Goal: Transaction & Acquisition: Book appointment/travel/reservation

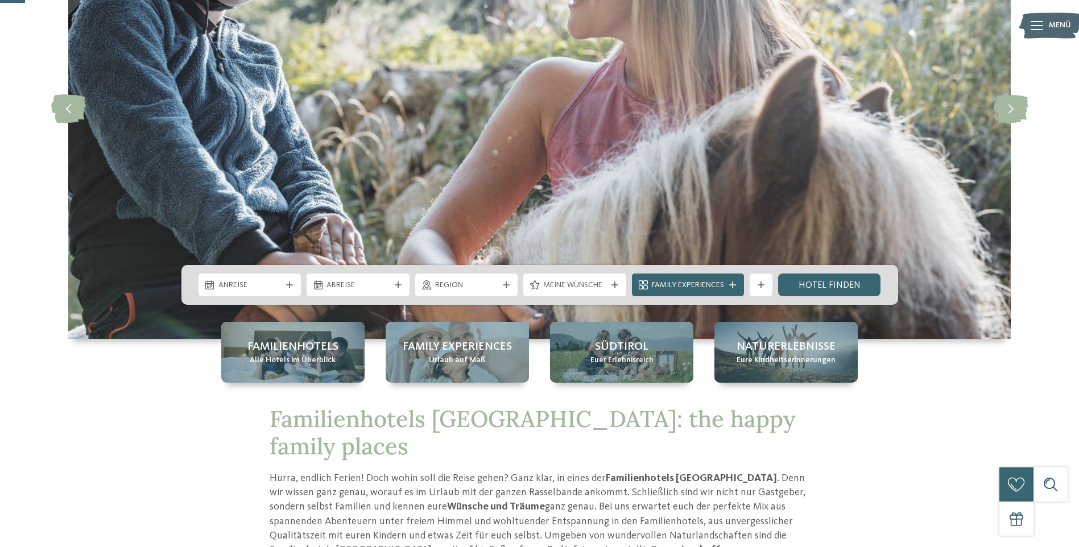
scroll to position [228, 0]
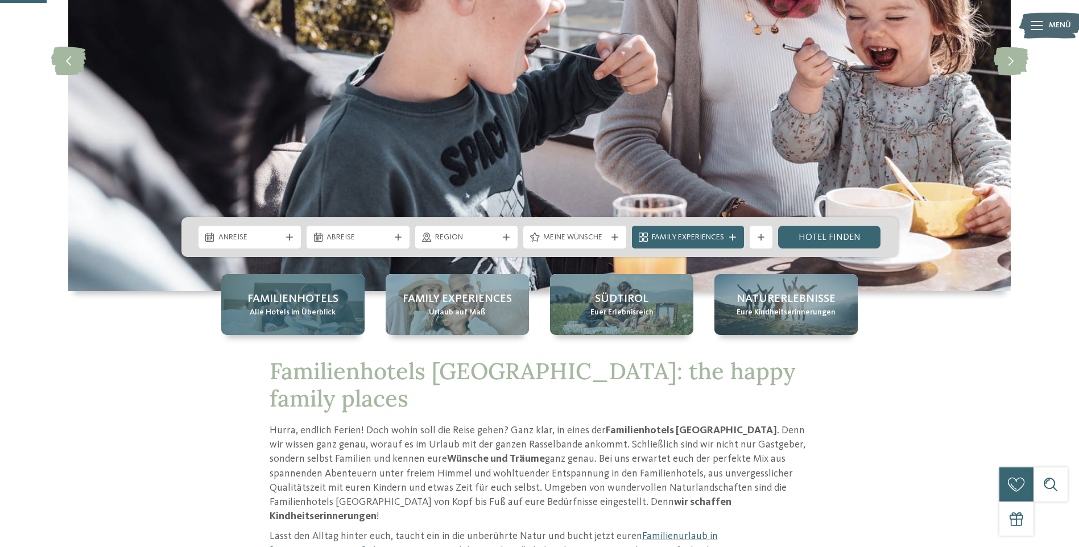
click at [272, 316] on span "Alle Hotels im Überblick" at bounding box center [293, 312] width 86 height 11
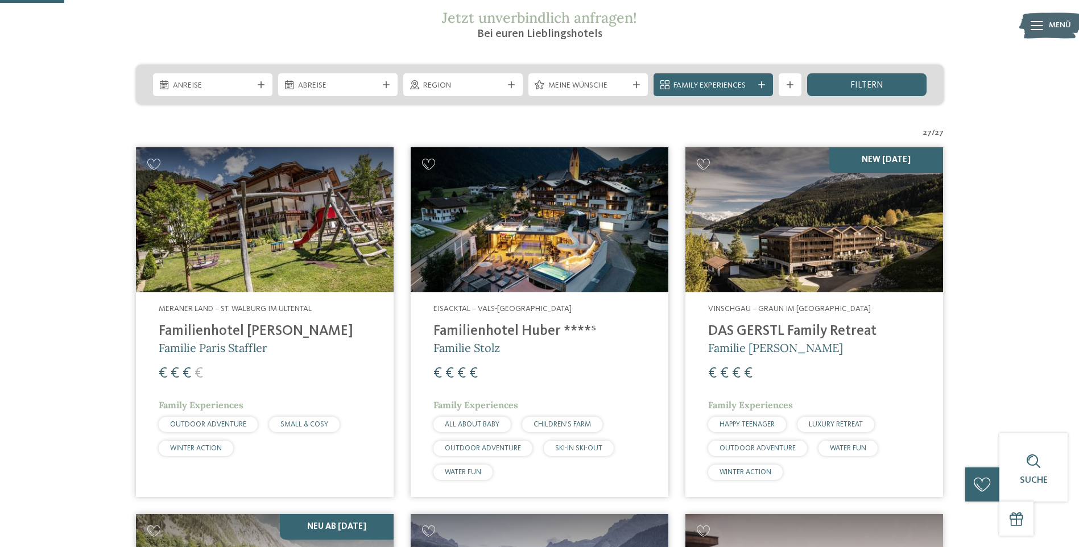
click at [293, 226] on img at bounding box center [265, 219] width 258 height 145
click at [257, 202] on img at bounding box center [265, 219] width 258 height 145
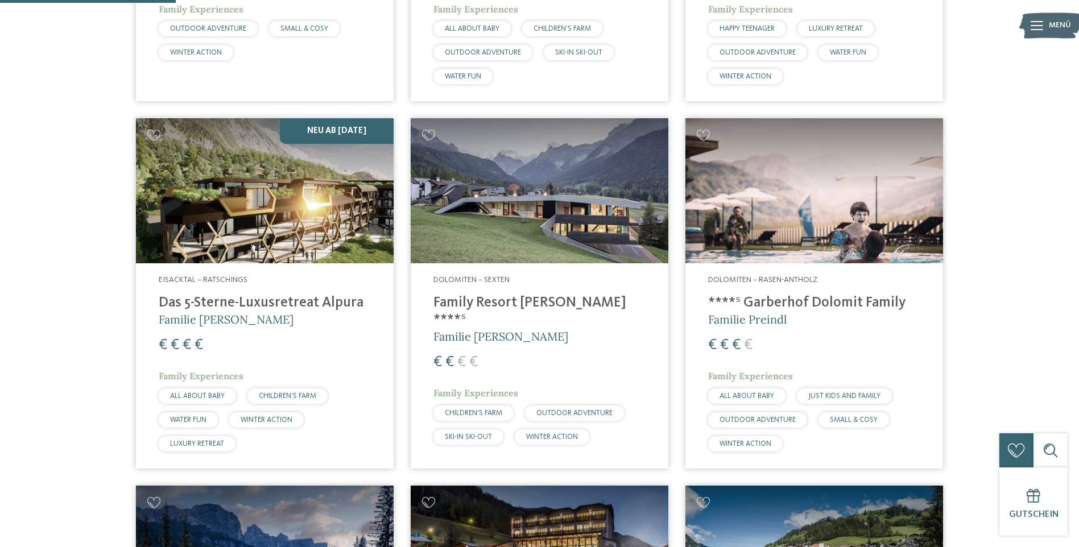
scroll to position [626, 0]
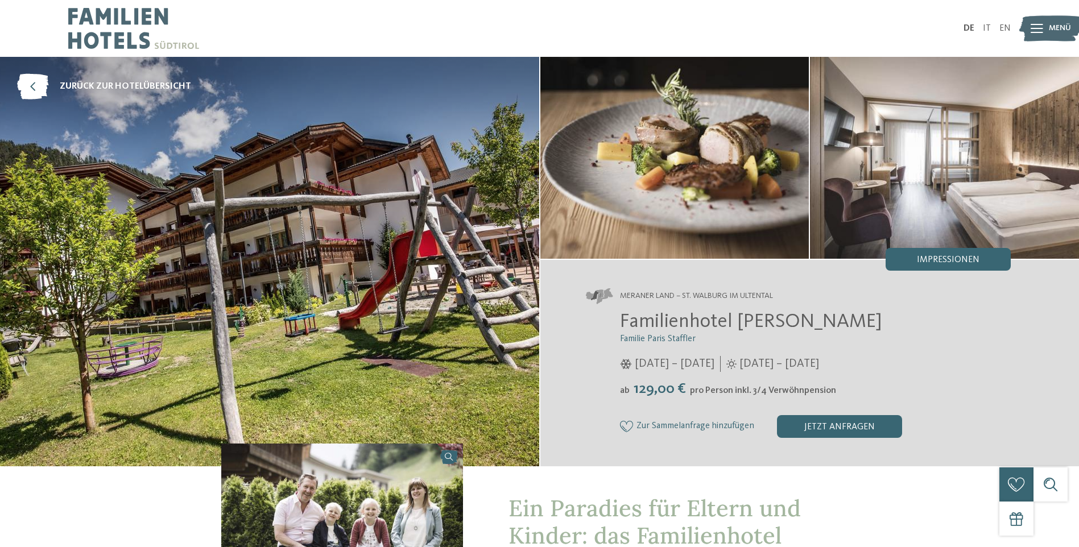
click at [967, 179] on img at bounding box center [944, 158] width 269 height 202
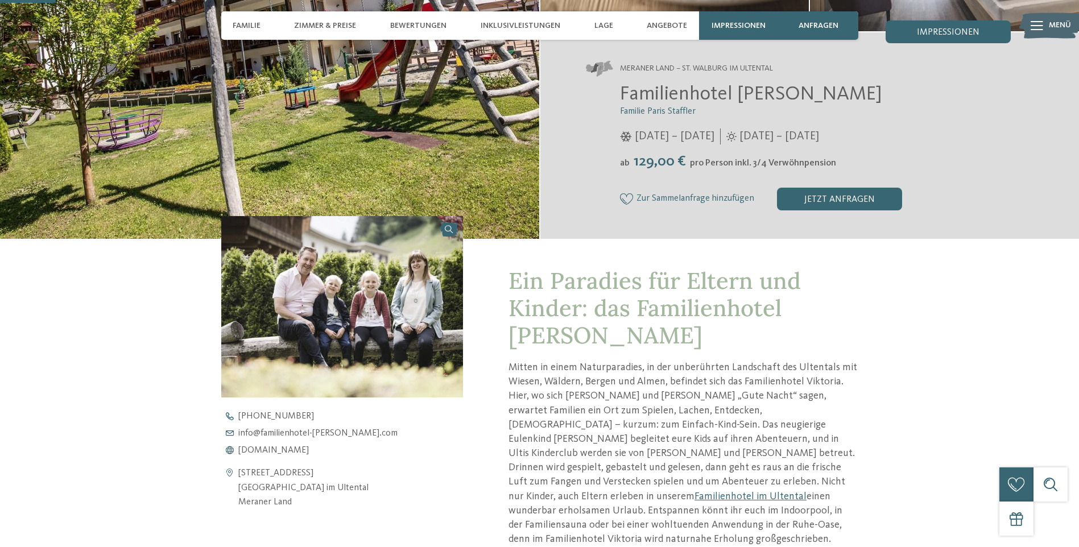
scroll to position [114, 0]
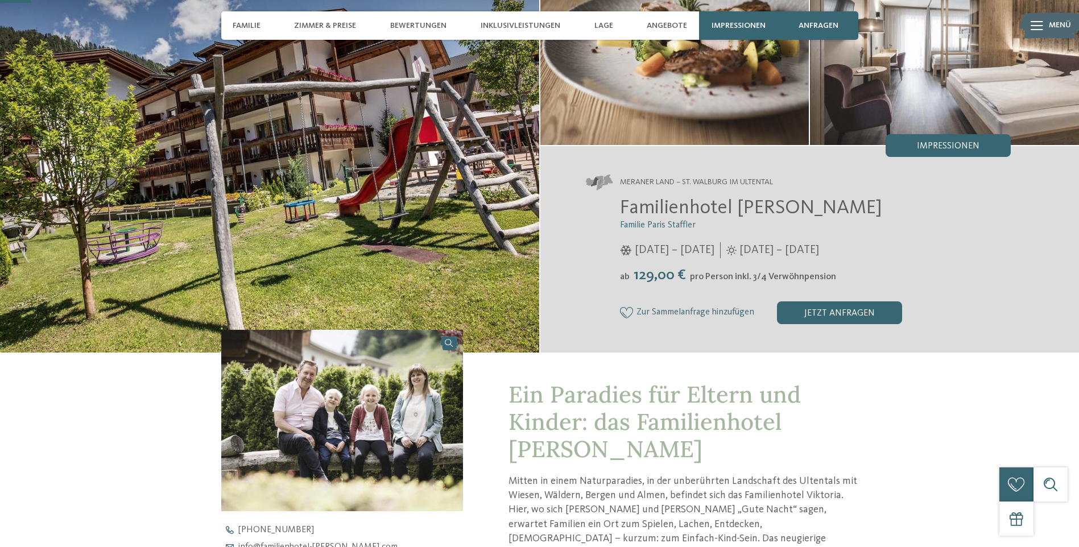
drag, startPoint x: 626, startPoint y: 277, endPoint x: 764, endPoint y: 276, distance: 138.2
click at [764, 276] on div "ab 129,00 € pro Person inkl. 3/4 Verwöhnpension" at bounding box center [815, 276] width 391 height 18
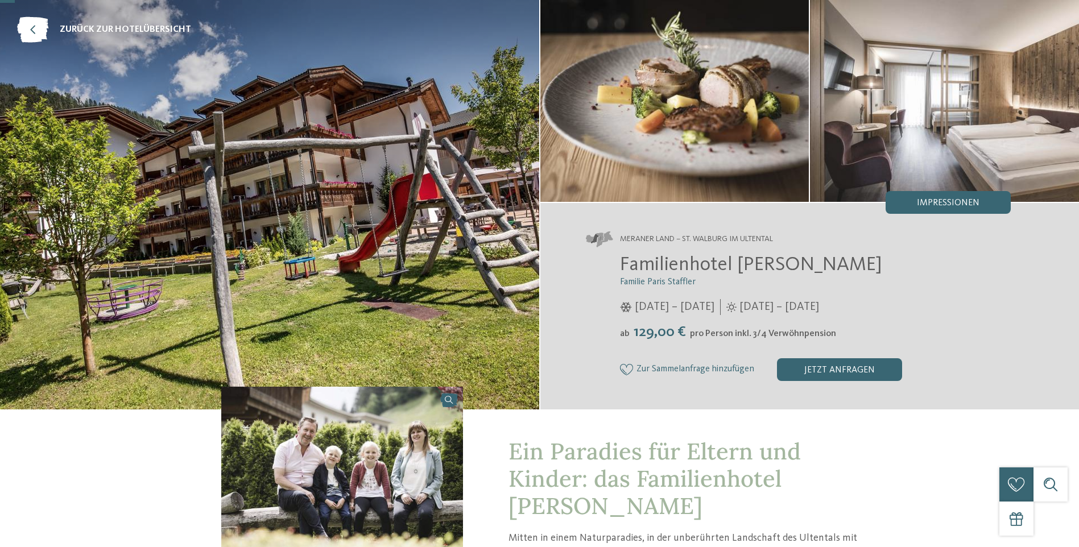
scroll to position [0, 0]
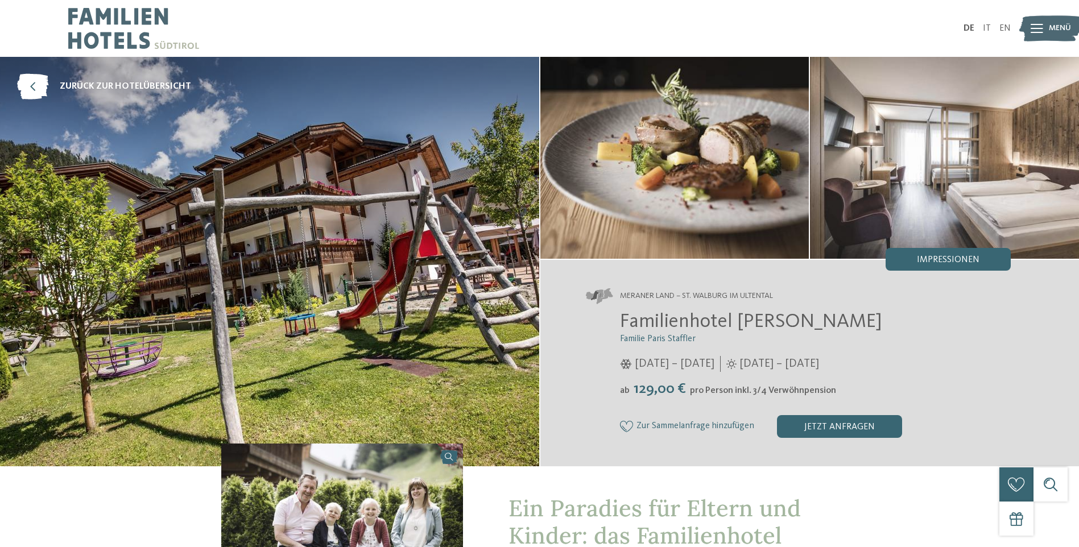
click at [940, 261] on span "Impressionen" at bounding box center [948, 259] width 63 height 9
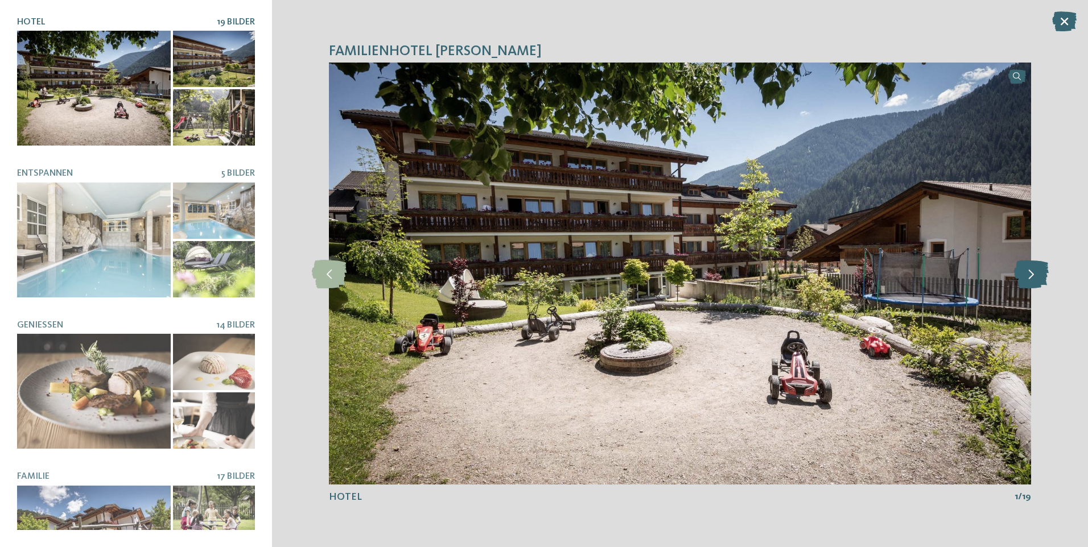
click at [1037, 284] on icon at bounding box center [1031, 273] width 35 height 28
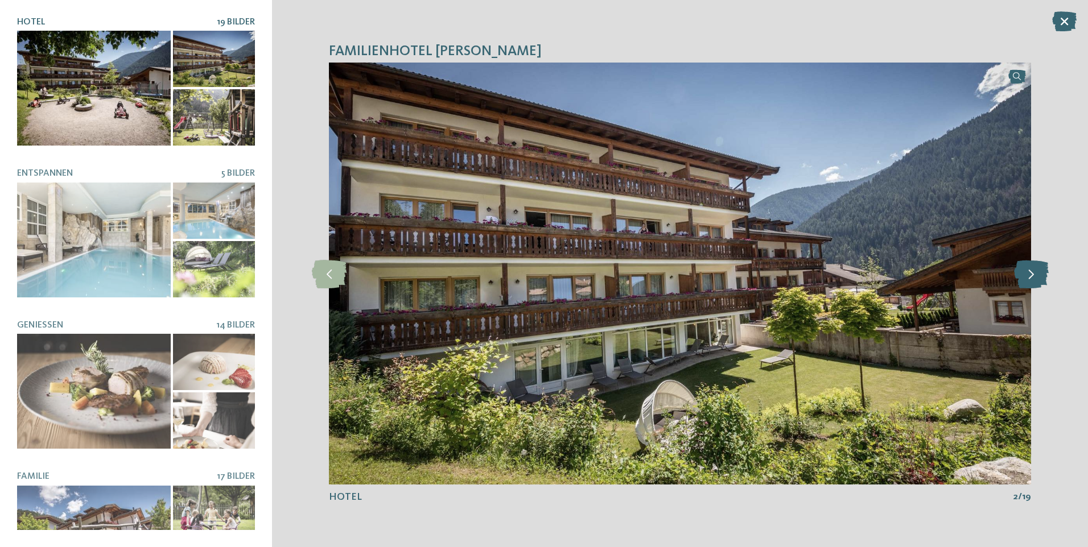
click at [1036, 279] on icon at bounding box center [1031, 273] width 35 height 28
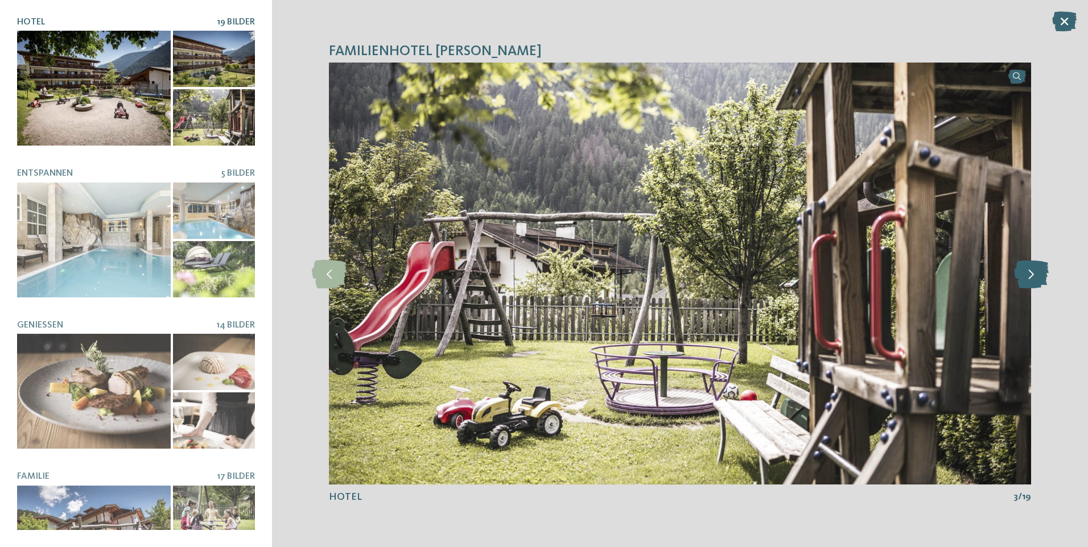
click at [1036, 279] on icon at bounding box center [1031, 273] width 35 height 28
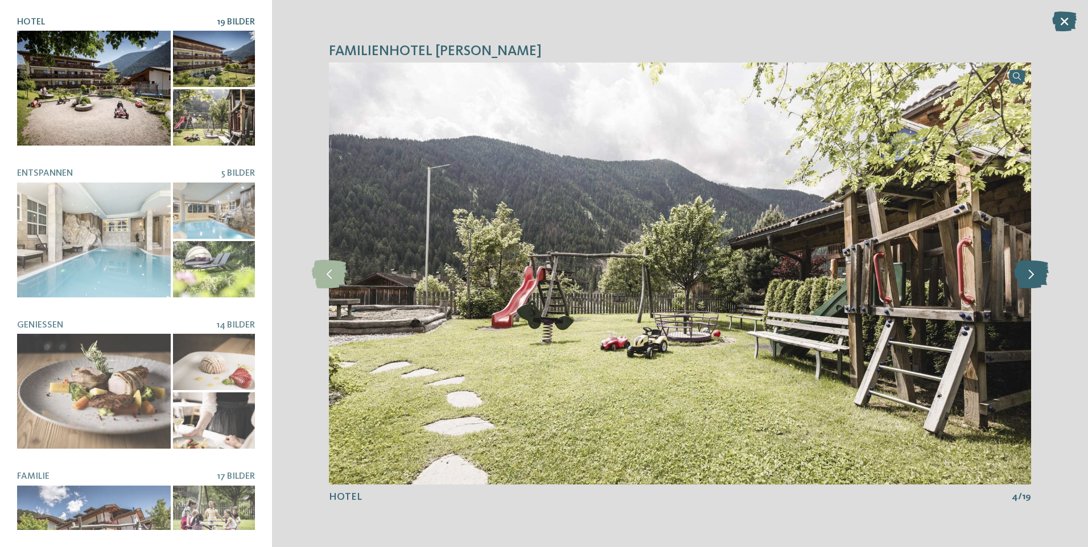
click at [1036, 279] on icon at bounding box center [1031, 273] width 35 height 28
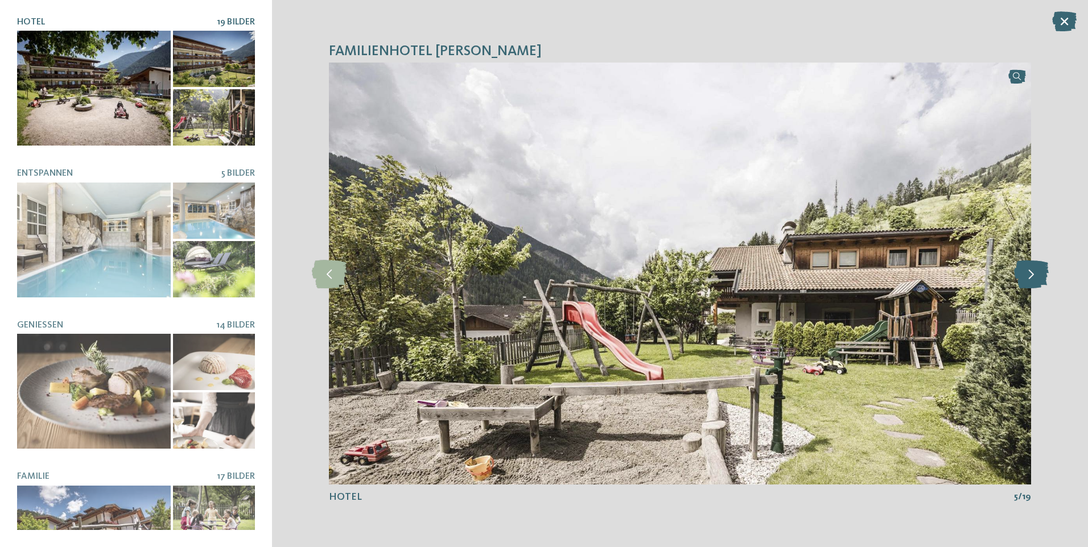
click at [1036, 279] on icon at bounding box center [1031, 273] width 35 height 28
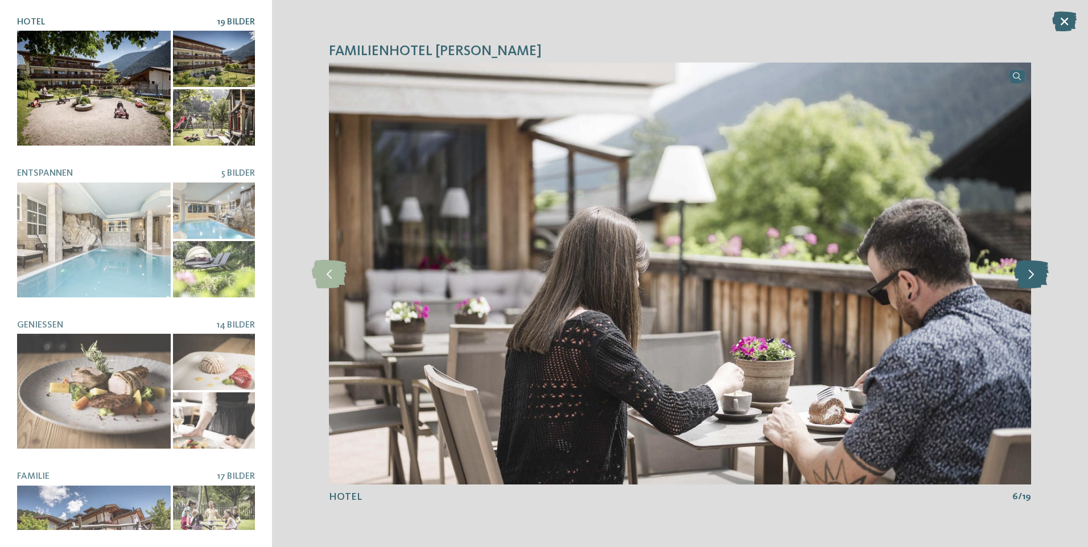
click at [1036, 279] on icon at bounding box center [1031, 273] width 35 height 28
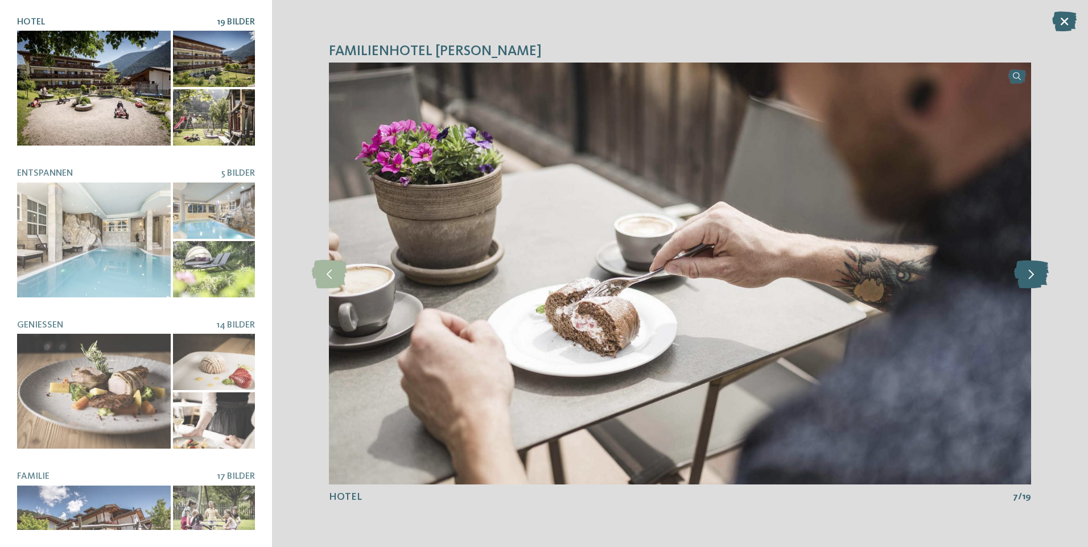
click at [1036, 279] on icon at bounding box center [1031, 273] width 35 height 28
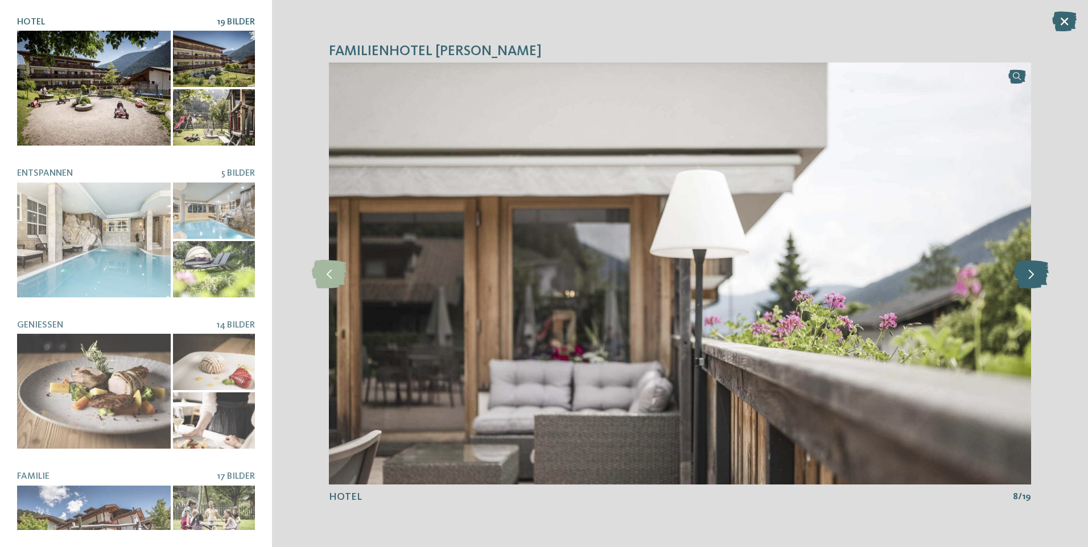
click at [1036, 279] on icon at bounding box center [1031, 273] width 35 height 28
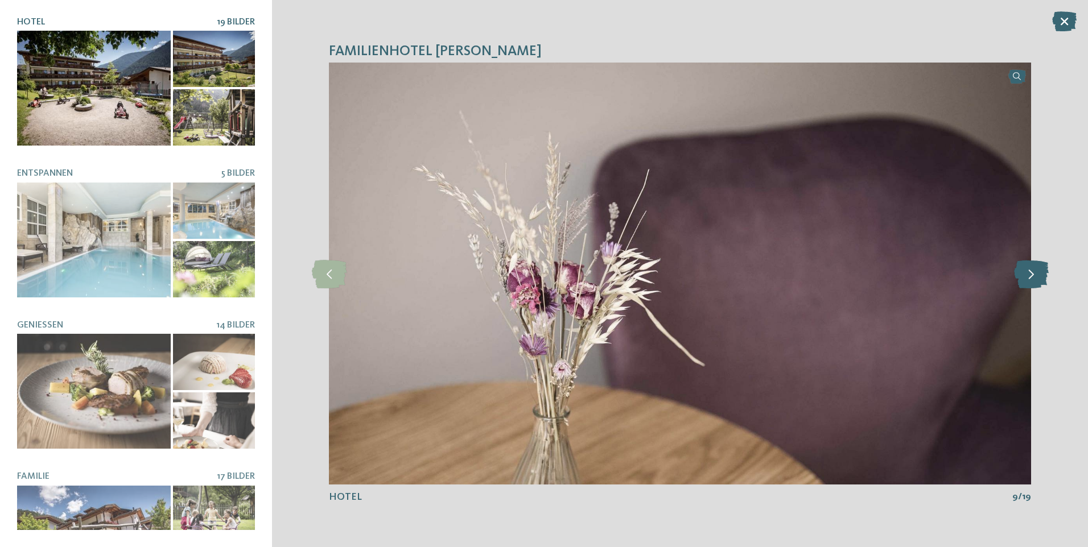
click at [1036, 279] on icon at bounding box center [1031, 273] width 35 height 28
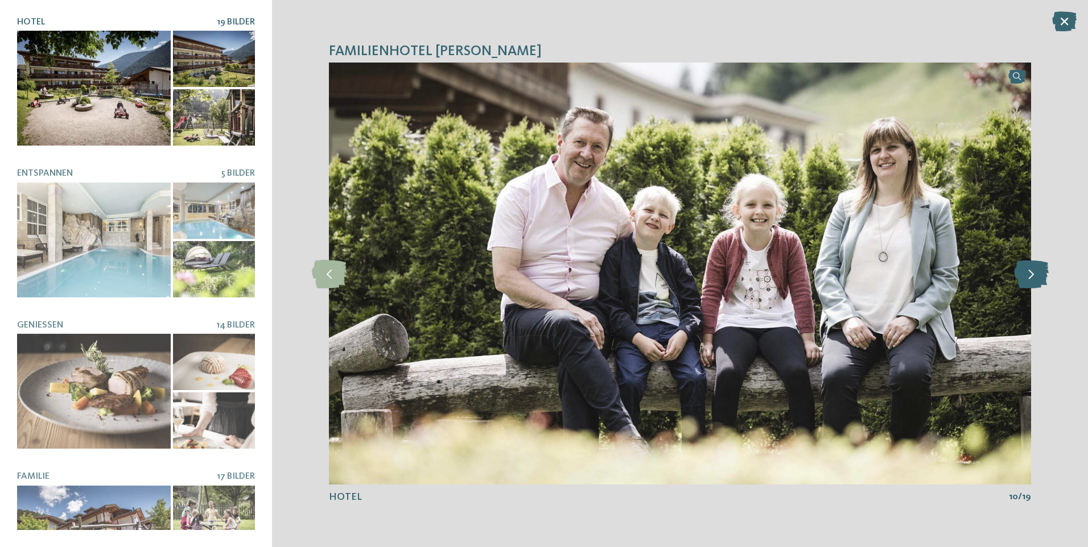
click at [1036, 279] on icon at bounding box center [1031, 273] width 35 height 28
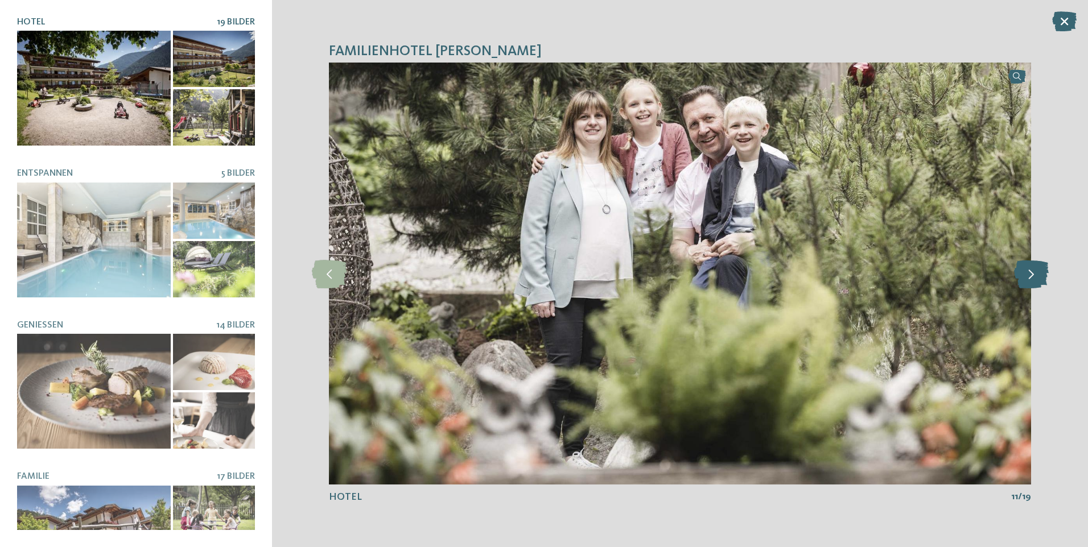
click at [1036, 279] on icon at bounding box center [1031, 273] width 35 height 28
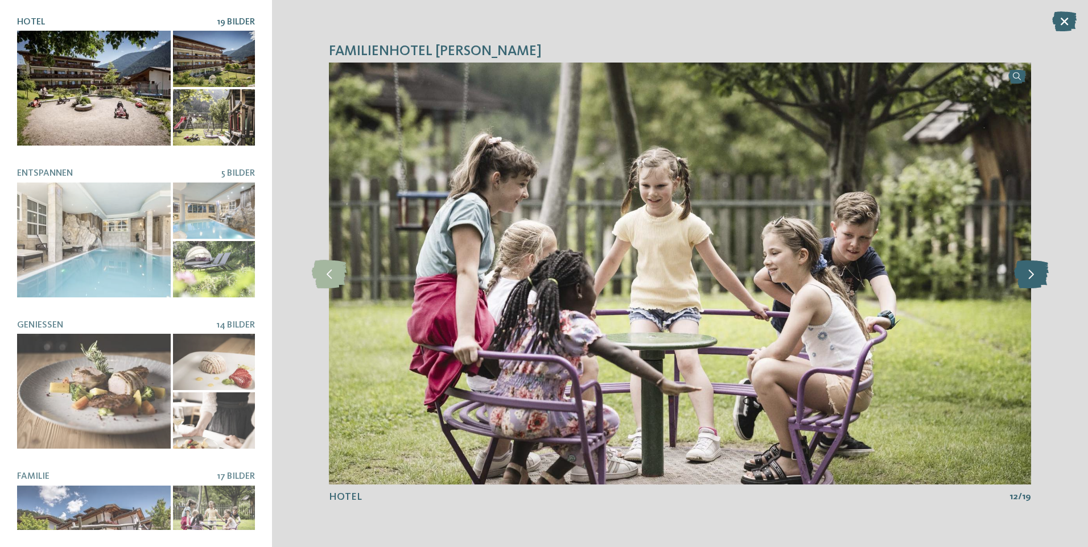
click at [1036, 279] on icon at bounding box center [1031, 273] width 35 height 28
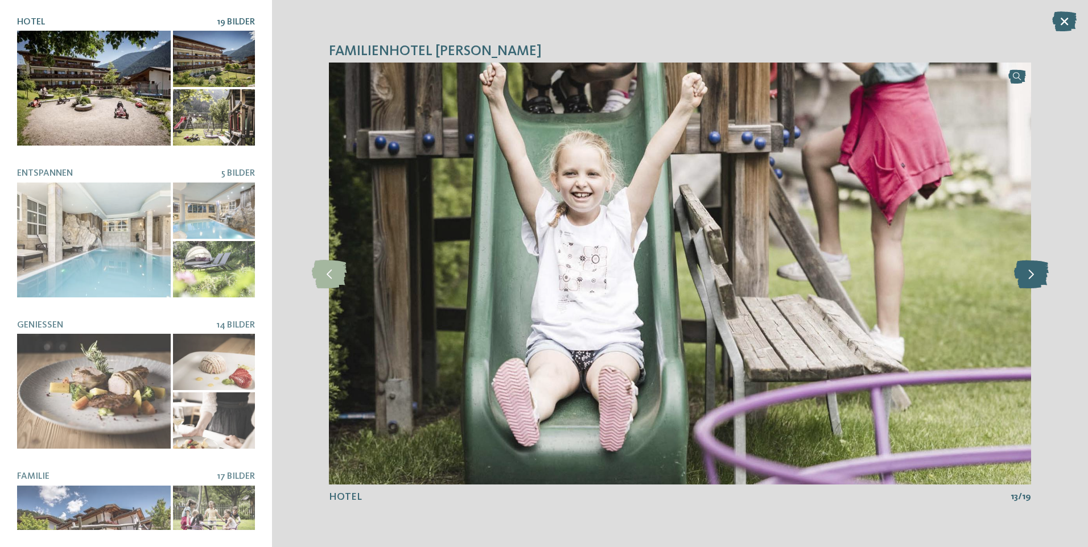
click at [1036, 279] on icon at bounding box center [1031, 273] width 35 height 28
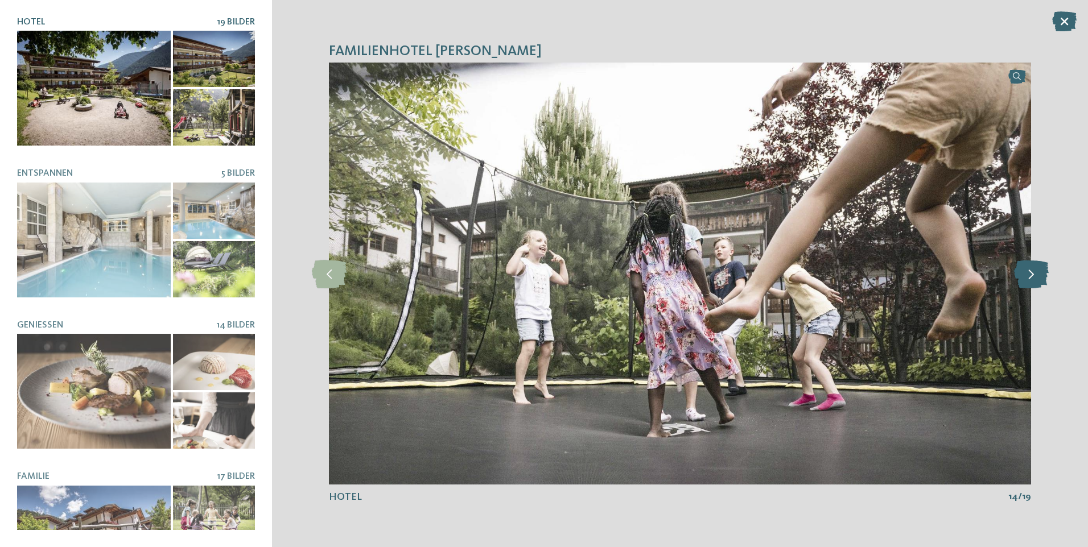
click at [1036, 279] on icon at bounding box center [1031, 273] width 35 height 28
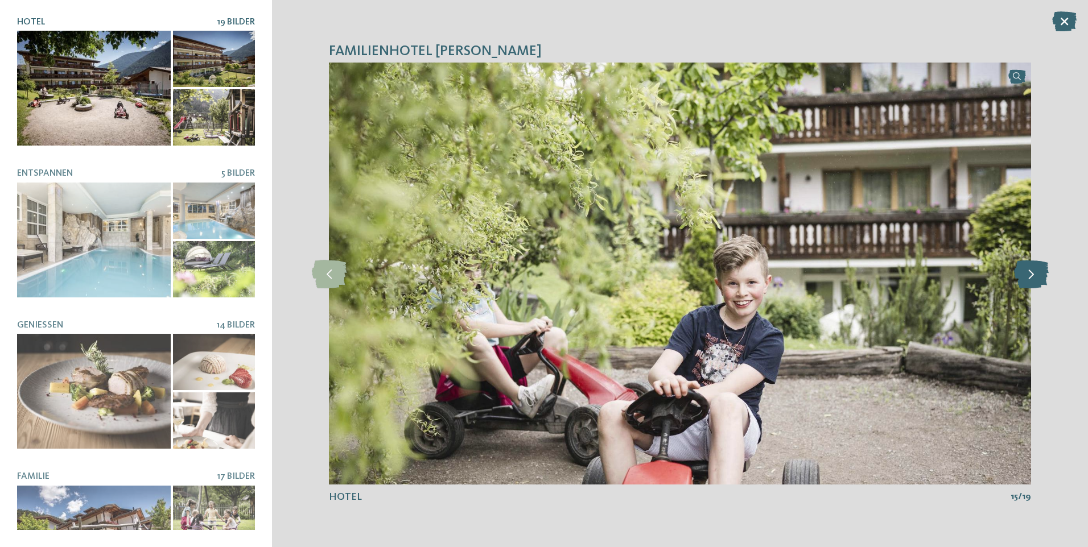
click at [1036, 279] on icon at bounding box center [1031, 273] width 35 height 28
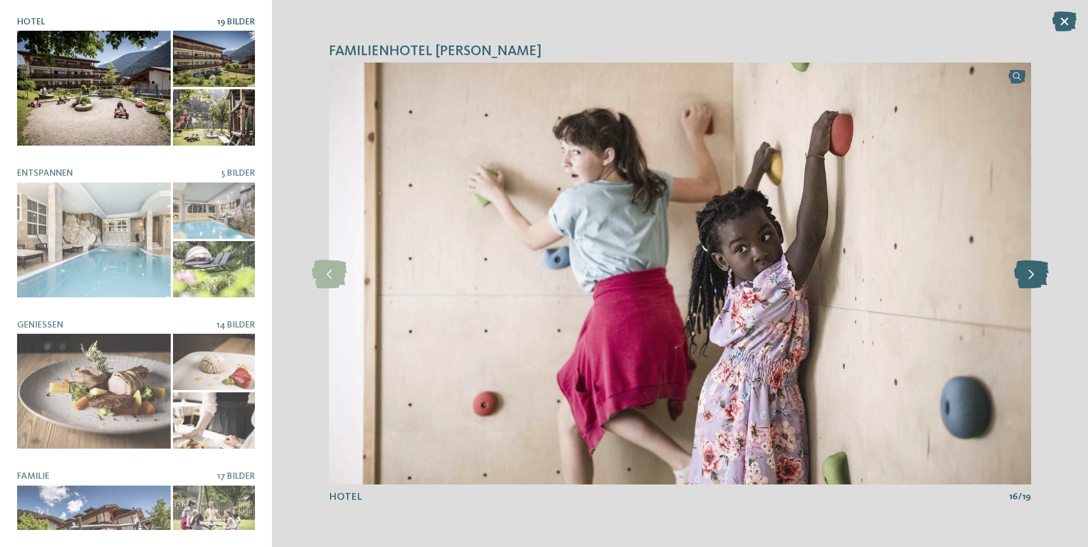
click at [1036, 279] on icon at bounding box center [1031, 273] width 35 height 28
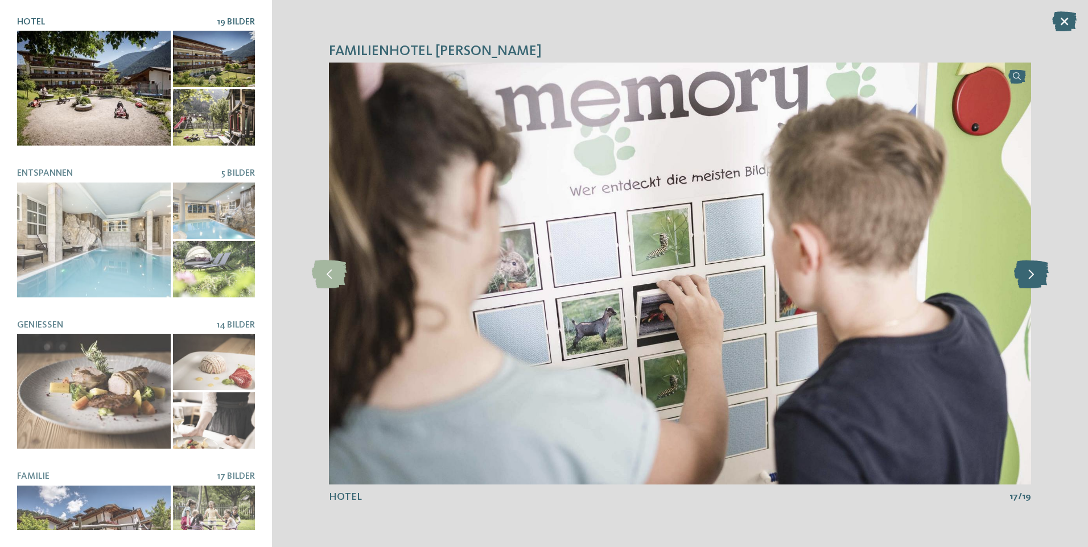
click at [1029, 279] on icon at bounding box center [1031, 273] width 35 height 28
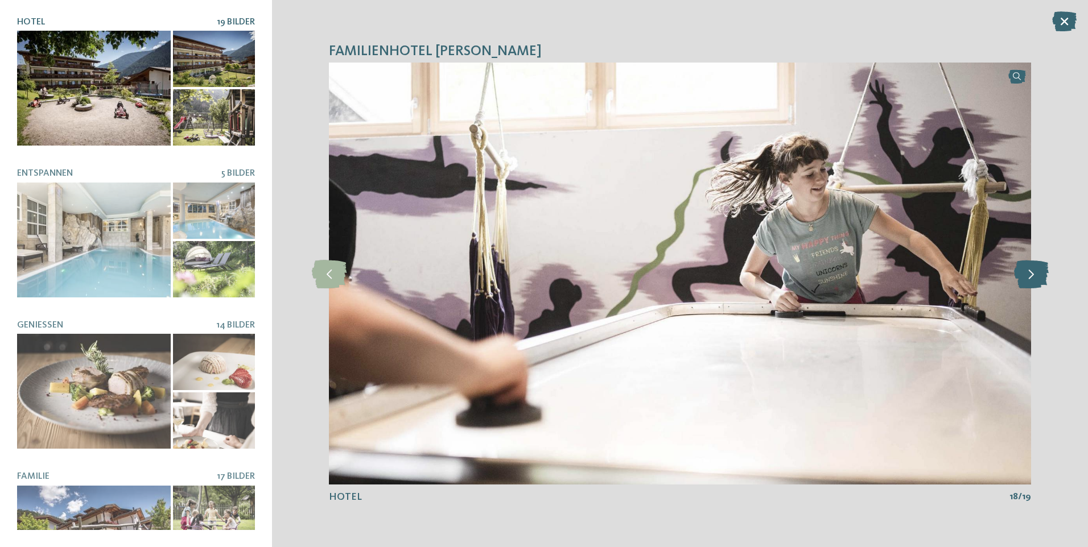
click at [1029, 279] on icon at bounding box center [1031, 273] width 35 height 28
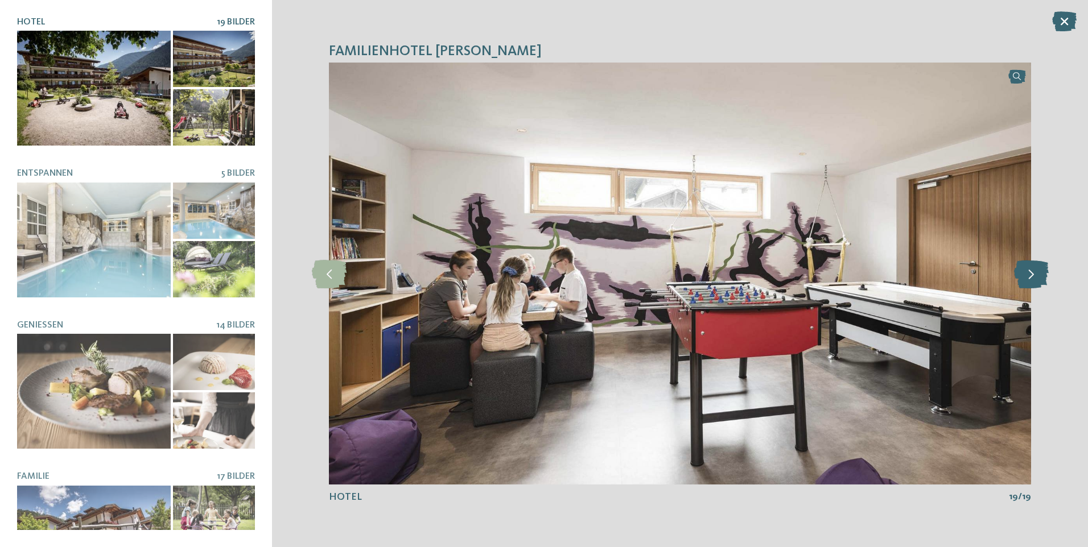
click at [1034, 270] on icon at bounding box center [1031, 273] width 35 height 28
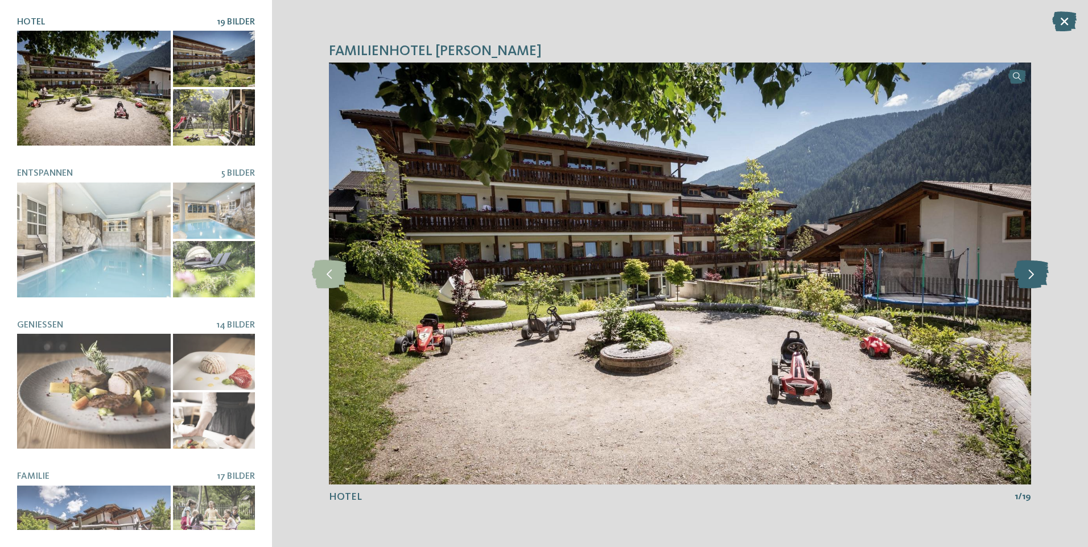
click at [1034, 270] on icon at bounding box center [1031, 273] width 35 height 28
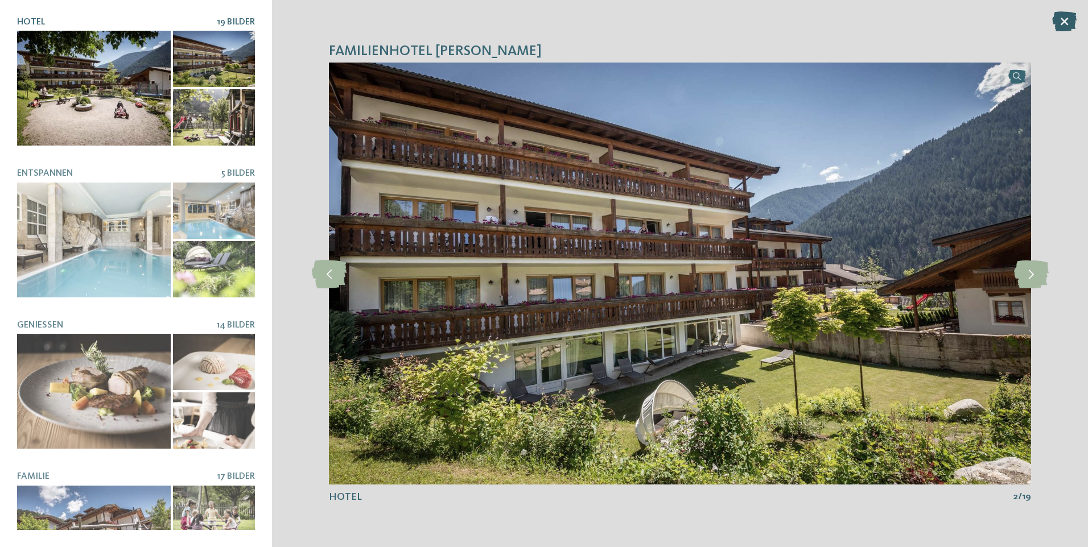
click at [1062, 14] on icon at bounding box center [1064, 21] width 24 height 20
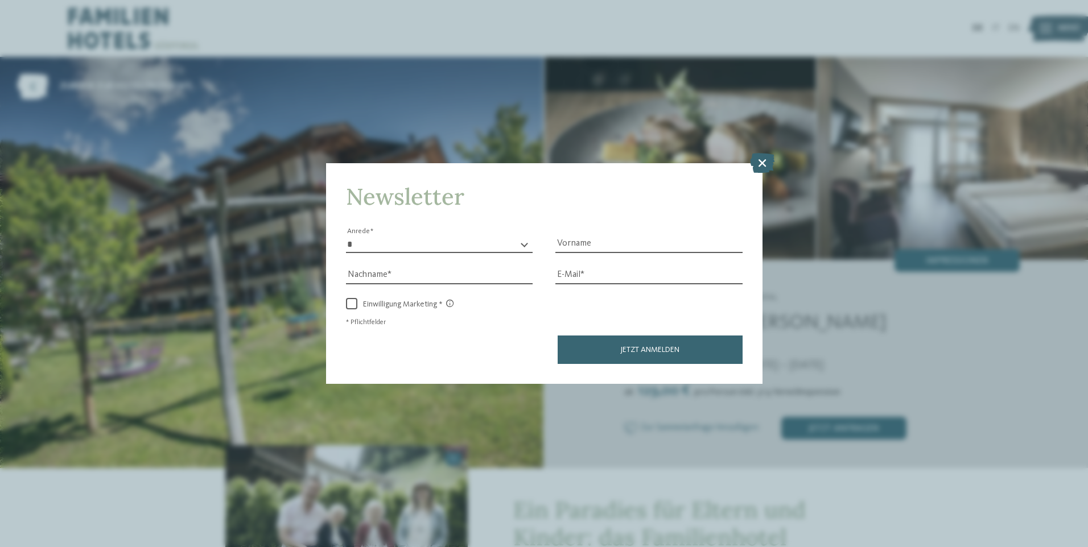
click at [766, 158] on icon at bounding box center [762, 162] width 24 height 20
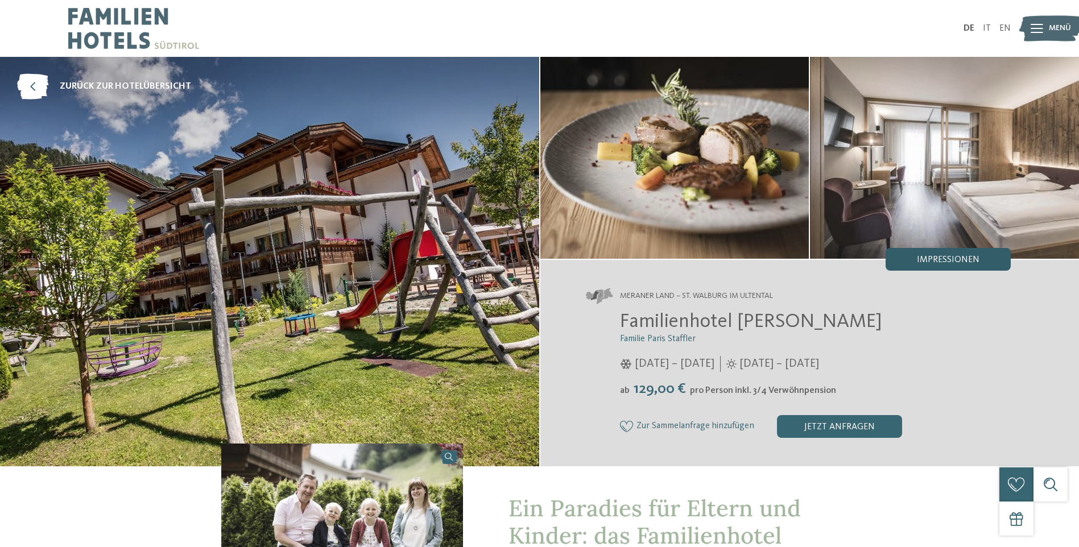
click at [928, 263] on span "Impressionen" at bounding box center [948, 259] width 63 height 9
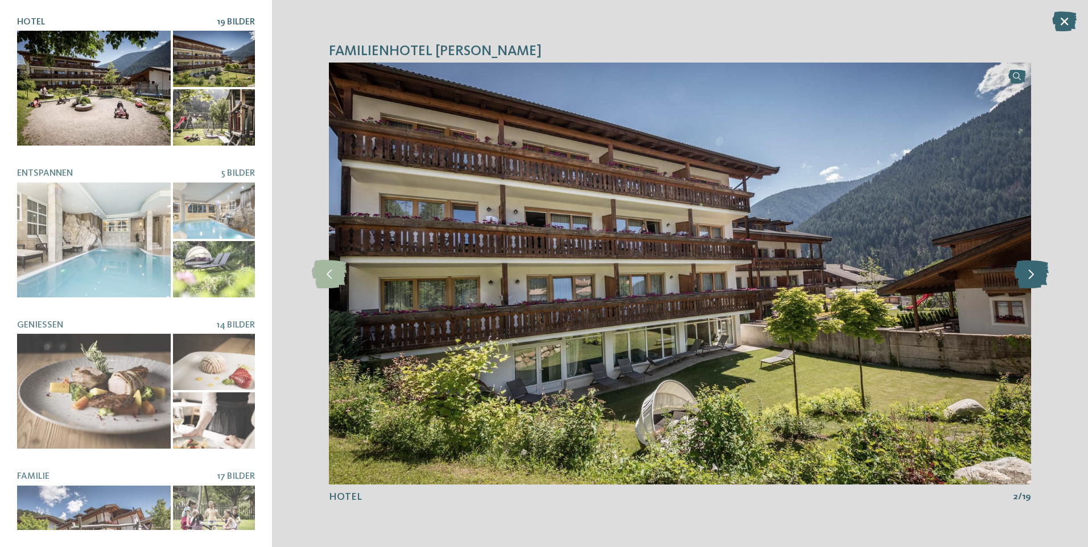
click at [1032, 280] on icon at bounding box center [1031, 273] width 35 height 28
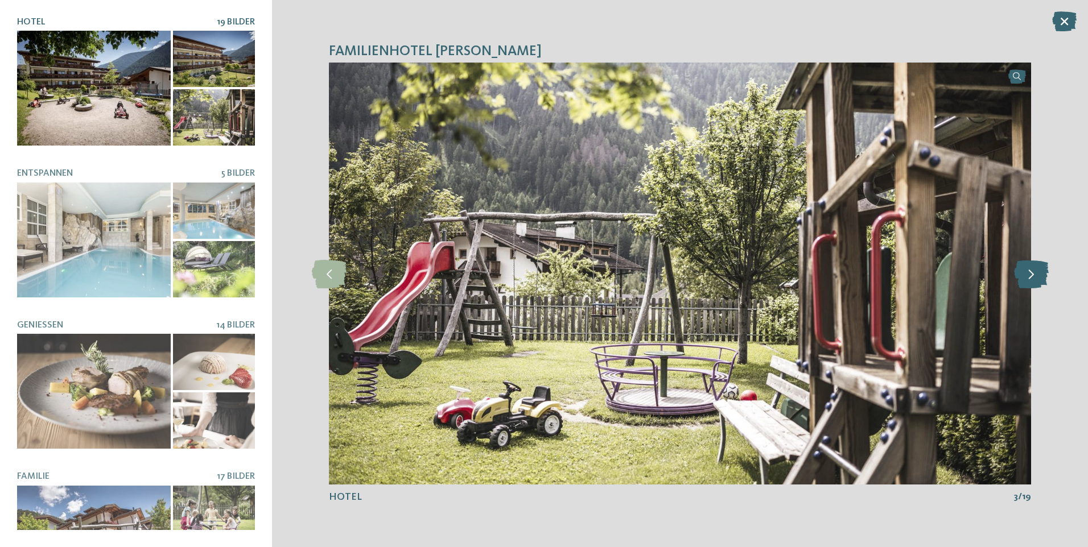
click at [1032, 280] on icon at bounding box center [1031, 273] width 35 height 28
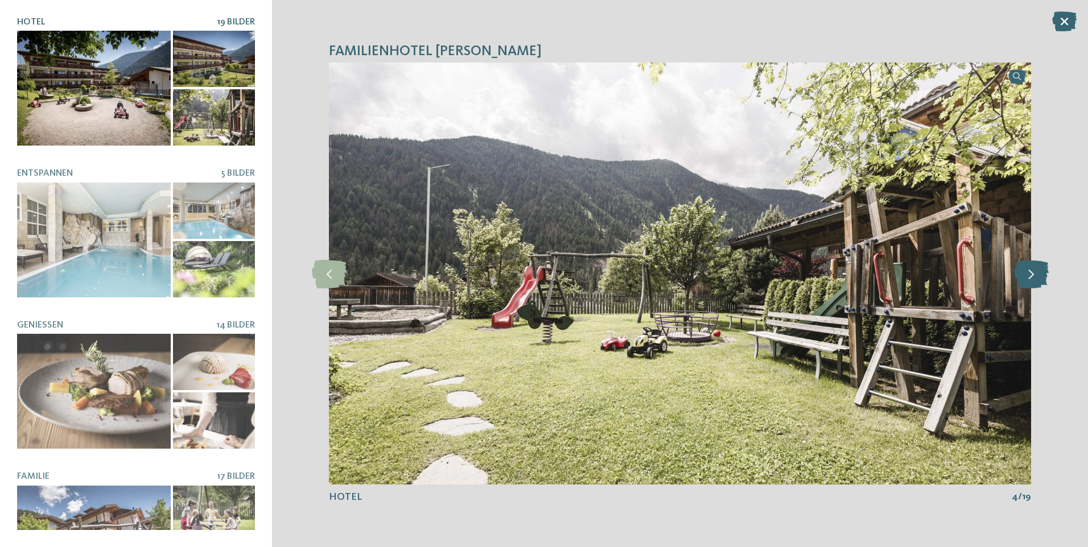
click at [1032, 280] on icon at bounding box center [1031, 273] width 35 height 28
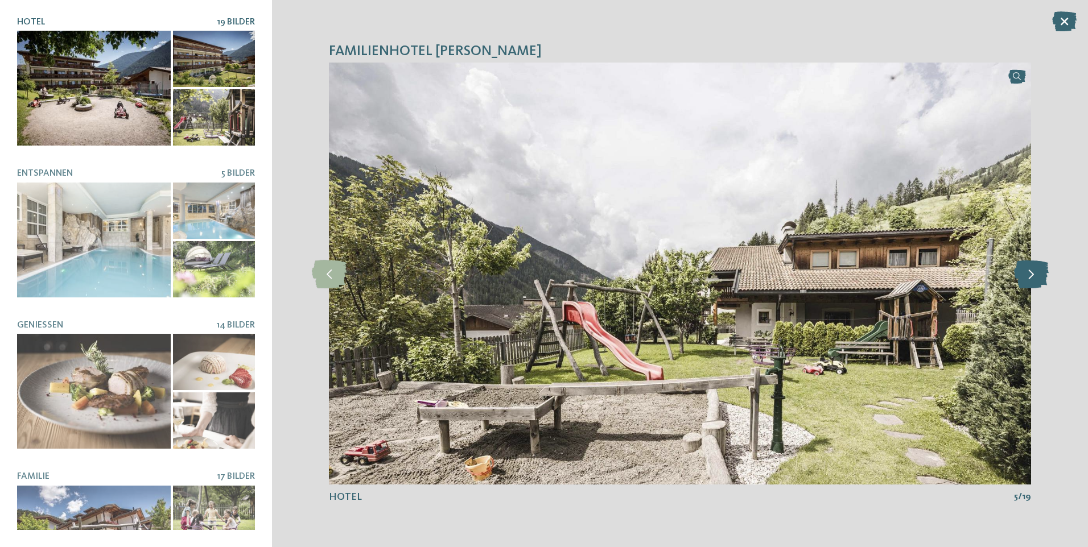
click at [1032, 280] on icon at bounding box center [1031, 273] width 35 height 28
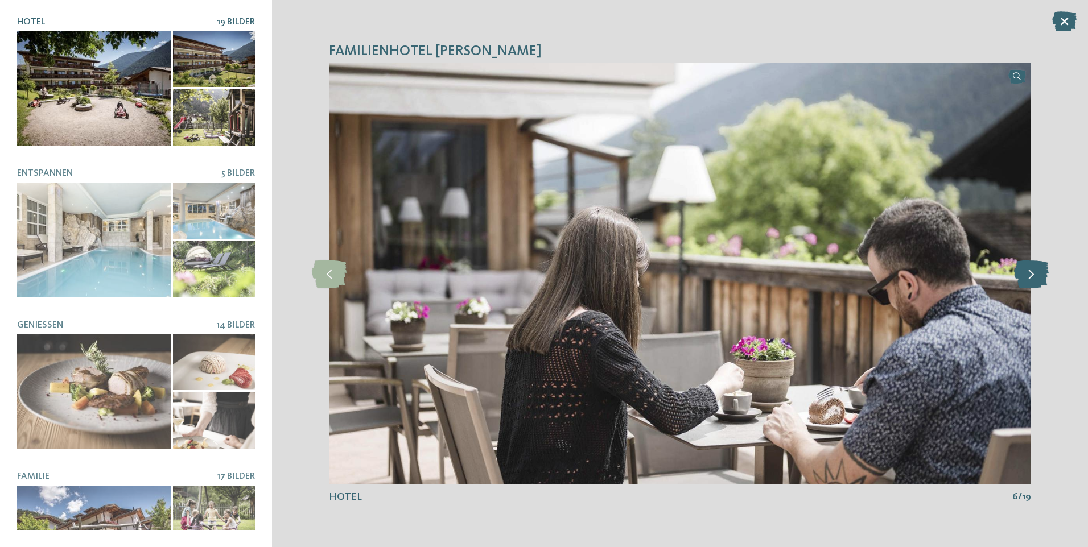
click at [1032, 279] on icon at bounding box center [1031, 273] width 35 height 28
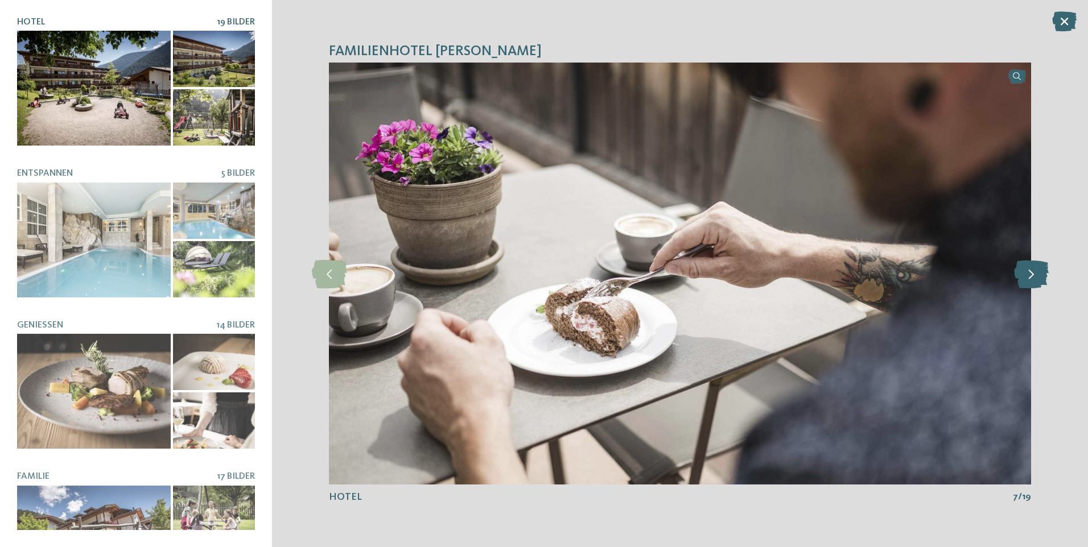
click at [1032, 279] on icon at bounding box center [1031, 273] width 35 height 28
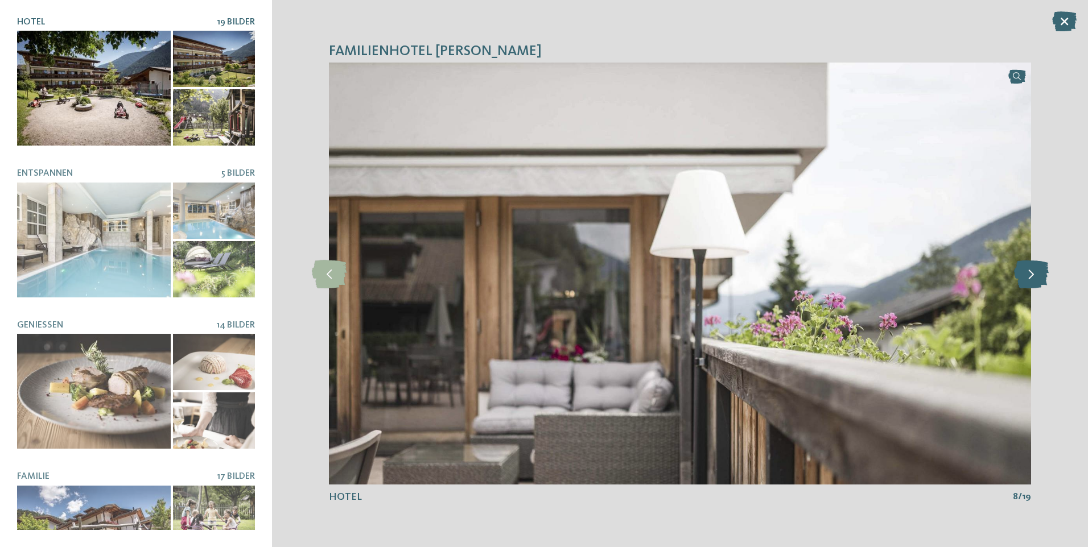
click at [1032, 279] on icon at bounding box center [1031, 273] width 35 height 28
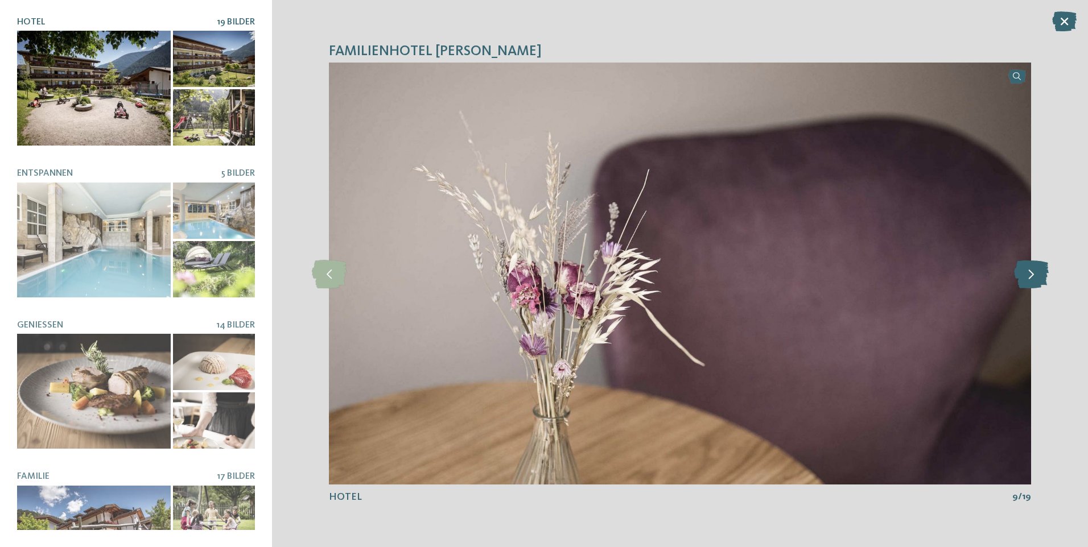
click at [1032, 279] on icon at bounding box center [1031, 273] width 35 height 28
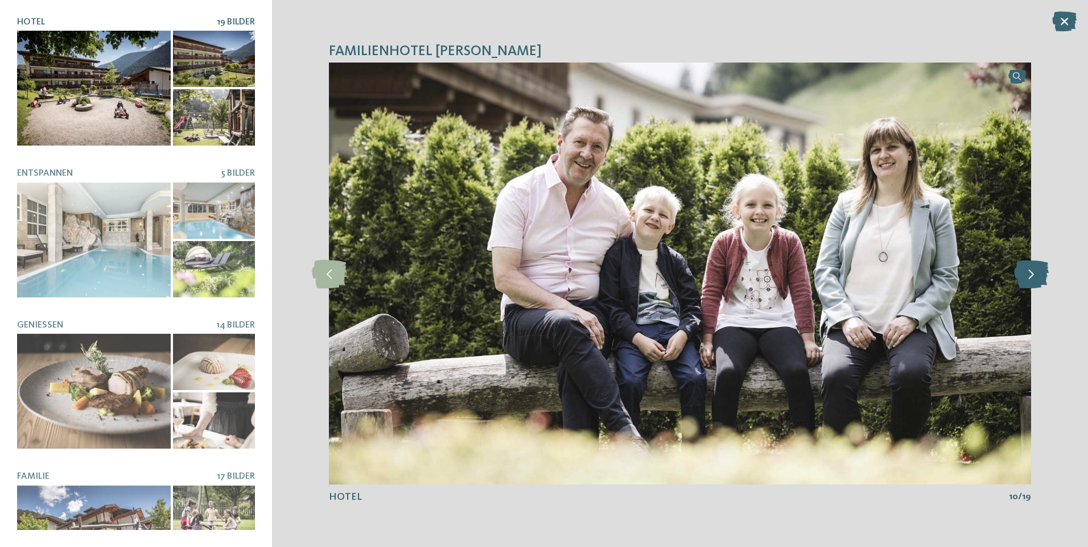
click at [1032, 279] on icon at bounding box center [1031, 273] width 35 height 28
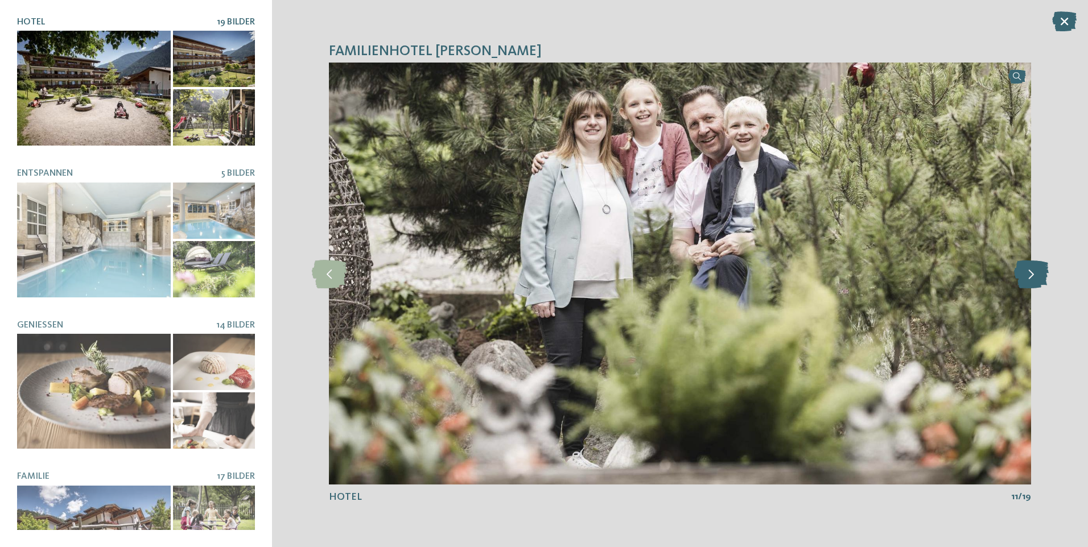
click at [1032, 279] on icon at bounding box center [1031, 273] width 35 height 28
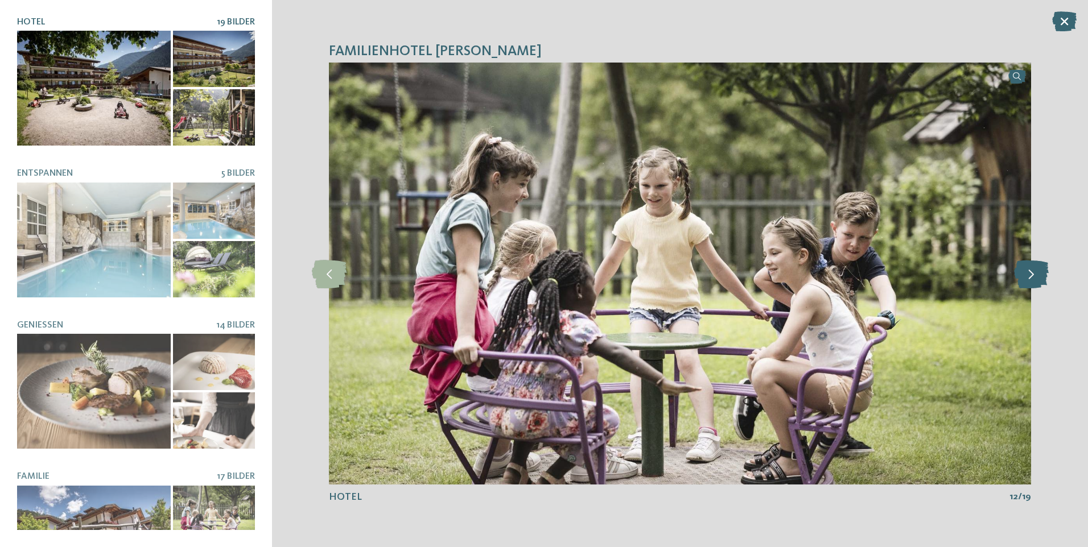
click at [1032, 279] on icon at bounding box center [1031, 273] width 35 height 28
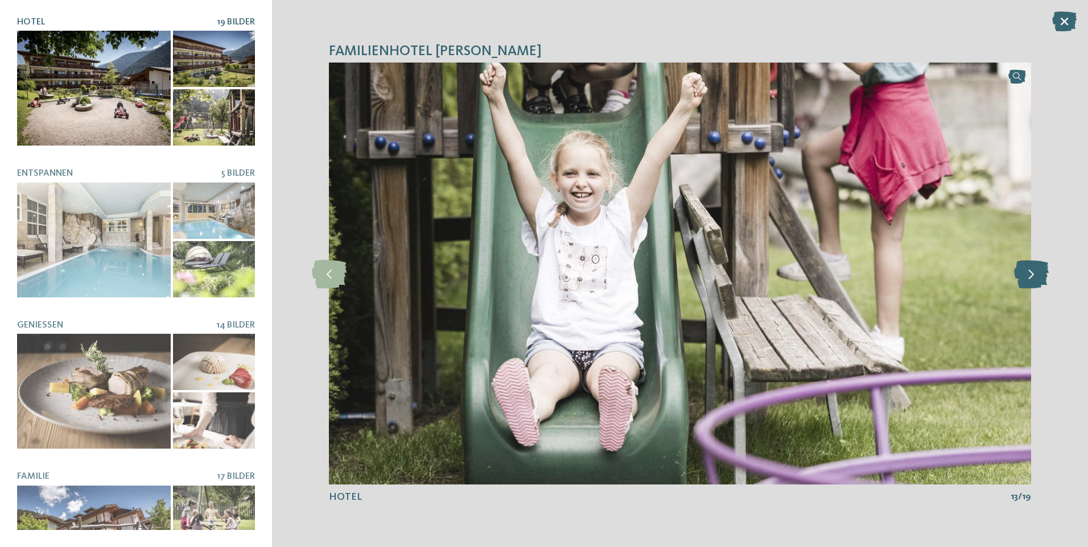
click at [1032, 279] on icon at bounding box center [1031, 273] width 35 height 28
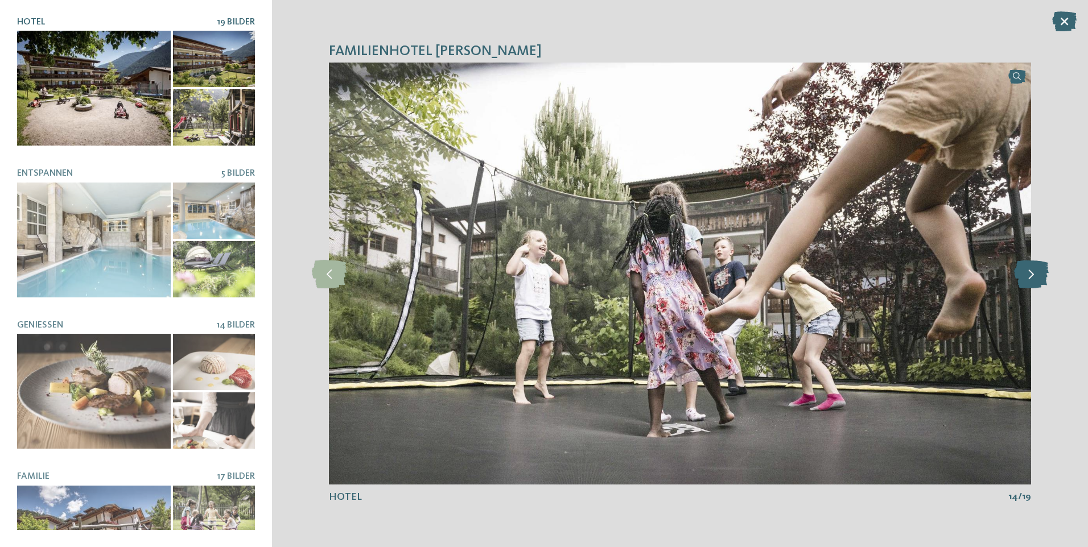
click at [1032, 279] on icon at bounding box center [1031, 273] width 35 height 28
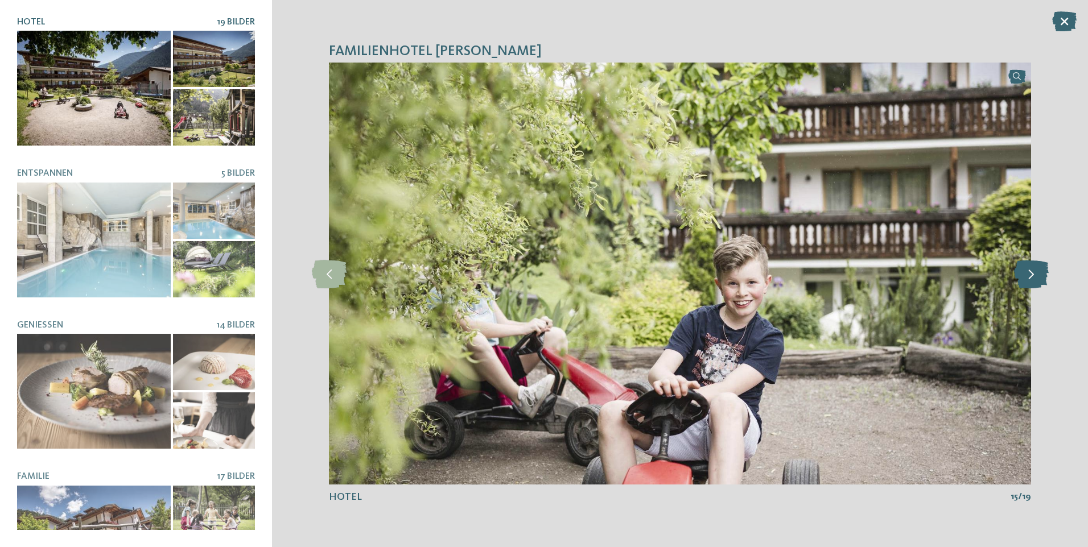
click at [1032, 279] on icon at bounding box center [1031, 273] width 35 height 28
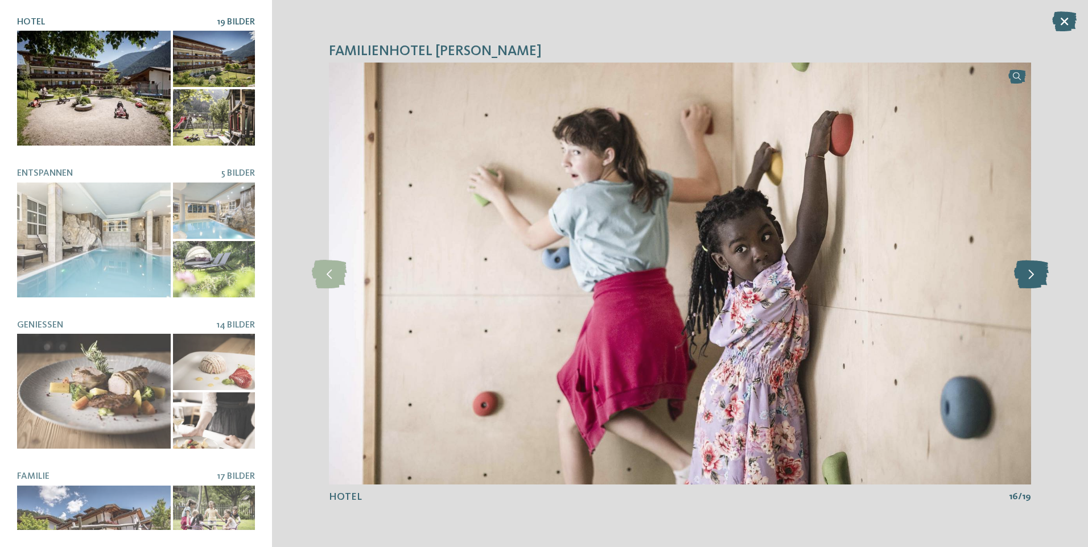
click at [1032, 279] on icon at bounding box center [1031, 273] width 35 height 28
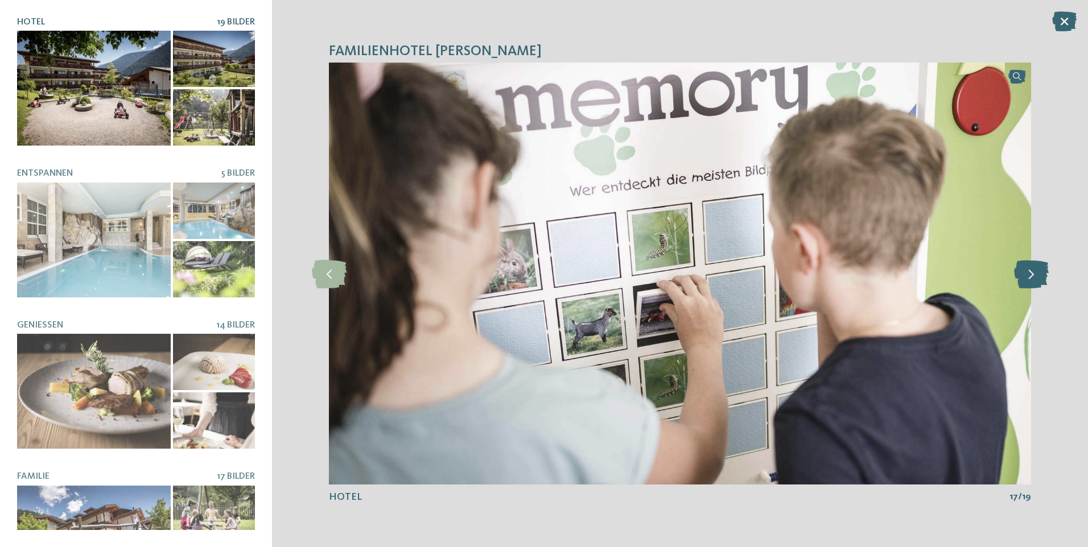
click at [1032, 279] on icon at bounding box center [1031, 273] width 35 height 28
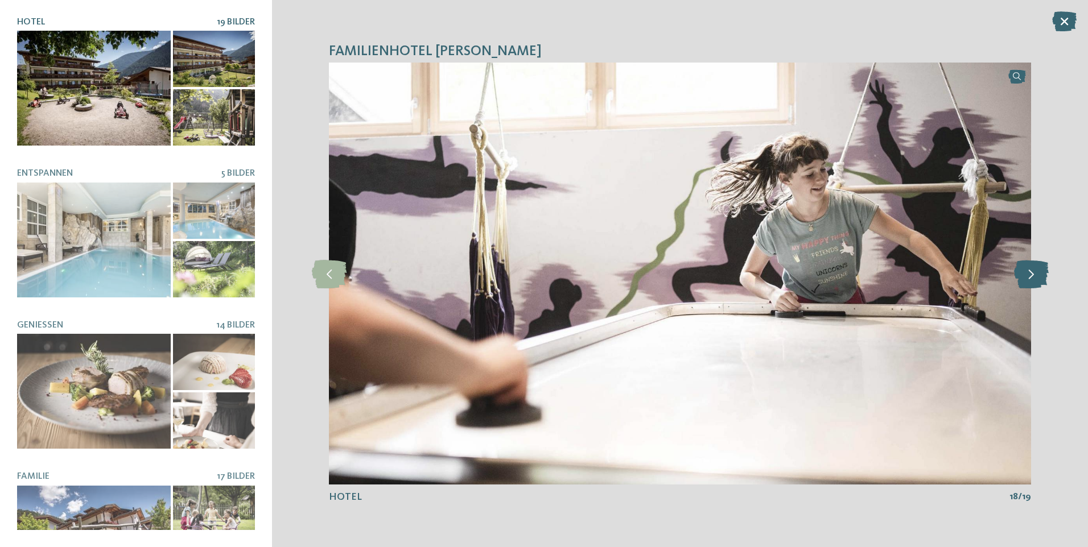
click at [1032, 279] on icon at bounding box center [1031, 273] width 35 height 28
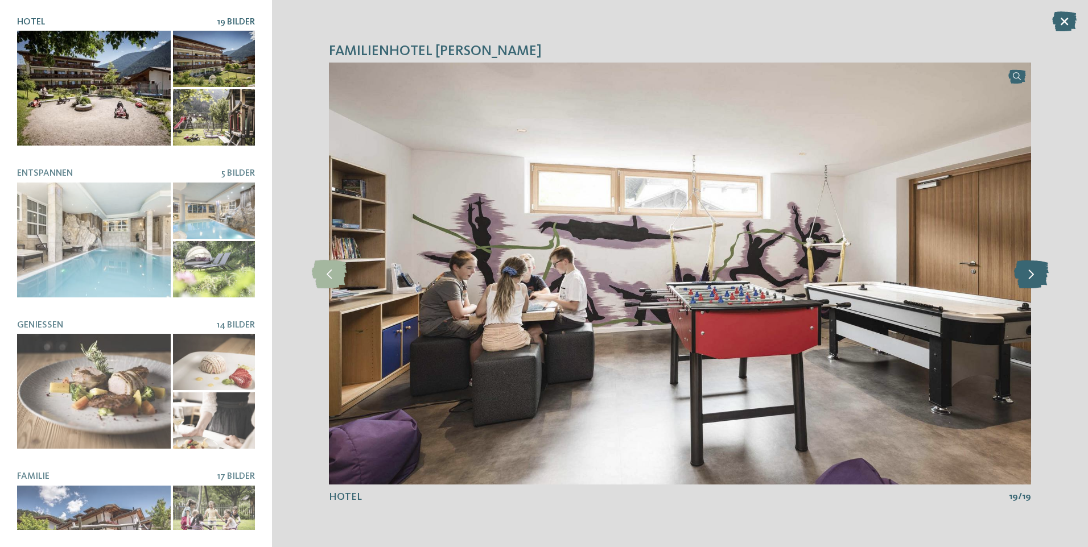
click at [1032, 279] on icon at bounding box center [1031, 273] width 35 height 28
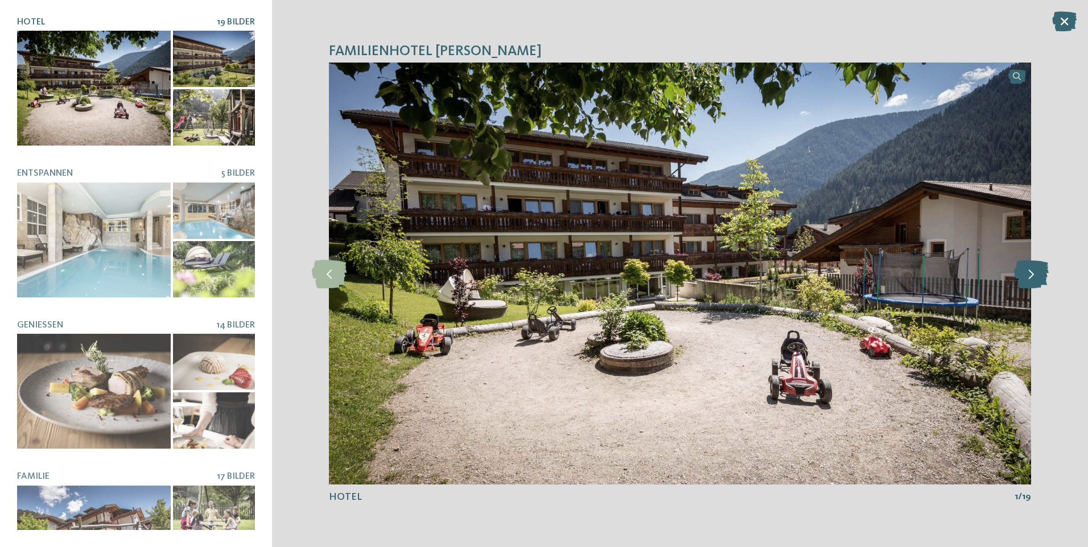
click at [1032, 279] on icon at bounding box center [1031, 273] width 35 height 28
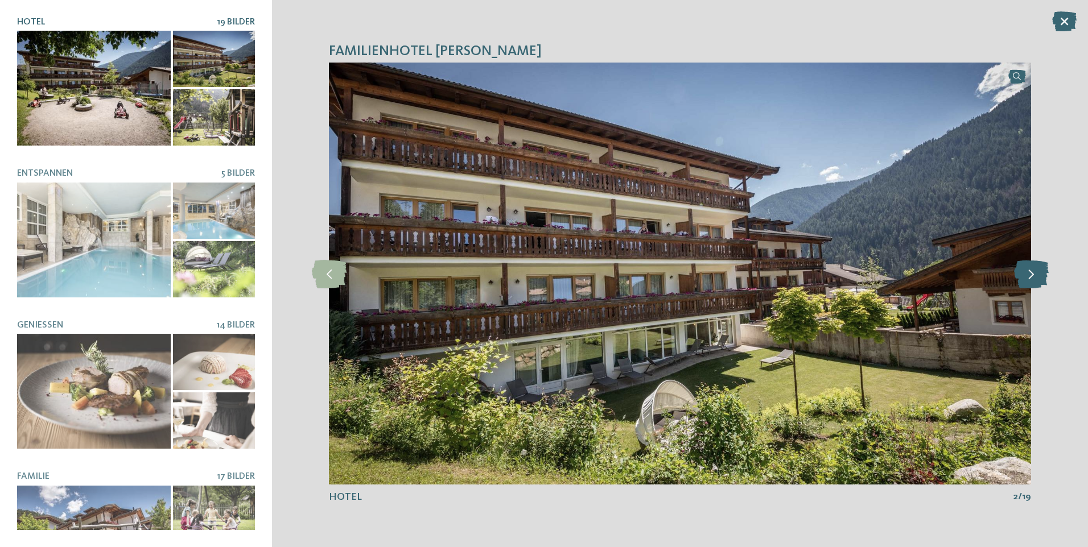
click at [1032, 279] on icon at bounding box center [1031, 273] width 35 height 28
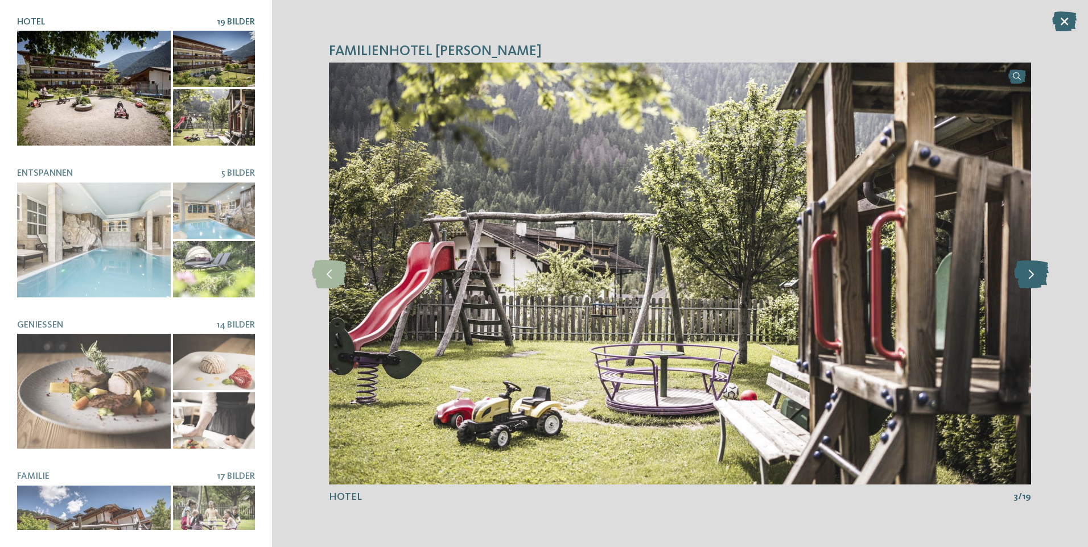
click at [1032, 279] on icon at bounding box center [1031, 273] width 35 height 28
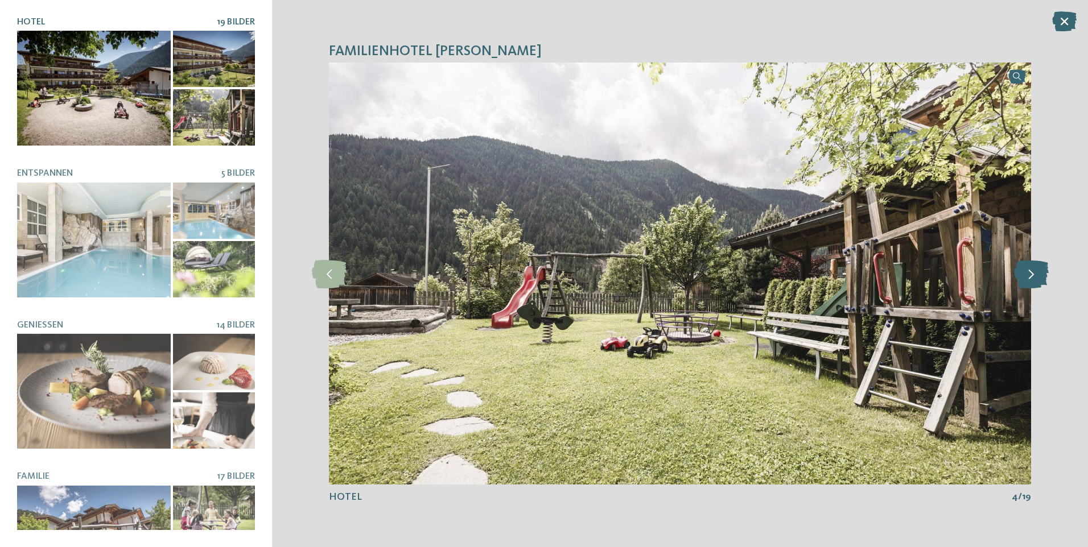
click at [1032, 279] on icon at bounding box center [1031, 273] width 35 height 28
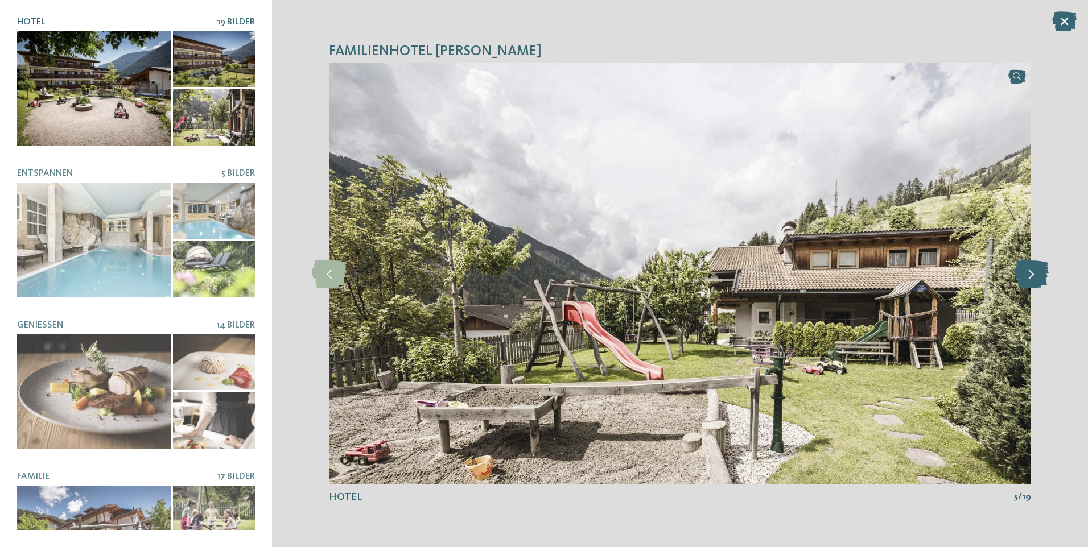
click at [1032, 279] on icon at bounding box center [1031, 273] width 35 height 28
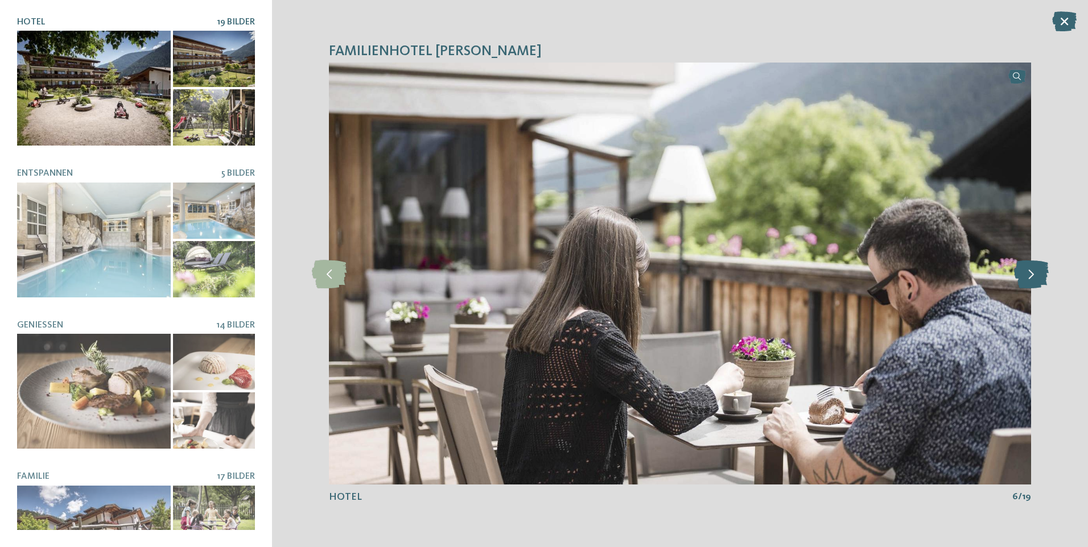
click at [1032, 279] on icon at bounding box center [1031, 273] width 35 height 28
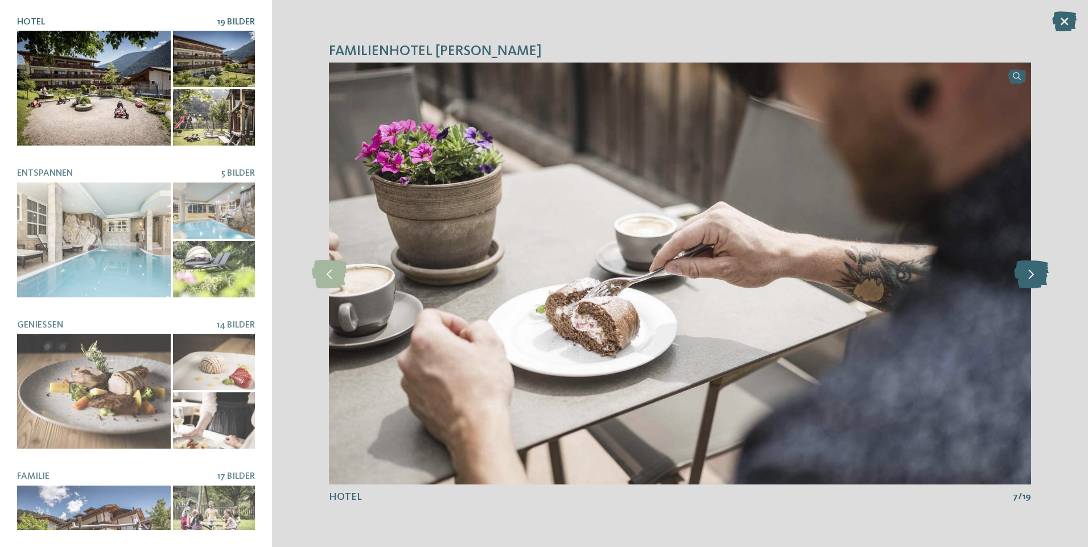
click at [1032, 279] on icon at bounding box center [1031, 273] width 35 height 28
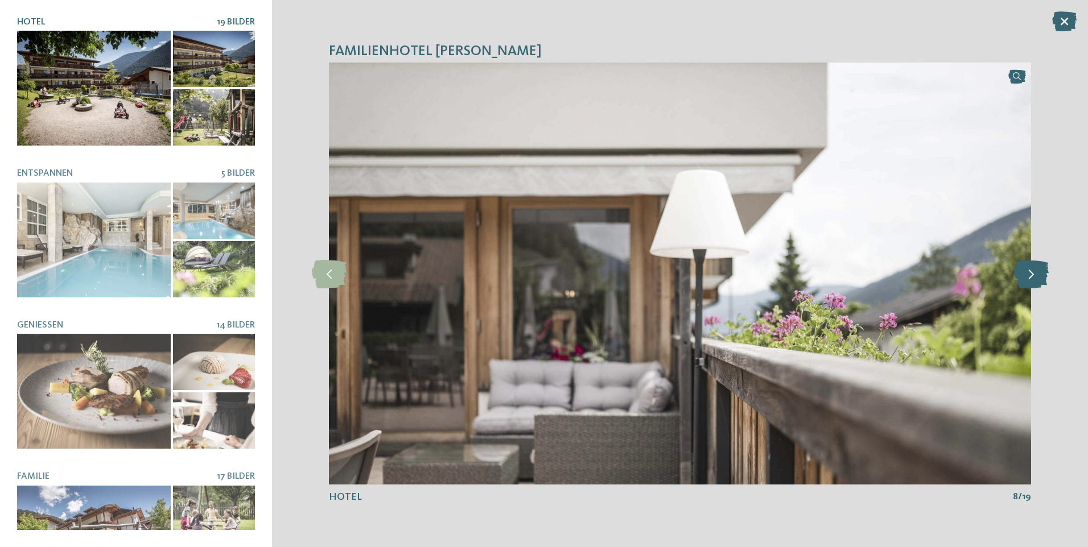
click at [1032, 279] on icon at bounding box center [1031, 273] width 35 height 28
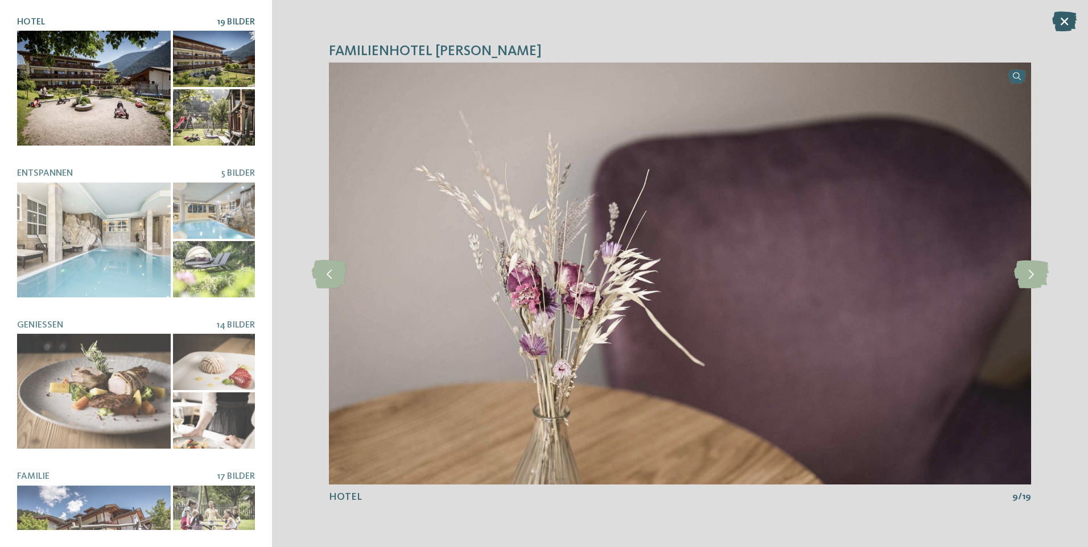
click at [1060, 20] on icon at bounding box center [1064, 21] width 24 height 20
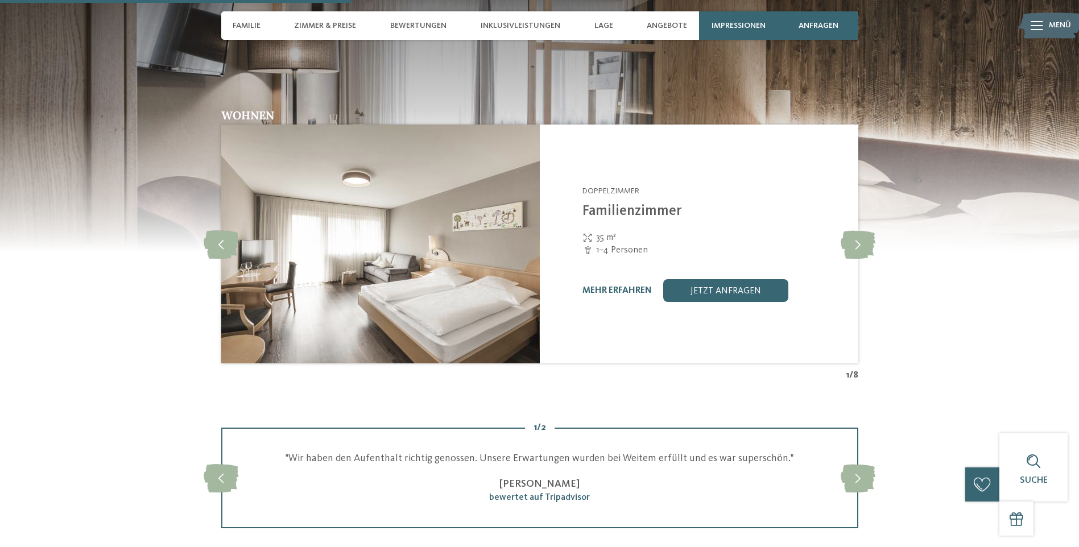
scroll to position [1365, 0]
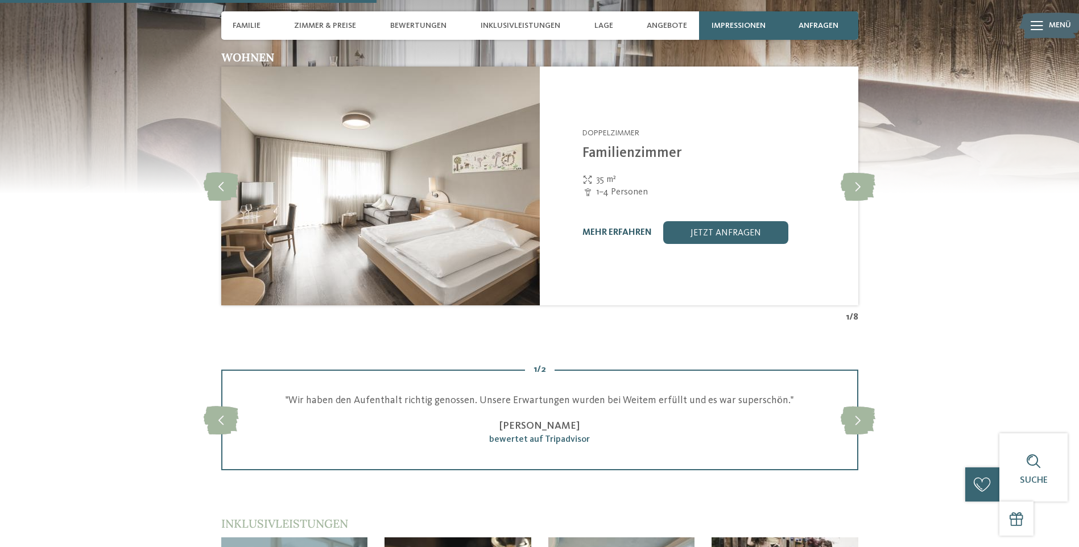
click at [614, 228] on link "mehr erfahren" at bounding box center [616, 232] width 69 height 9
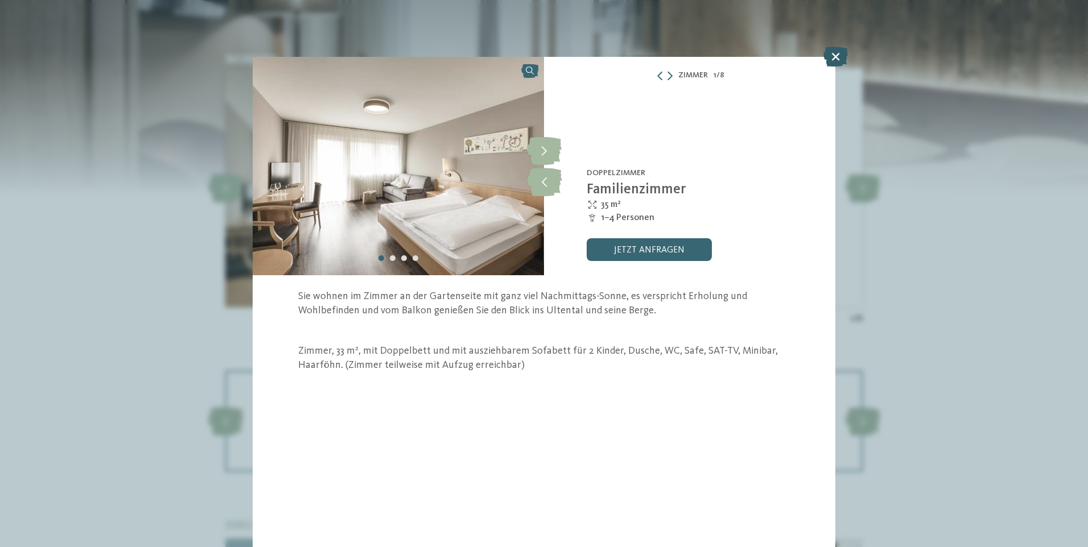
click at [837, 53] on icon at bounding box center [835, 57] width 24 height 20
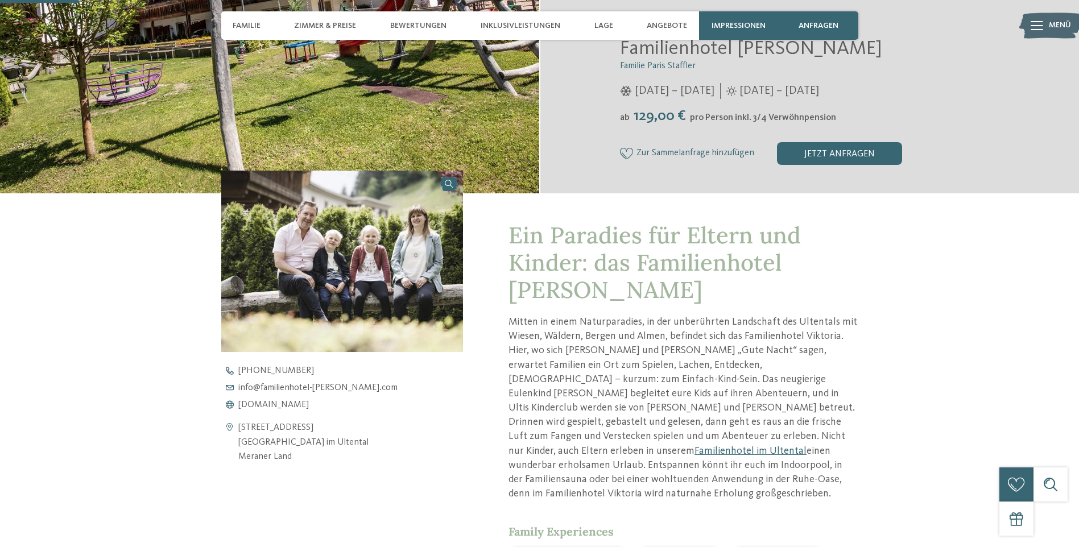
scroll to position [284, 0]
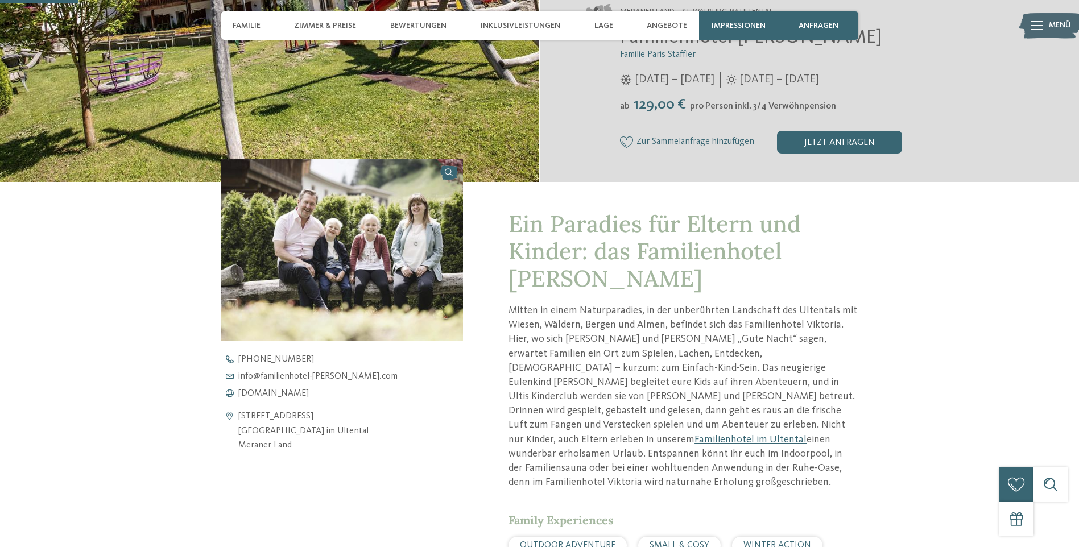
drag, startPoint x: 677, startPoint y: 25, endPoint x: 101, endPoint y: 292, distance: 634.9
click at [110, 303] on div "zurück zur Hotelübersicht ab" at bounding box center [539, 358] width 1079 height 1172
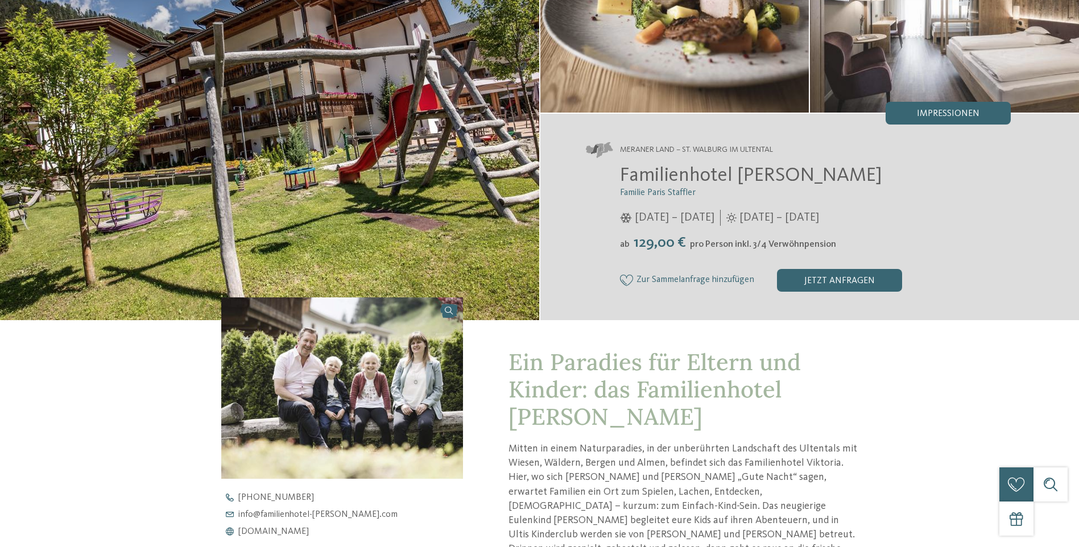
scroll to position [0, 0]
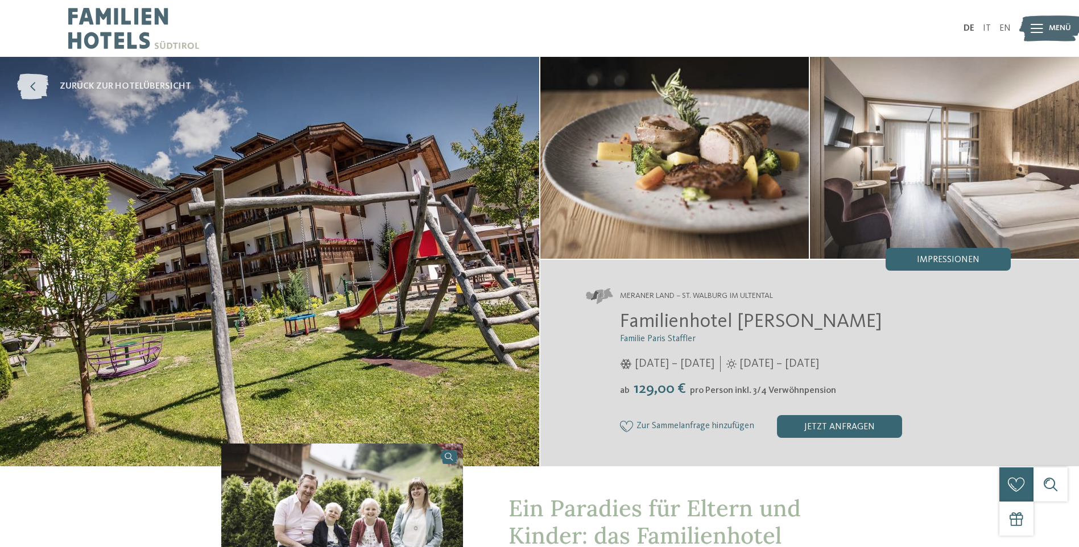
click at [34, 83] on icon at bounding box center [32, 87] width 31 height 26
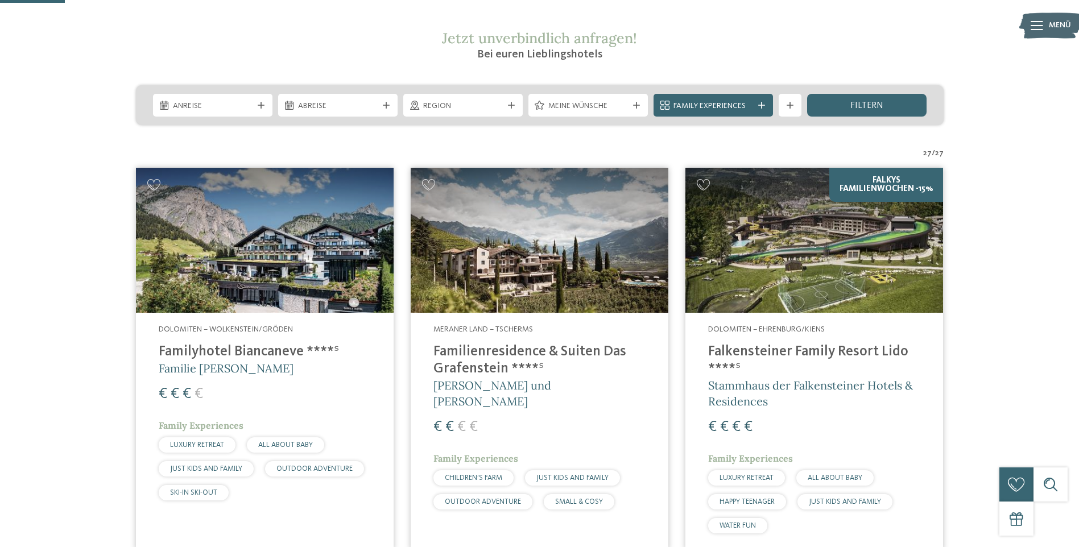
scroll to position [228, 0]
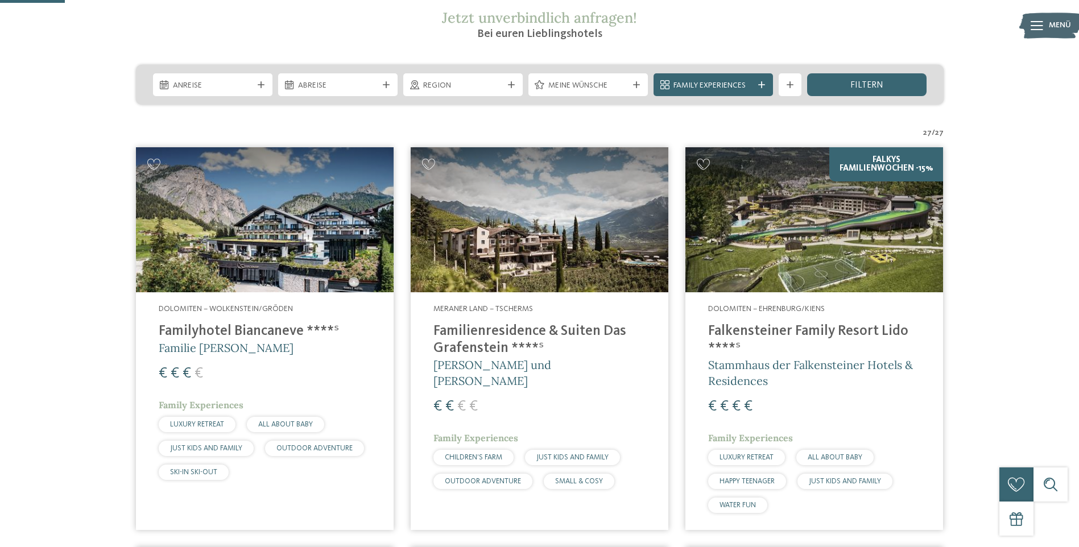
click at [294, 236] on img at bounding box center [265, 219] width 258 height 145
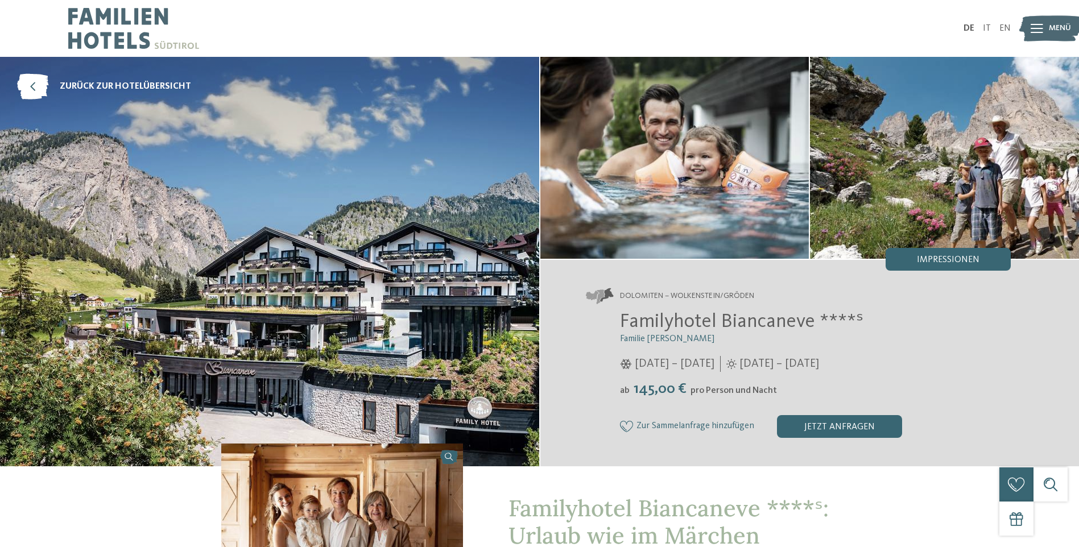
click at [412, 223] on img at bounding box center [269, 262] width 539 height 410
click at [643, 186] on img at bounding box center [674, 158] width 269 height 202
click at [348, 262] on img at bounding box center [269, 262] width 539 height 410
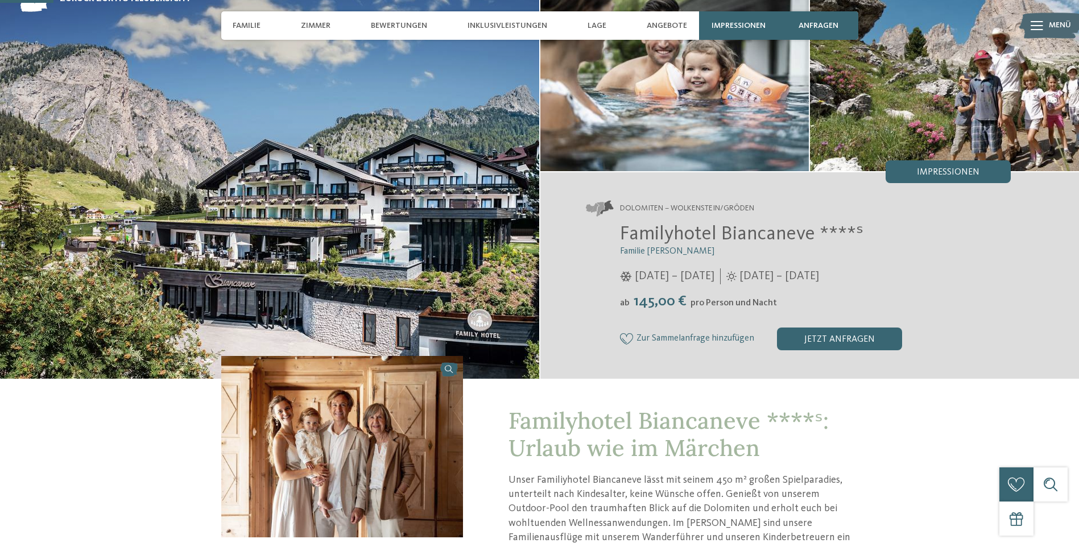
scroll to position [171, 0]
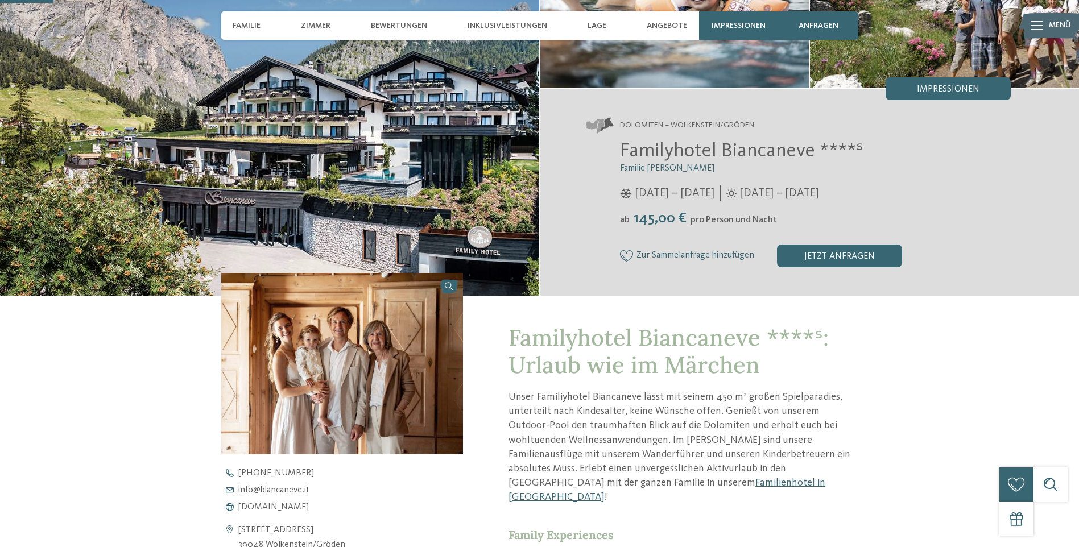
click at [938, 88] on span "Impressionen" at bounding box center [948, 89] width 63 height 9
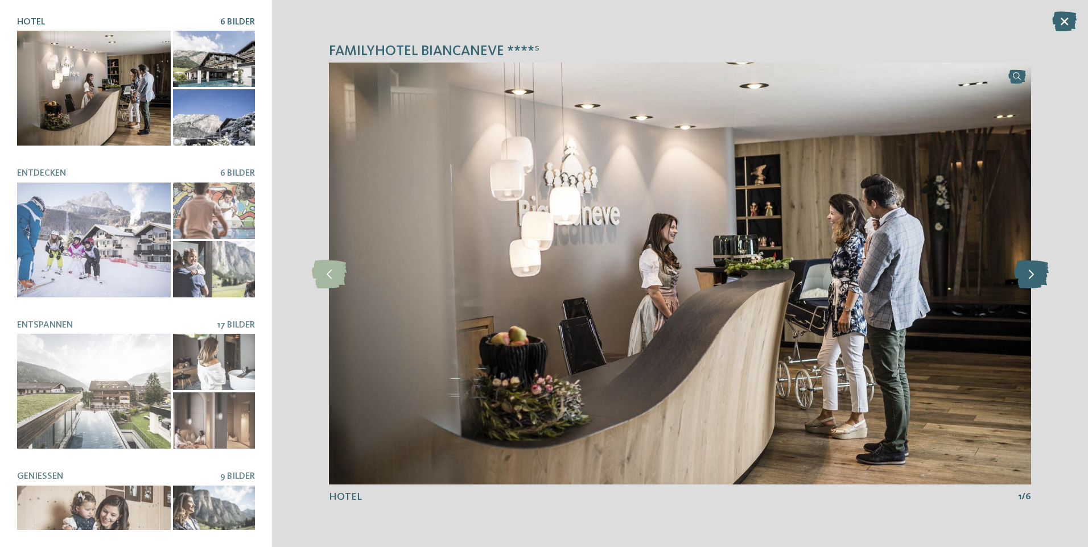
click at [1027, 279] on icon at bounding box center [1031, 273] width 35 height 28
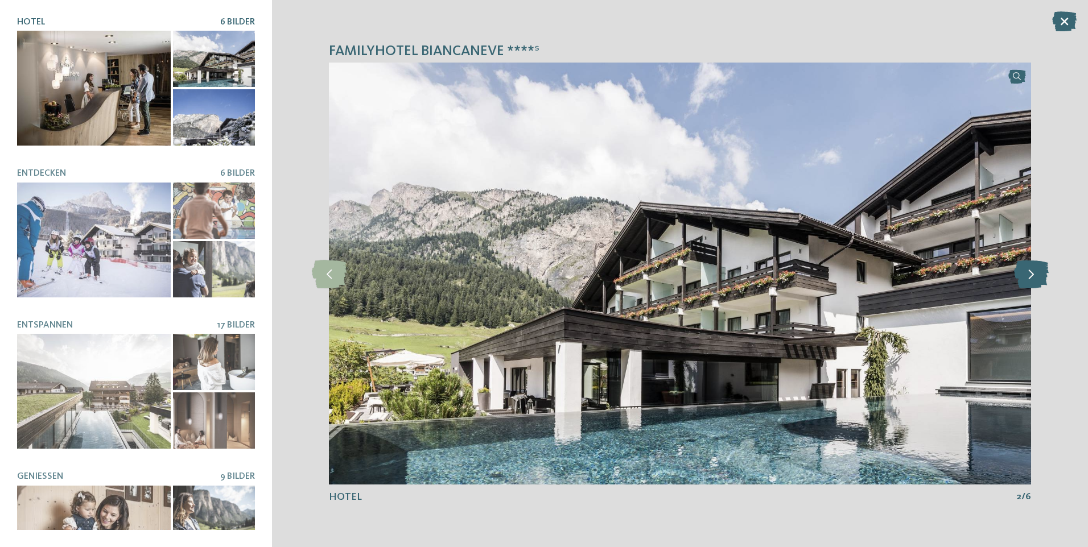
click at [1027, 279] on icon at bounding box center [1031, 273] width 35 height 28
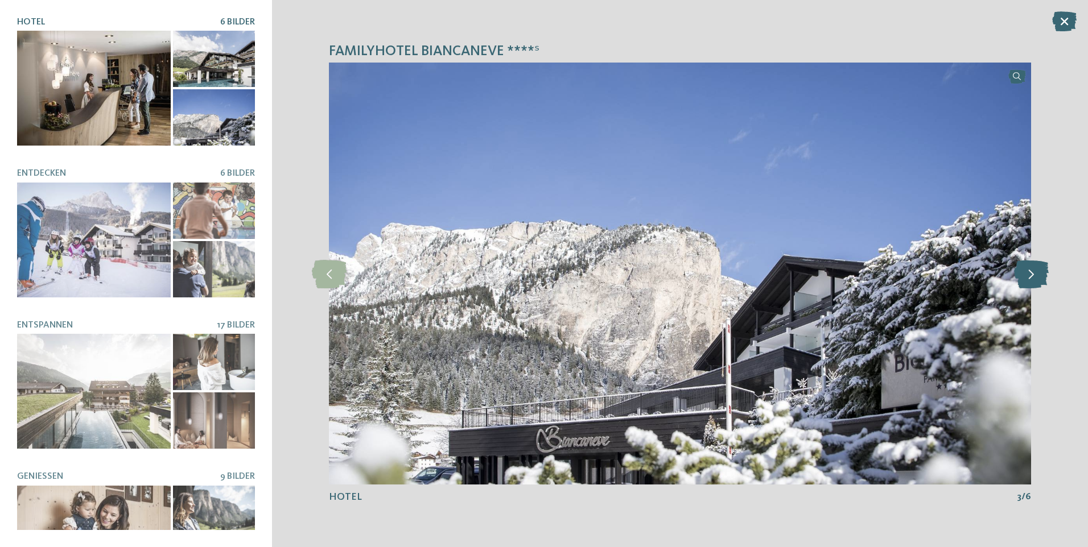
click at [1027, 279] on icon at bounding box center [1031, 273] width 35 height 28
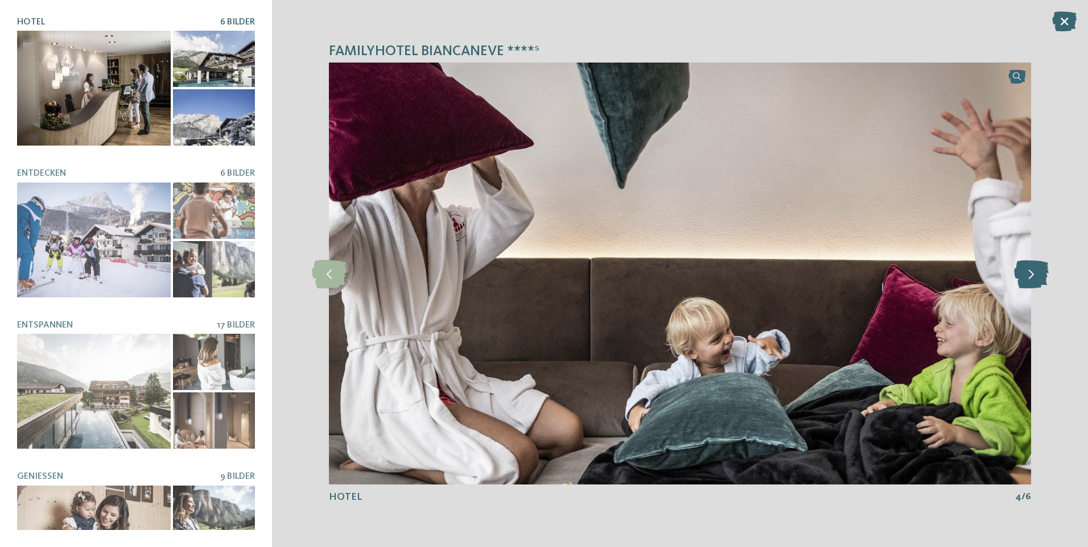
click at [1027, 279] on icon at bounding box center [1031, 273] width 35 height 28
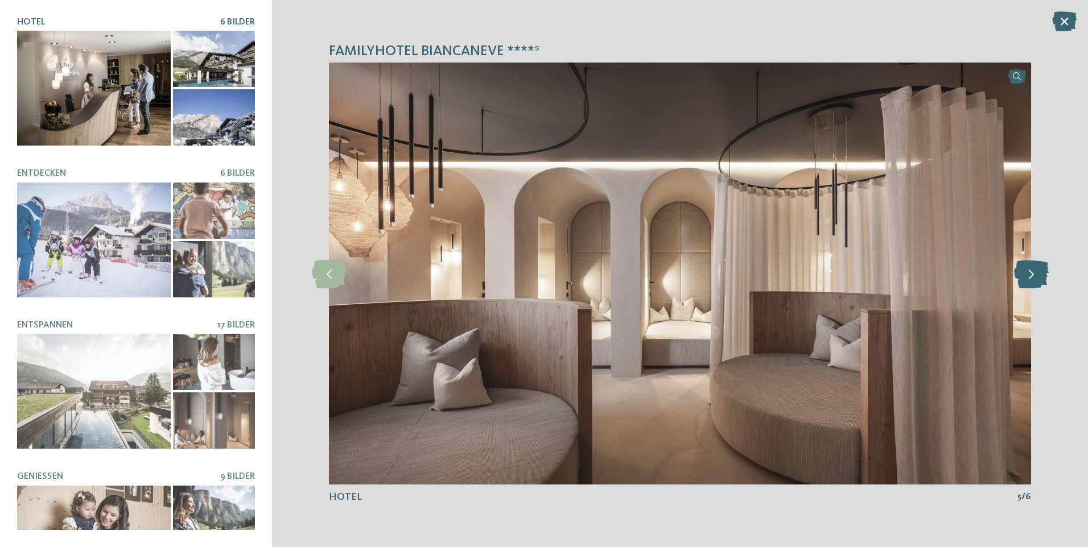
click at [1027, 279] on icon at bounding box center [1031, 273] width 35 height 28
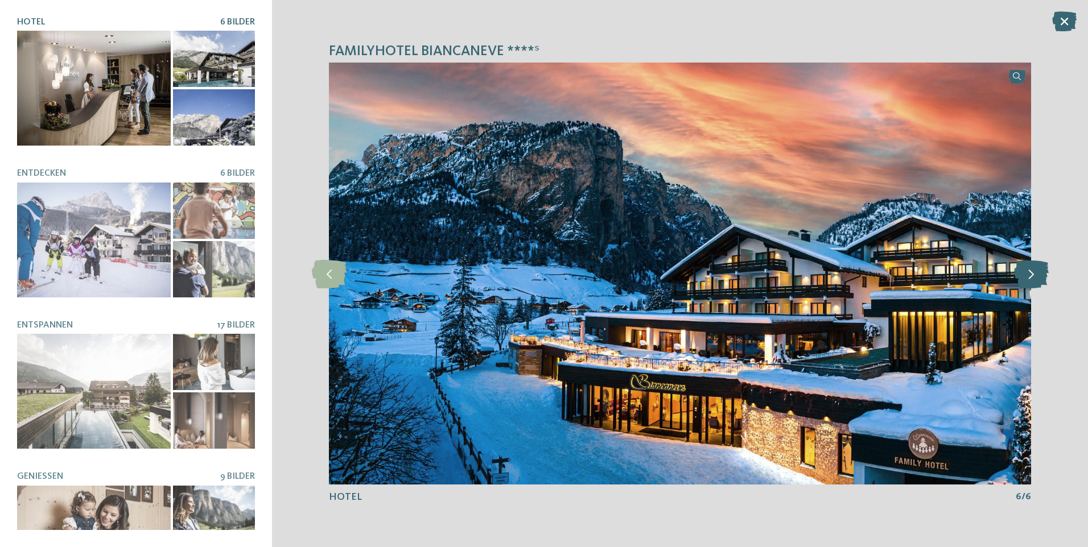
click at [1027, 279] on icon at bounding box center [1031, 273] width 35 height 28
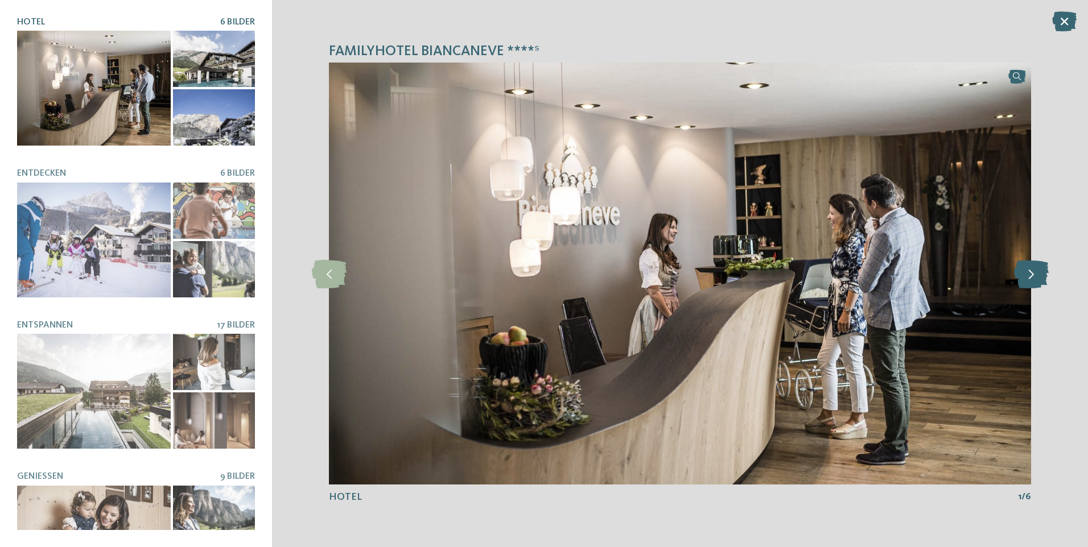
click at [1027, 279] on icon at bounding box center [1031, 273] width 35 height 28
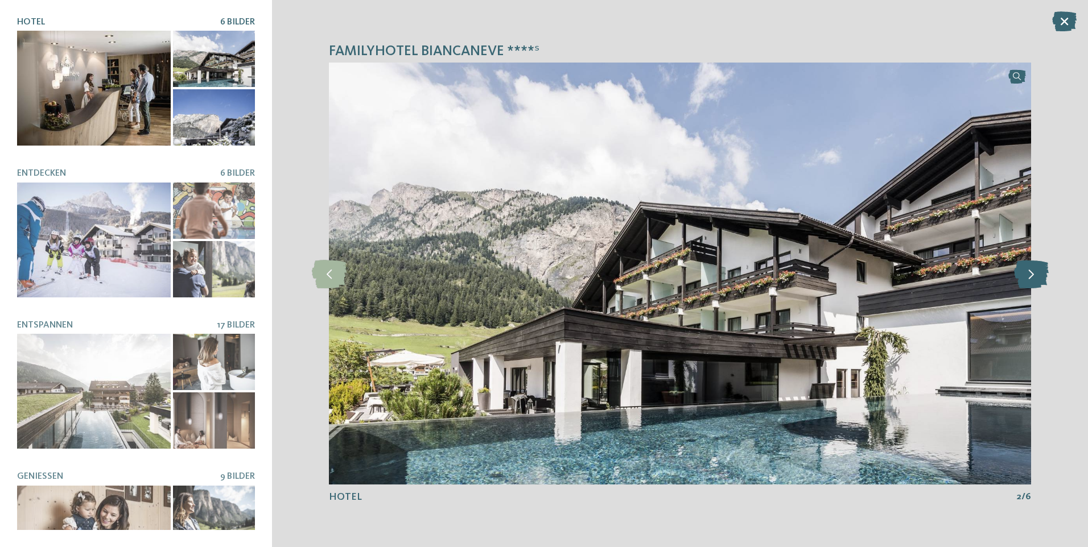
click at [1027, 279] on icon at bounding box center [1031, 273] width 35 height 28
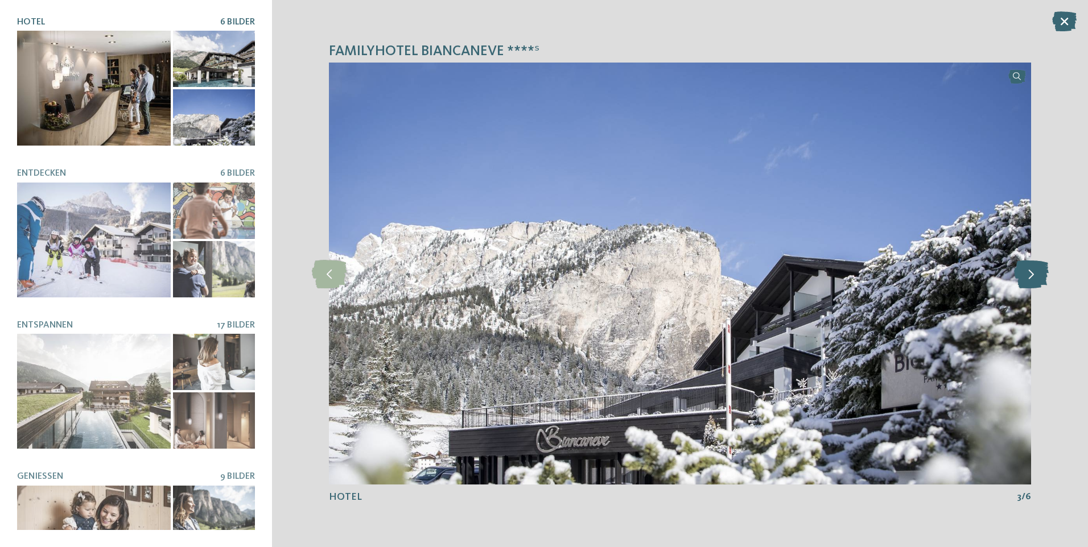
click at [1027, 279] on icon at bounding box center [1031, 273] width 35 height 28
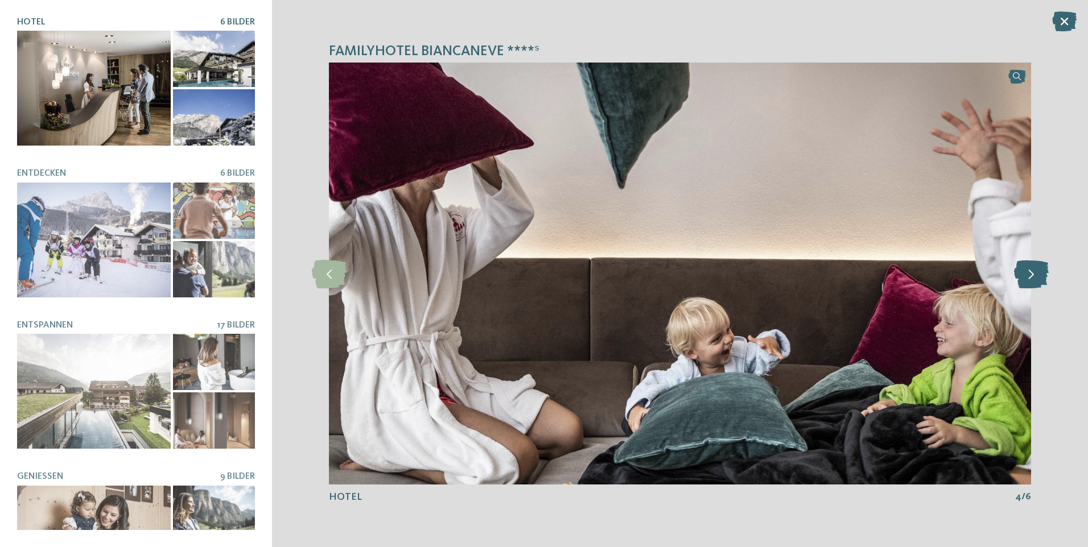
click at [1027, 279] on icon at bounding box center [1031, 273] width 35 height 28
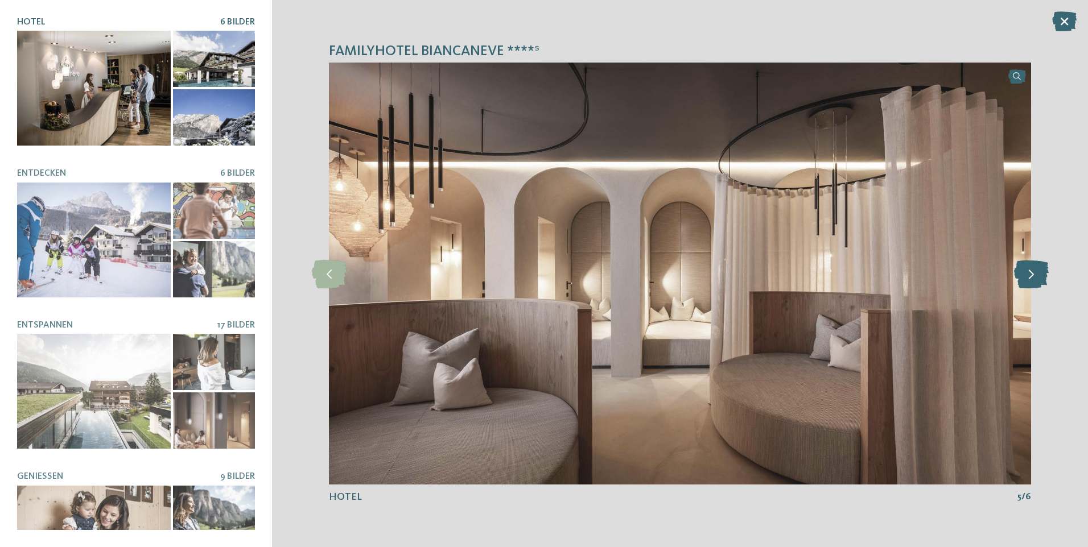
click at [1027, 279] on icon at bounding box center [1031, 273] width 35 height 28
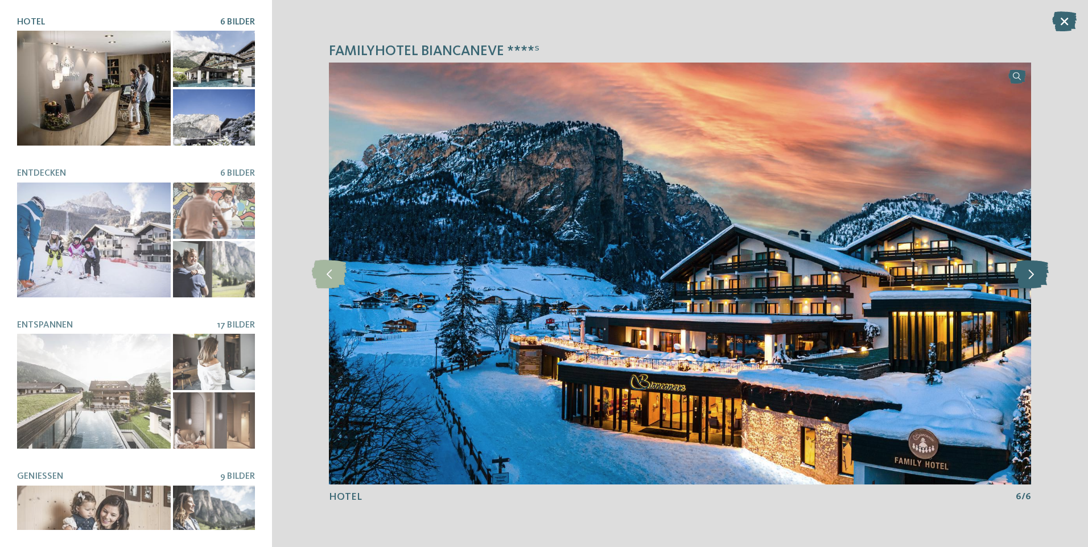
click at [1027, 279] on icon at bounding box center [1031, 273] width 35 height 28
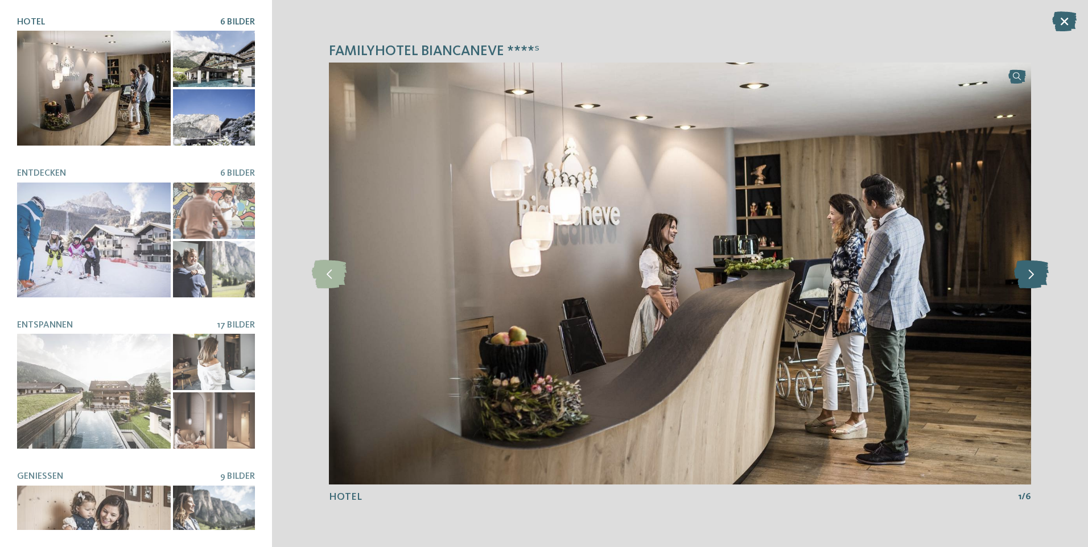
click at [1027, 279] on icon at bounding box center [1031, 273] width 35 height 28
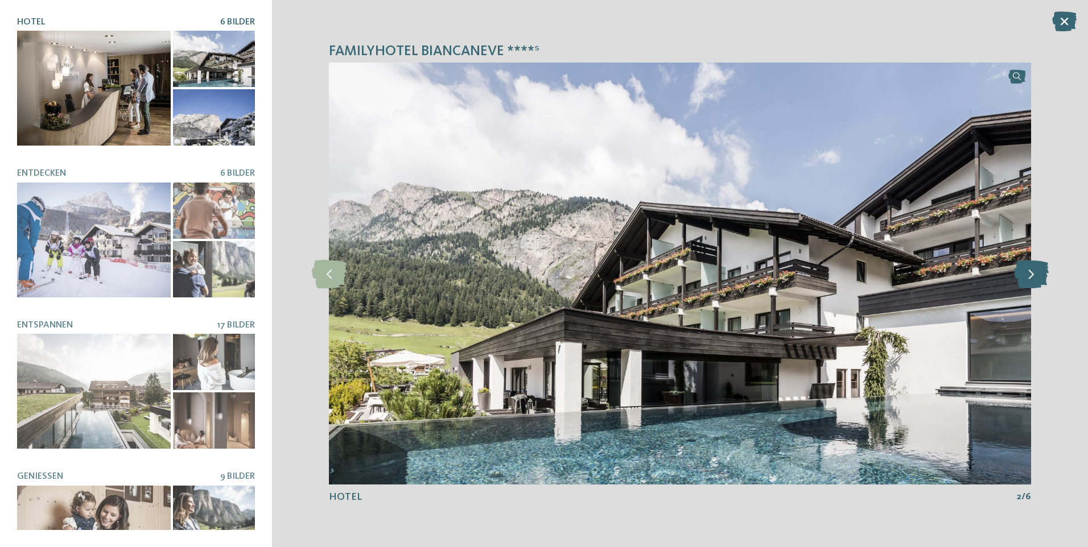
click at [1027, 279] on icon at bounding box center [1031, 273] width 35 height 28
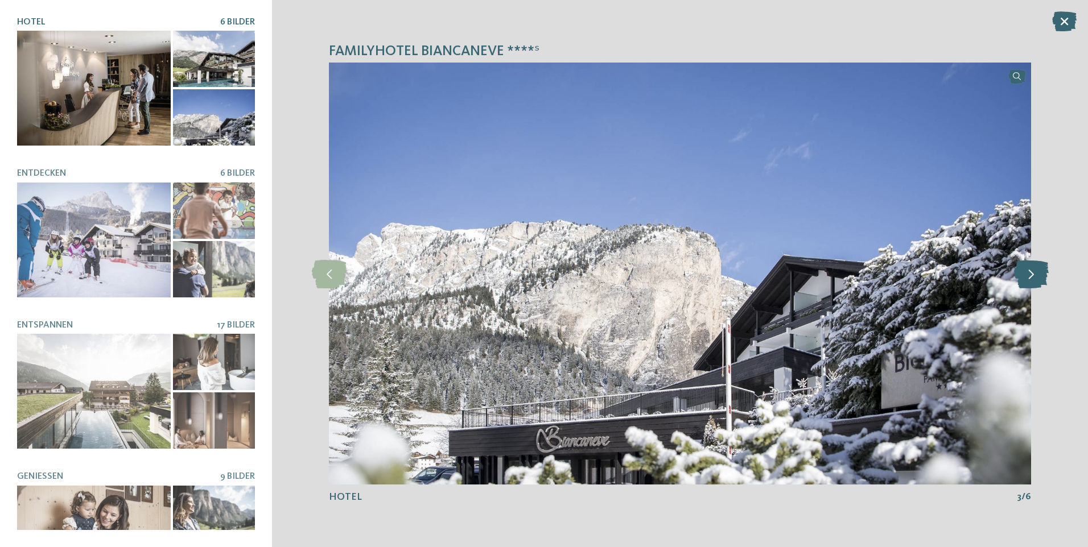
click at [1027, 279] on icon at bounding box center [1031, 273] width 35 height 28
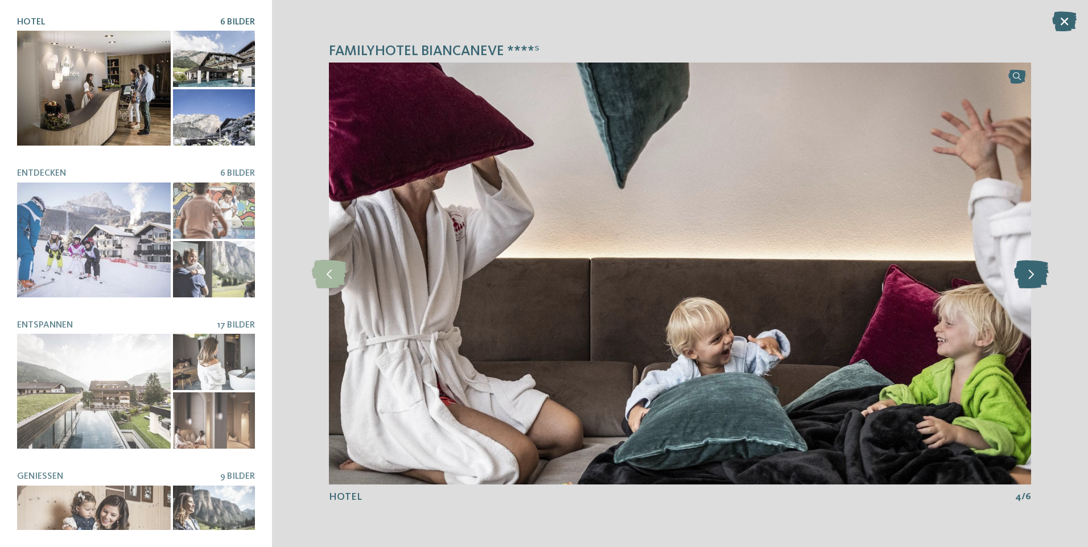
click at [1027, 279] on icon at bounding box center [1031, 273] width 35 height 28
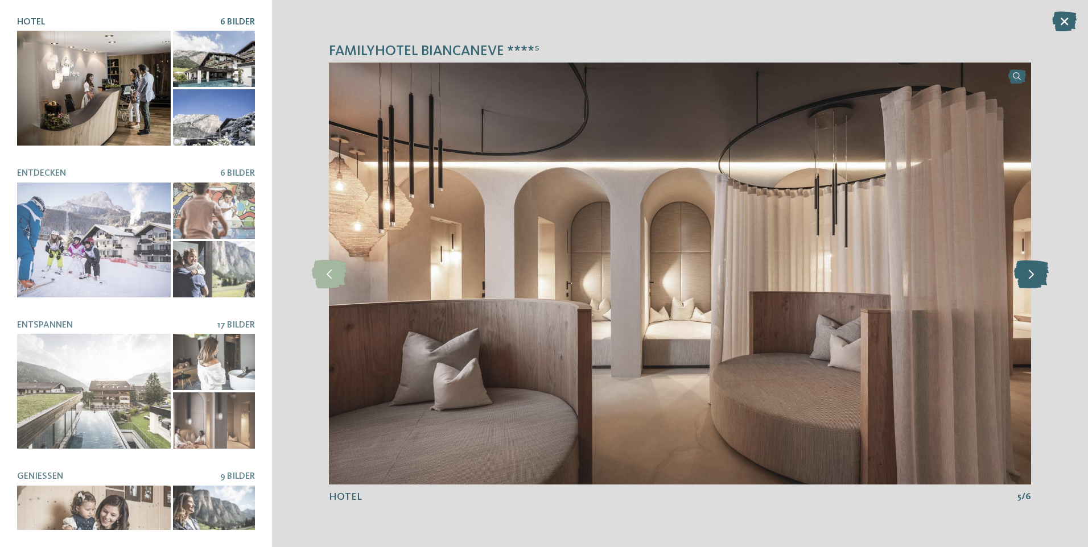
click at [1027, 279] on icon at bounding box center [1031, 273] width 35 height 28
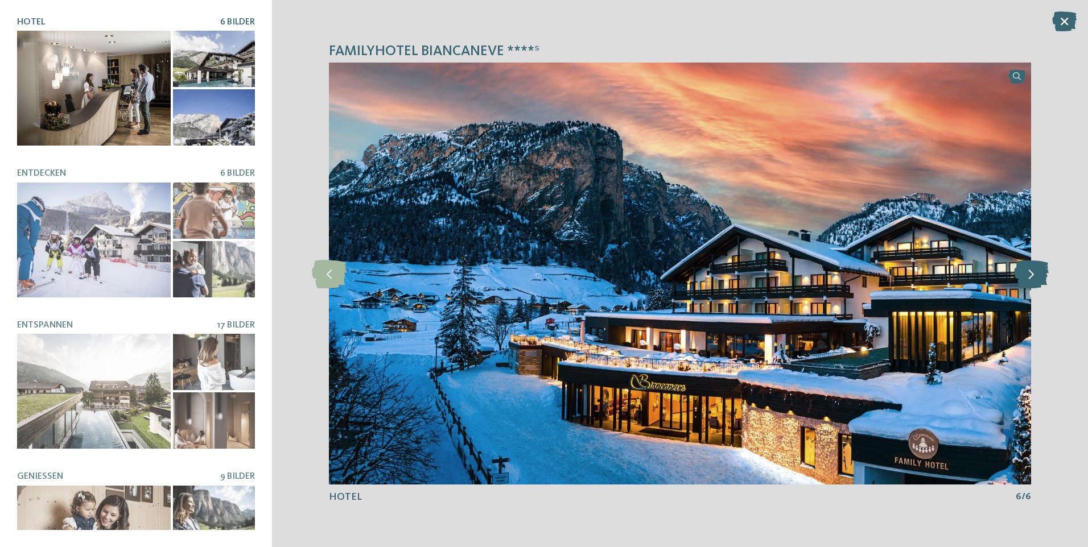
click at [1027, 279] on icon at bounding box center [1031, 273] width 35 height 28
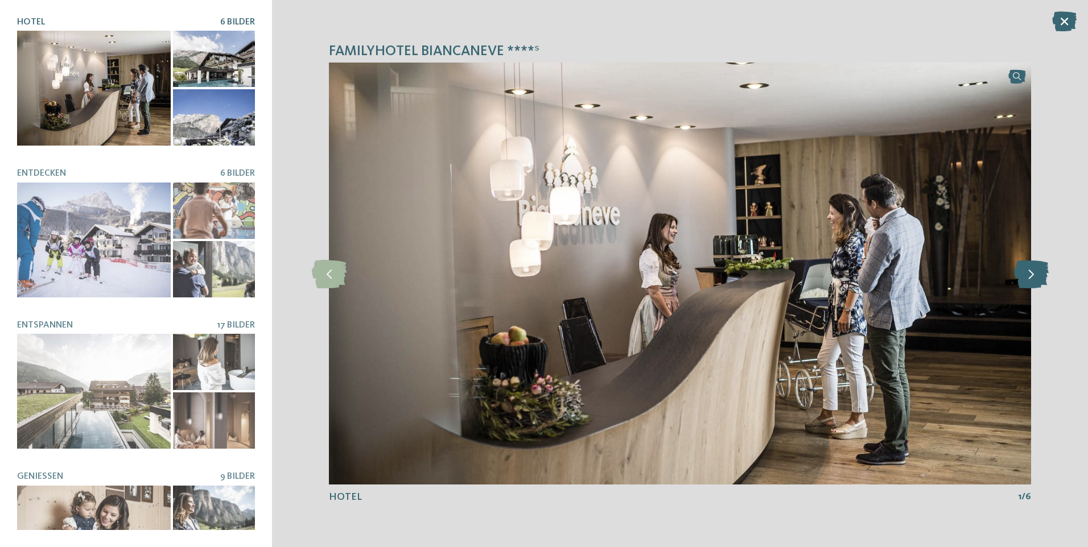
click at [1027, 279] on icon at bounding box center [1031, 273] width 35 height 28
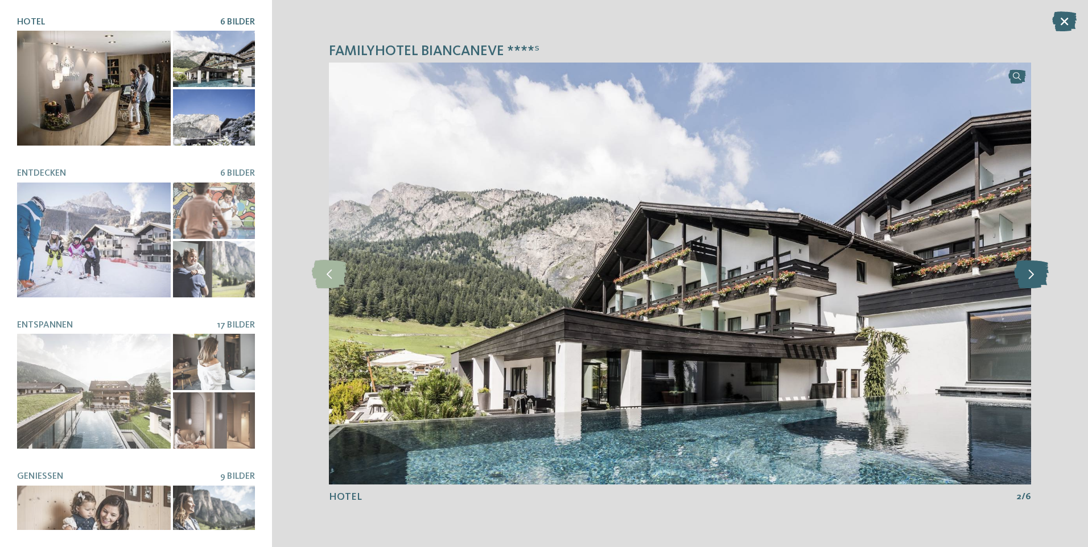
click at [1027, 279] on icon at bounding box center [1031, 273] width 35 height 28
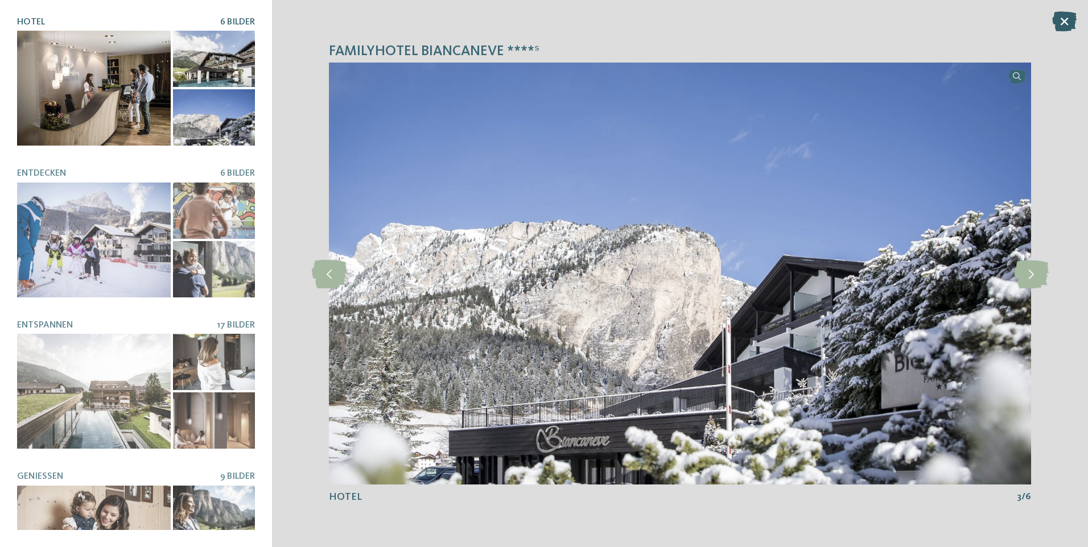
click at [1070, 19] on icon at bounding box center [1064, 21] width 24 height 20
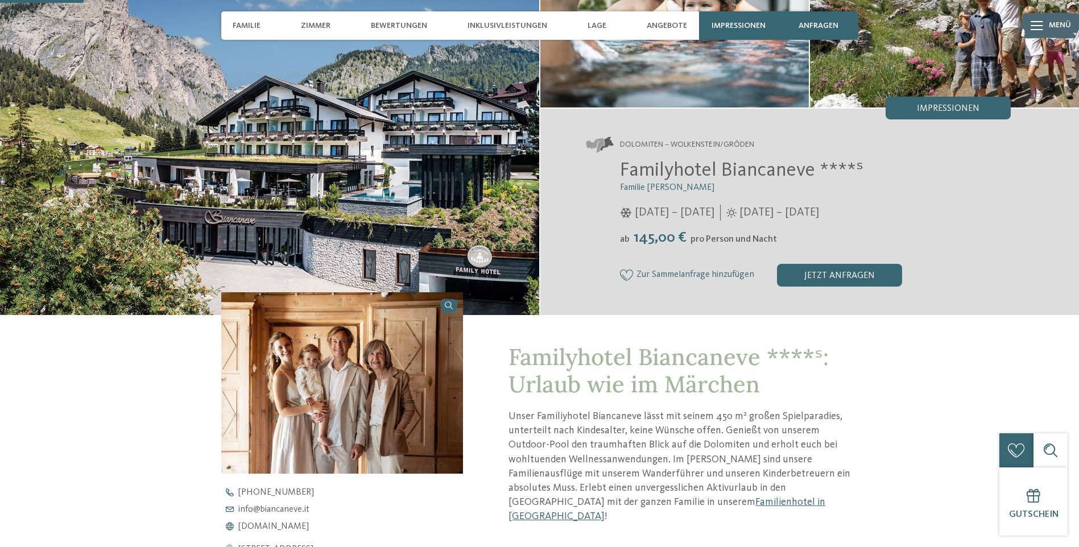
scroll to position [114, 0]
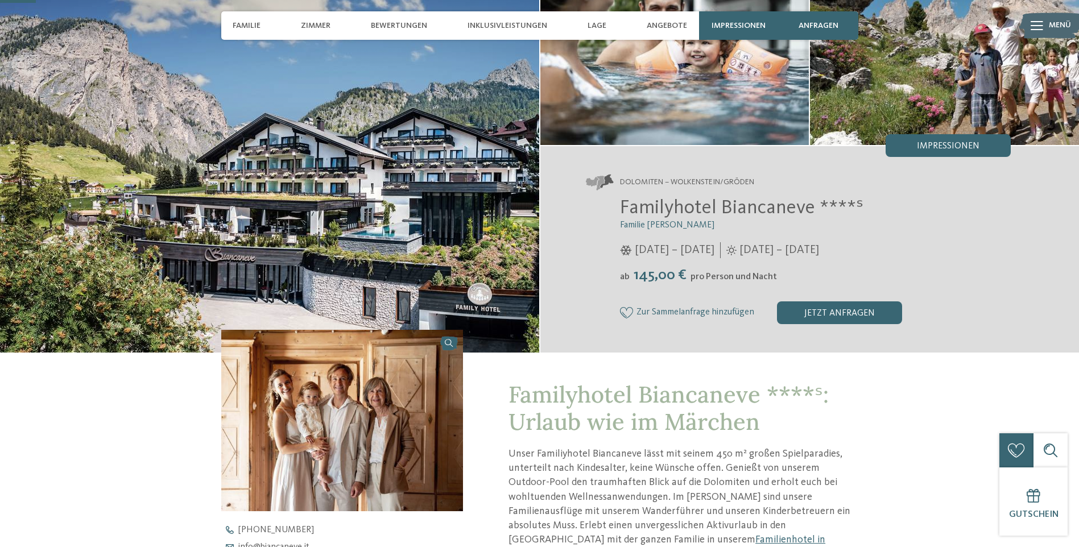
click at [333, 407] on img at bounding box center [342, 420] width 242 height 181
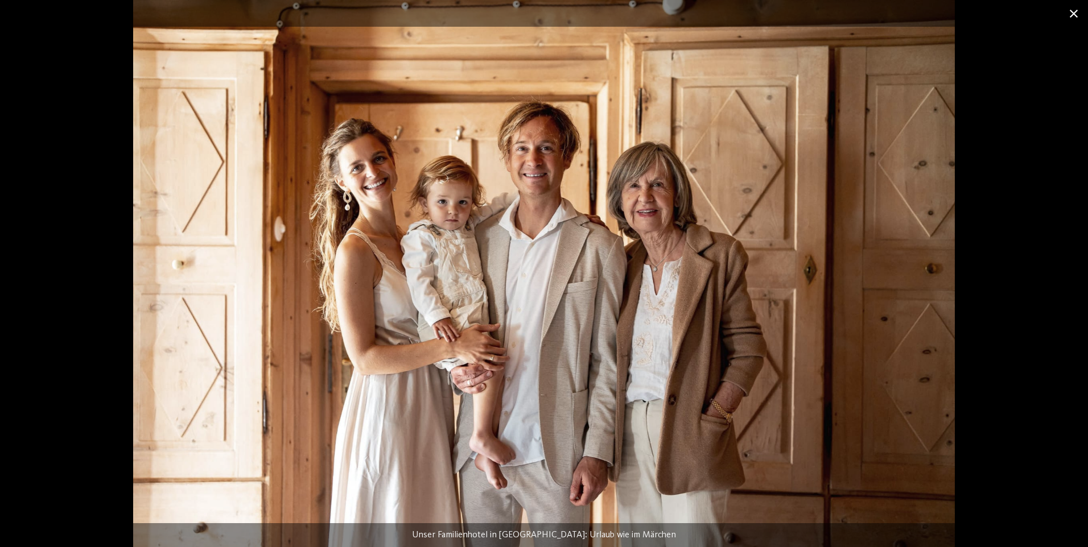
click at [1069, 14] on span at bounding box center [1073, 13] width 28 height 27
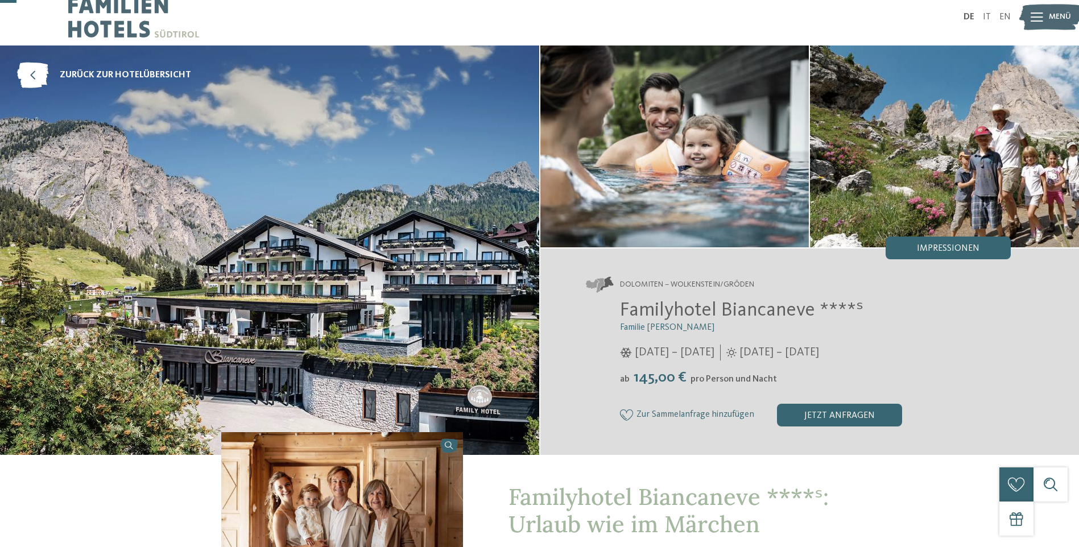
scroll to position [0, 0]
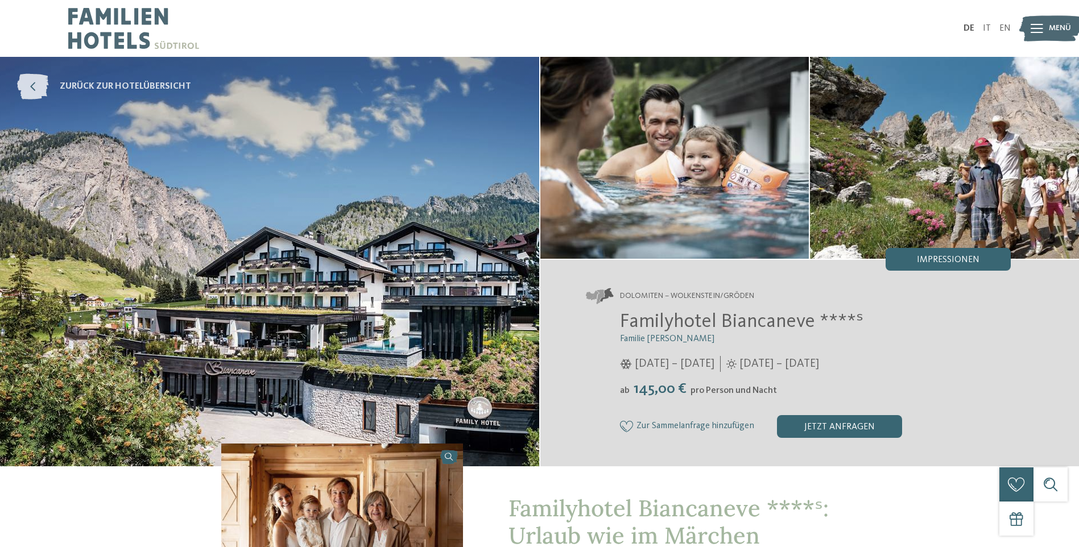
click at [38, 87] on icon at bounding box center [32, 87] width 31 height 26
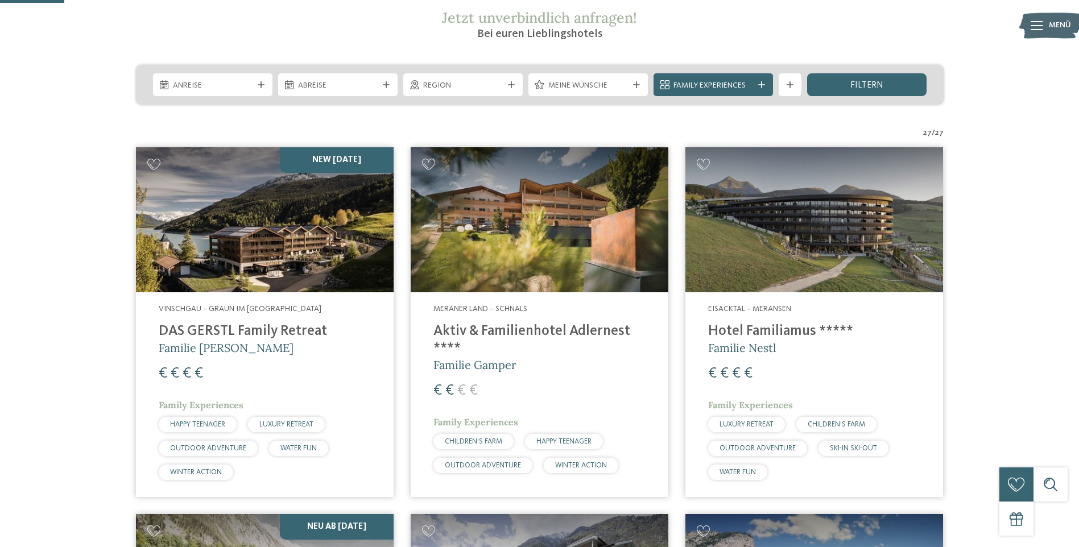
click at [502, 238] on img at bounding box center [540, 219] width 258 height 145
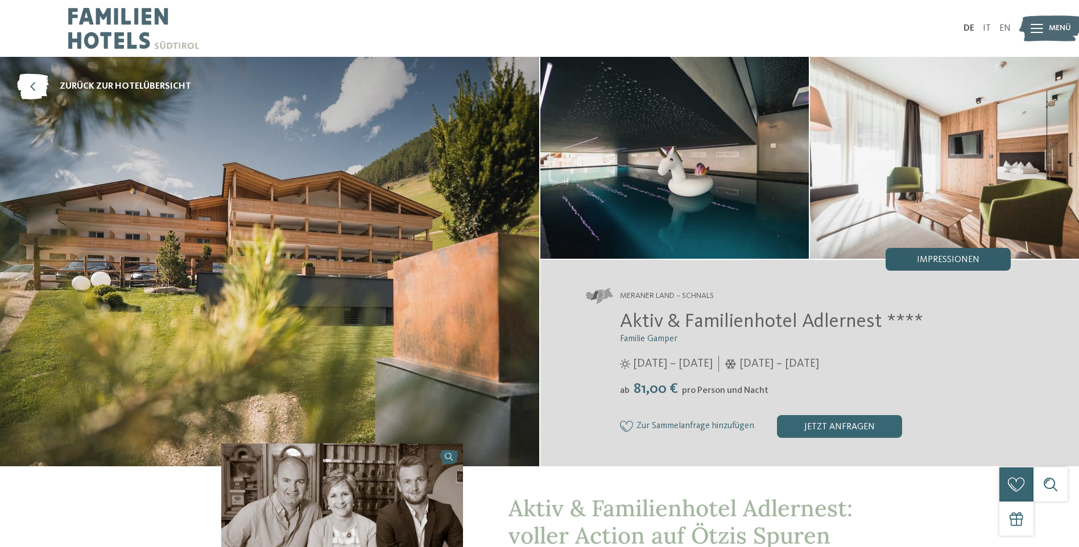
click at [936, 259] on span "Impressionen" at bounding box center [948, 259] width 63 height 9
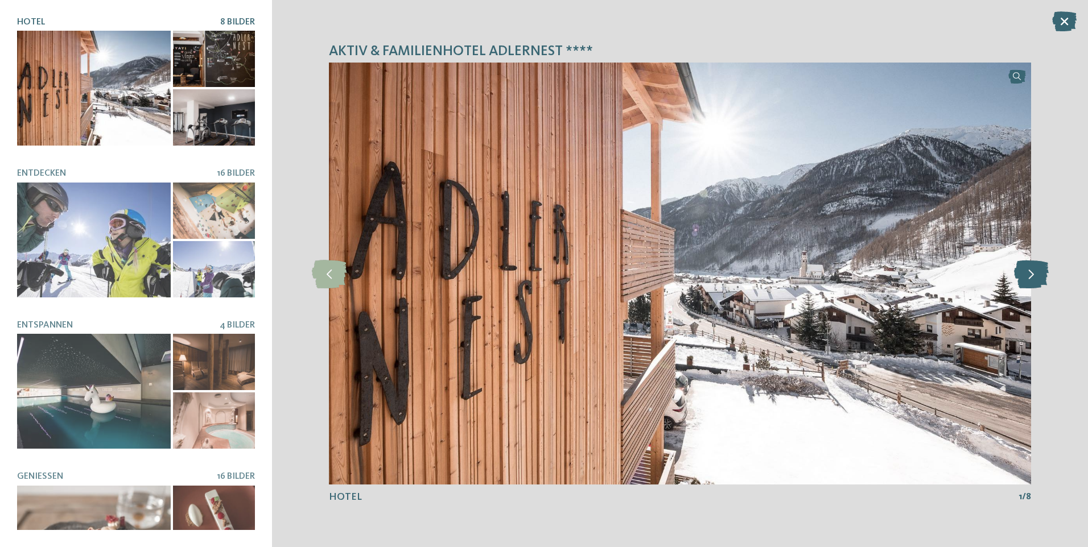
click at [1026, 277] on icon at bounding box center [1031, 273] width 35 height 28
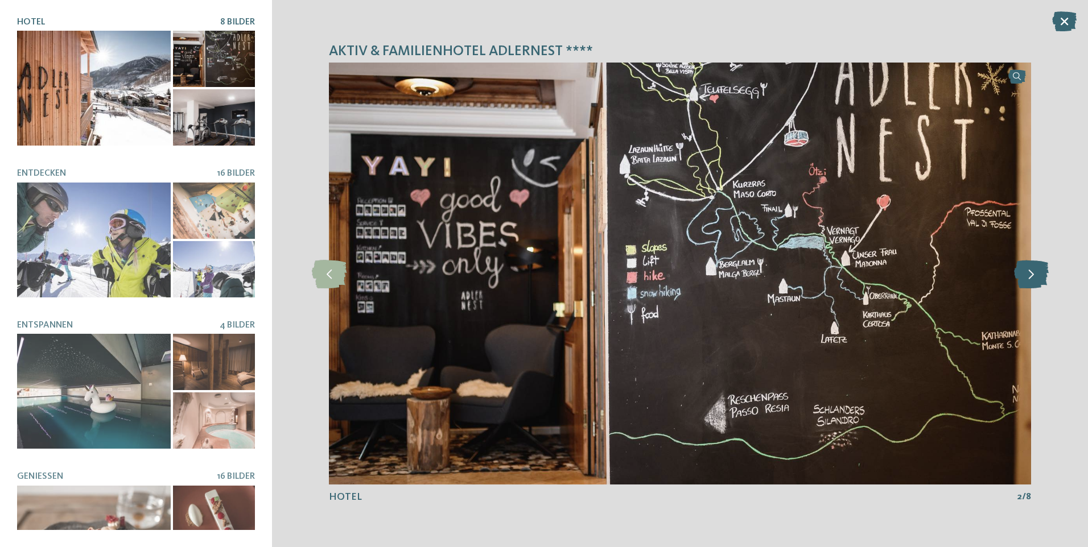
click at [1026, 277] on icon at bounding box center [1031, 273] width 35 height 28
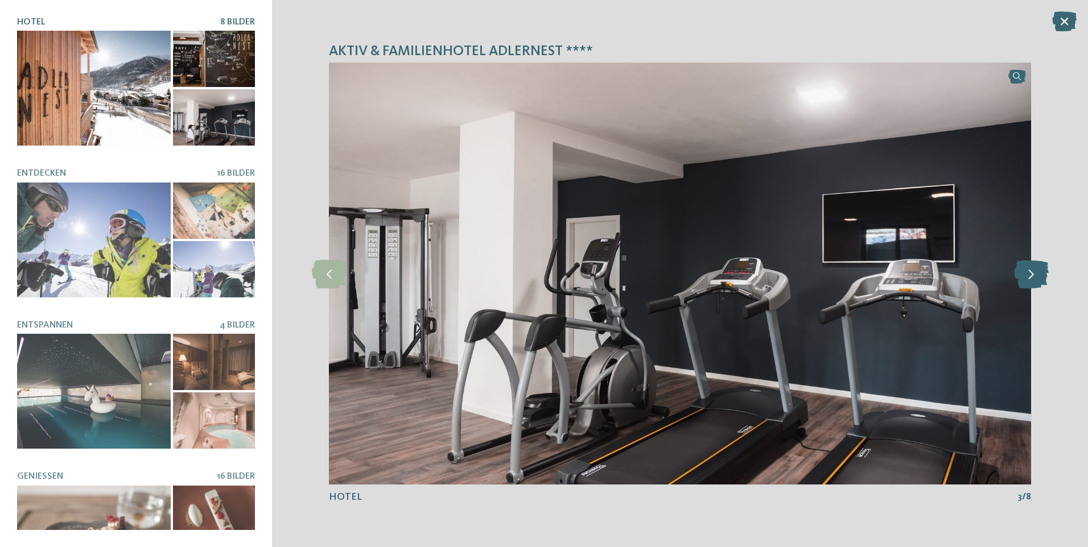
click at [1026, 277] on icon at bounding box center [1031, 273] width 35 height 28
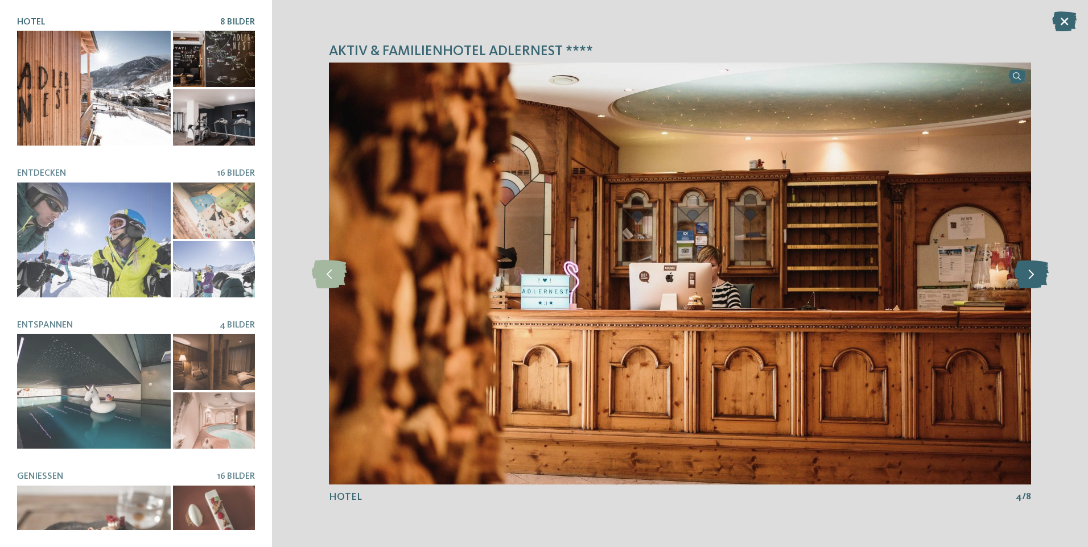
click at [1026, 277] on icon at bounding box center [1031, 273] width 35 height 28
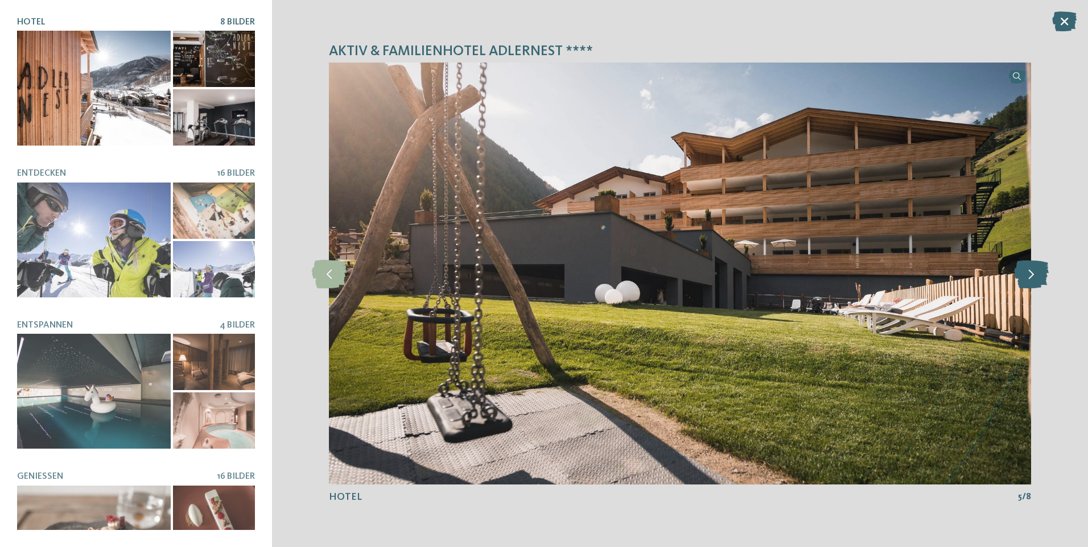
click at [1027, 277] on icon at bounding box center [1031, 273] width 35 height 28
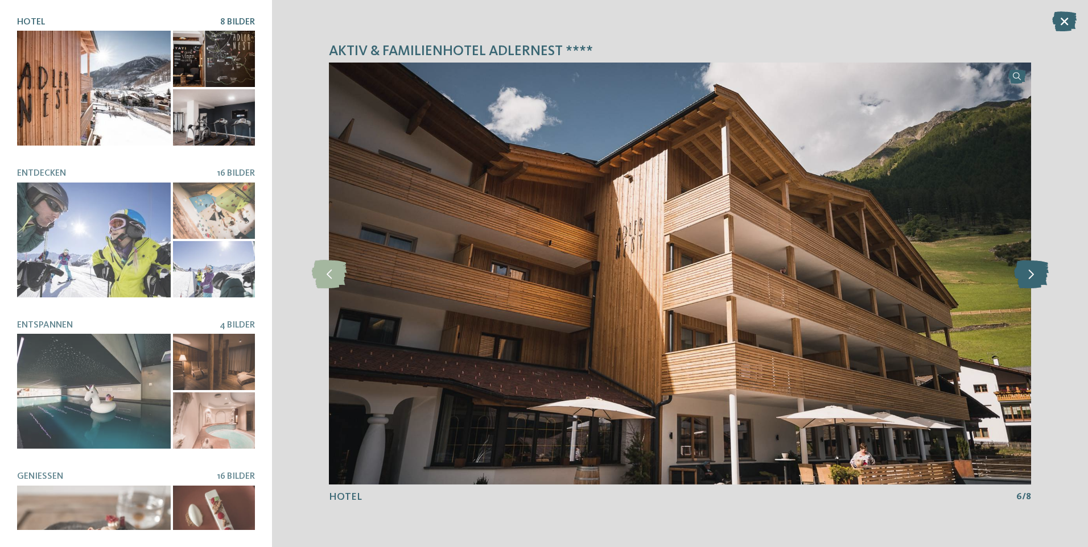
click at [1027, 277] on icon at bounding box center [1031, 273] width 35 height 28
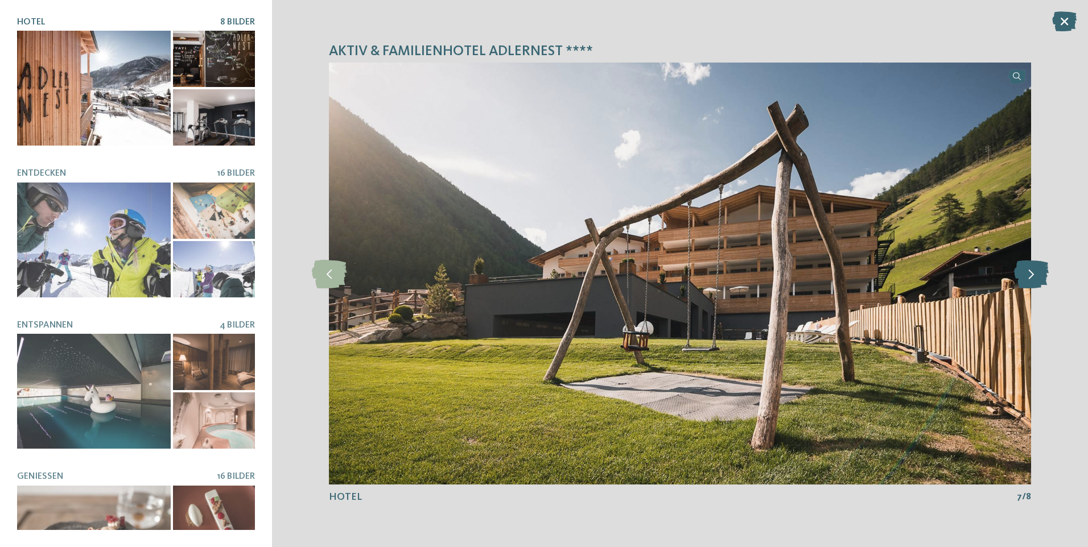
click at [1027, 277] on icon at bounding box center [1031, 273] width 35 height 28
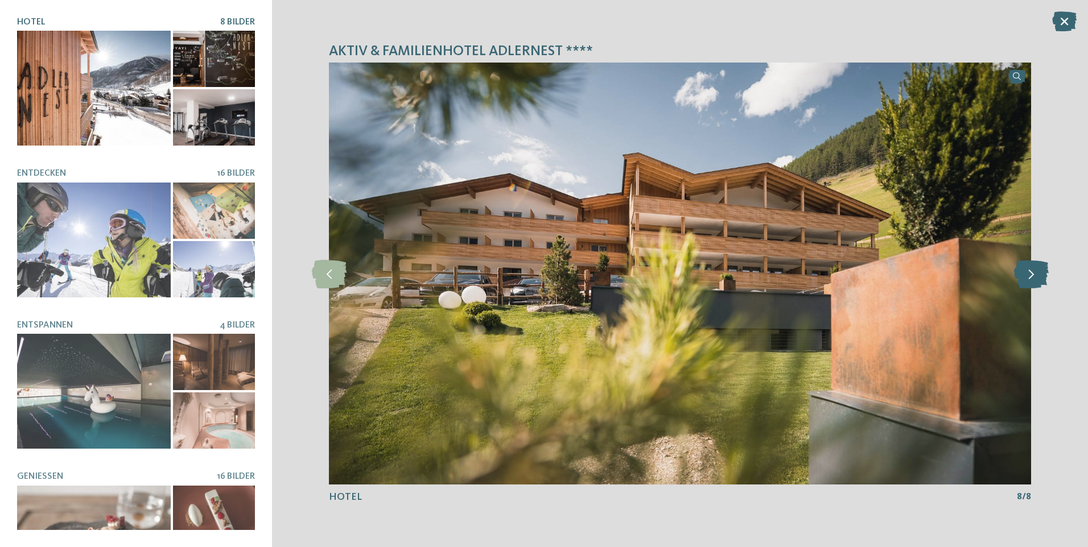
click at [1027, 277] on icon at bounding box center [1031, 273] width 35 height 28
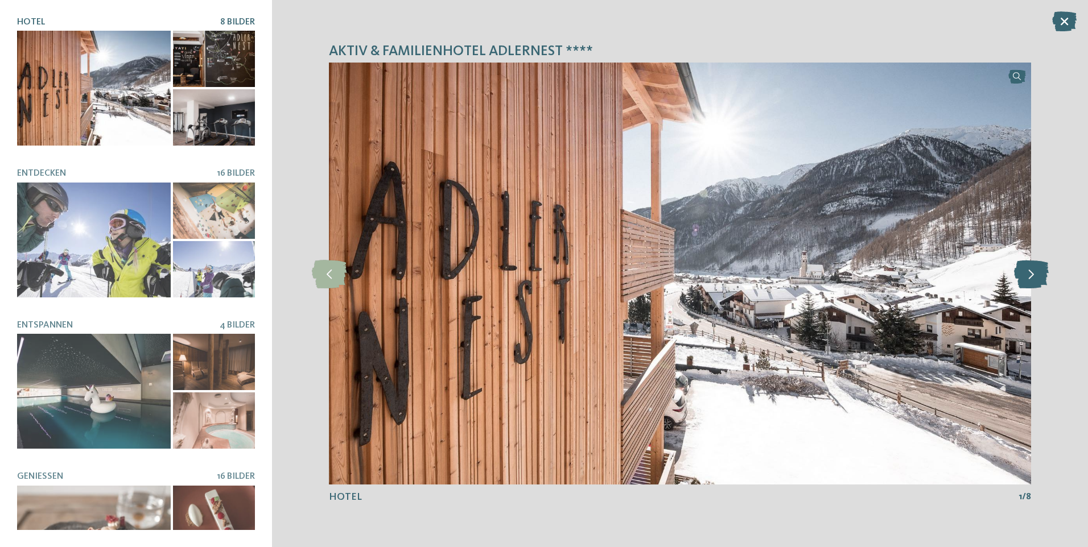
click at [1027, 277] on icon at bounding box center [1031, 273] width 35 height 28
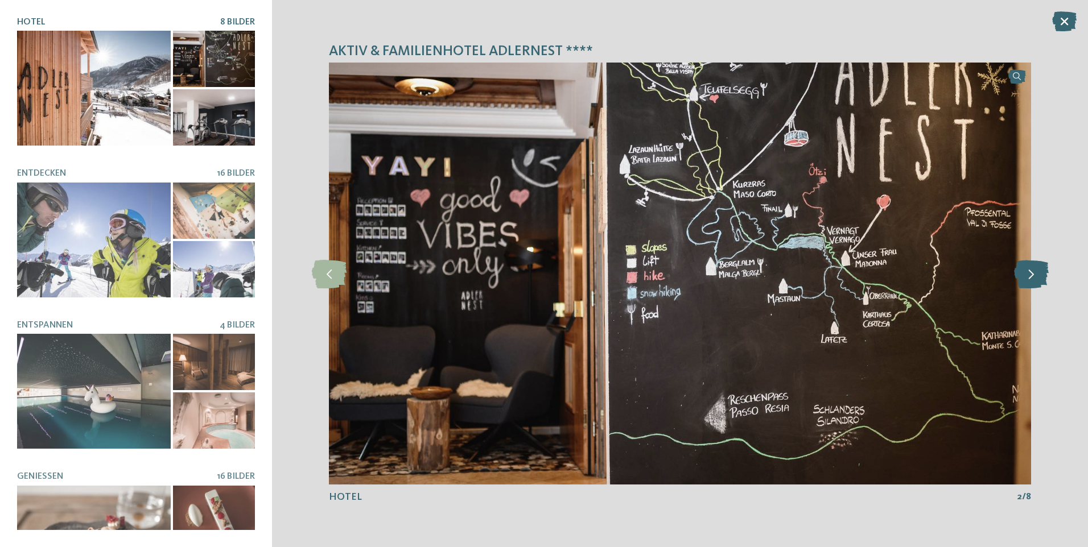
click at [1027, 277] on icon at bounding box center [1031, 273] width 35 height 28
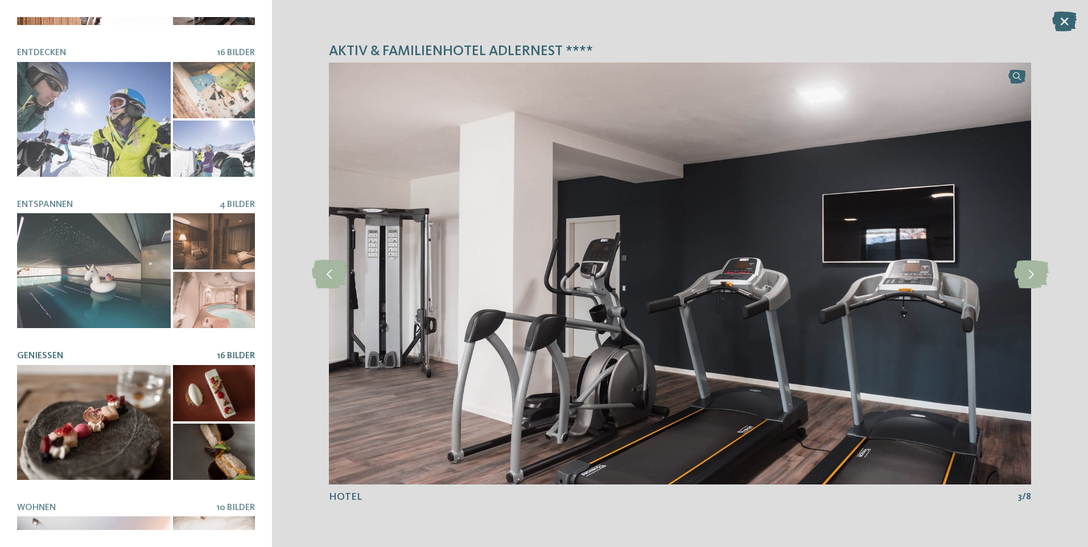
scroll to position [208, 0]
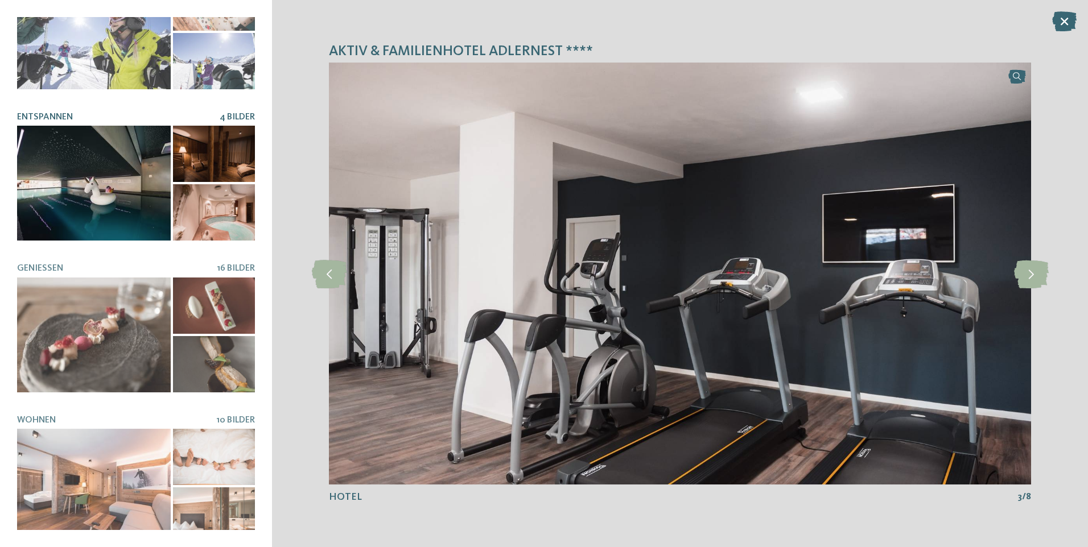
click at [89, 164] on div at bounding box center [94, 183] width 154 height 115
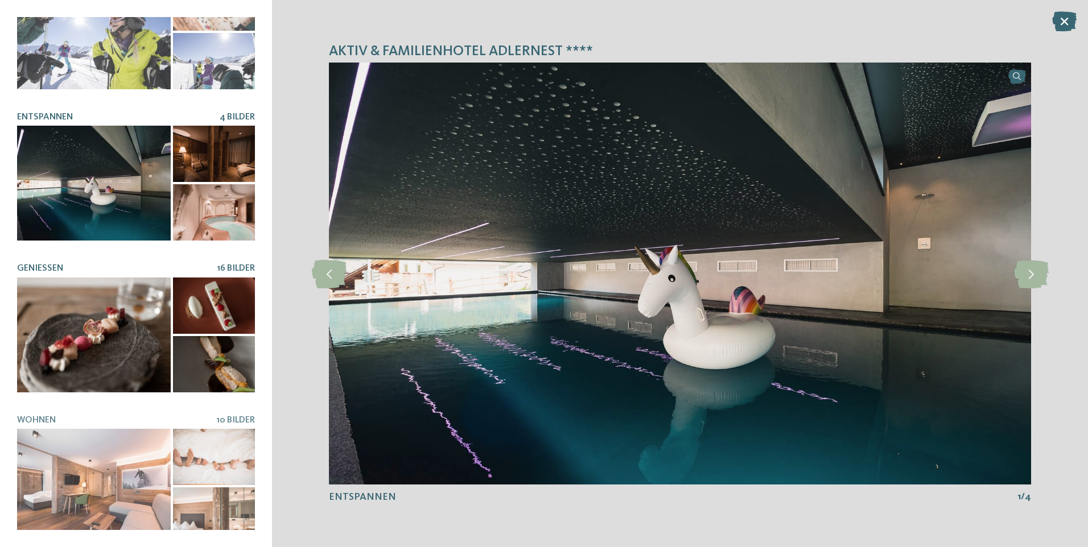
click at [138, 342] on div at bounding box center [94, 335] width 154 height 115
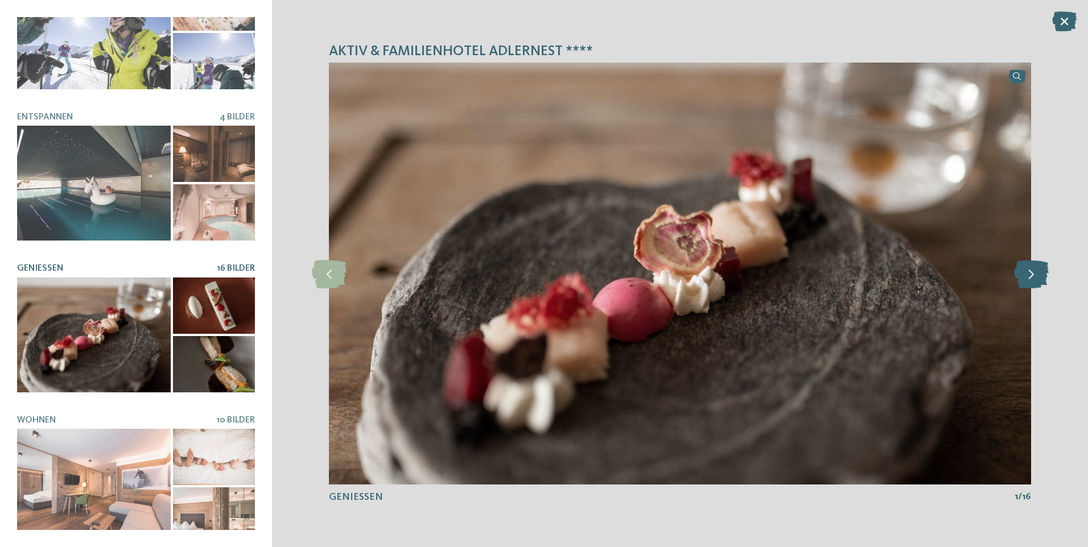
click at [1018, 271] on icon at bounding box center [1031, 273] width 35 height 28
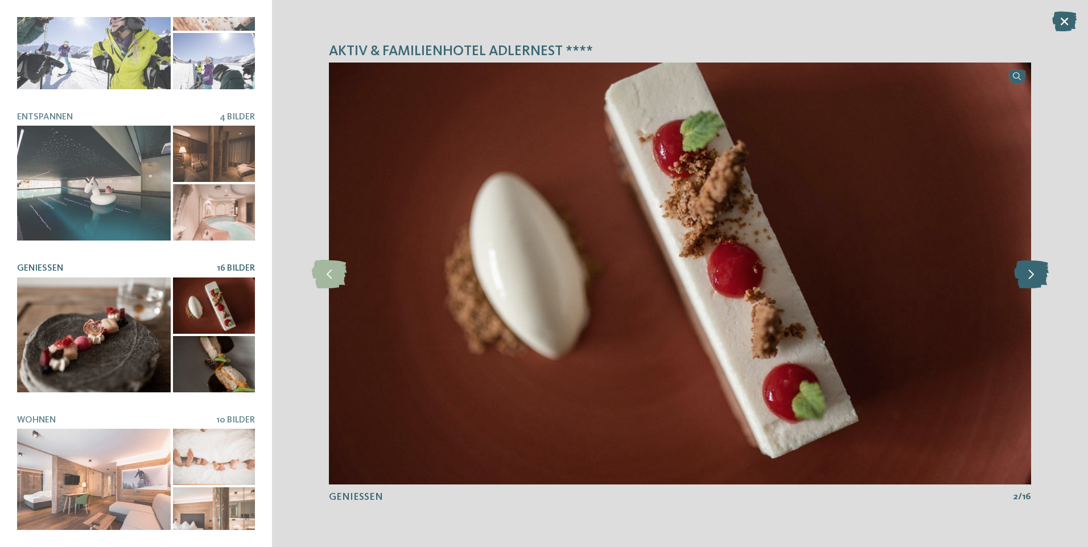
click at [1018, 271] on icon at bounding box center [1031, 273] width 35 height 28
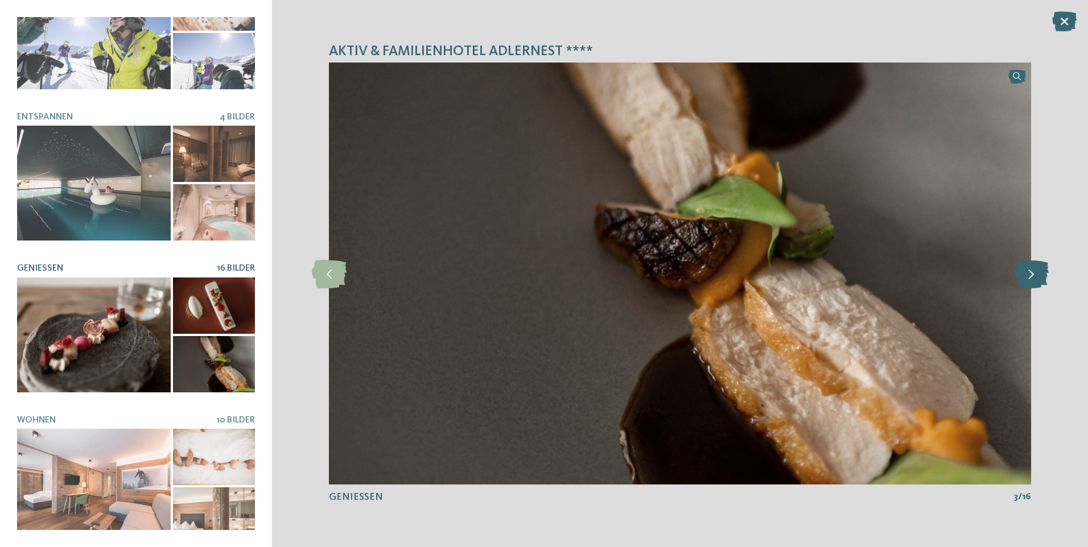
click at [1018, 271] on icon at bounding box center [1031, 273] width 35 height 28
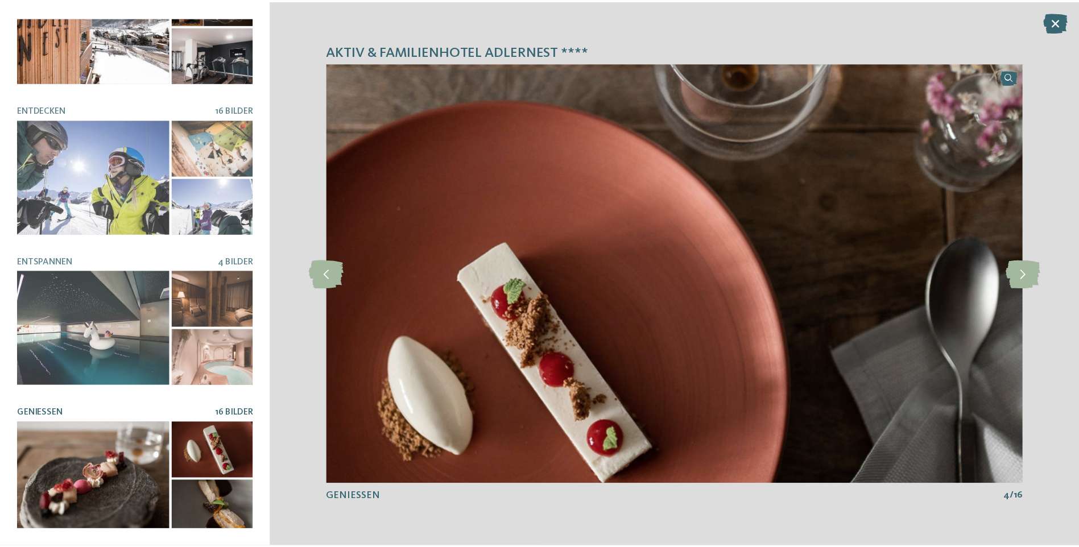
scroll to position [0, 0]
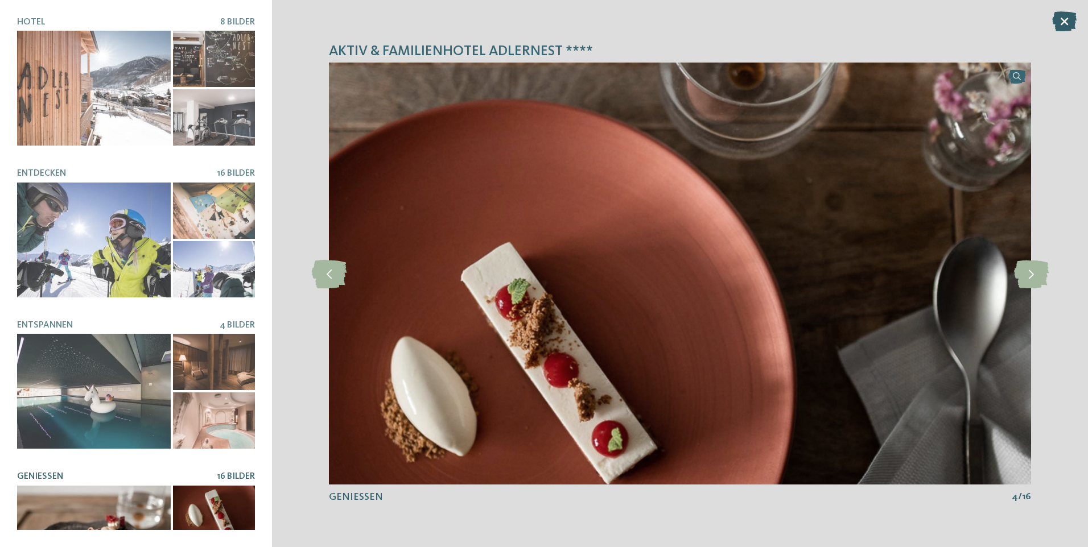
click at [1056, 22] on icon at bounding box center [1064, 21] width 24 height 20
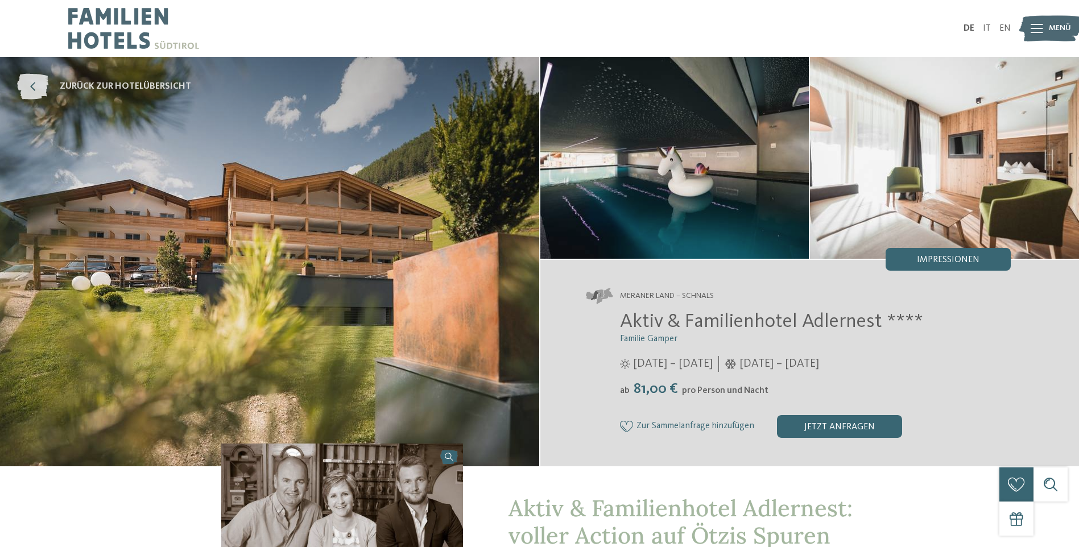
click at [31, 86] on icon at bounding box center [32, 87] width 31 height 26
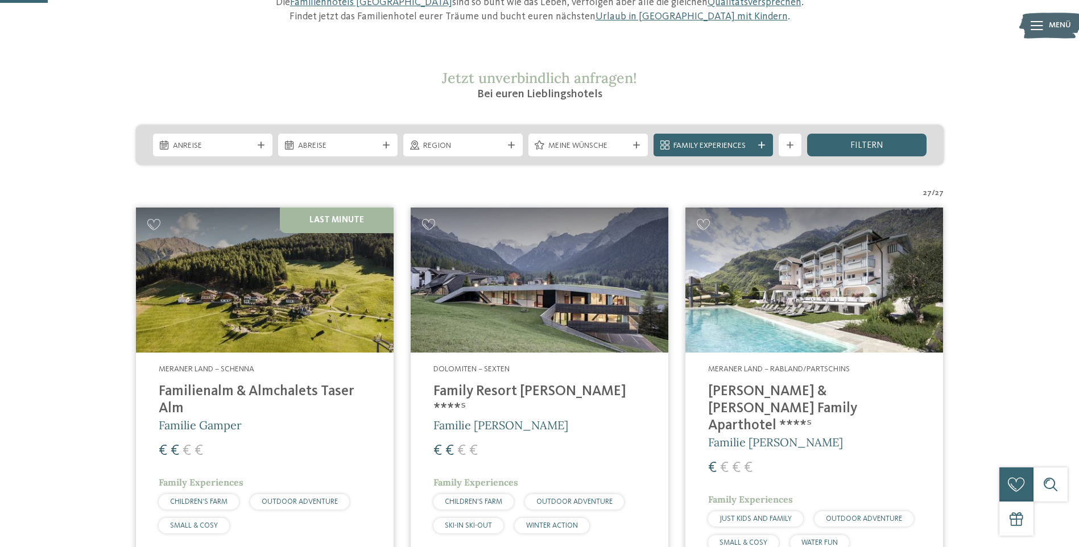
scroll to position [171, 0]
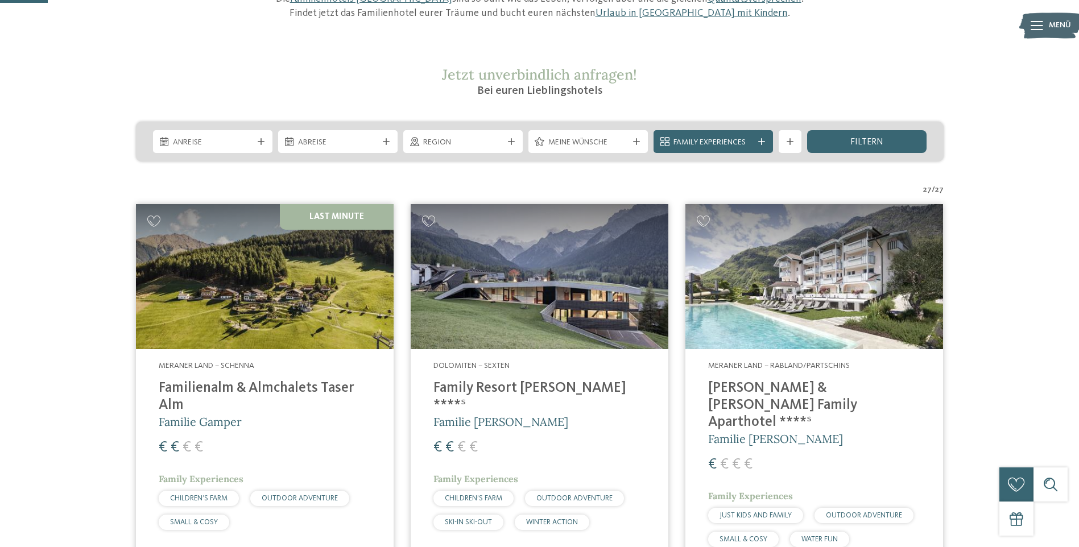
click at [263, 307] on img at bounding box center [265, 276] width 258 height 145
click at [216, 271] on img at bounding box center [265, 276] width 258 height 145
click at [511, 313] on img at bounding box center [540, 276] width 258 height 145
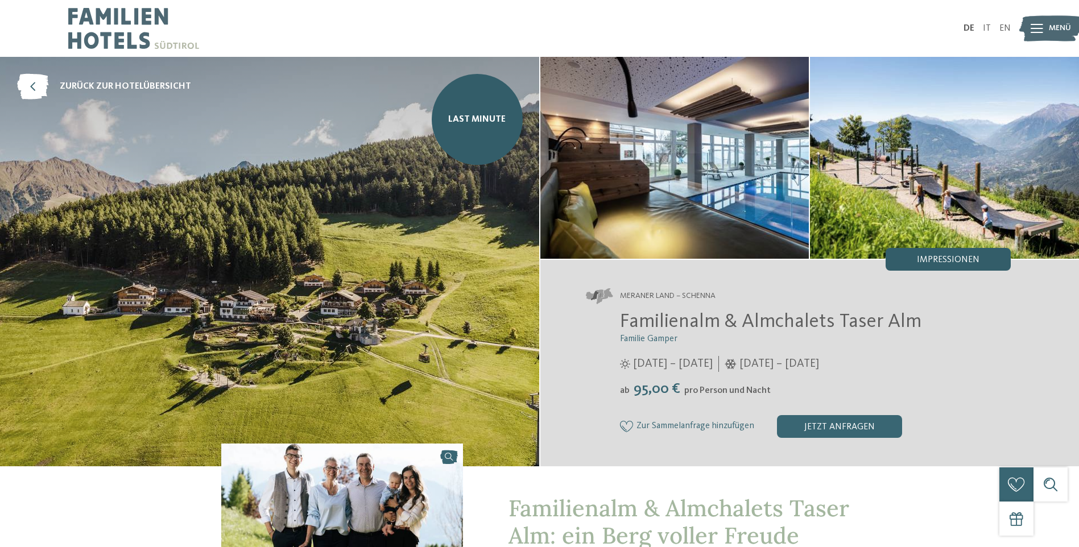
click at [944, 264] on div "Impressionen" at bounding box center [948, 259] width 125 height 23
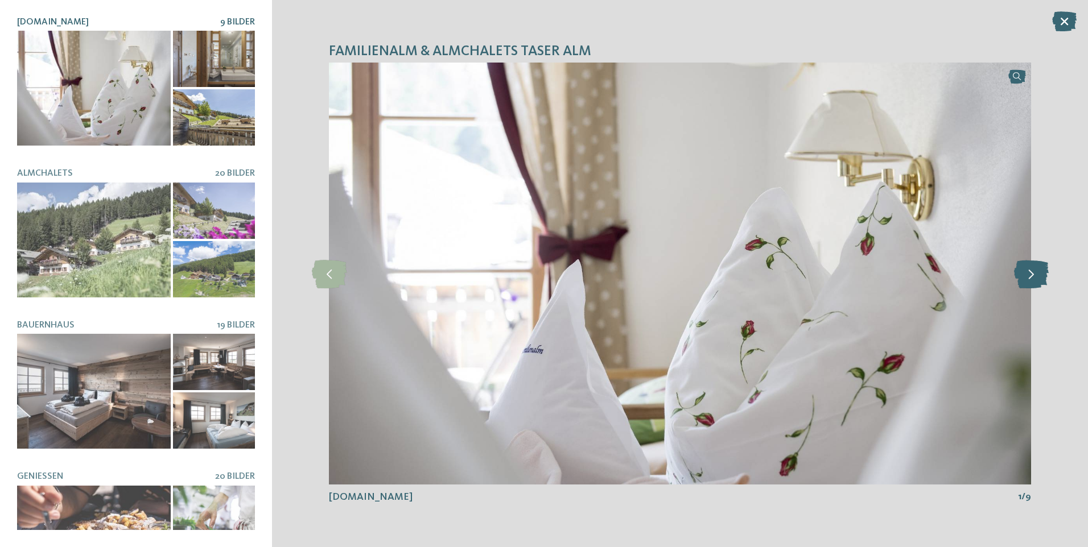
click at [1020, 271] on icon at bounding box center [1031, 273] width 35 height 28
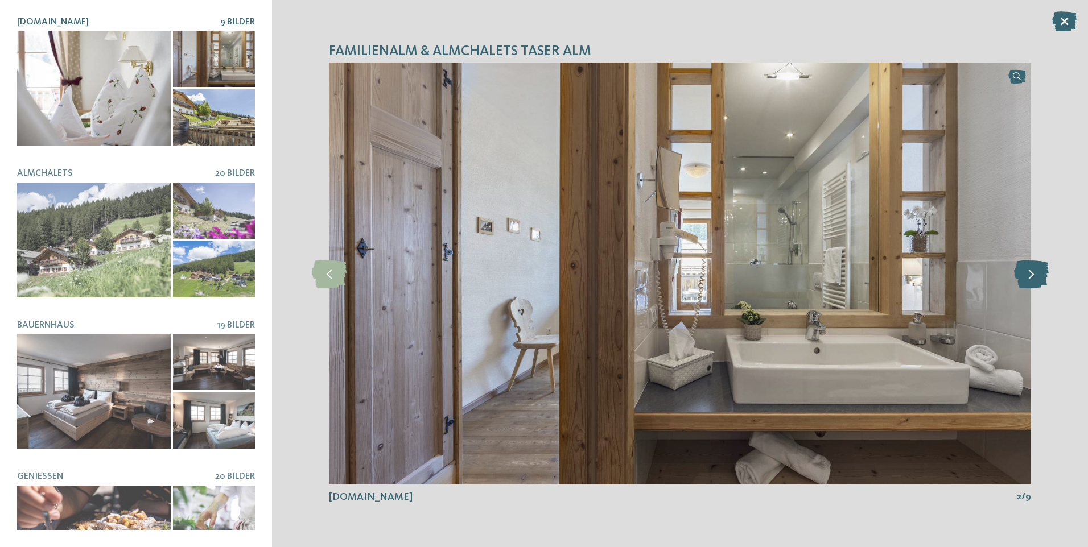
click at [1026, 272] on icon at bounding box center [1031, 273] width 35 height 28
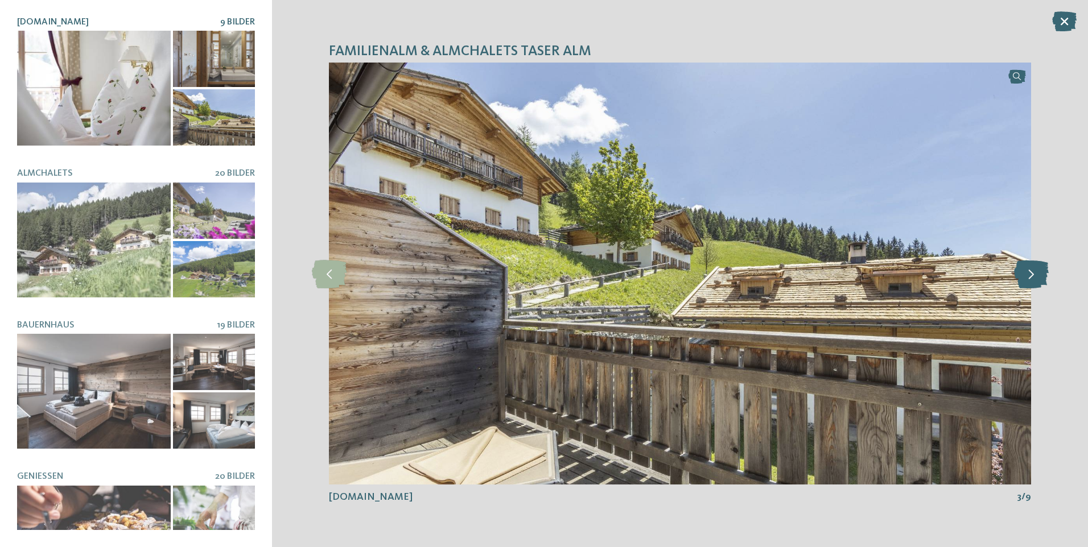
click at [1026, 272] on icon at bounding box center [1031, 273] width 35 height 28
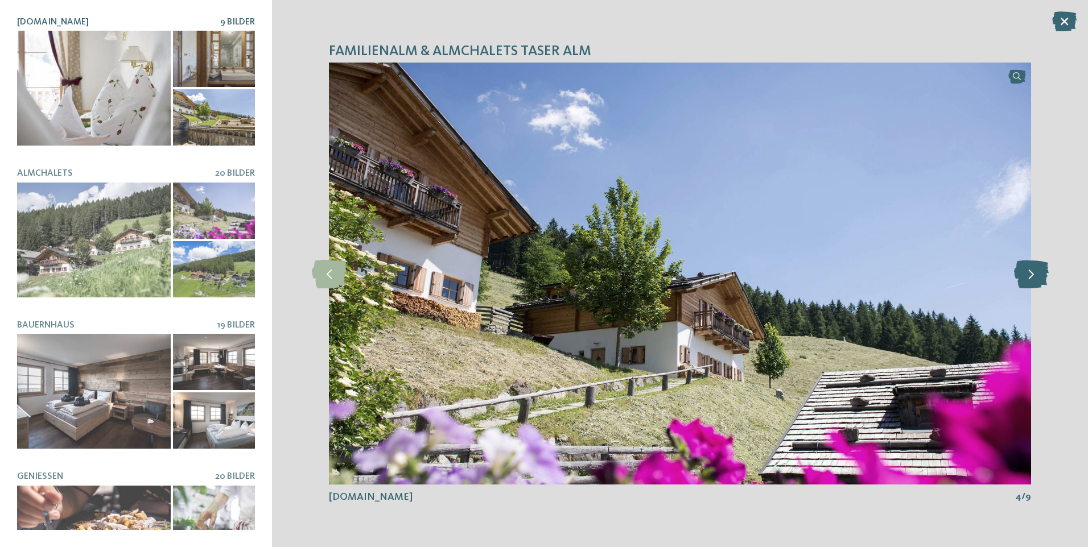
click at [1026, 272] on icon at bounding box center [1031, 273] width 35 height 28
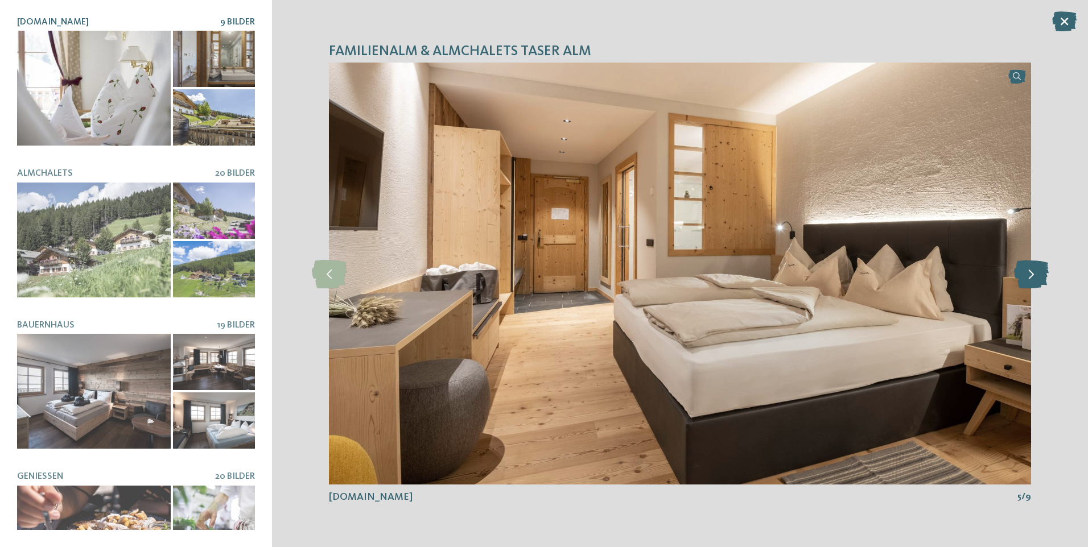
click at [1026, 272] on icon at bounding box center [1031, 273] width 35 height 28
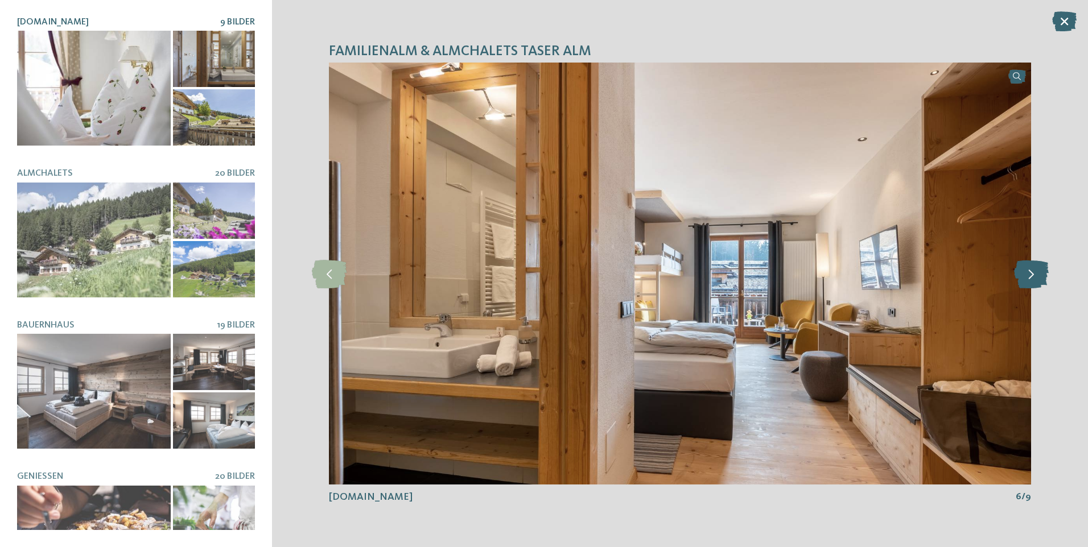
click at [1026, 272] on icon at bounding box center [1031, 273] width 35 height 28
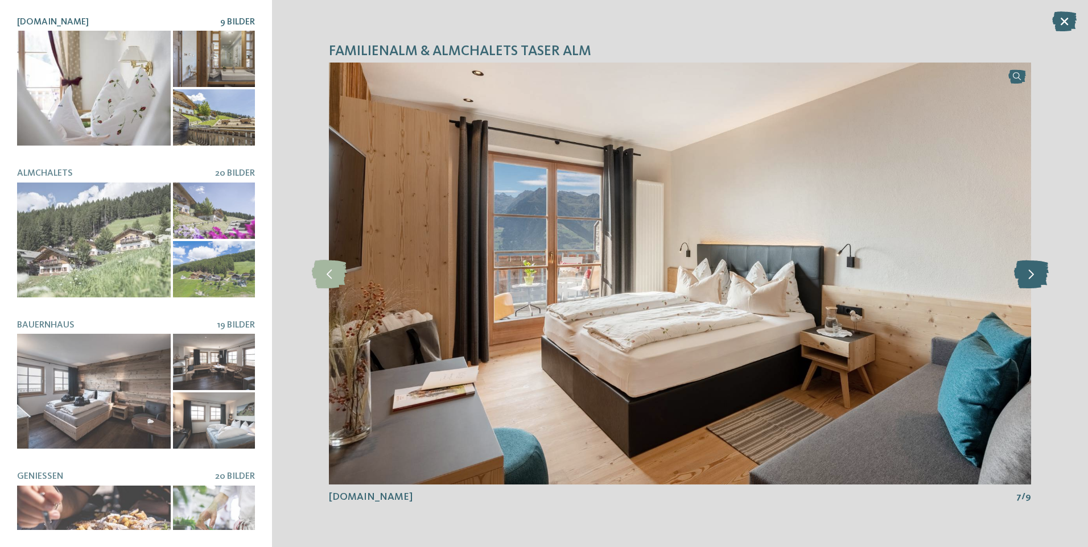
click at [1026, 272] on icon at bounding box center [1031, 273] width 35 height 28
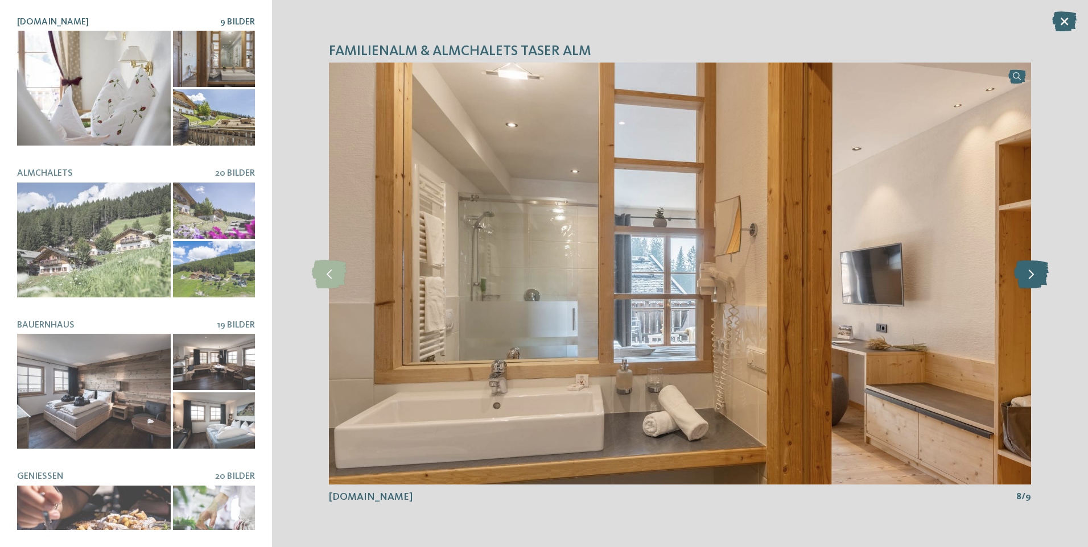
click at [1026, 272] on icon at bounding box center [1031, 273] width 35 height 28
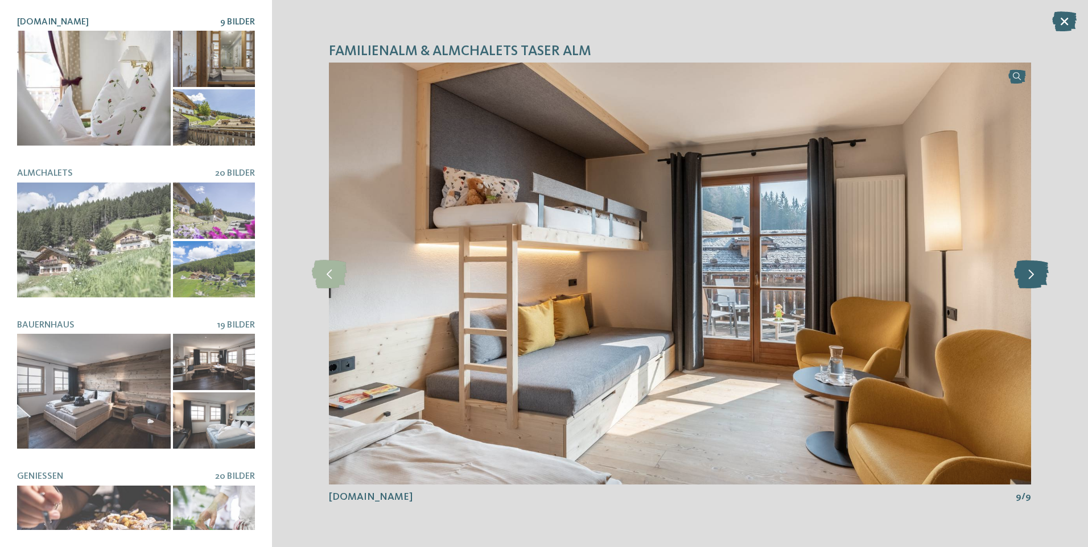
click at [1026, 272] on icon at bounding box center [1031, 273] width 35 height 28
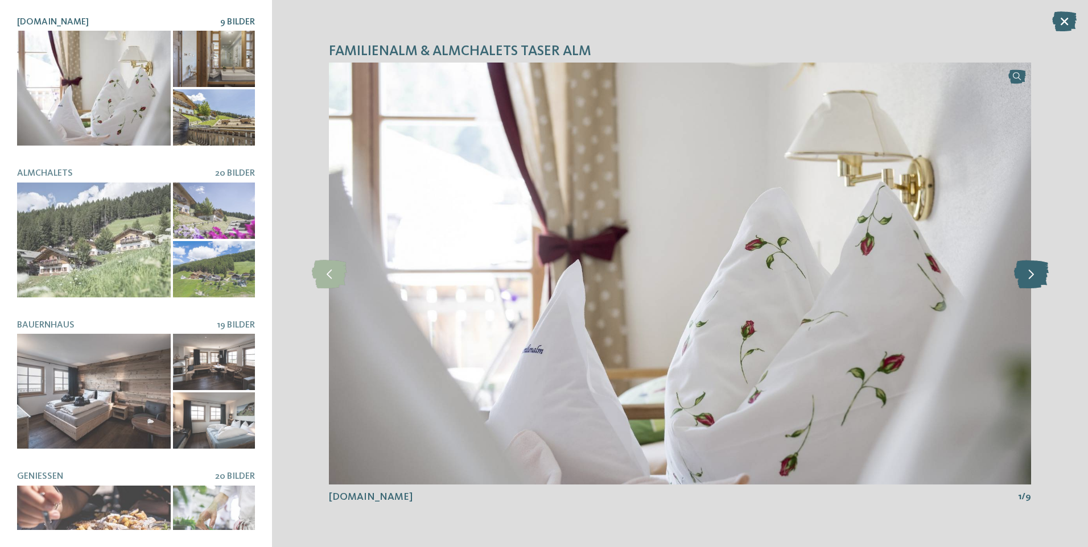
click at [1026, 272] on icon at bounding box center [1031, 273] width 35 height 28
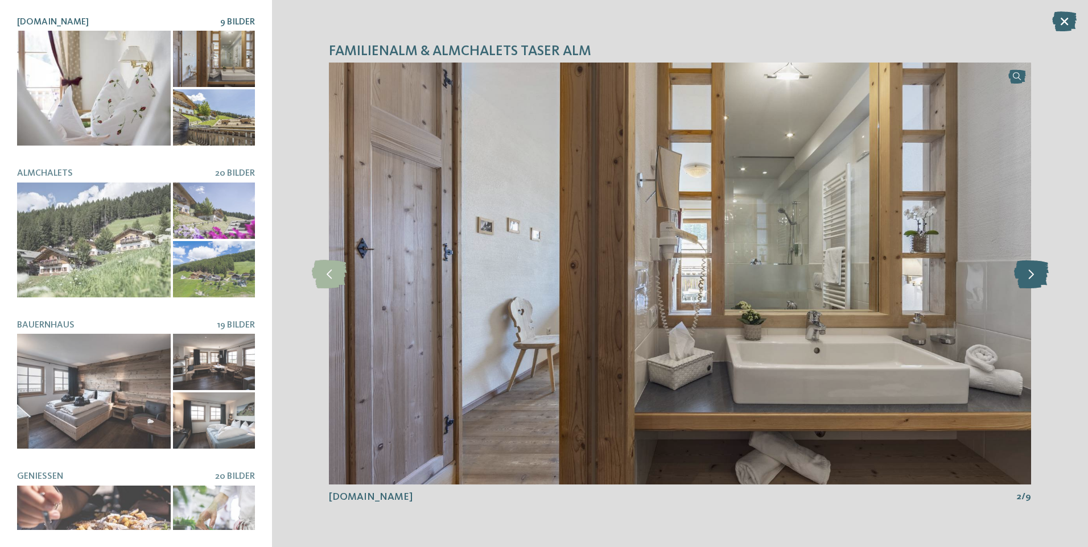
click at [1026, 272] on icon at bounding box center [1031, 273] width 35 height 28
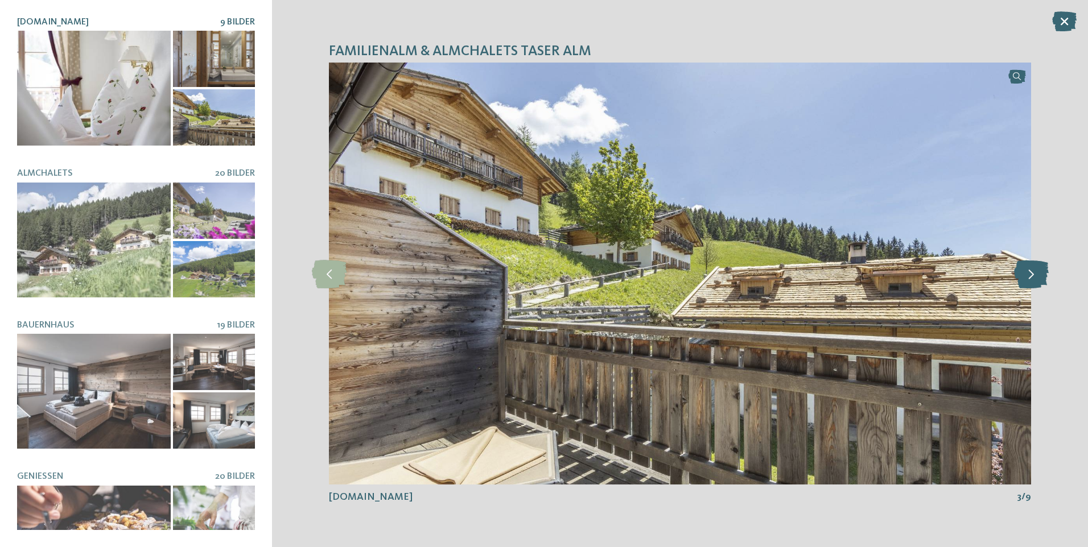
click at [1026, 272] on icon at bounding box center [1031, 273] width 35 height 28
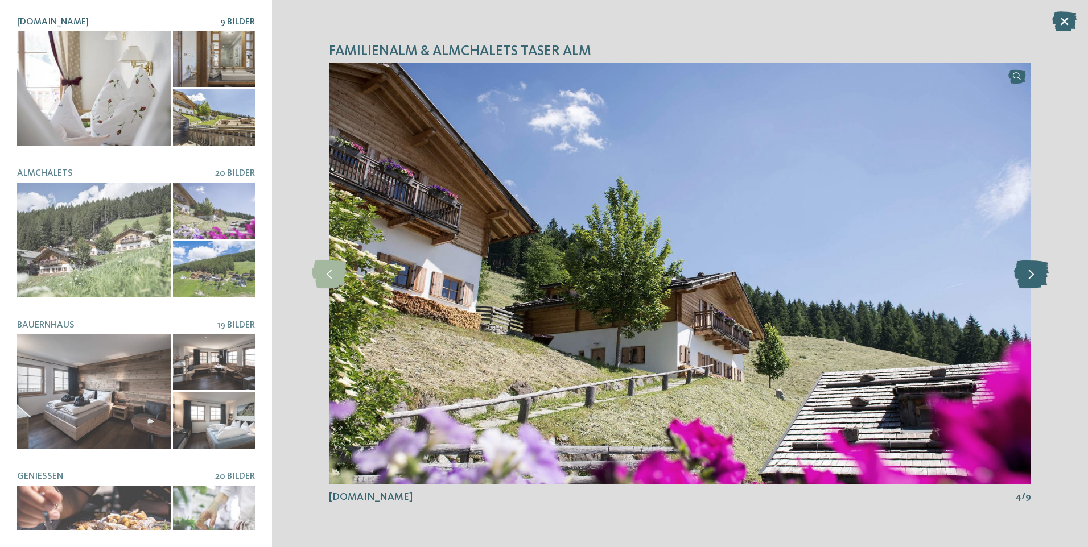
click at [1026, 272] on icon at bounding box center [1031, 273] width 35 height 28
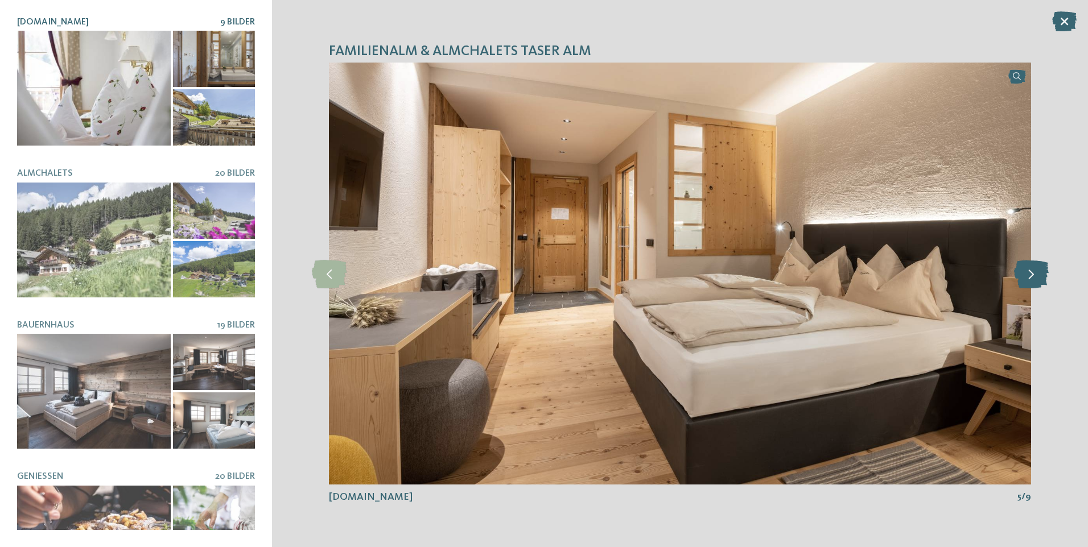
click at [1026, 272] on icon at bounding box center [1031, 273] width 35 height 28
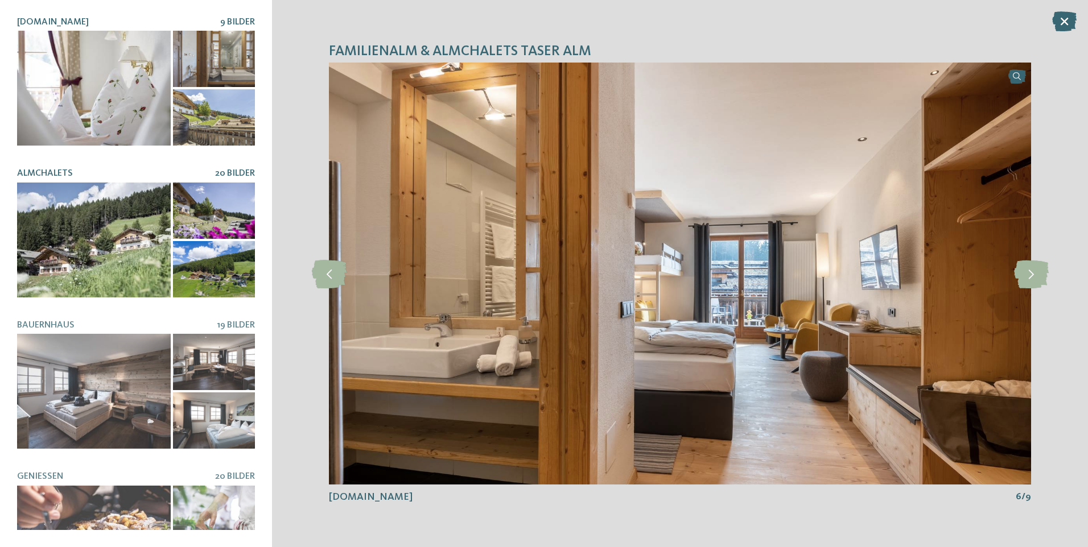
click at [118, 223] on div at bounding box center [94, 240] width 154 height 115
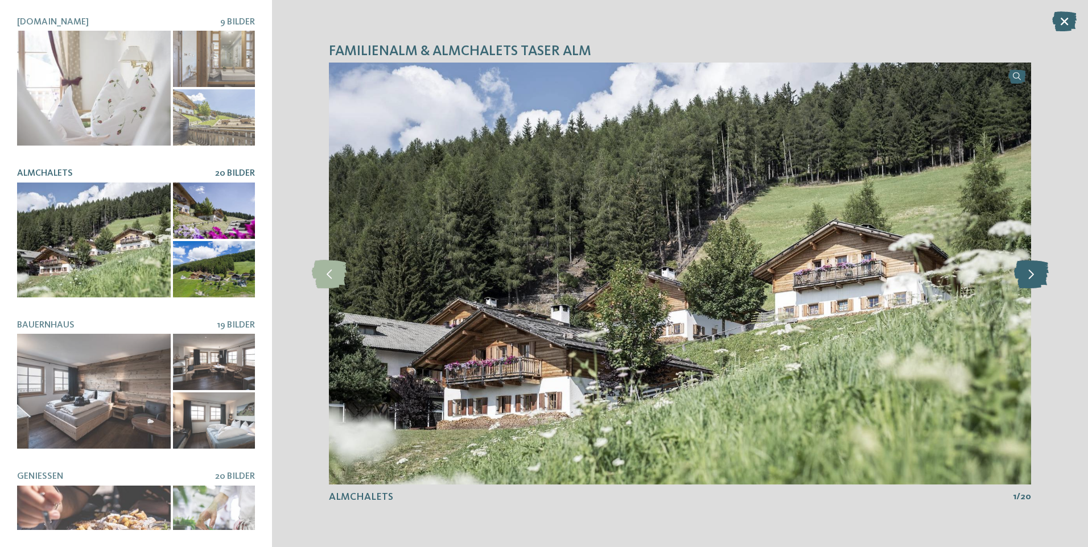
click at [1035, 277] on icon at bounding box center [1031, 273] width 35 height 28
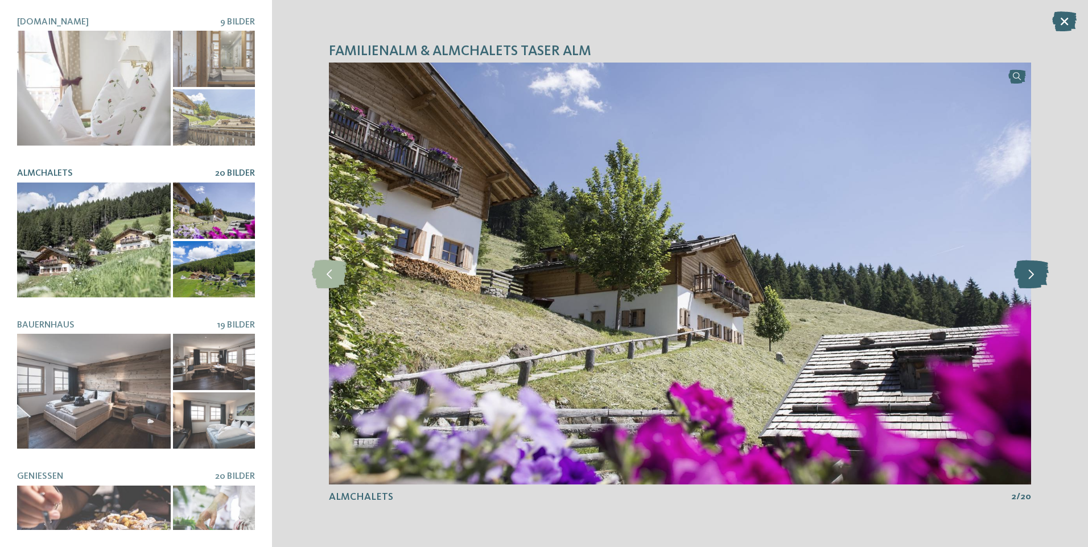
click at [1035, 277] on icon at bounding box center [1031, 273] width 35 height 28
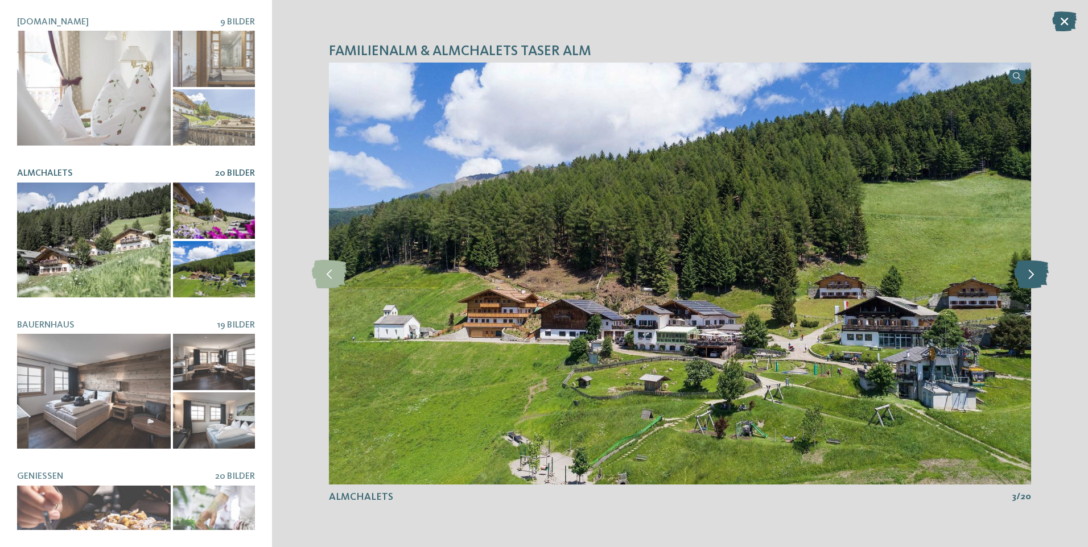
click at [1035, 277] on icon at bounding box center [1031, 273] width 35 height 28
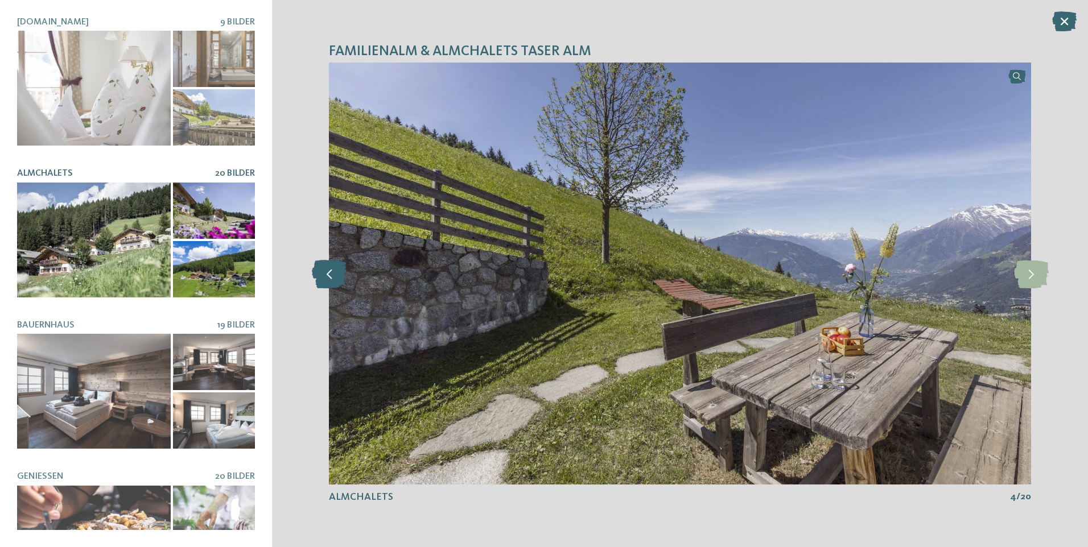
click at [333, 271] on icon at bounding box center [329, 273] width 35 height 28
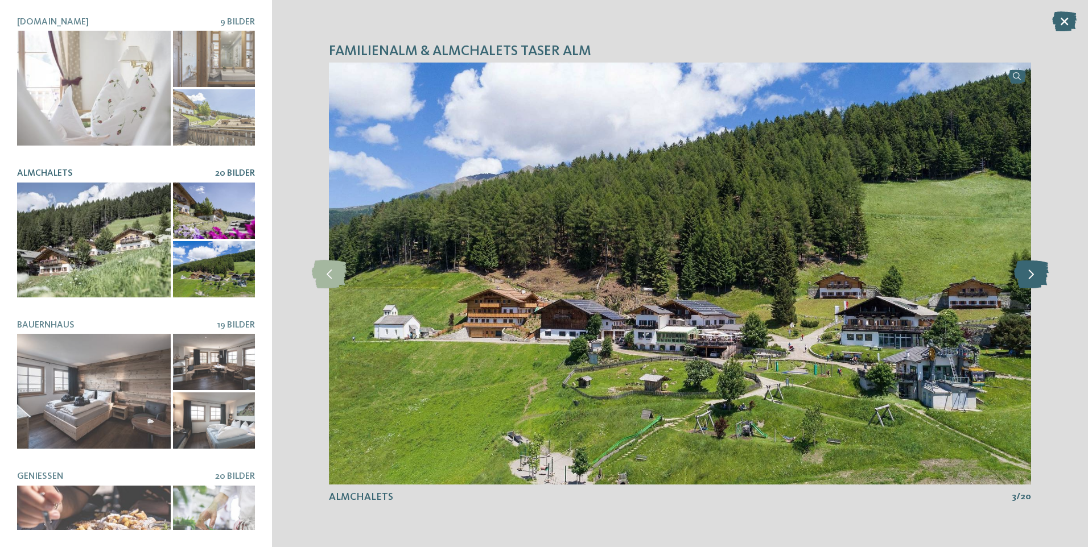
click at [1035, 279] on icon at bounding box center [1031, 273] width 35 height 28
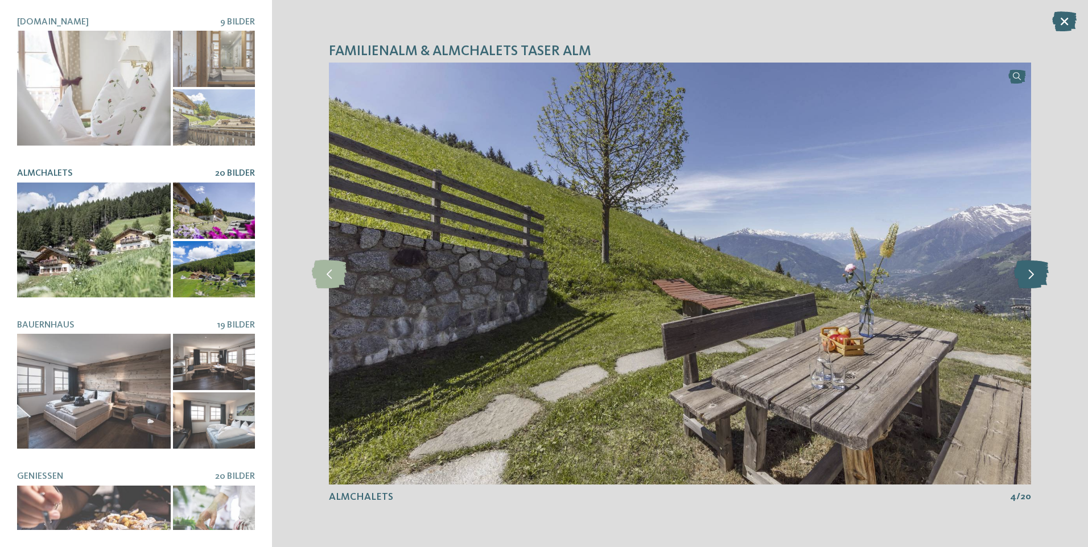
click at [1035, 279] on icon at bounding box center [1031, 273] width 35 height 28
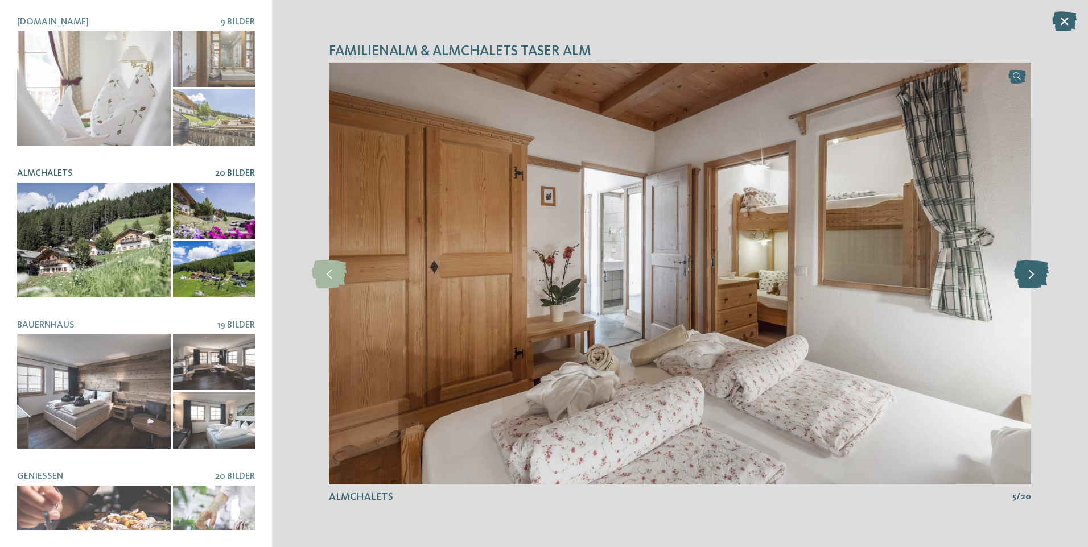
click at [1035, 279] on icon at bounding box center [1031, 273] width 35 height 28
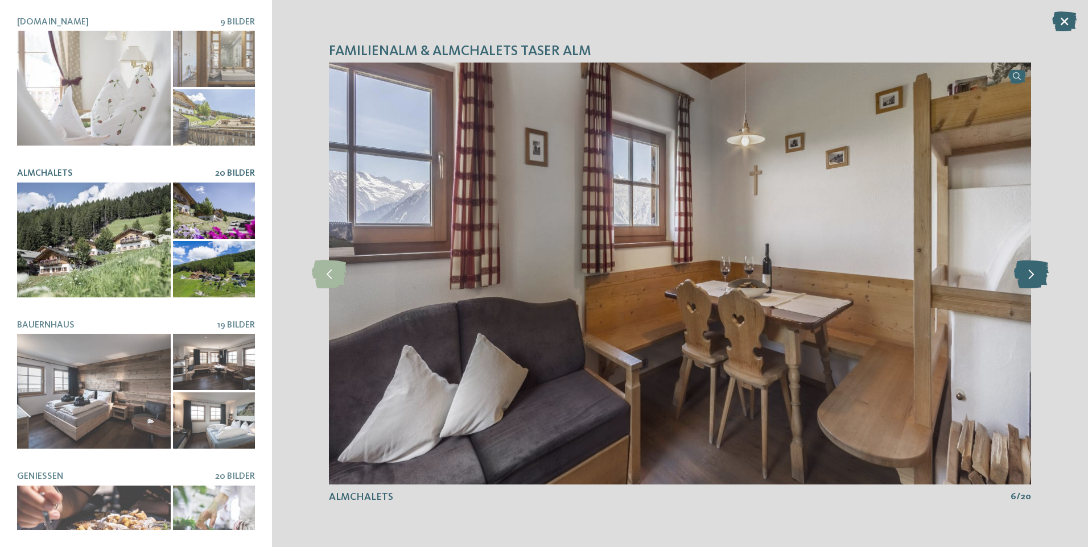
click at [1035, 279] on icon at bounding box center [1031, 273] width 35 height 28
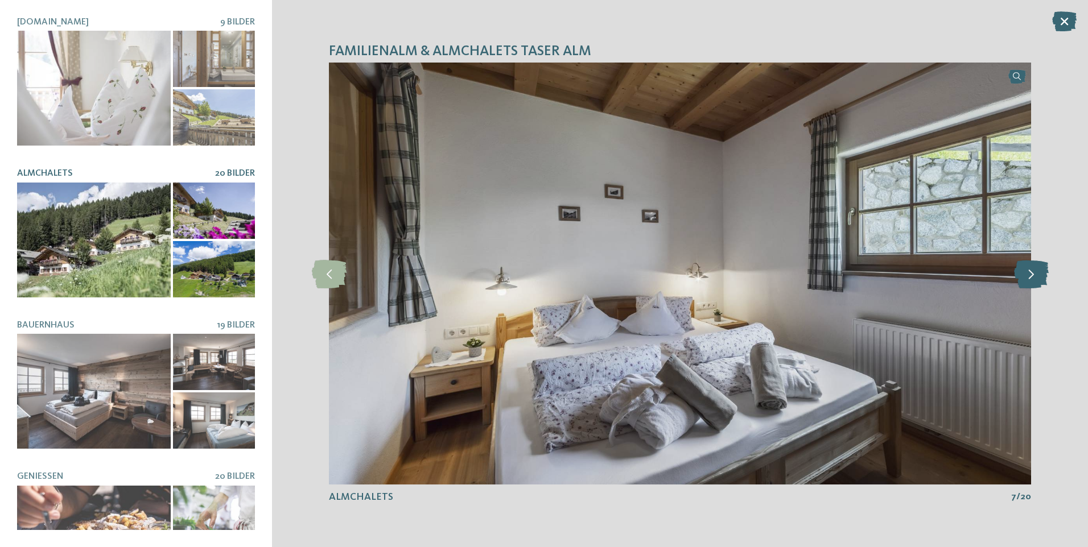
click at [1035, 279] on icon at bounding box center [1031, 273] width 35 height 28
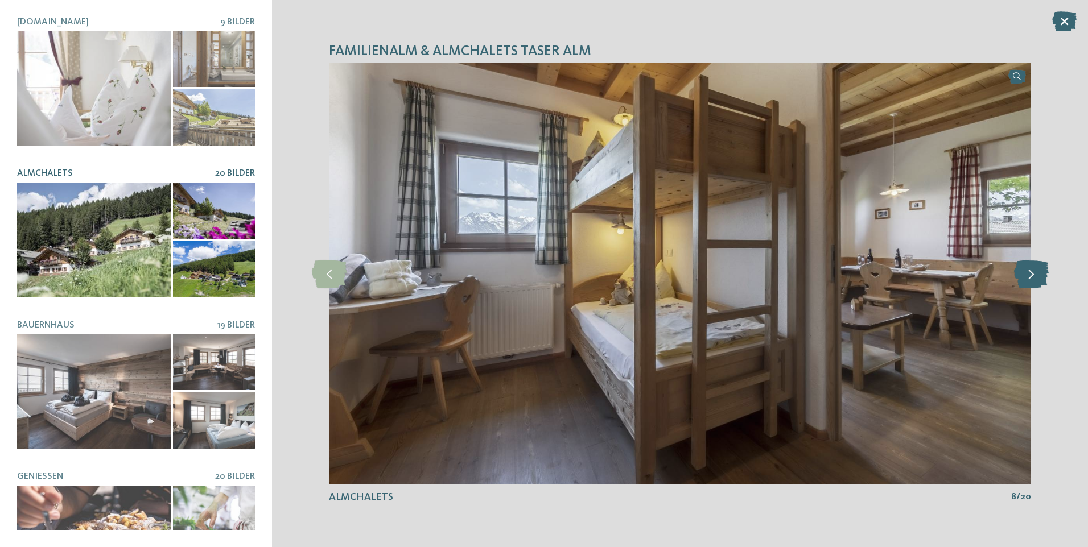
click at [1035, 279] on icon at bounding box center [1031, 273] width 35 height 28
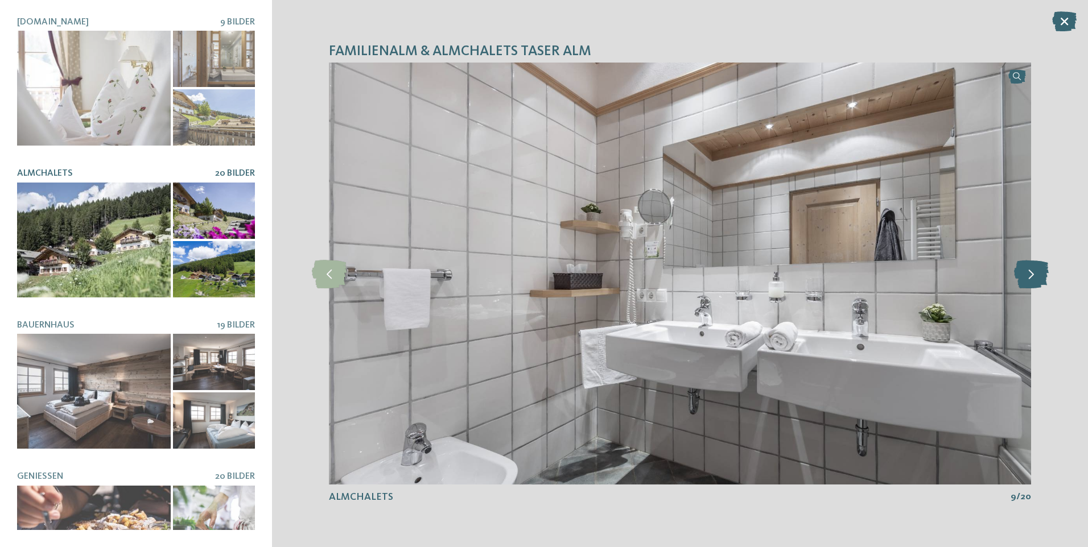
click at [1035, 279] on icon at bounding box center [1031, 273] width 35 height 28
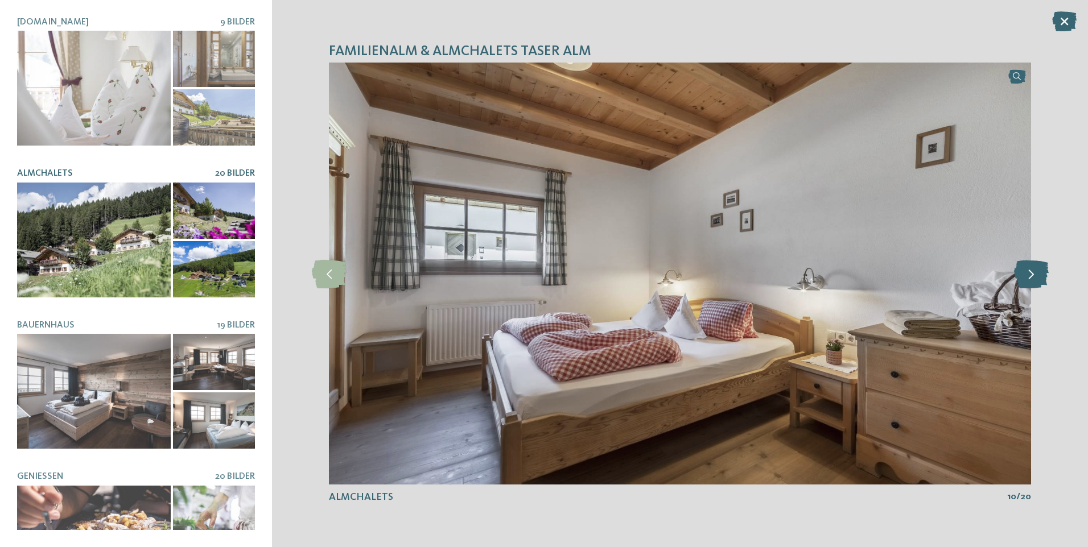
click at [1035, 279] on icon at bounding box center [1031, 273] width 35 height 28
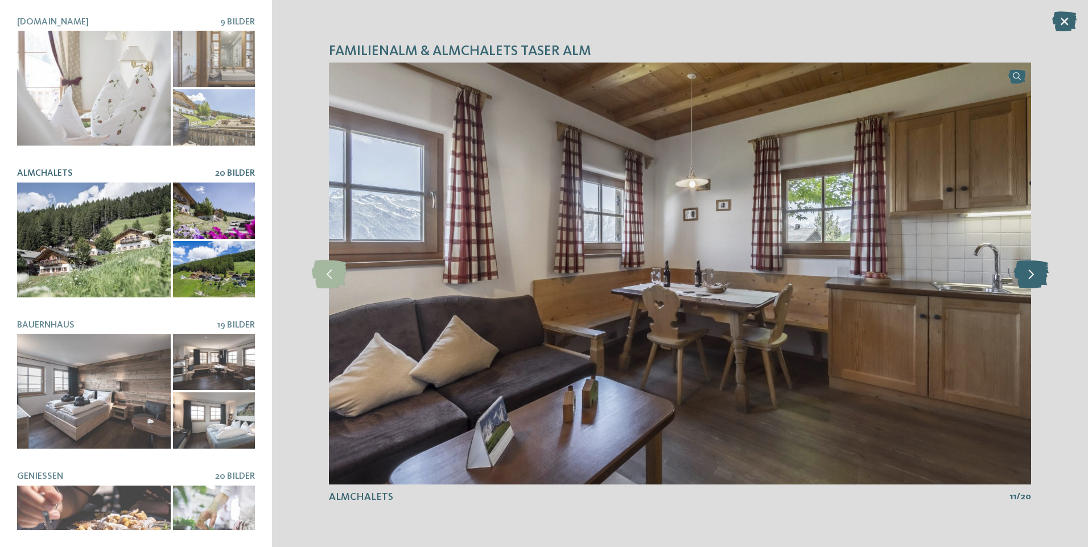
click at [1035, 279] on icon at bounding box center [1031, 273] width 35 height 28
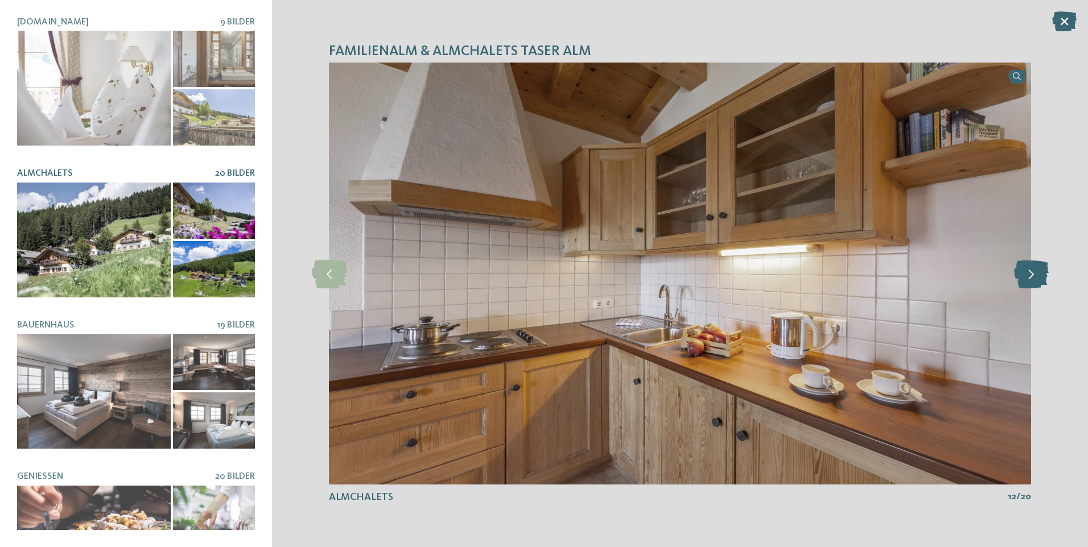
click at [1035, 279] on icon at bounding box center [1031, 273] width 35 height 28
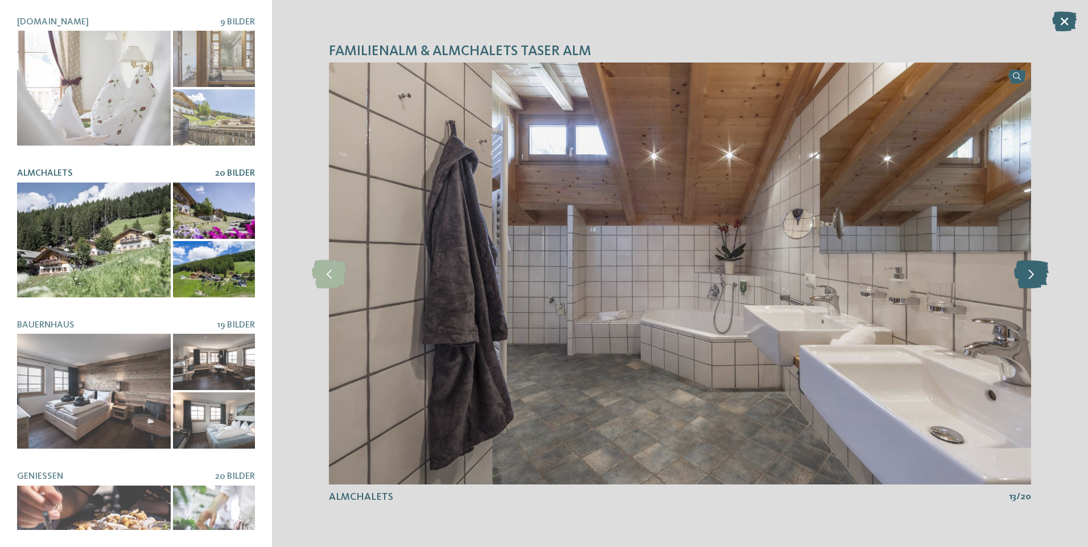
click at [1035, 279] on icon at bounding box center [1031, 273] width 35 height 28
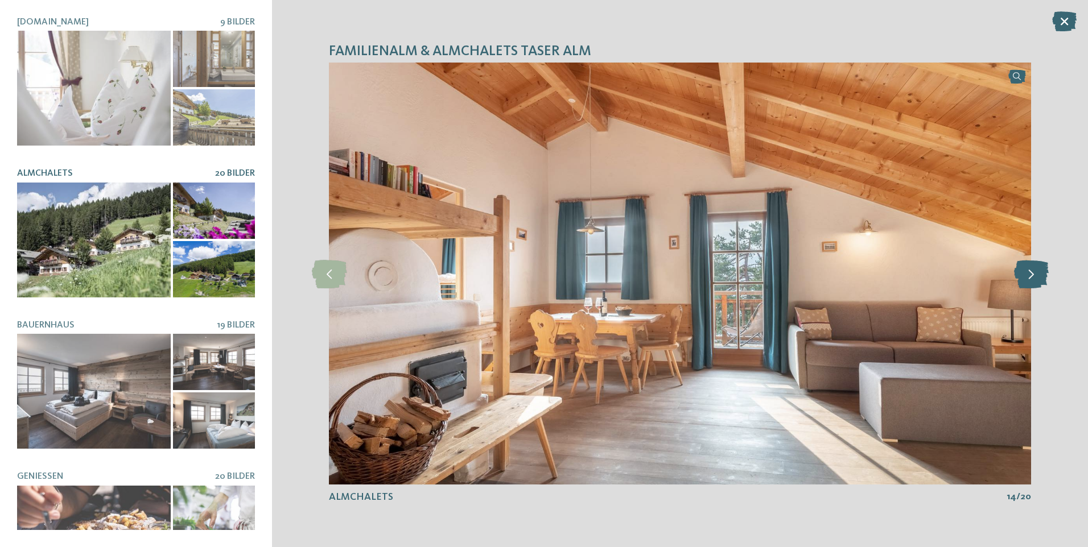
click at [1035, 279] on icon at bounding box center [1031, 273] width 35 height 28
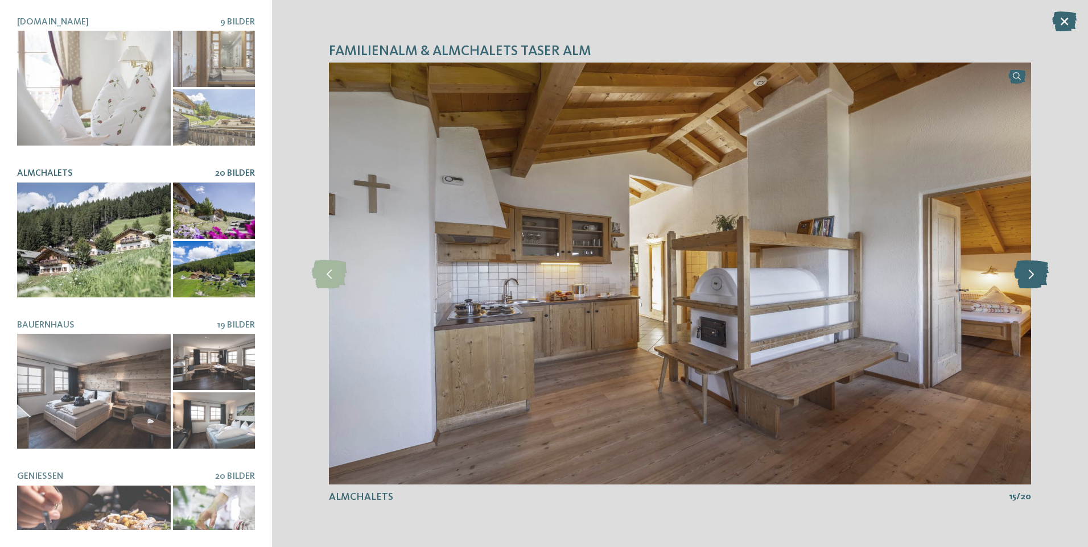
click at [1035, 279] on icon at bounding box center [1031, 273] width 35 height 28
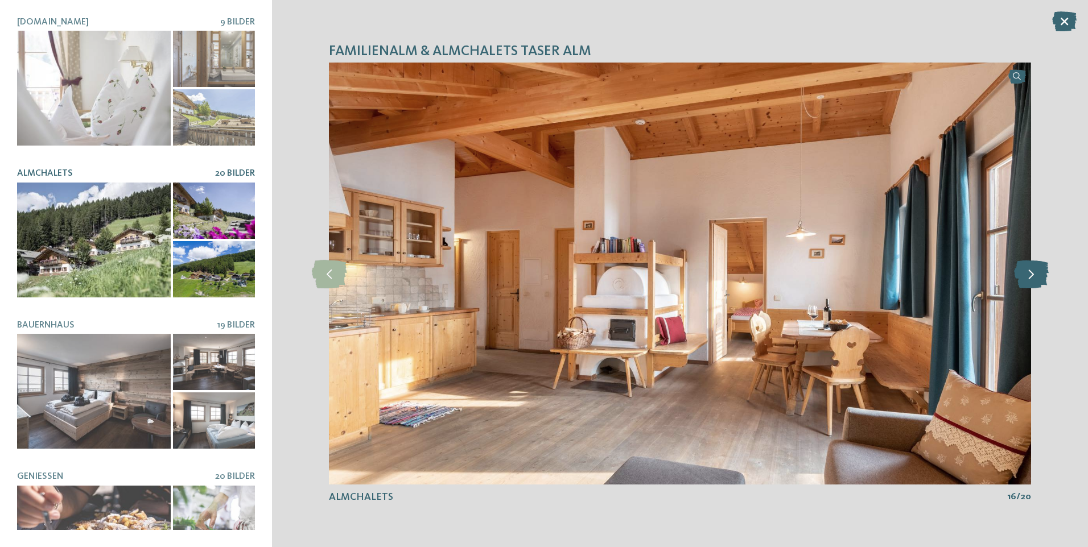
click at [1035, 279] on icon at bounding box center [1031, 273] width 35 height 28
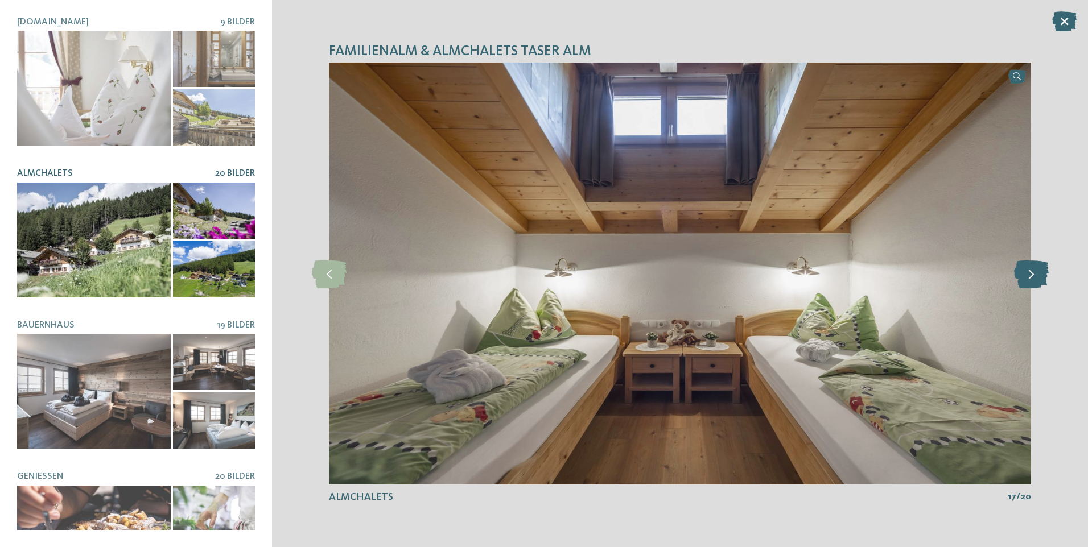
click at [1035, 279] on icon at bounding box center [1031, 273] width 35 height 28
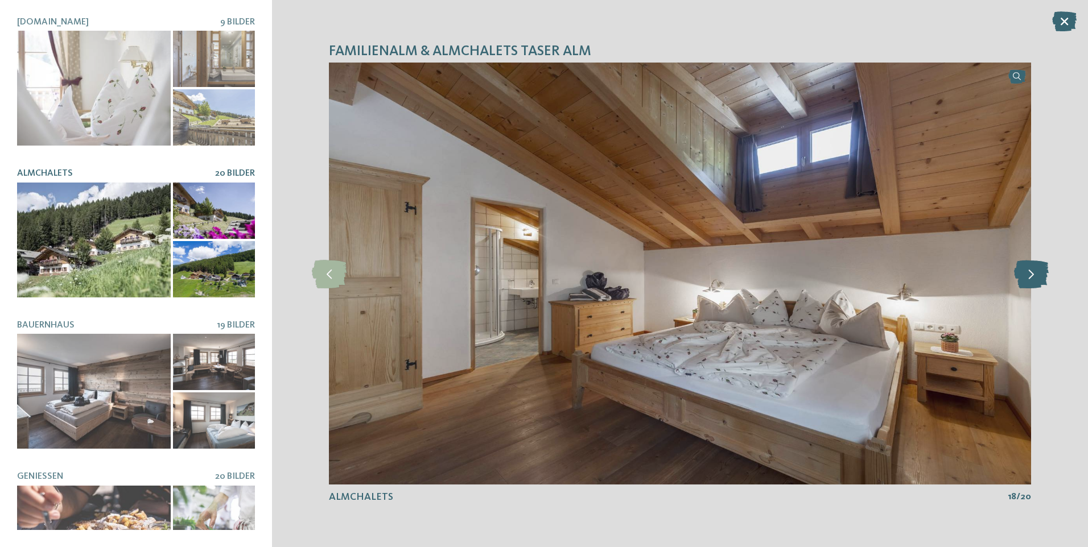
click at [1035, 279] on icon at bounding box center [1031, 273] width 35 height 28
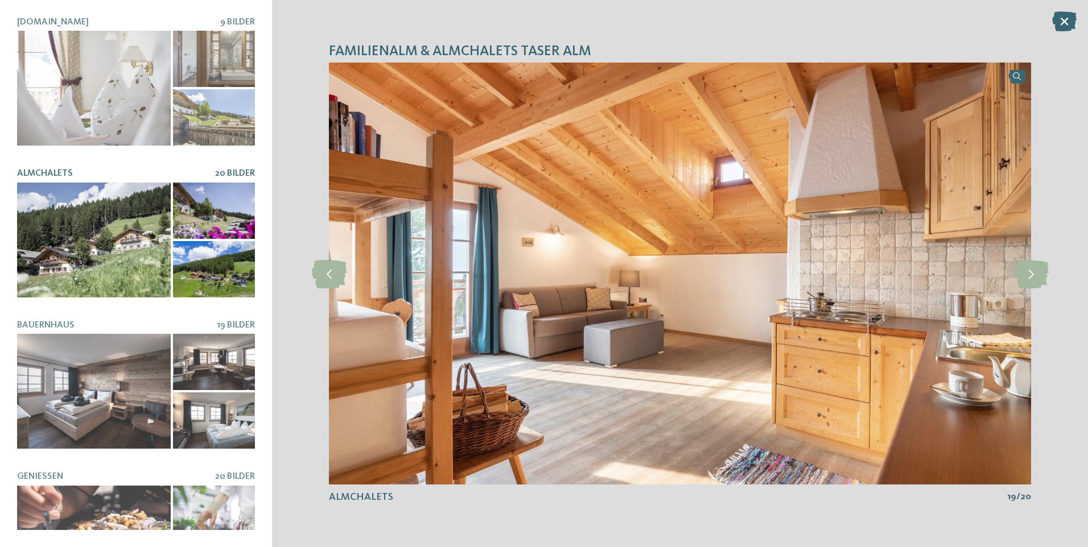
drag, startPoint x: 1068, startPoint y: 14, endPoint x: 1051, endPoint y: 18, distance: 17.7
click at [1068, 14] on icon at bounding box center [1064, 21] width 24 height 20
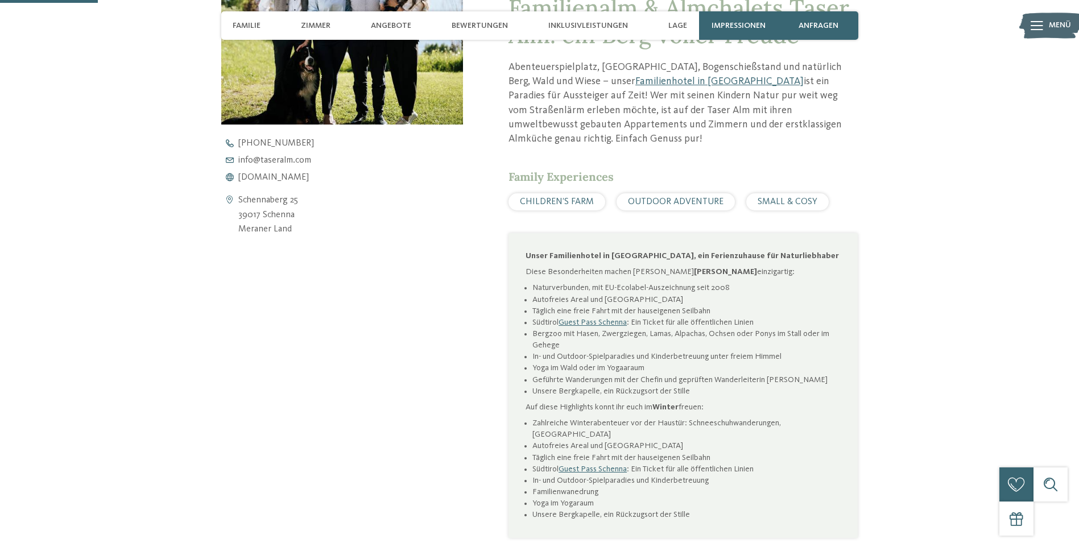
scroll to position [512, 0]
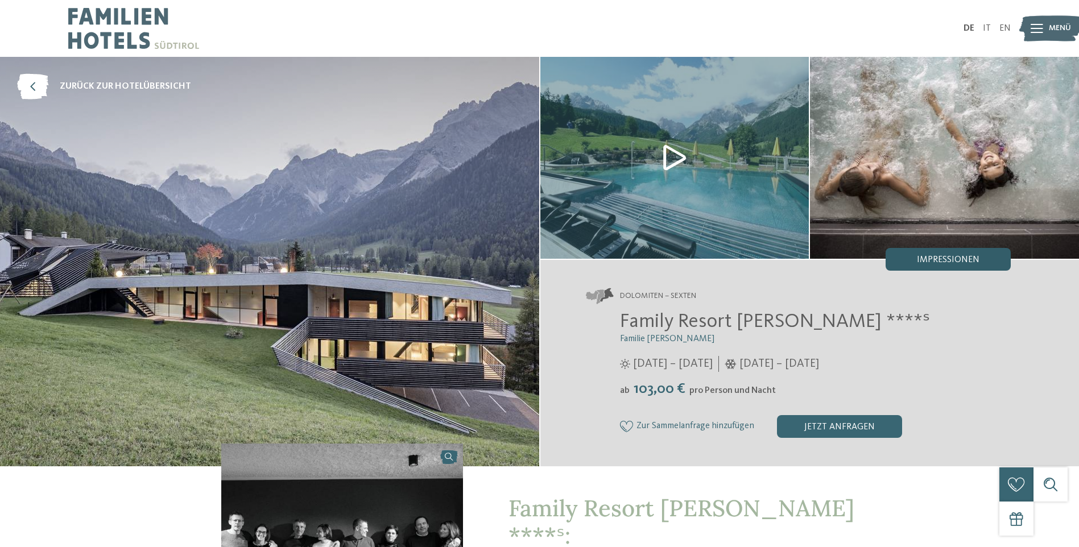
click at [959, 262] on span "Impressionen" at bounding box center [948, 259] width 63 height 9
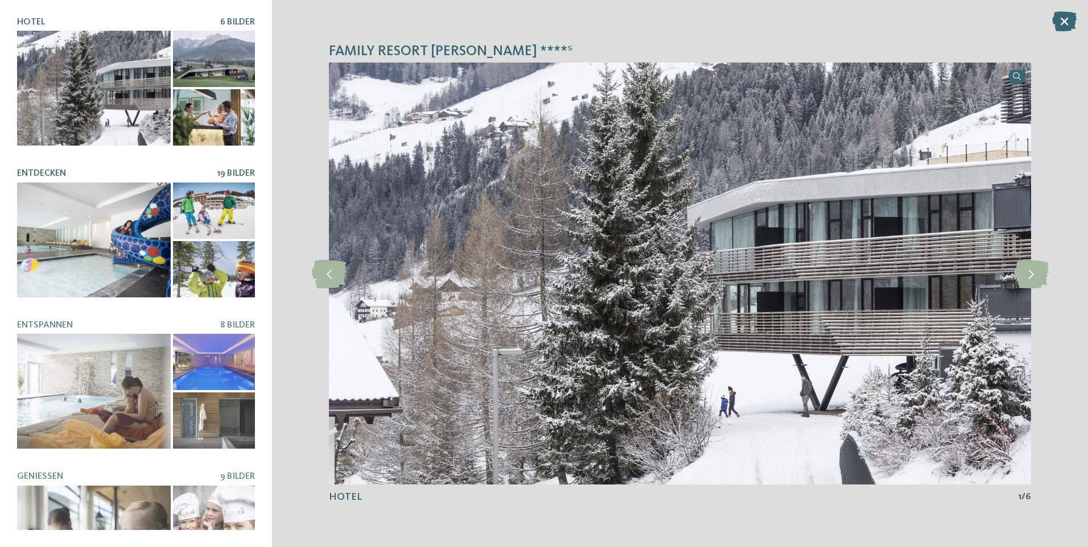
click at [143, 264] on div at bounding box center [94, 240] width 154 height 115
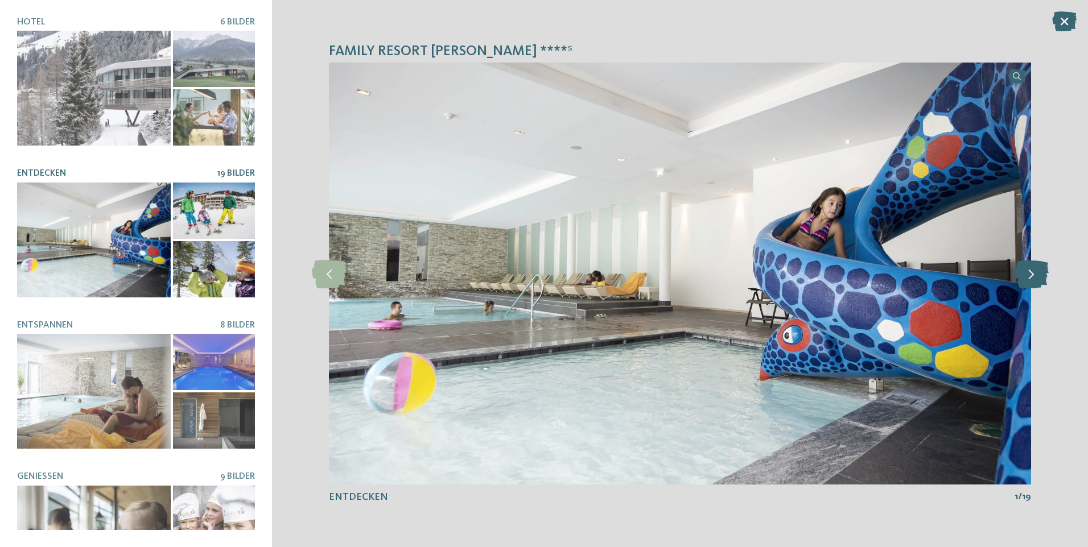
click at [1045, 277] on icon at bounding box center [1031, 273] width 35 height 28
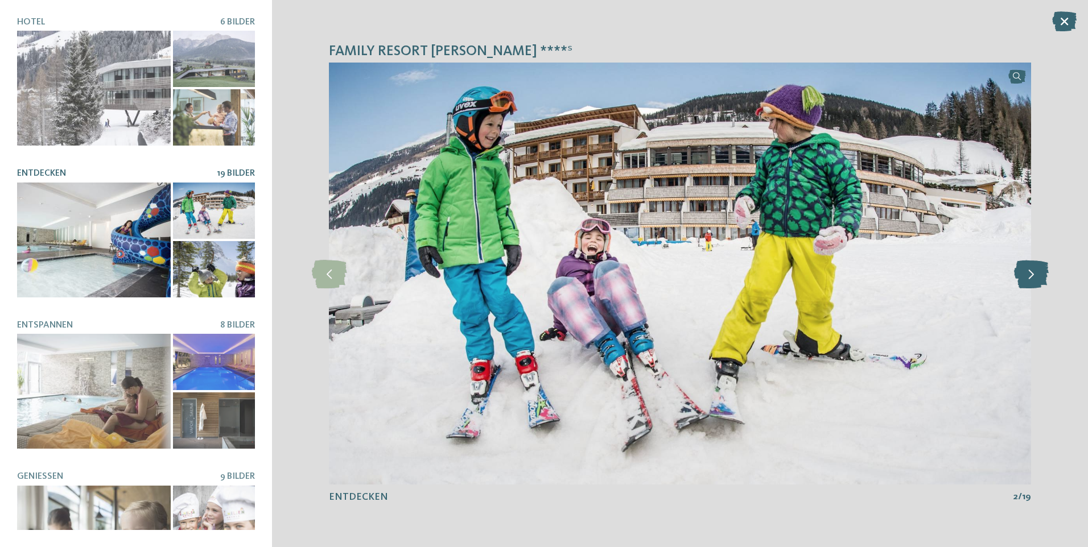
click at [1039, 277] on icon at bounding box center [1031, 273] width 35 height 28
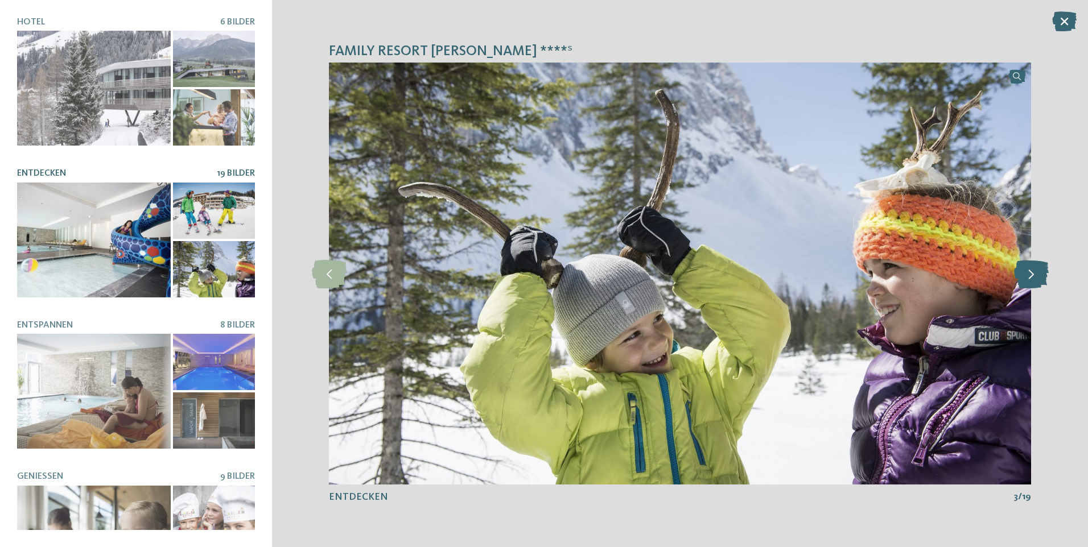
click at [1039, 277] on icon at bounding box center [1031, 273] width 35 height 28
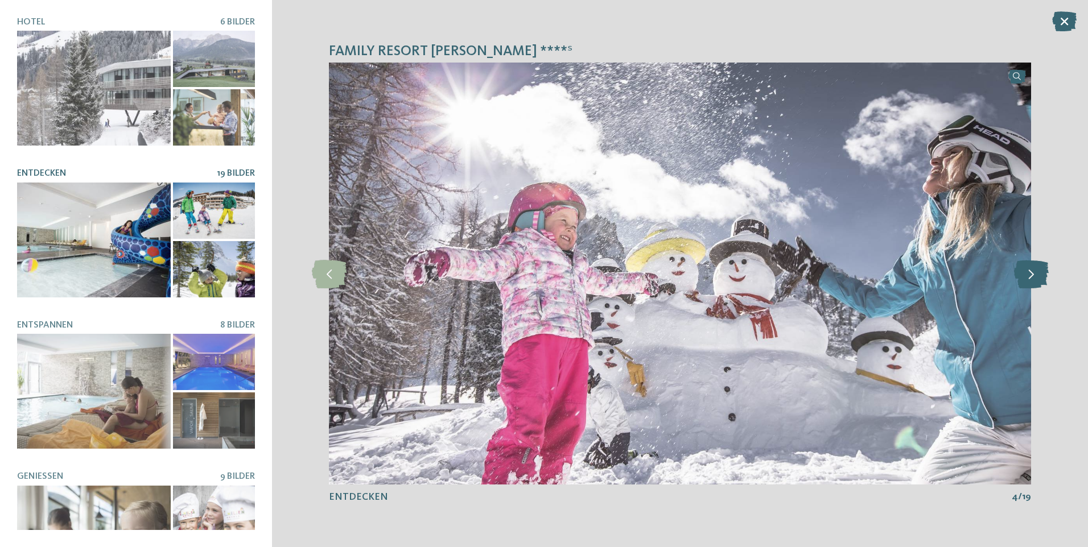
click at [1039, 277] on icon at bounding box center [1031, 273] width 35 height 28
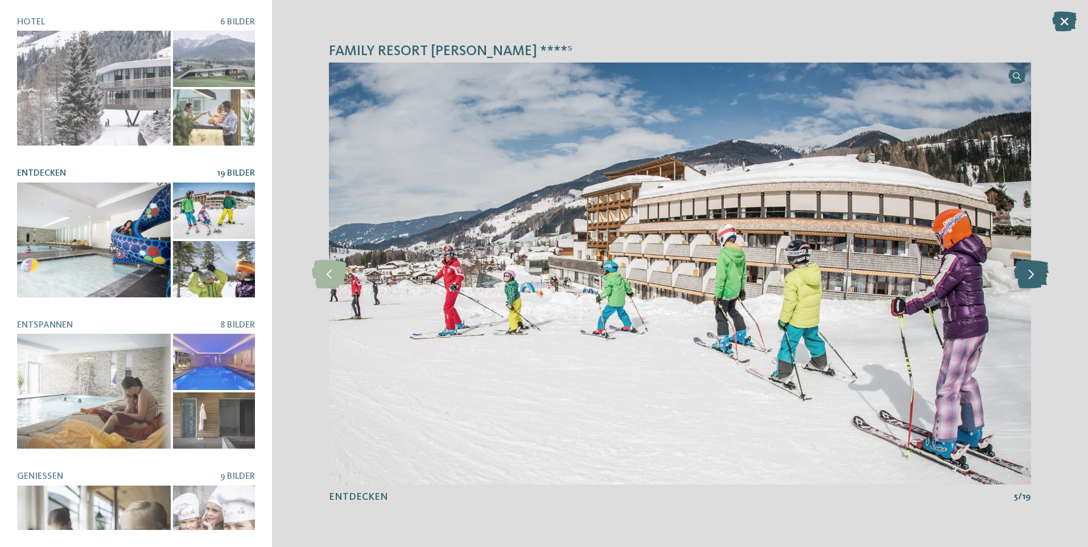
click at [1039, 277] on icon at bounding box center [1031, 273] width 35 height 28
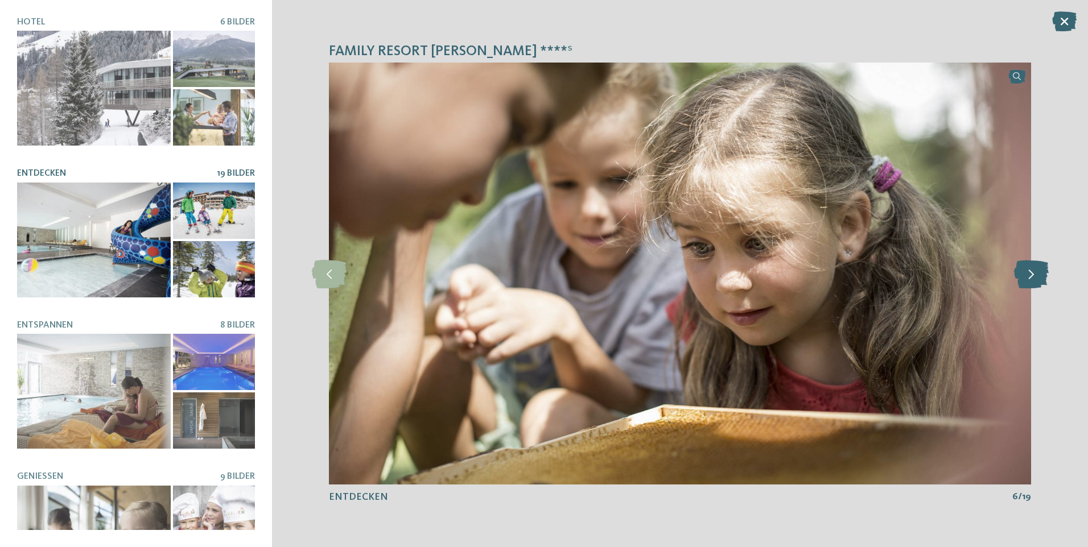
click at [1039, 277] on icon at bounding box center [1031, 273] width 35 height 28
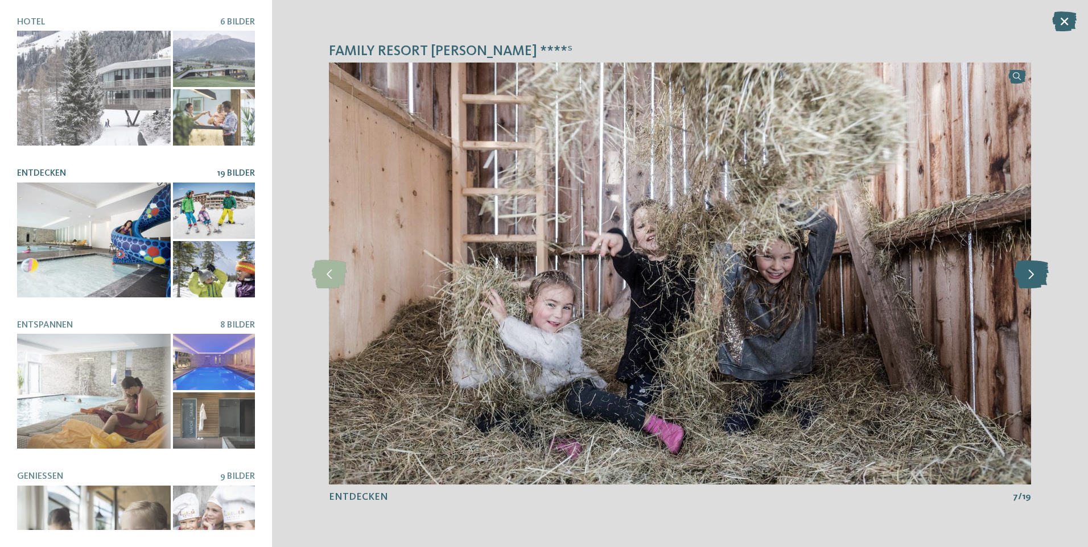
click at [1039, 277] on icon at bounding box center [1031, 273] width 35 height 28
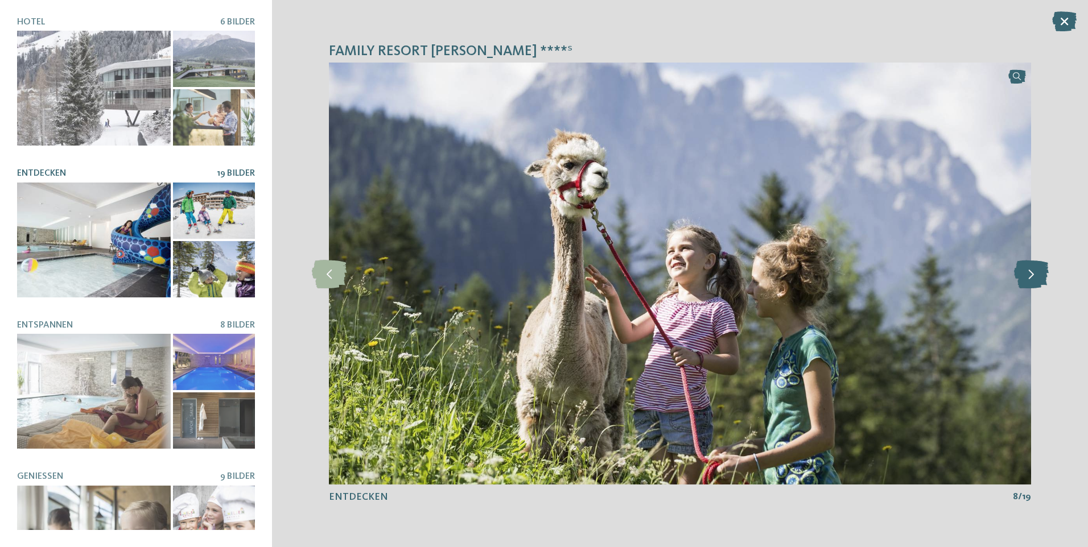
click at [1039, 277] on icon at bounding box center [1031, 273] width 35 height 28
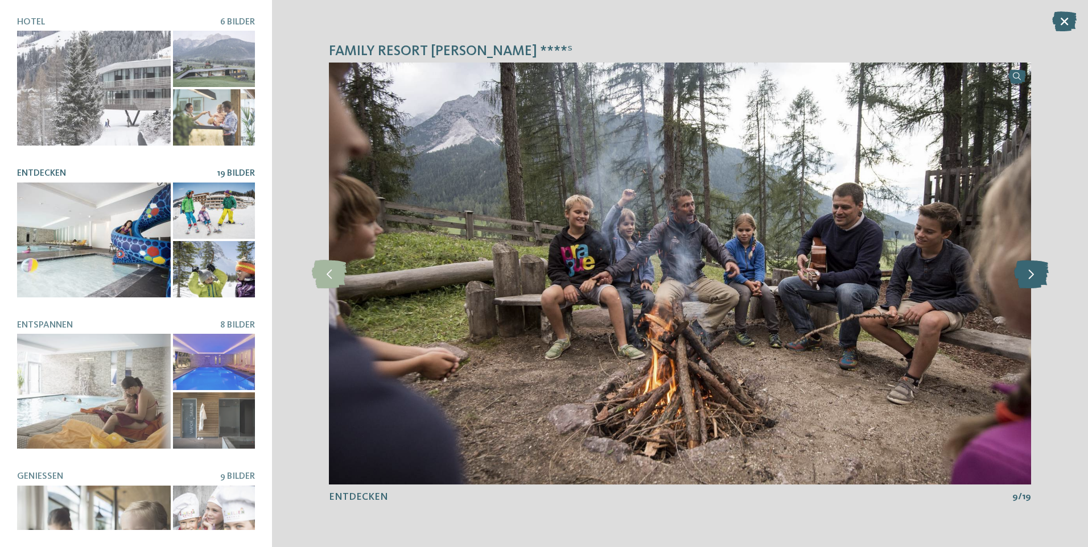
click at [1039, 277] on icon at bounding box center [1031, 273] width 35 height 28
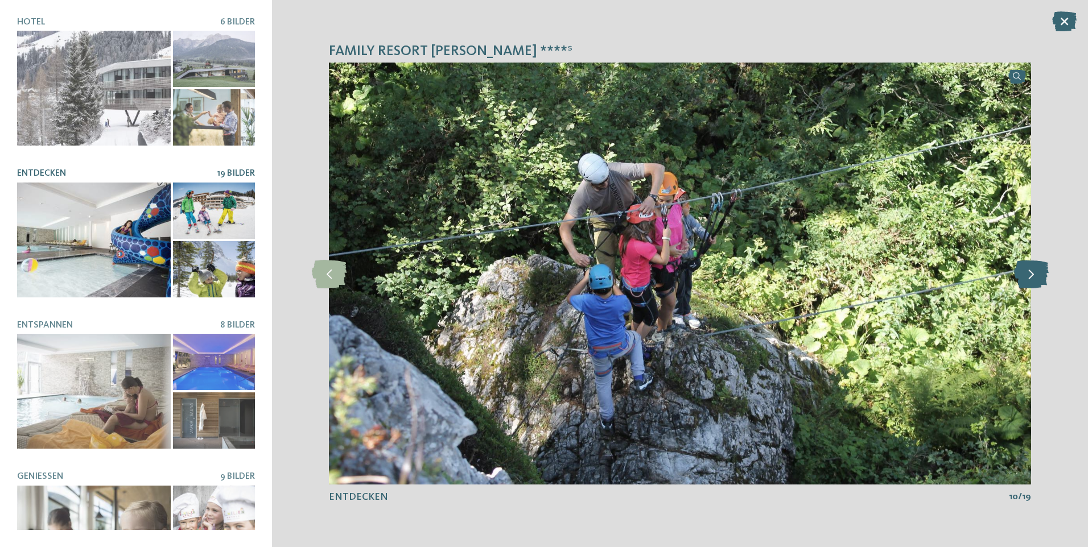
click at [1039, 277] on icon at bounding box center [1031, 273] width 35 height 28
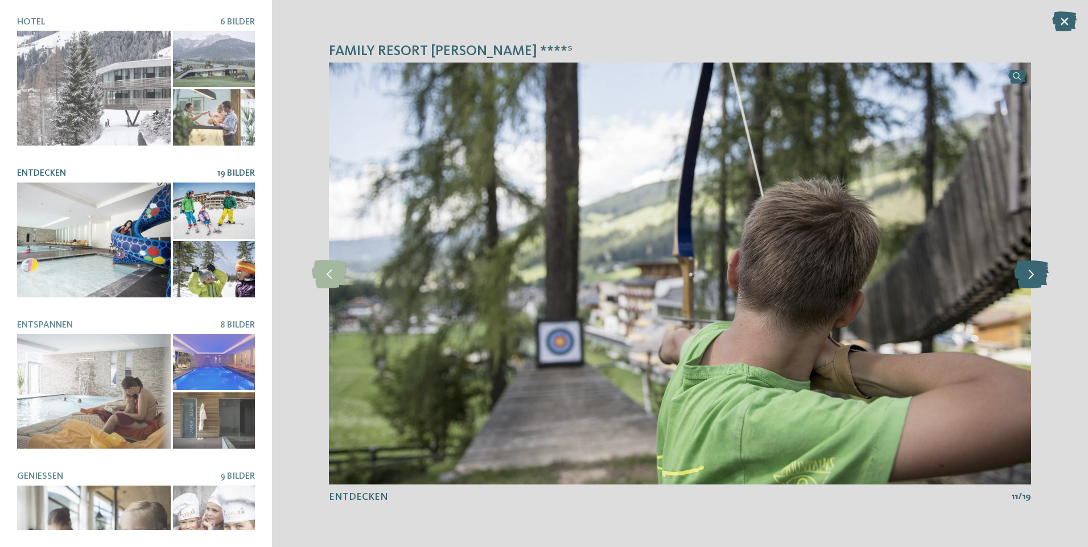
click at [1039, 277] on icon at bounding box center [1031, 273] width 35 height 28
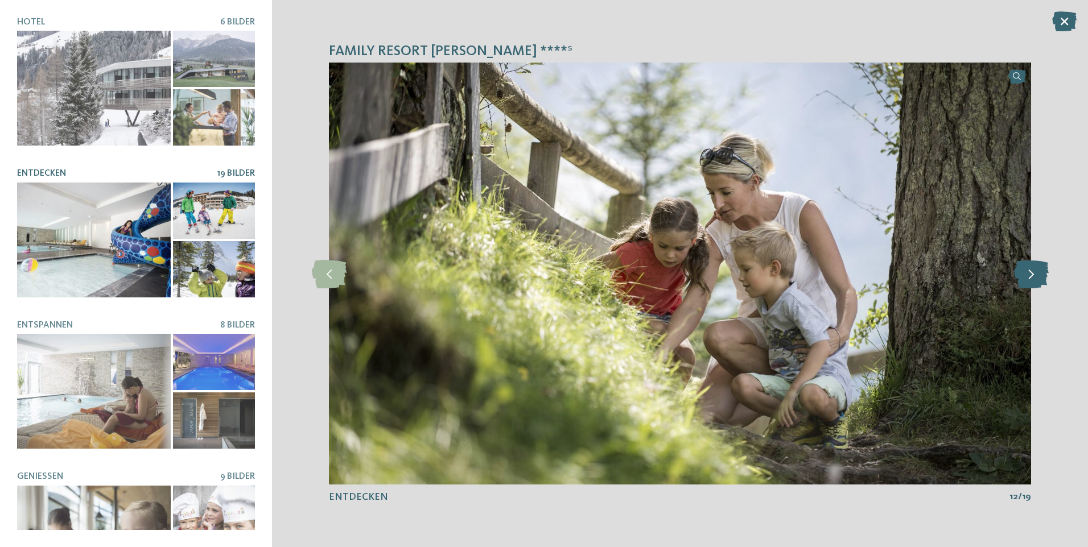
click at [1039, 277] on icon at bounding box center [1031, 273] width 35 height 28
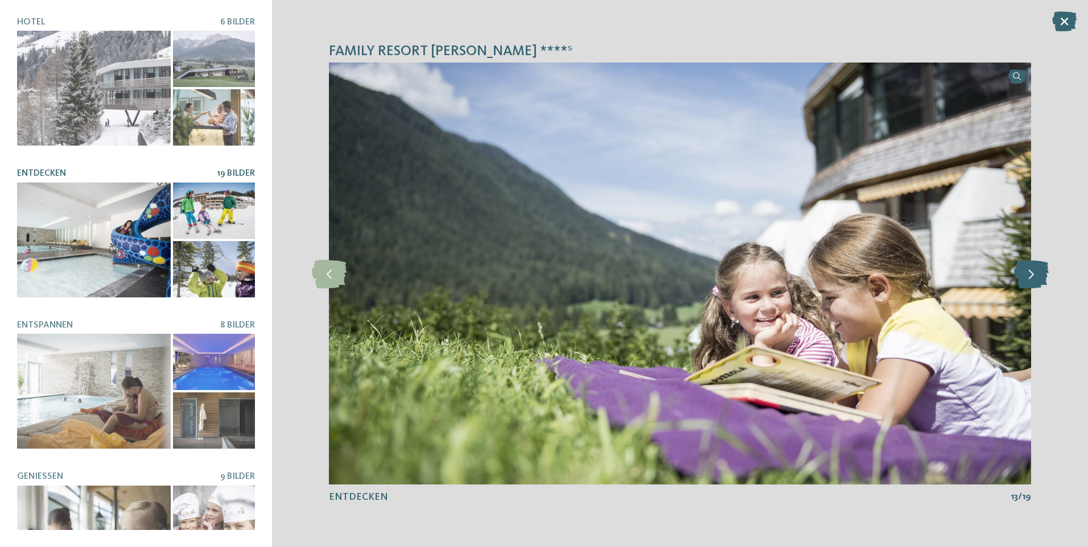
click at [1039, 277] on icon at bounding box center [1031, 273] width 35 height 28
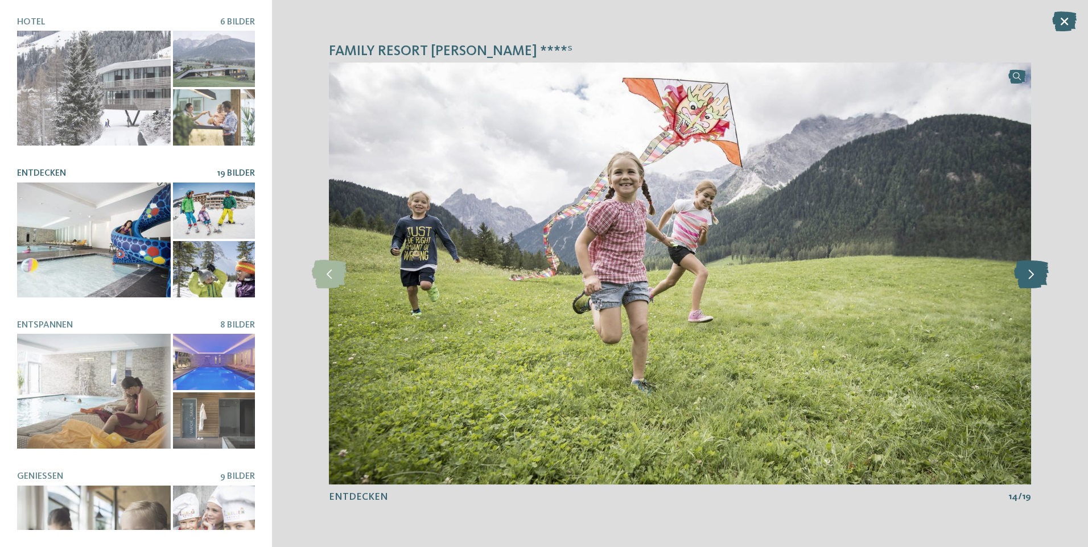
click at [1038, 277] on icon at bounding box center [1031, 273] width 35 height 28
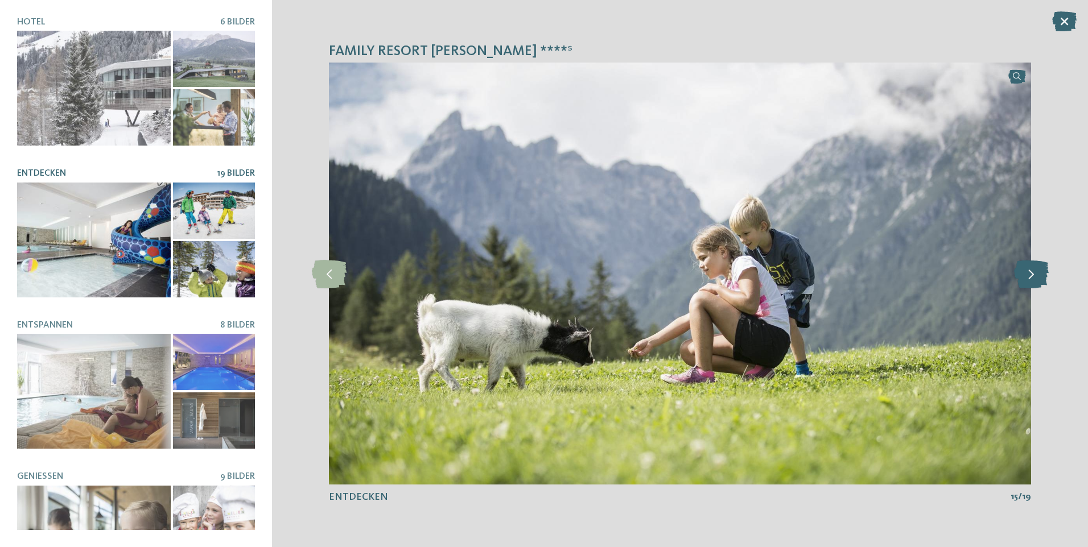
click at [1038, 277] on icon at bounding box center [1031, 273] width 35 height 28
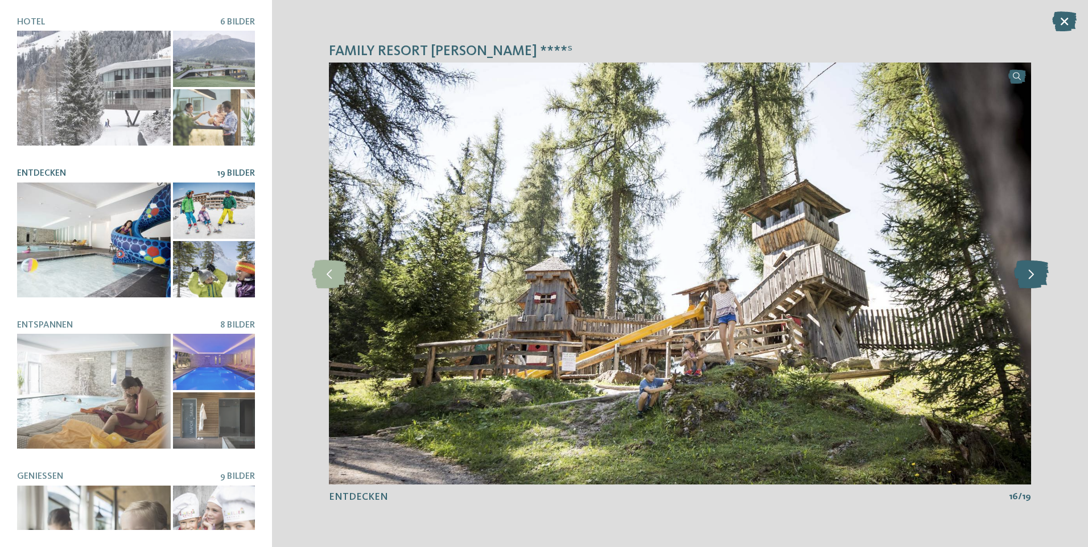
click at [1037, 277] on icon at bounding box center [1031, 273] width 35 height 28
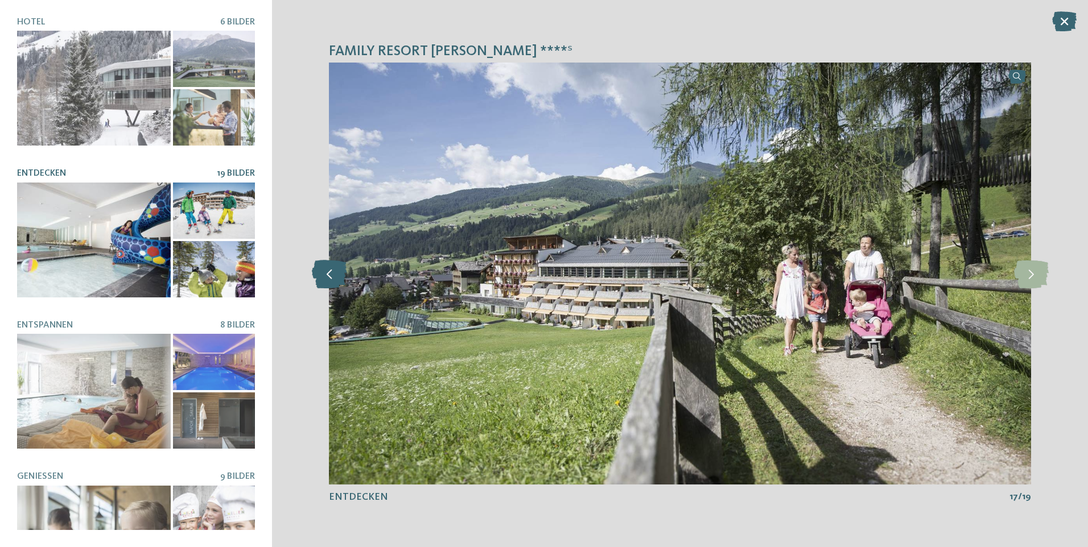
click at [322, 278] on icon at bounding box center [329, 273] width 35 height 28
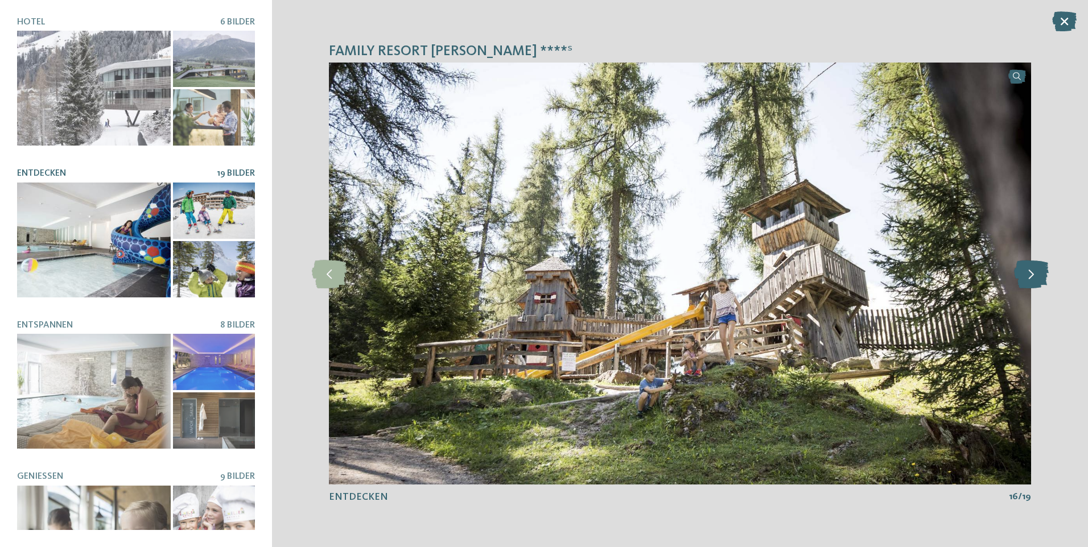
click at [1031, 274] on icon at bounding box center [1031, 273] width 35 height 28
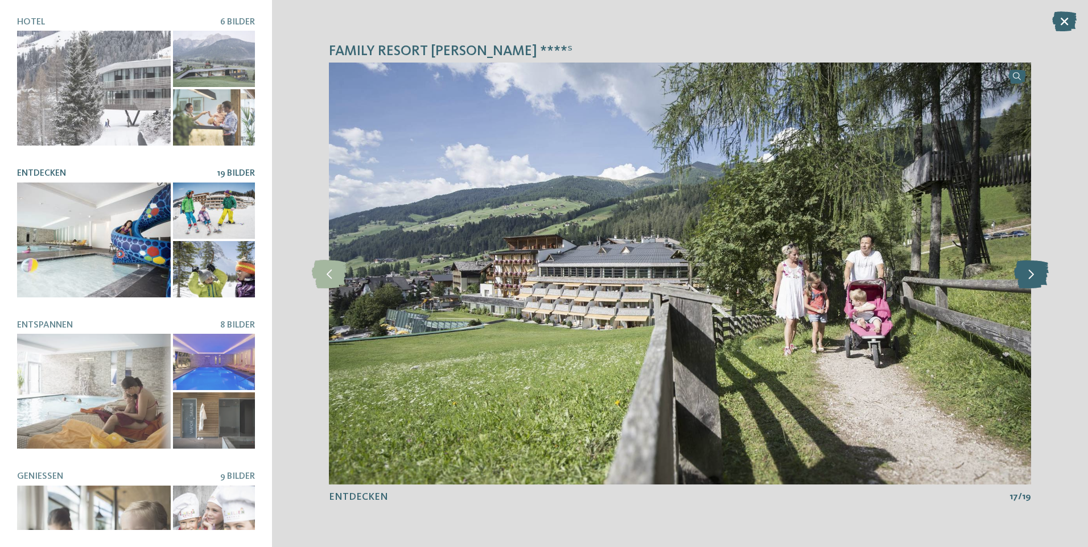
click at [1031, 274] on icon at bounding box center [1031, 273] width 35 height 28
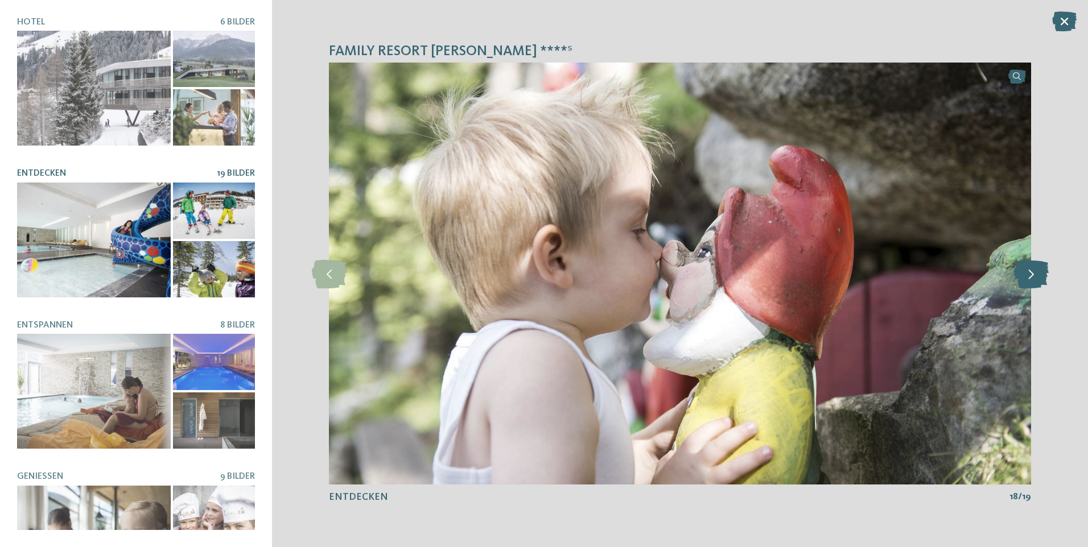
click at [1031, 274] on icon at bounding box center [1031, 273] width 35 height 28
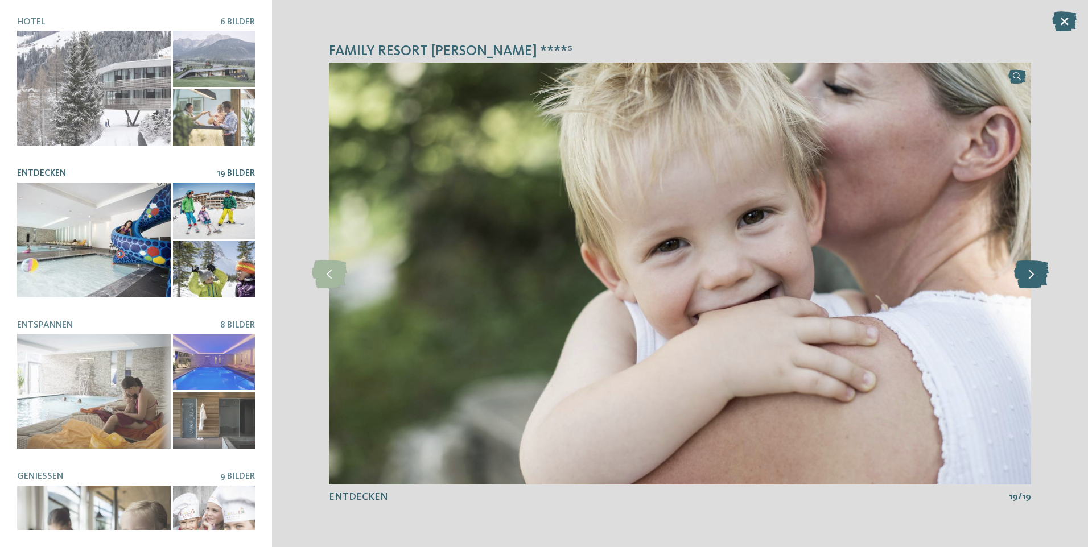
click at [1031, 274] on icon at bounding box center [1031, 273] width 35 height 28
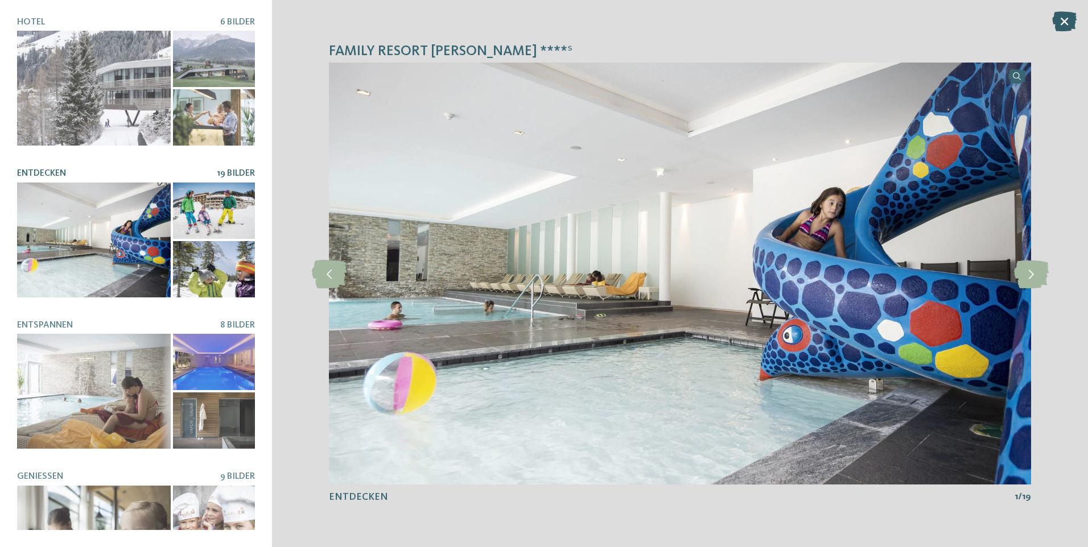
click at [1069, 16] on icon at bounding box center [1064, 21] width 24 height 20
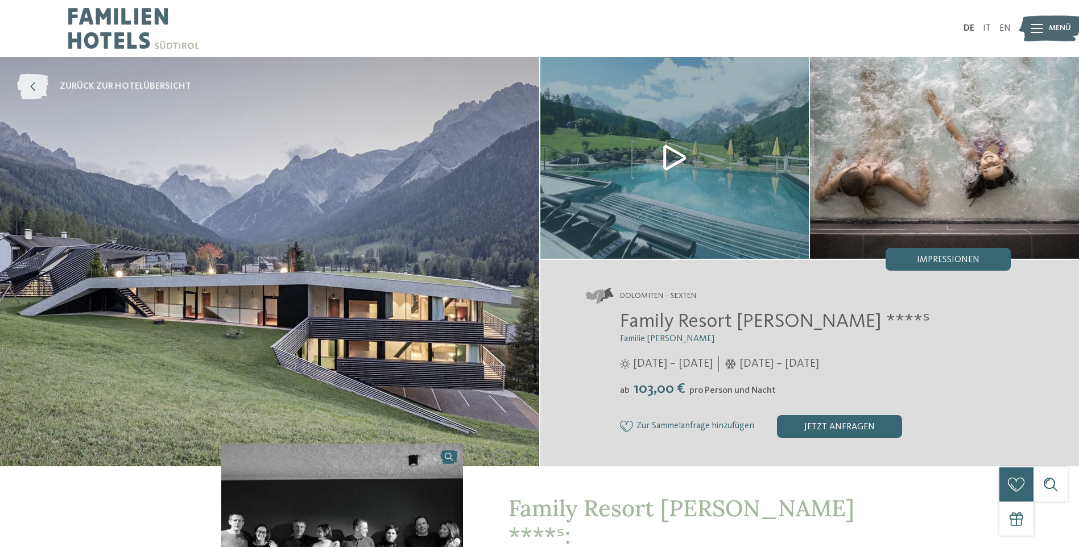
drag, startPoint x: 20, startPoint y: 79, endPoint x: 30, endPoint y: 86, distance: 12.2
click at [20, 81] on icon at bounding box center [32, 87] width 31 height 26
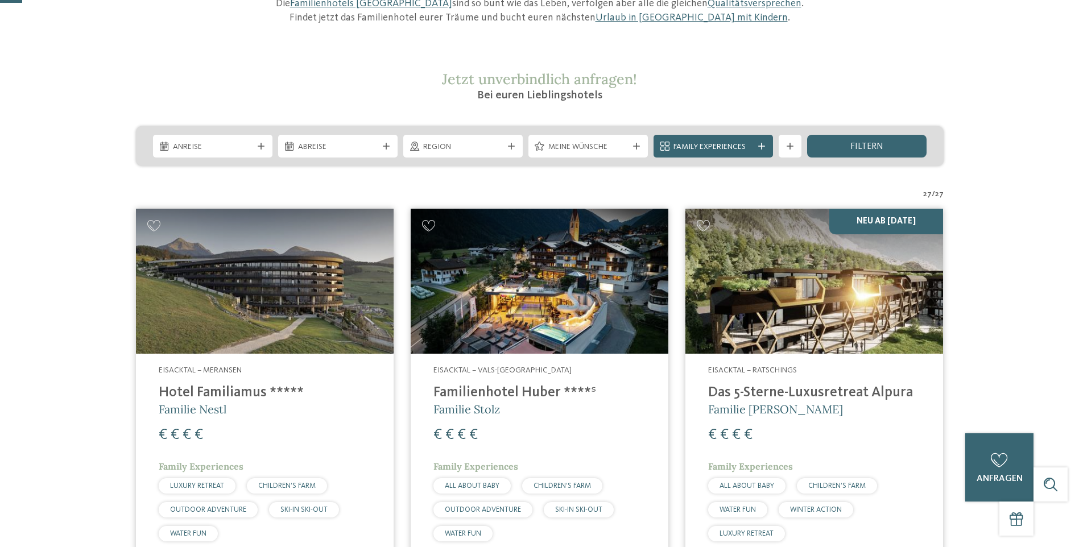
scroll to position [171, 0]
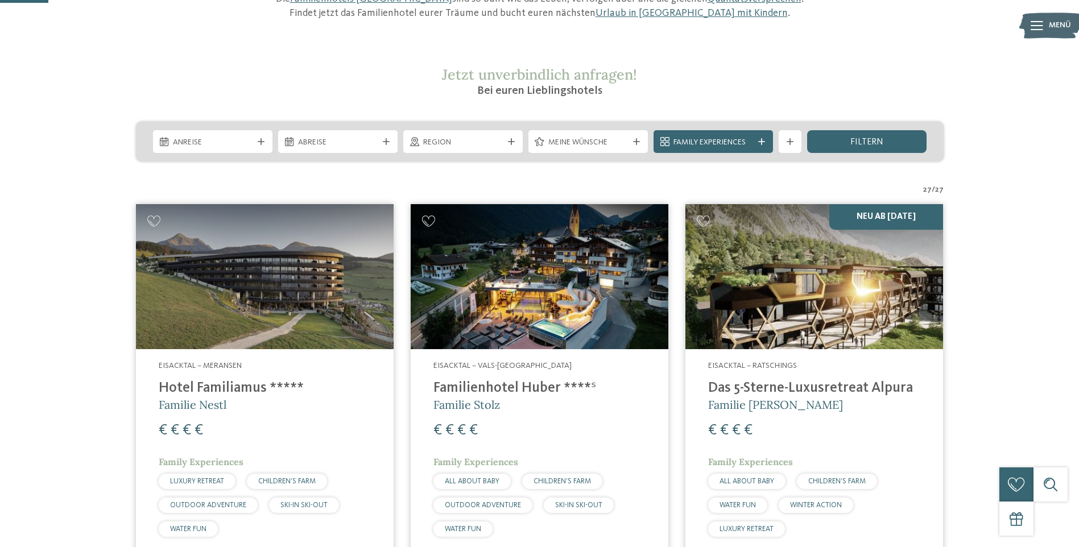
click at [267, 295] on img at bounding box center [265, 276] width 258 height 145
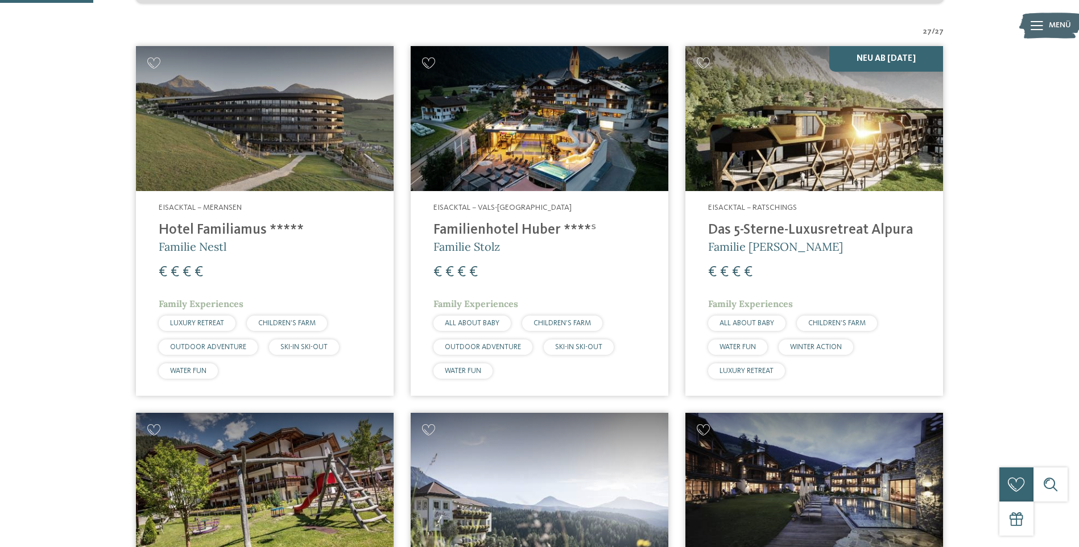
scroll to position [341, 0]
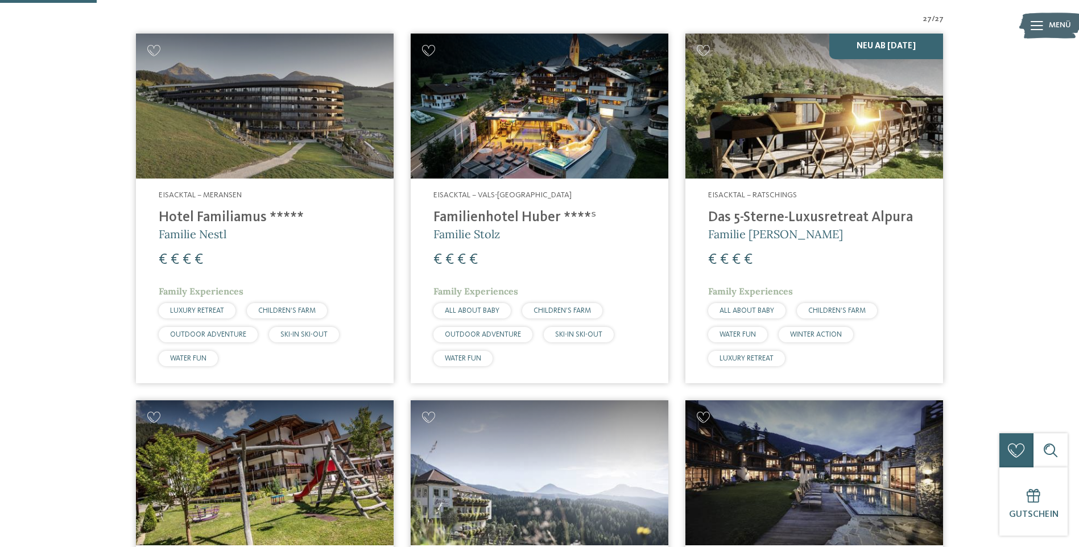
click at [804, 143] on img at bounding box center [814, 106] width 258 height 145
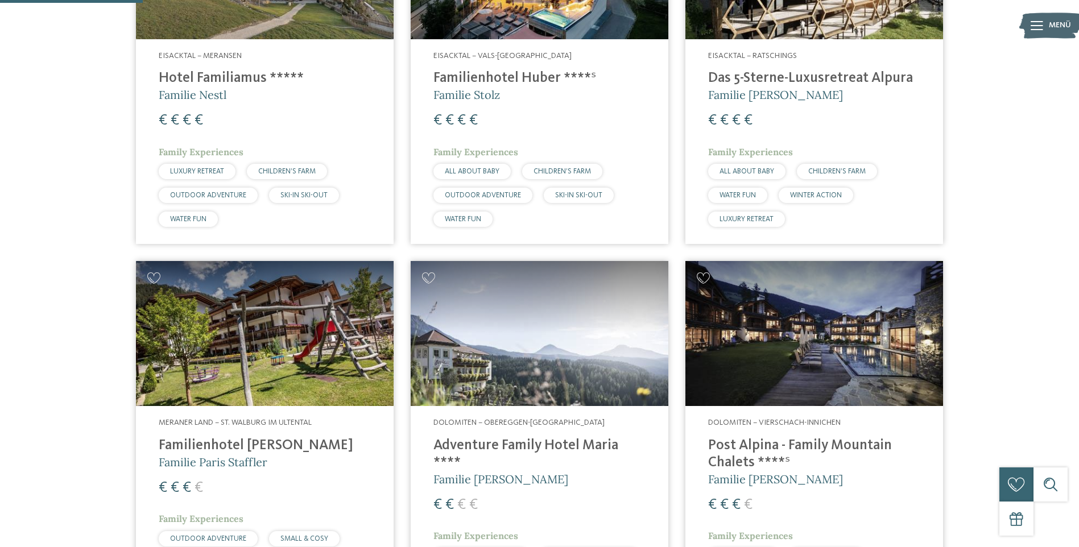
scroll to position [512, 0]
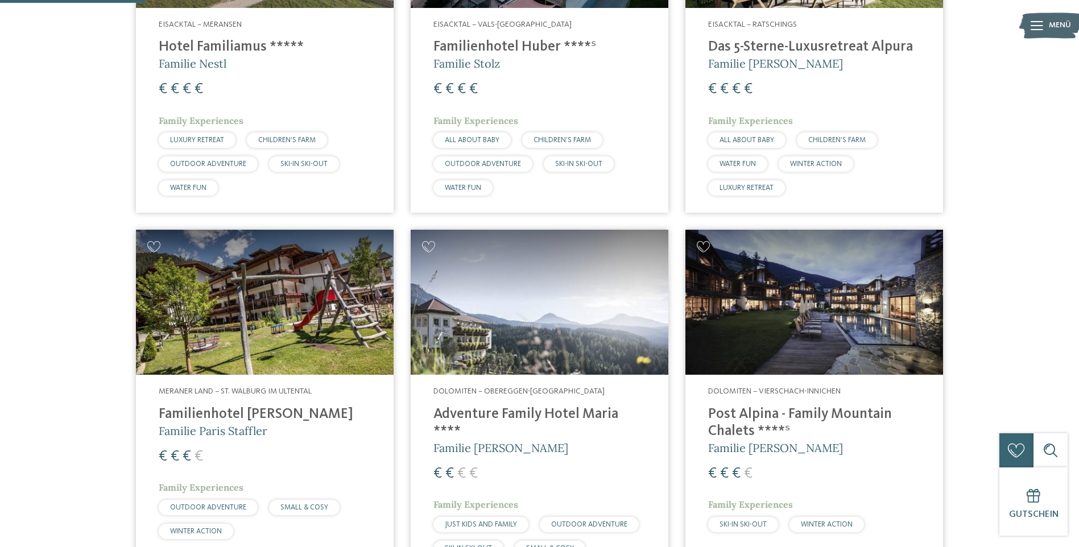
click at [541, 321] on img at bounding box center [540, 302] width 258 height 145
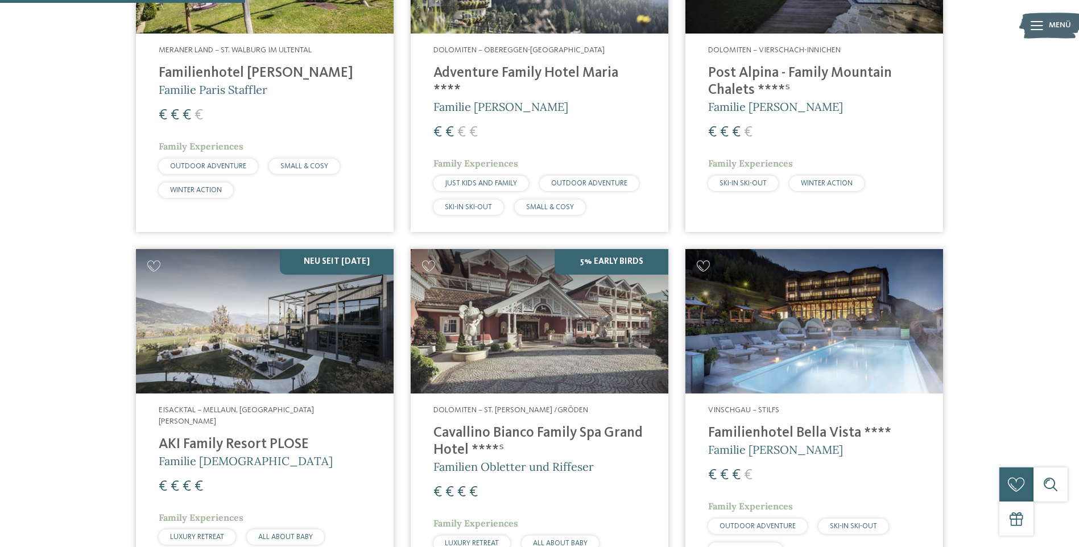
scroll to position [910, 0]
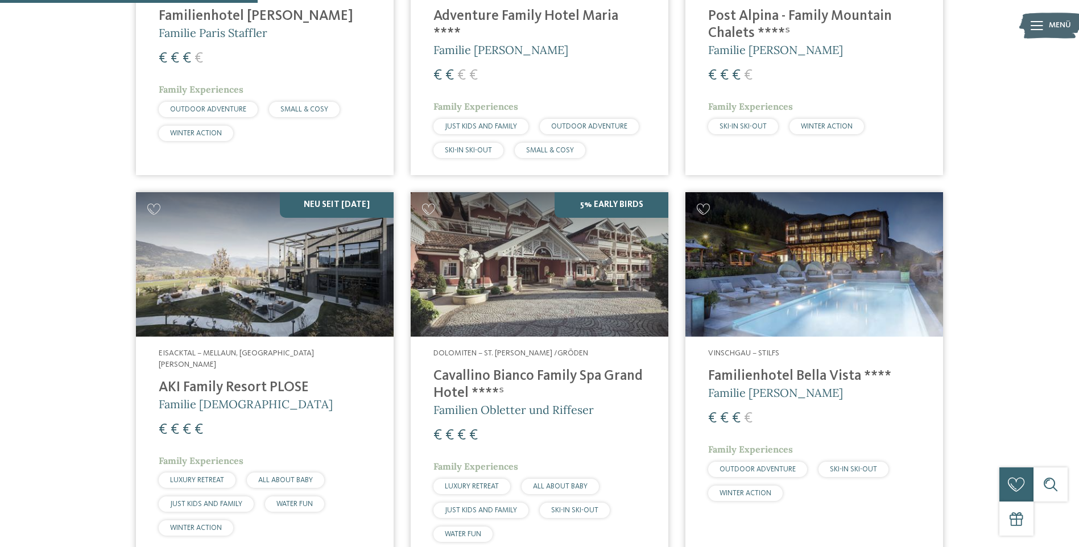
click at [272, 276] on img at bounding box center [265, 264] width 258 height 145
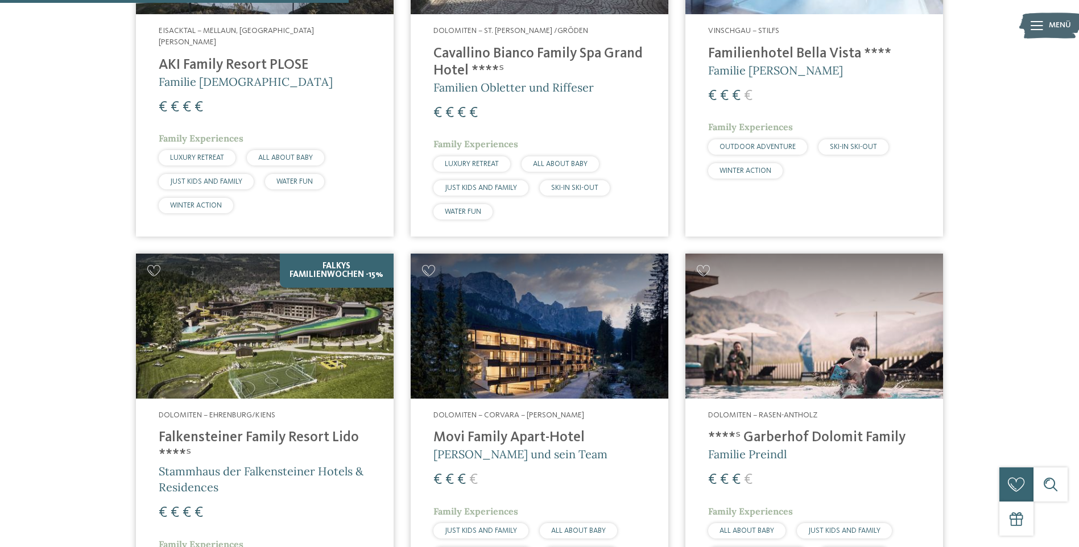
scroll to position [1251, 0]
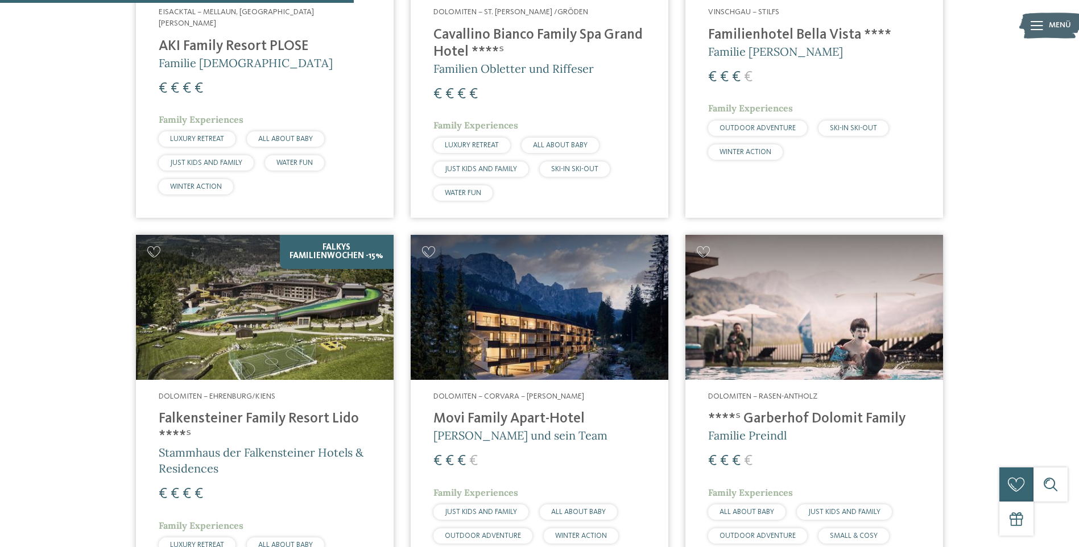
click at [270, 294] on img at bounding box center [265, 307] width 258 height 145
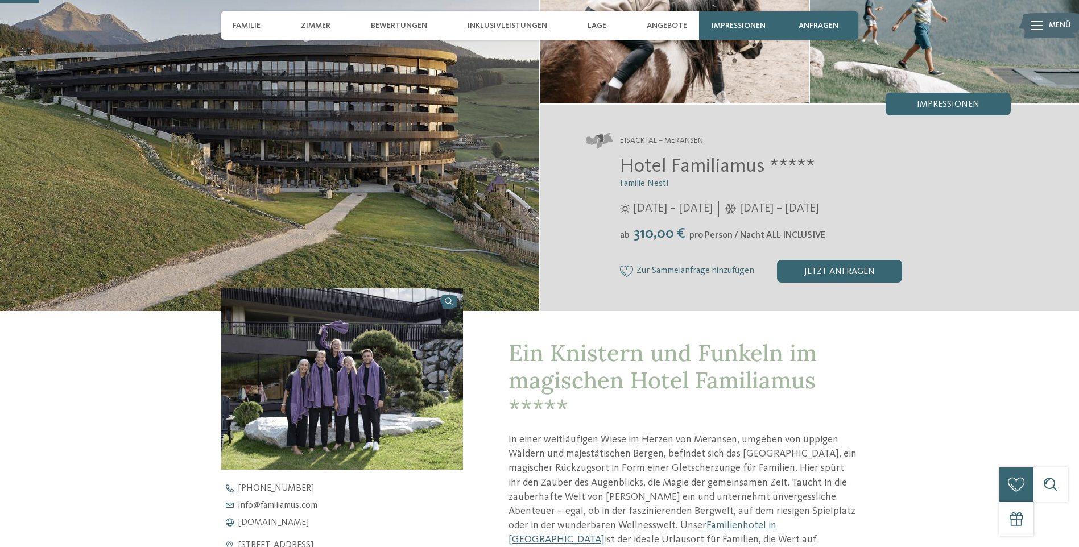
scroll to position [171, 0]
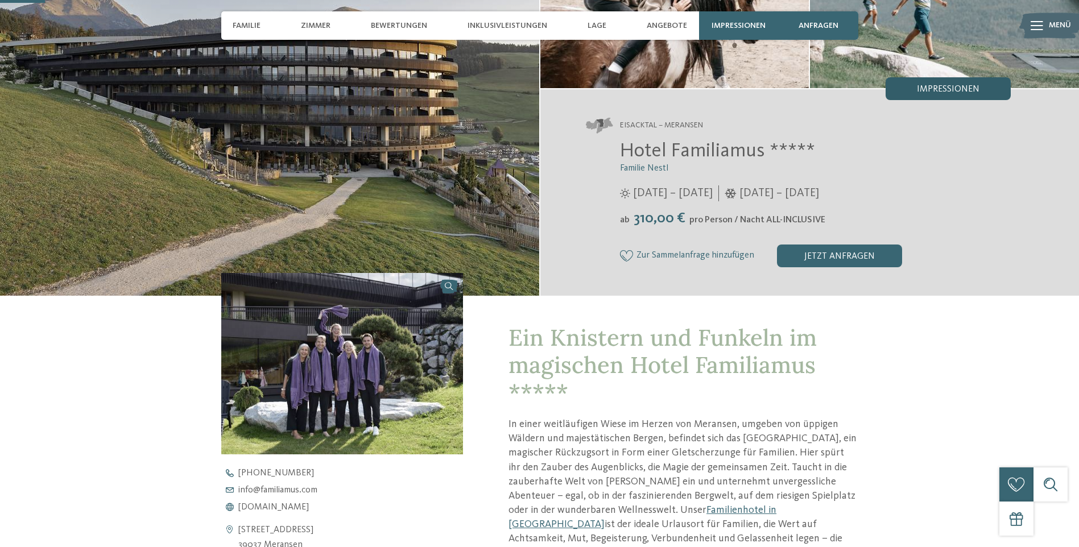
click at [928, 91] on span "Impressionen" at bounding box center [948, 89] width 63 height 9
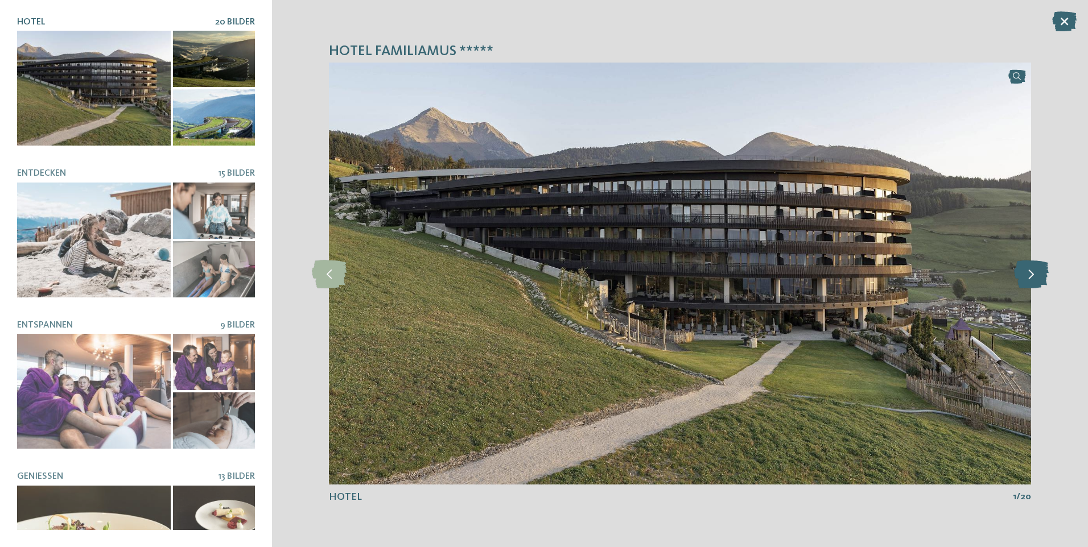
click at [1039, 278] on icon at bounding box center [1031, 273] width 35 height 28
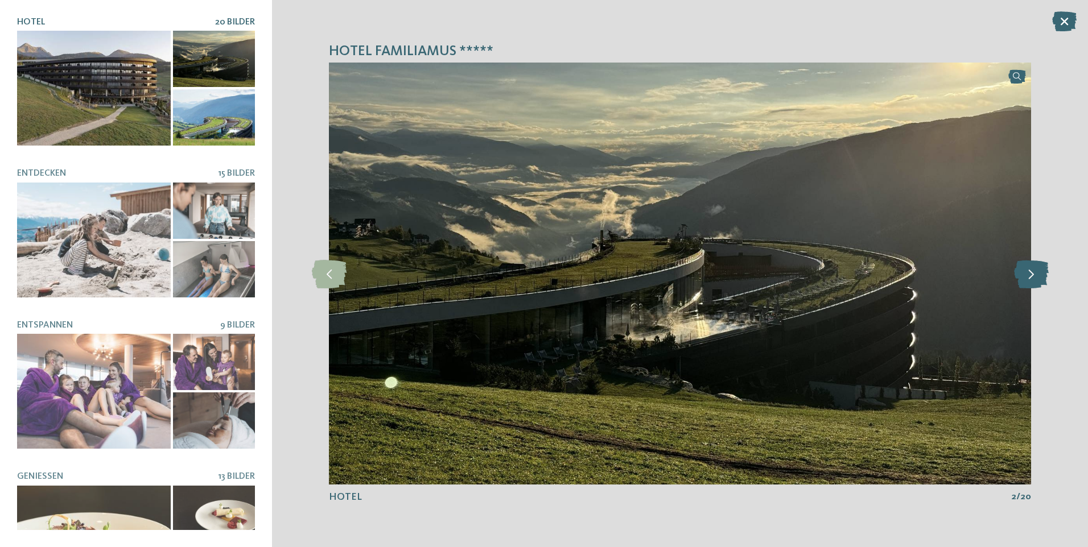
click at [1039, 278] on icon at bounding box center [1031, 273] width 35 height 28
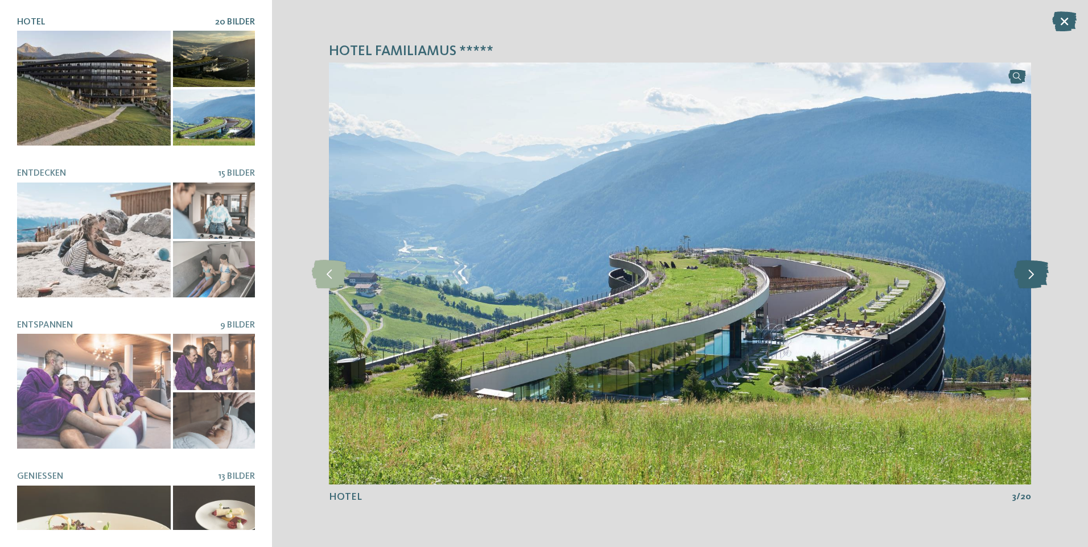
click at [1039, 278] on icon at bounding box center [1031, 273] width 35 height 28
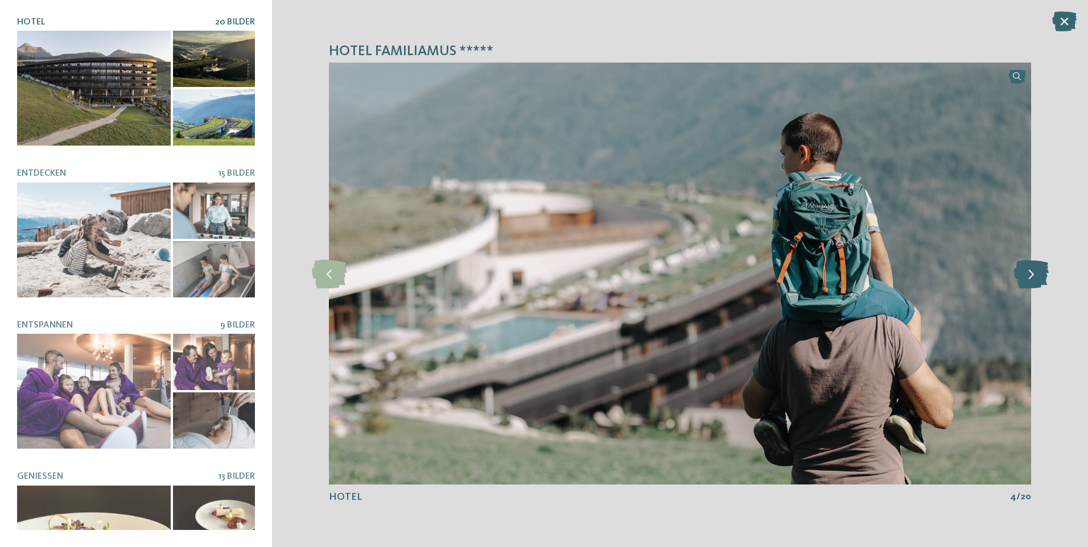
click at [1039, 278] on icon at bounding box center [1031, 273] width 35 height 28
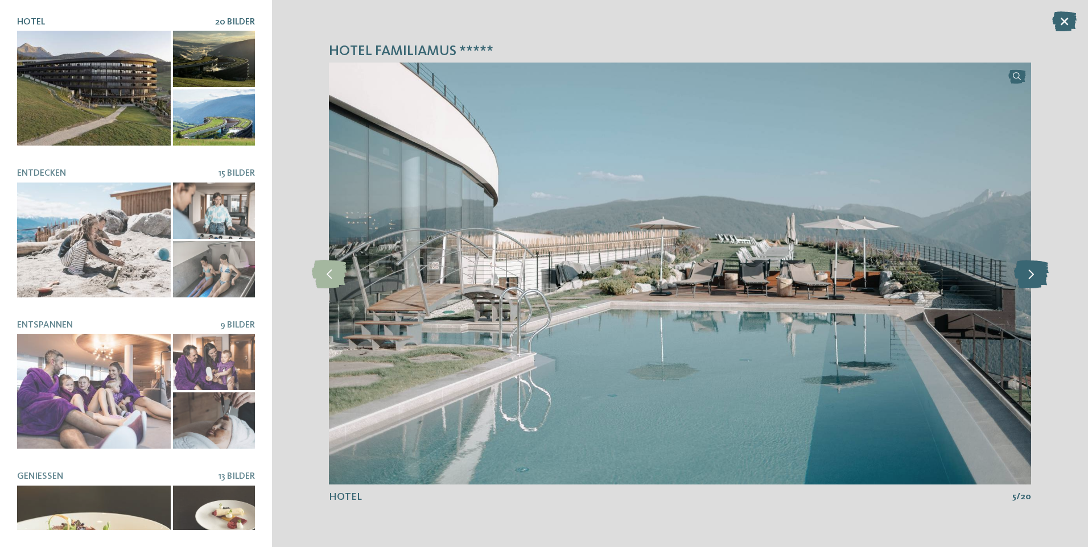
click at [1039, 278] on icon at bounding box center [1031, 273] width 35 height 28
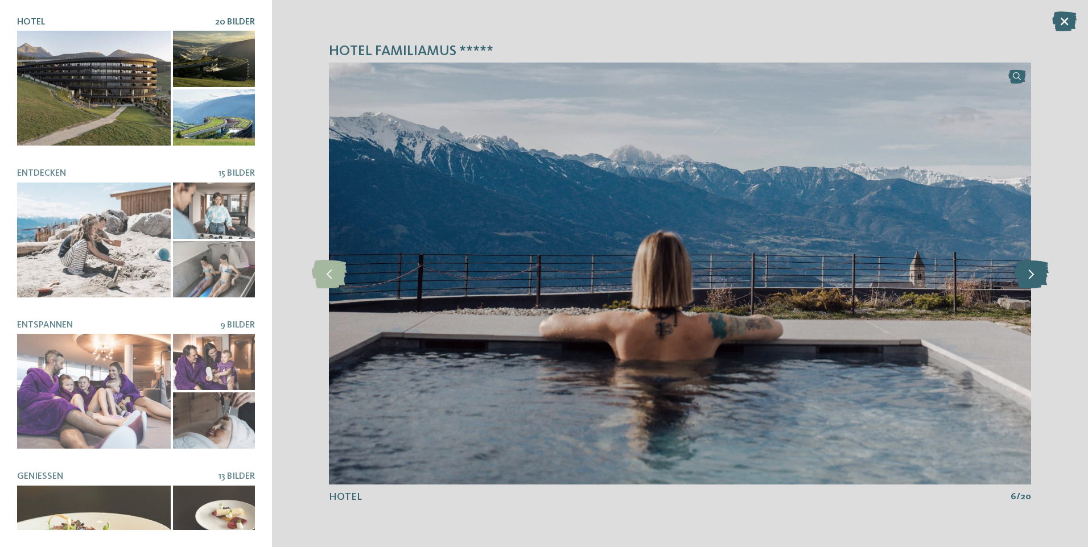
click at [1039, 278] on icon at bounding box center [1031, 273] width 35 height 28
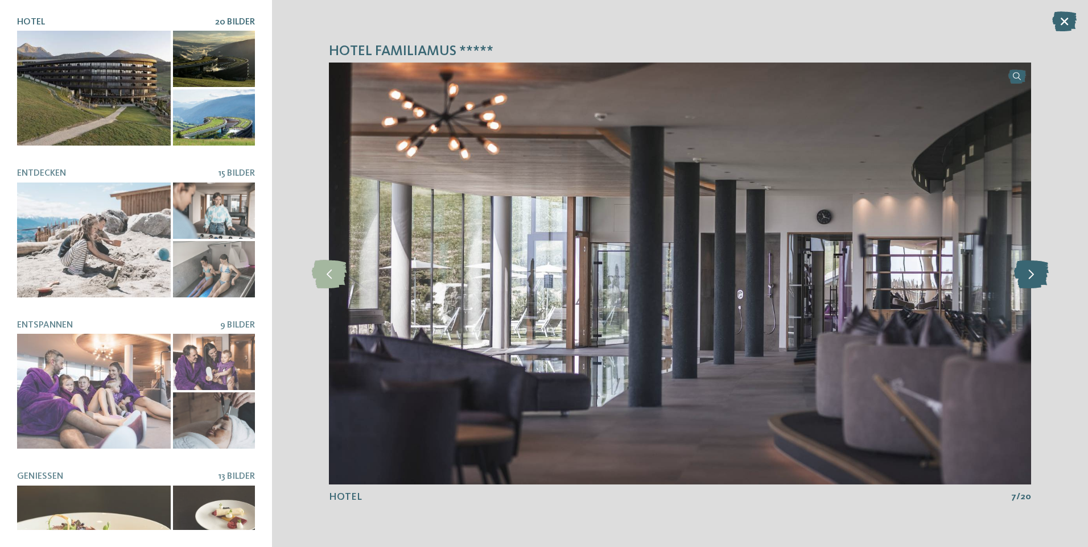
click at [1039, 278] on icon at bounding box center [1031, 273] width 35 height 28
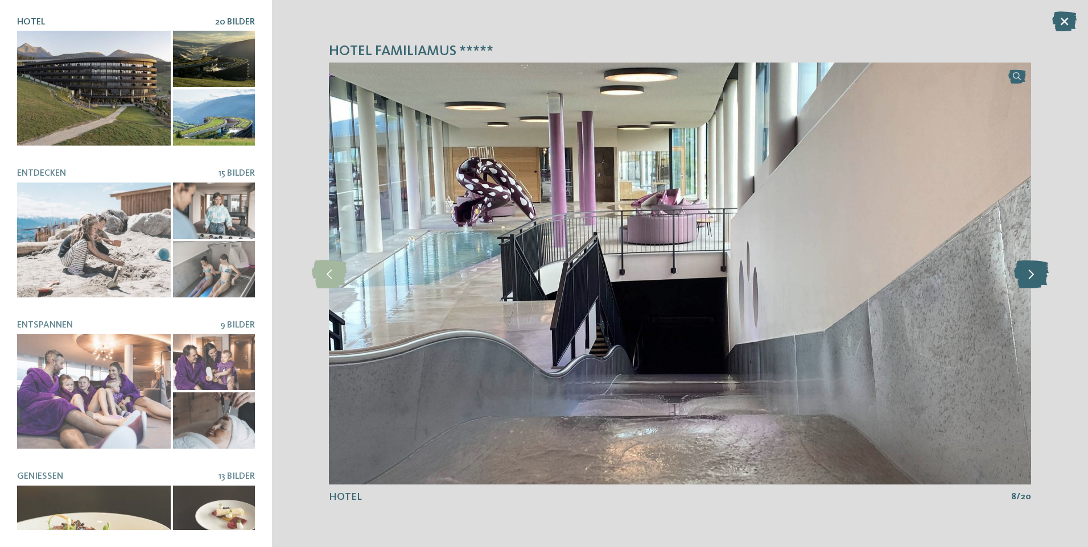
click at [1039, 278] on icon at bounding box center [1031, 273] width 35 height 28
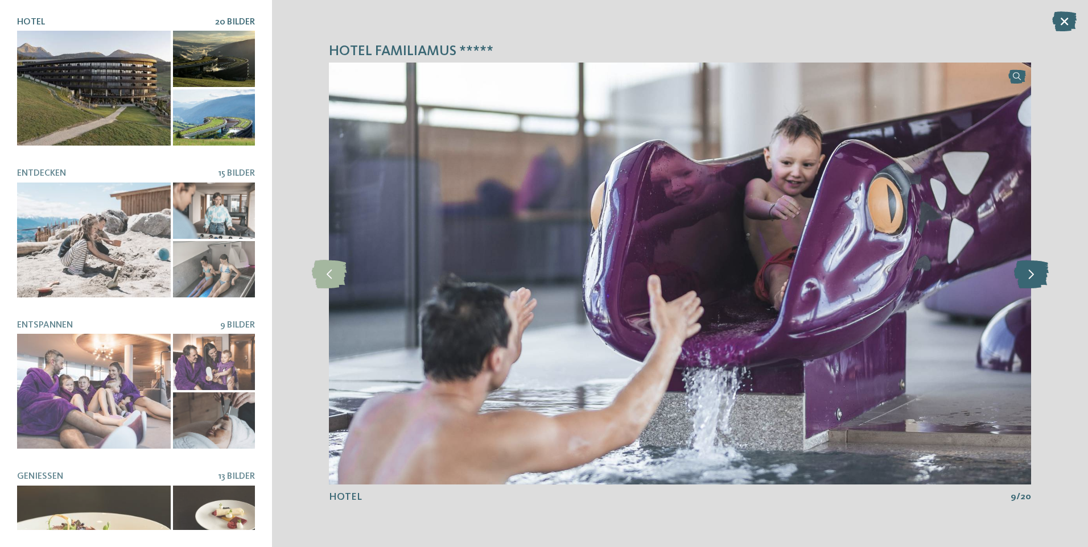
click at [1039, 278] on icon at bounding box center [1031, 273] width 35 height 28
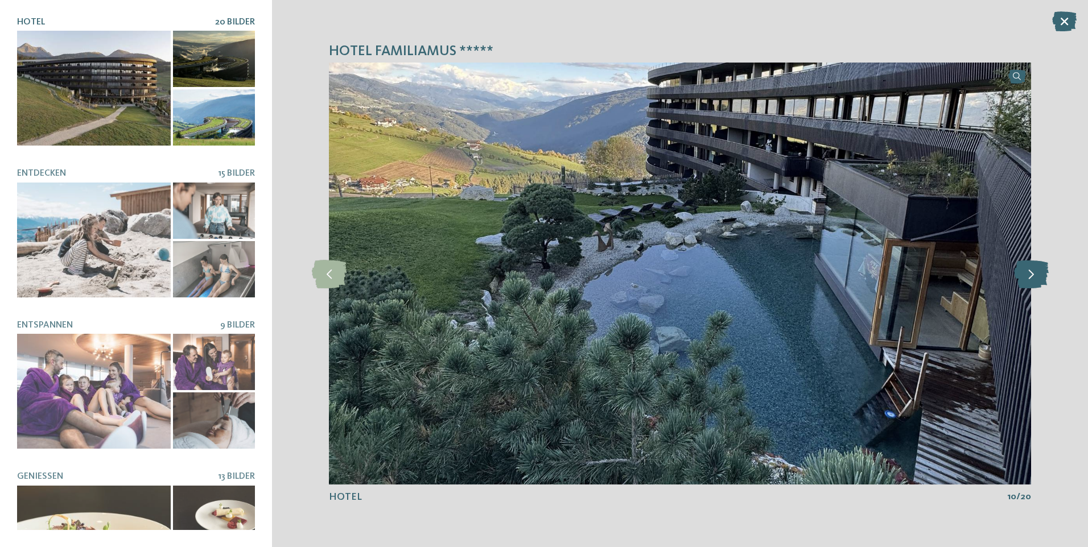
click at [1039, 278] on icon at bounding box center [1031, 273] width 35 height 28
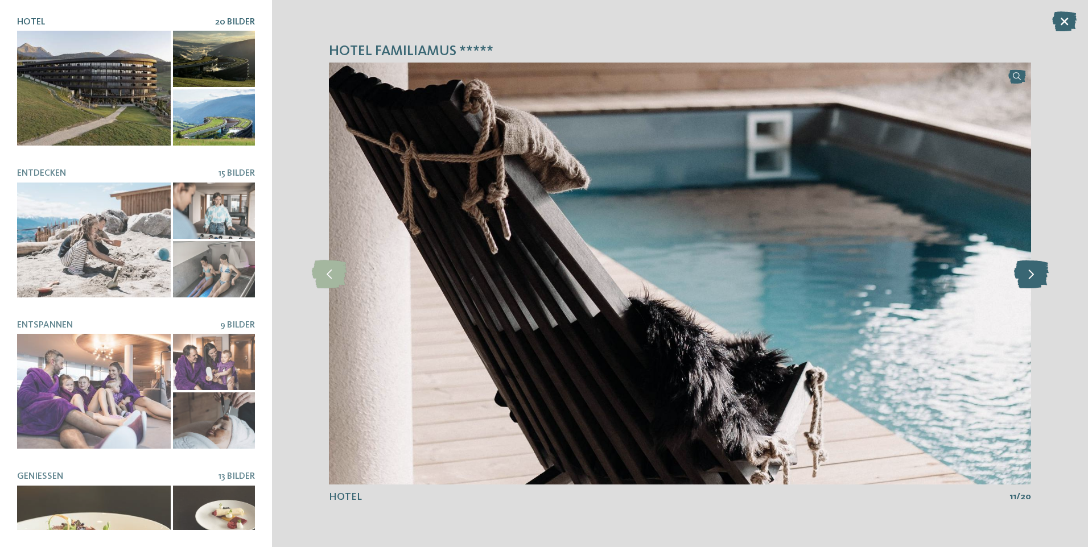
click at [1039, 278] on icon at bounding box center [1031, 273] width 35 height 28
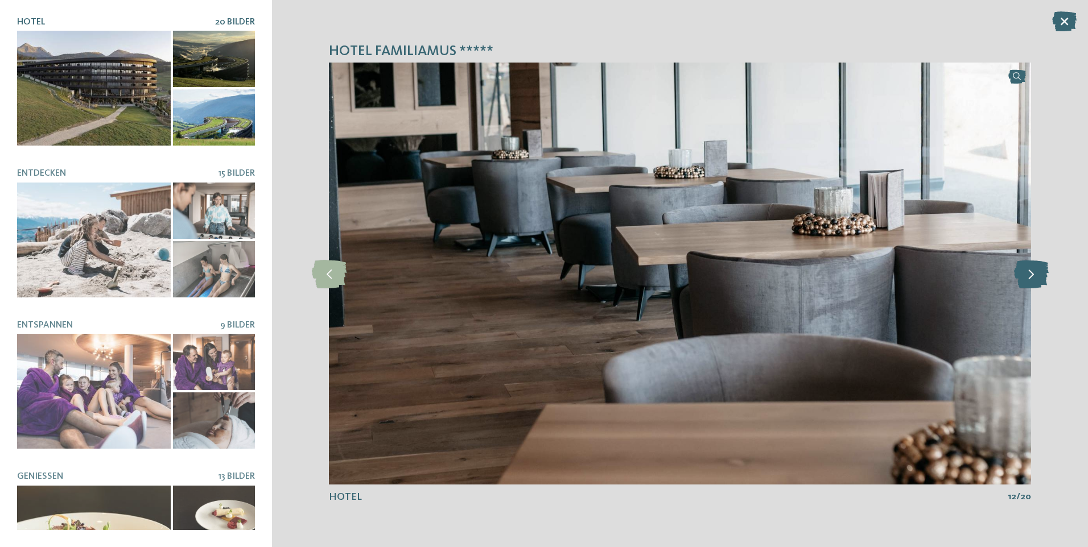
click at [1039, 278] on icon at bounding box center [1031, 273] width 35 height 28
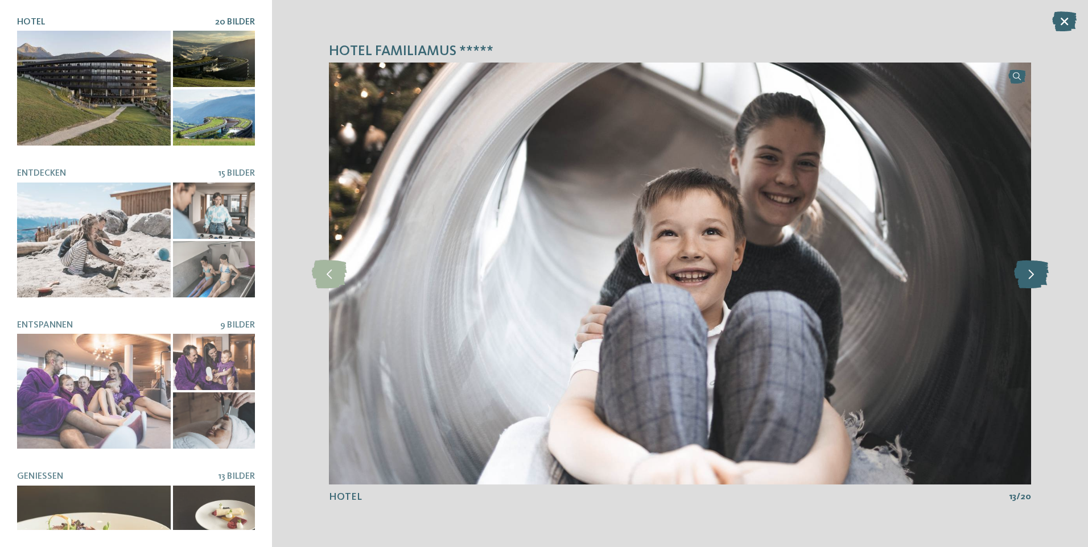
click at [1039, 278] on icon at bounding box center [1031, 273] width 35 height 28
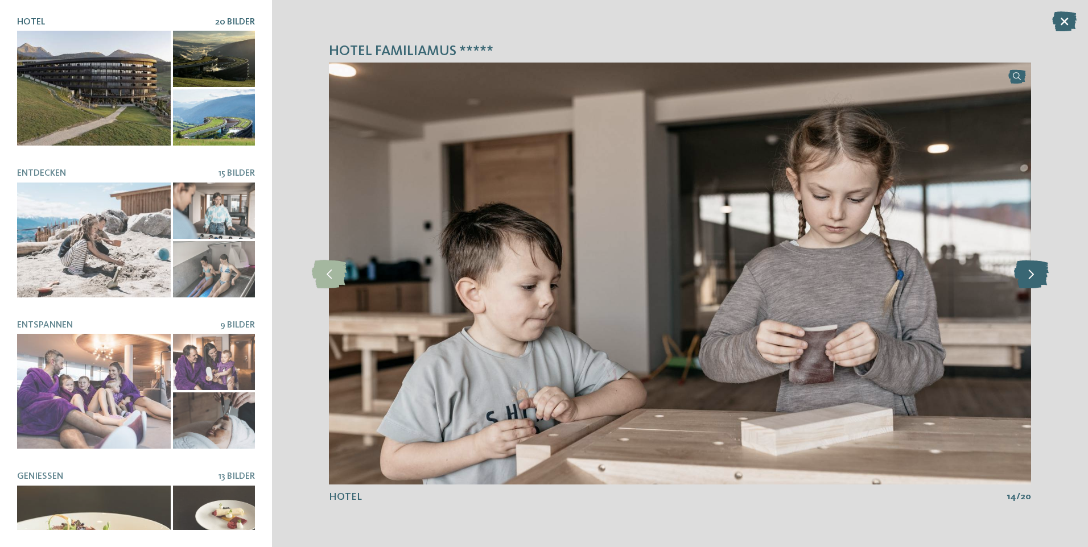
click at [1039, 278] on icon at bounding box center [1031, 273] width 35 height 28
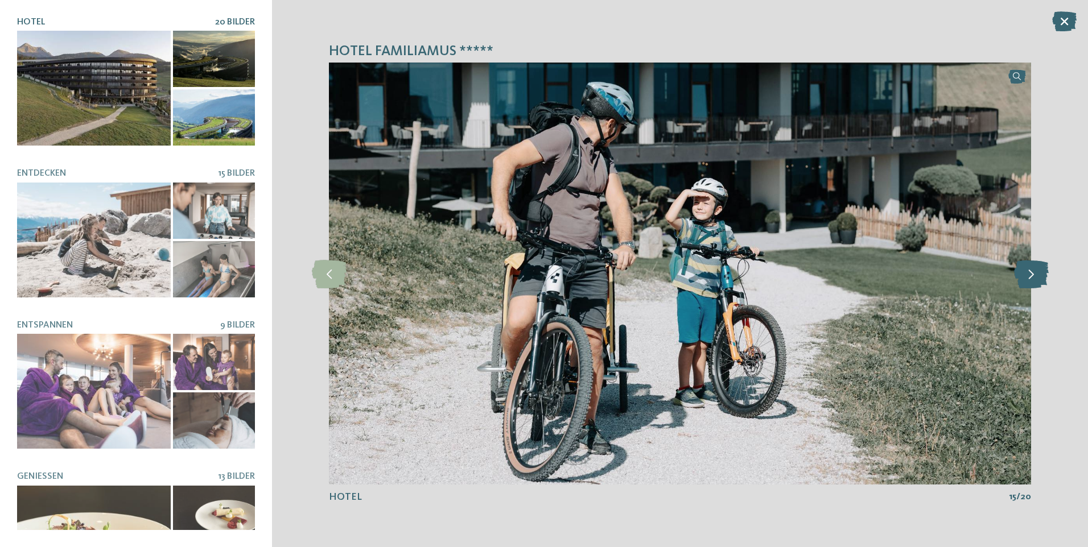
click at [1039, 278] on icon at bounding box center [1031, 273] width 35 height 28
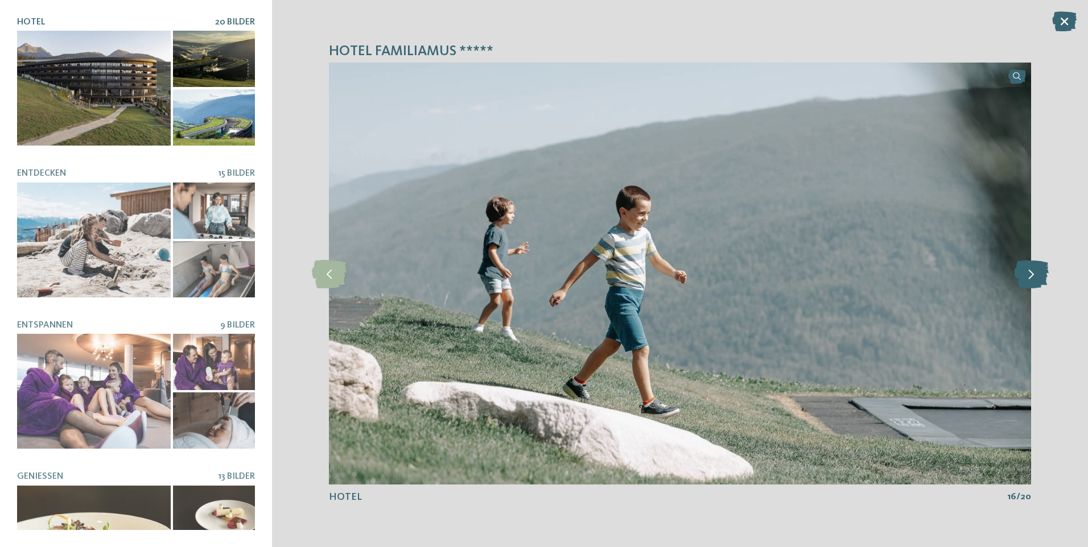
click at [1039, 278] on icon at bounding box center [1031, 273] width 35 height 28
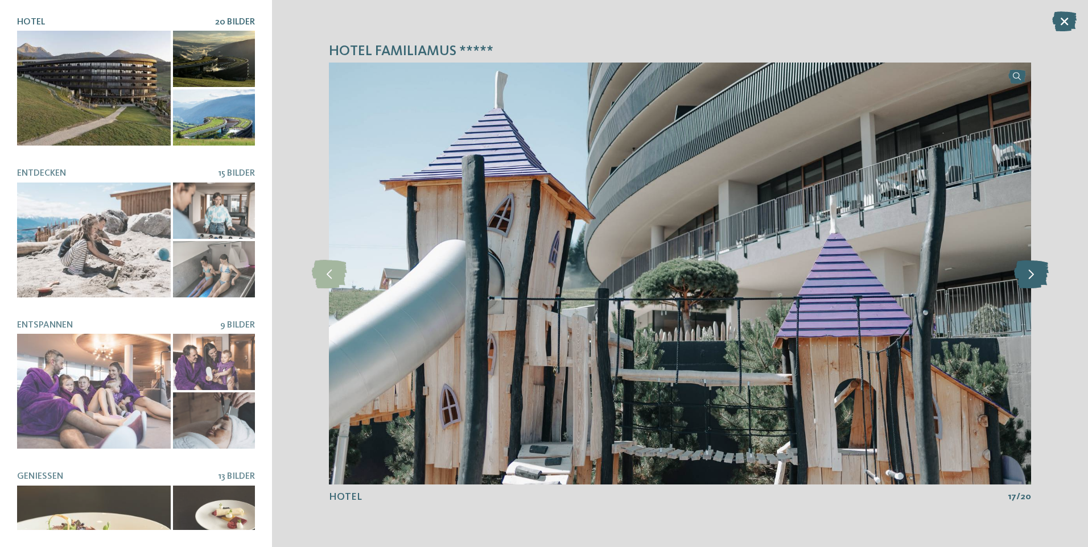
click at [1029, 271] on icon at bounding box center [1031, 273] width 35 height 28
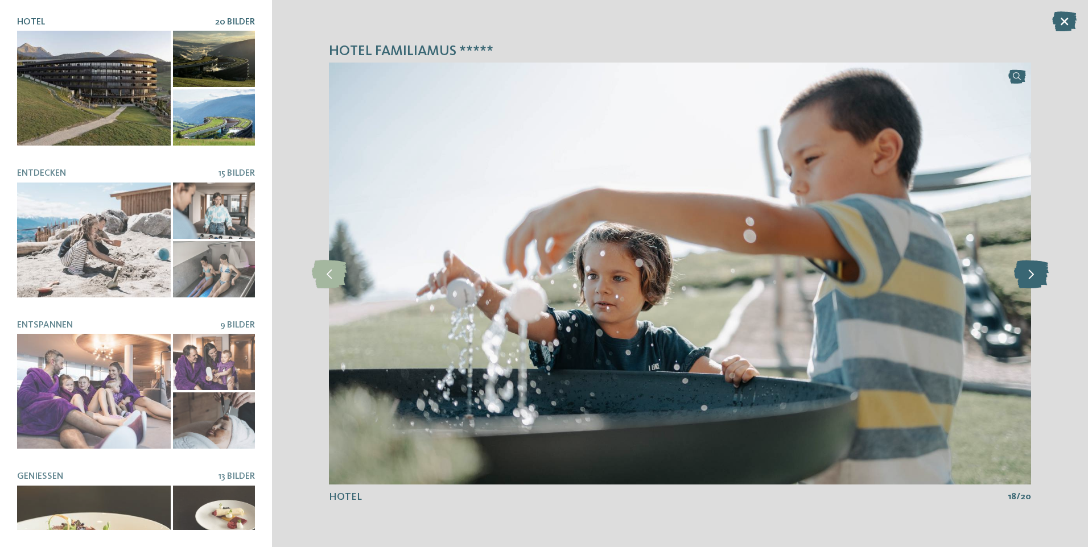
click at [1029, 271] on icon at bounding box center [1031, 273] width 35 height 28
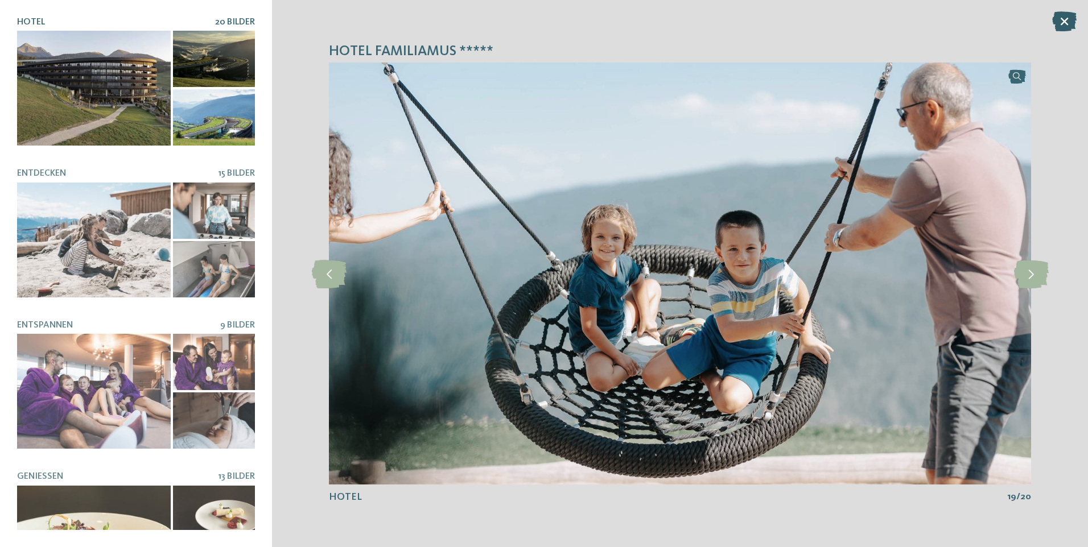
click at [1065, 20] on icon at bounding box center [1064, 21] width 24 height 20
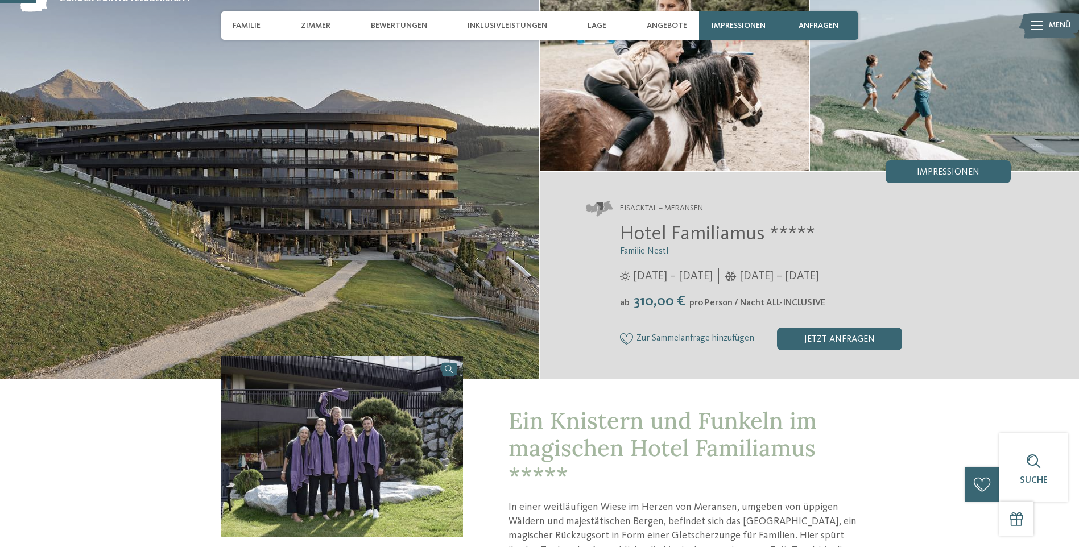
scroll to position [0, 0]
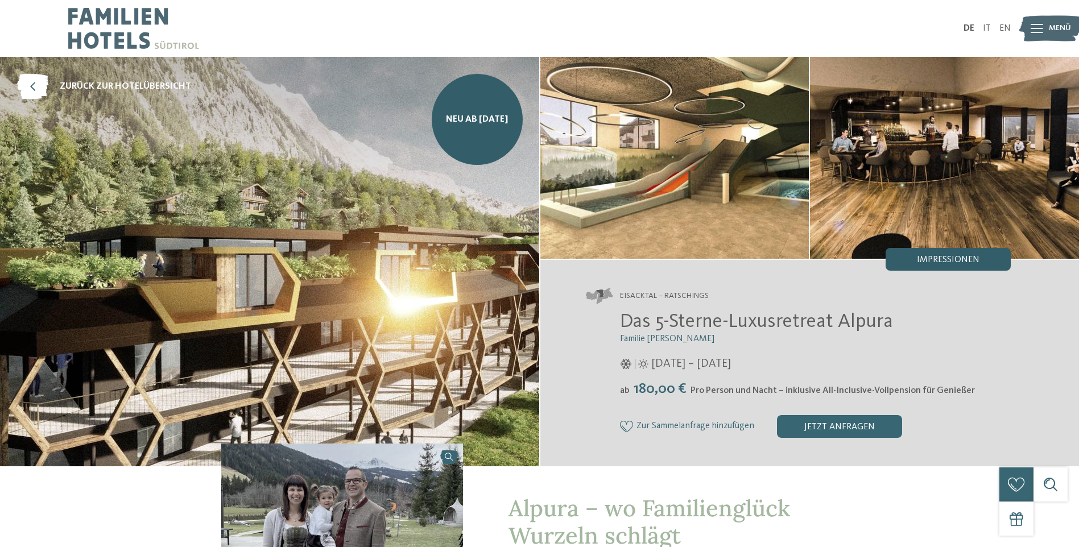
click at [988, 259] on div "Impressionen" at bounding box center [948, 259] width 125 height 23
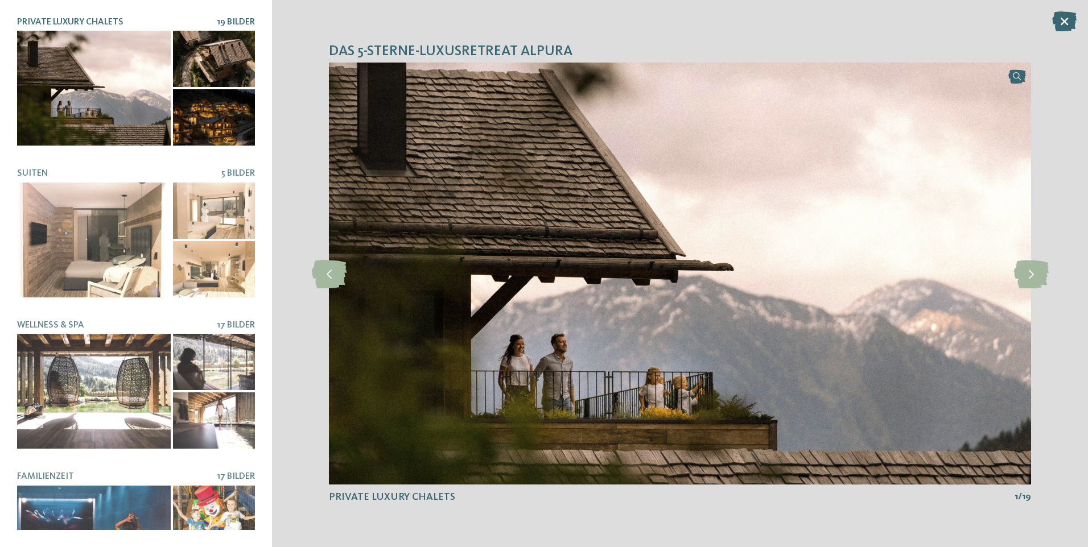
click at [127, 100] on div at bounding box center [94, 88] width 154 height 115
click at [1041, 279] on icon at bounding box center [1031, 273] width 35 height 28
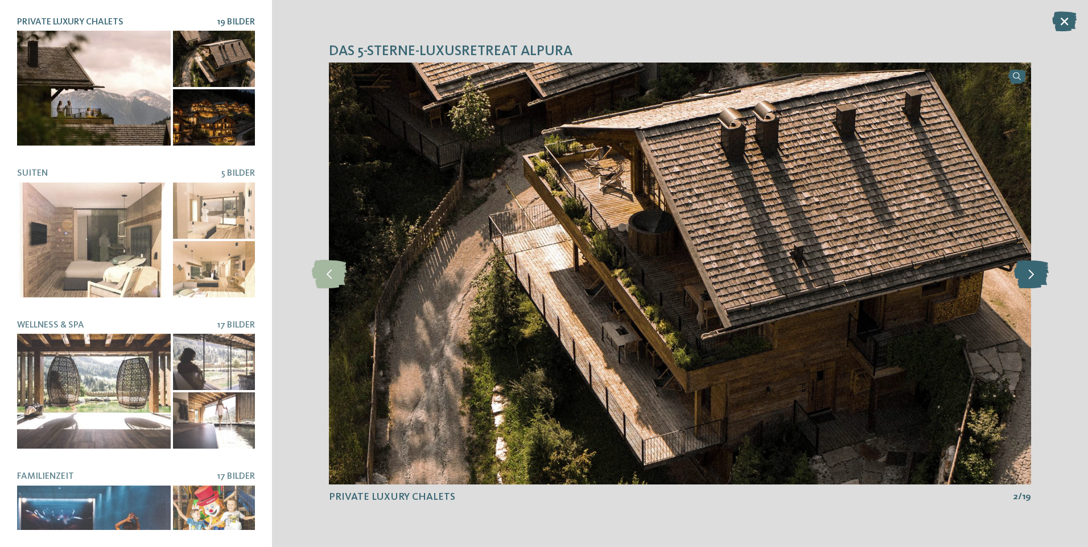
click at [1032, 279] on icon at bounding box center [1031, 273] width 35 height 28
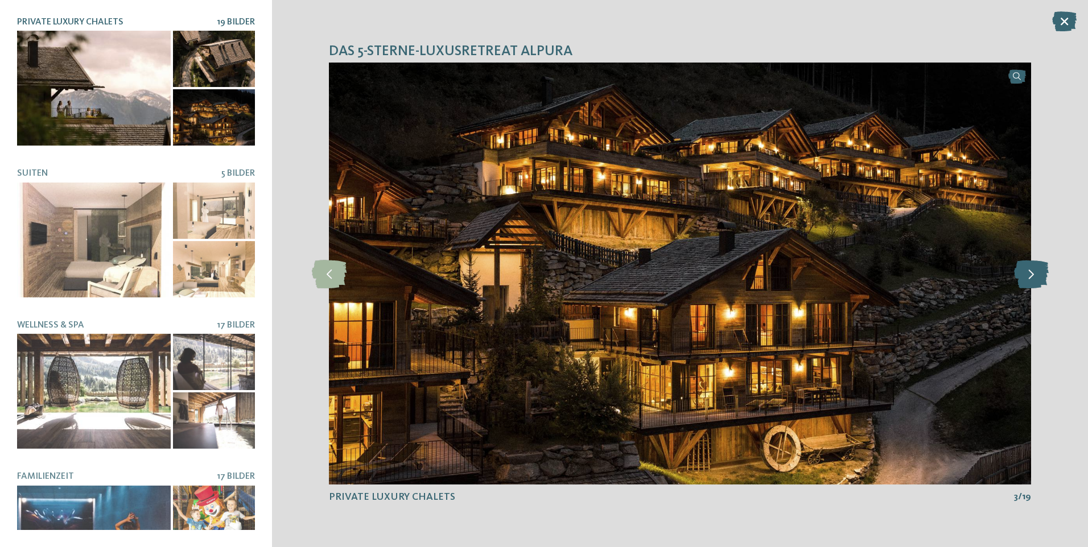
click at [1031, 279] on icon at bounding box center [1031, 273] width 35 height 28
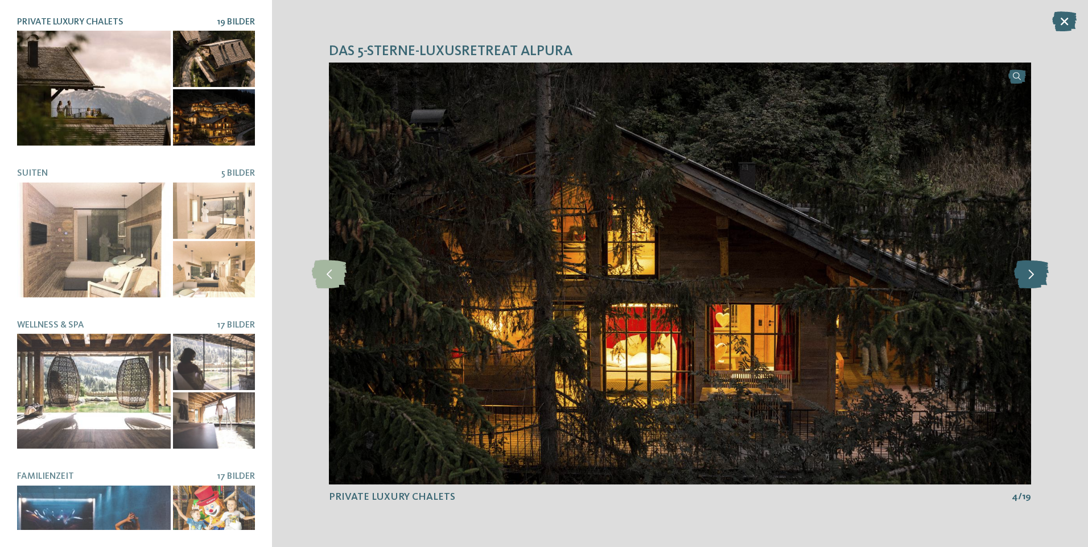
click at [1031, 279] on icon at bounding box center [1031, 273] width 35 height 28
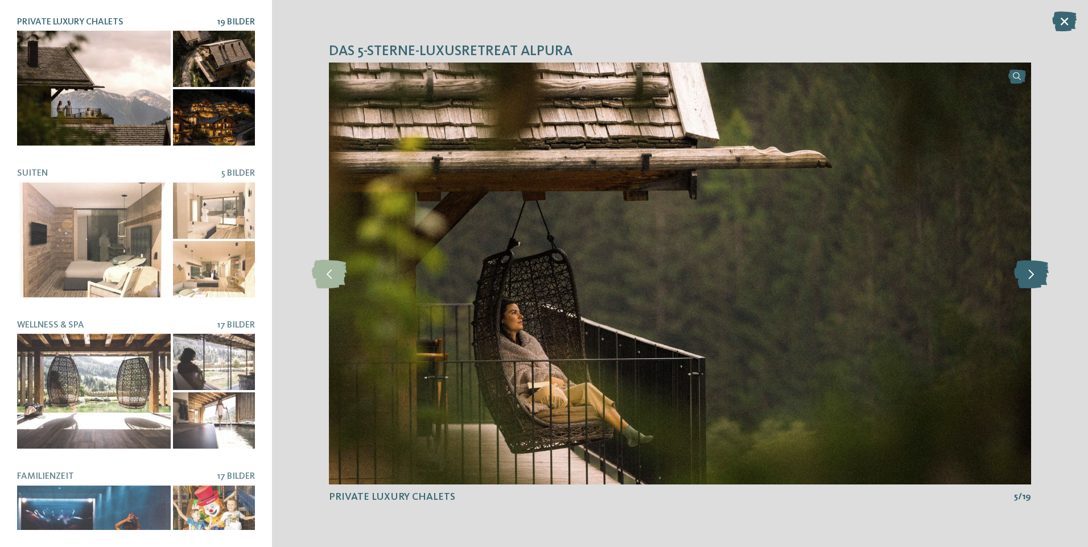
click at [1031, 279] on icon at bounding box center [1031, 273] width 35 height 28
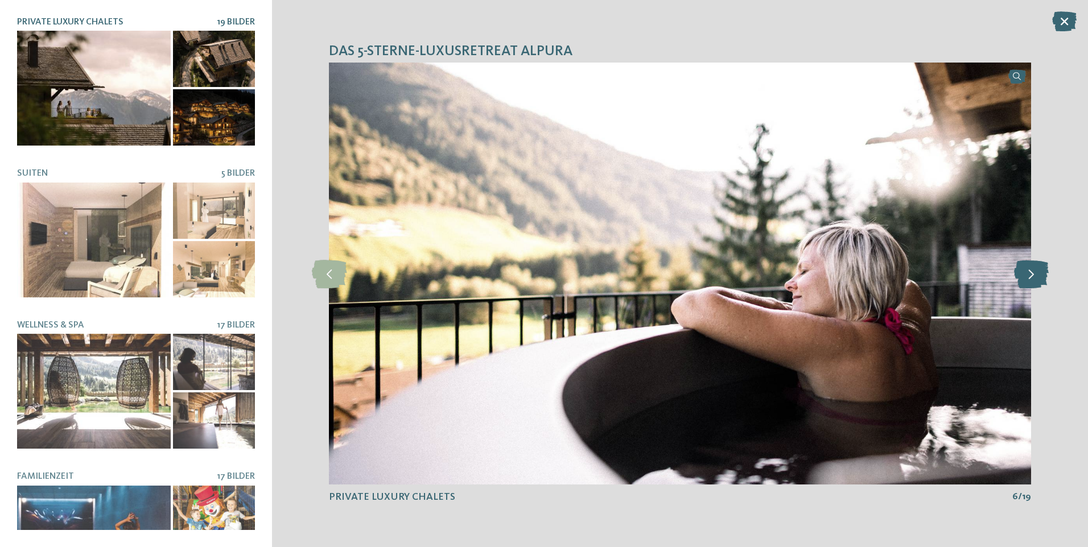
click at [1031, 279] on icon at bounding box center [1031, 273] width 35 height 28
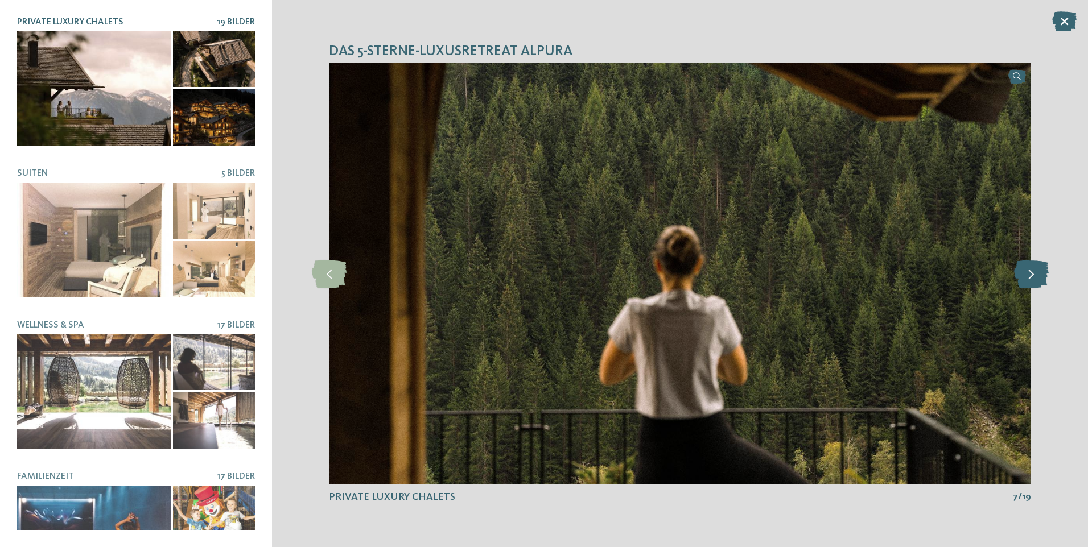
click at [1031, 279] on icon at bounding box center [1031, 273] width 35 height 28
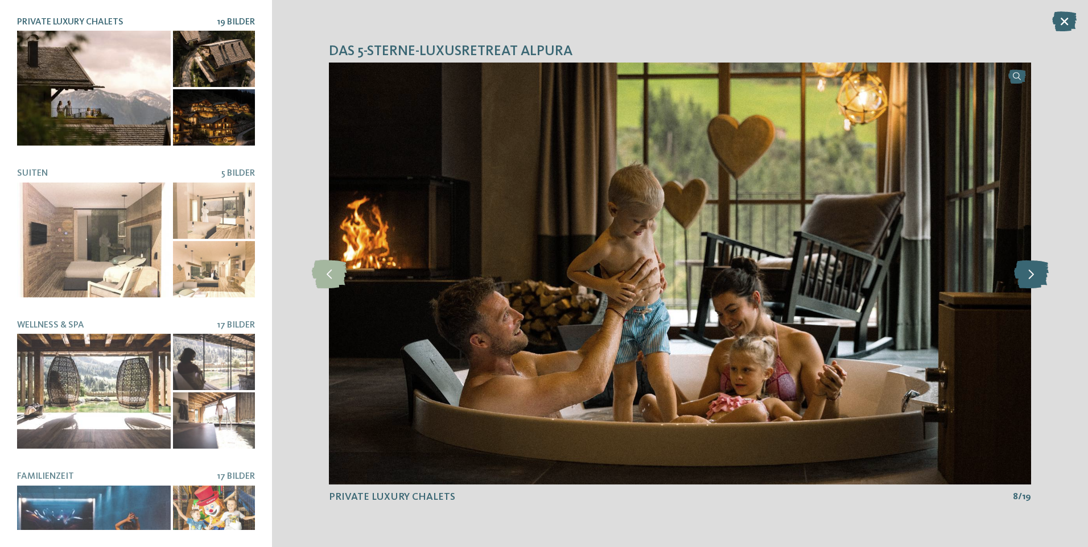
click at [1031, 279] on icon at bounding box center [1031, 273] width 35 height 28
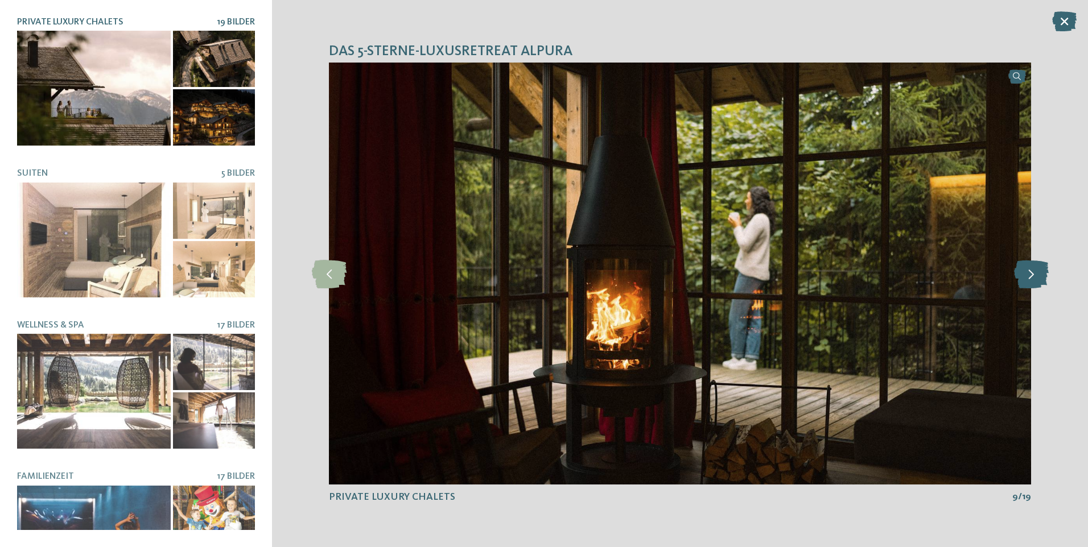
click at [1031, 279] on icon at bounding box center [1031, 273] width 35 height 28
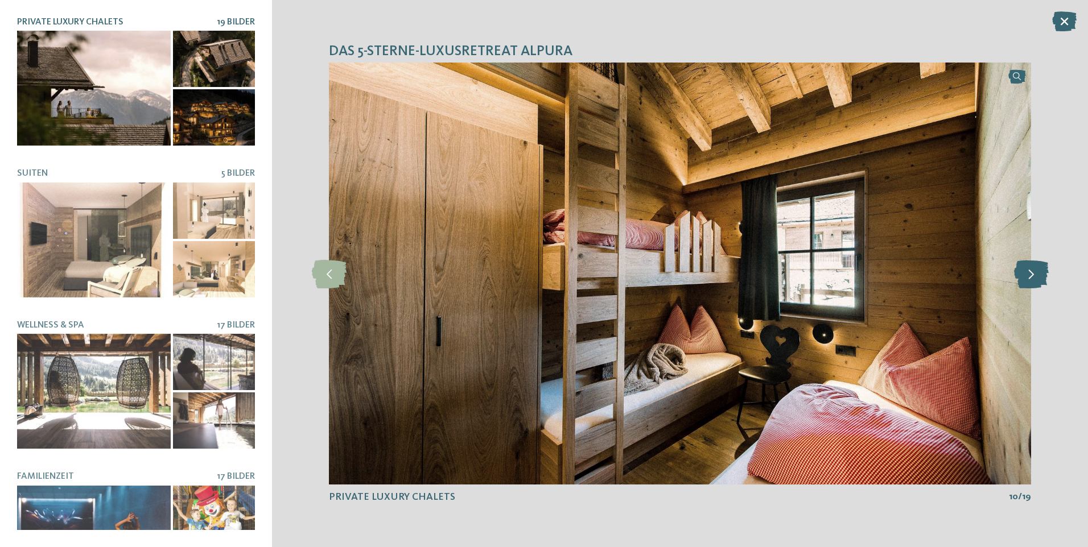
click at [1030, 279] on icon at bounding box center [1031, 273] width 35 height 28
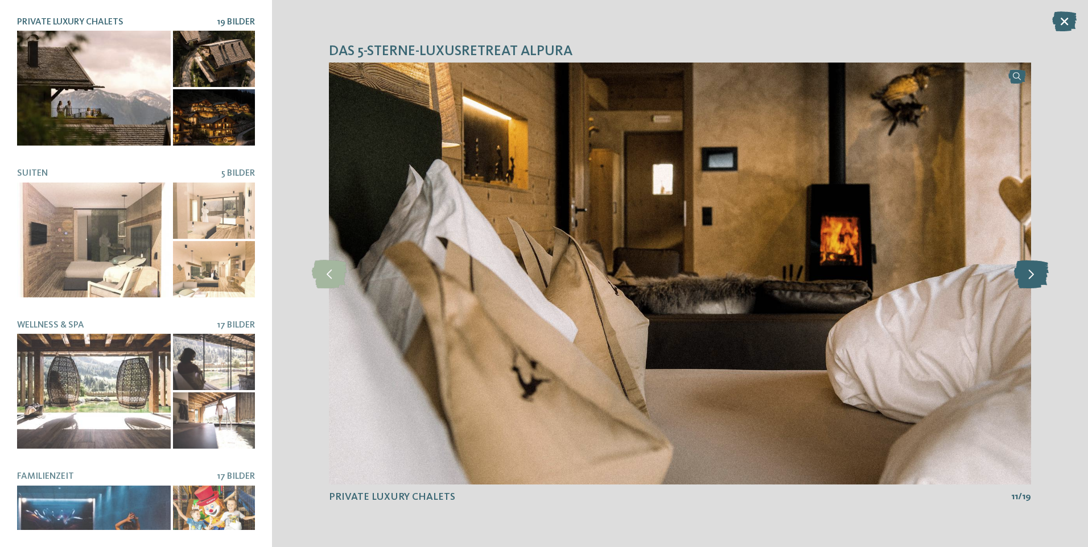
click at [1030, 279] on icon at bounding box center [1031, 273] width 35 height 28
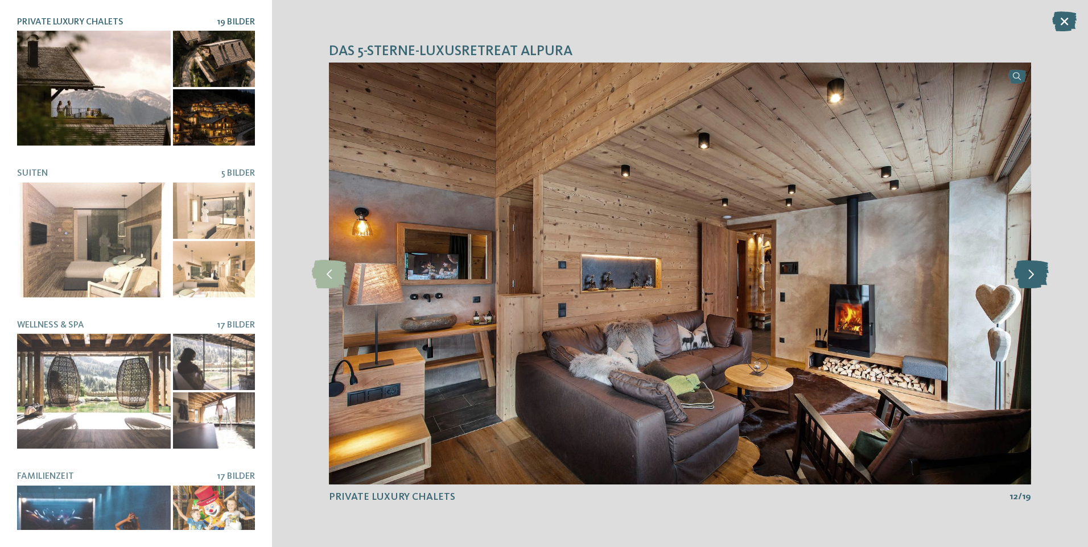
click at [1030, 279] on icon at bounding box center [1031, 273] width 35 height 28
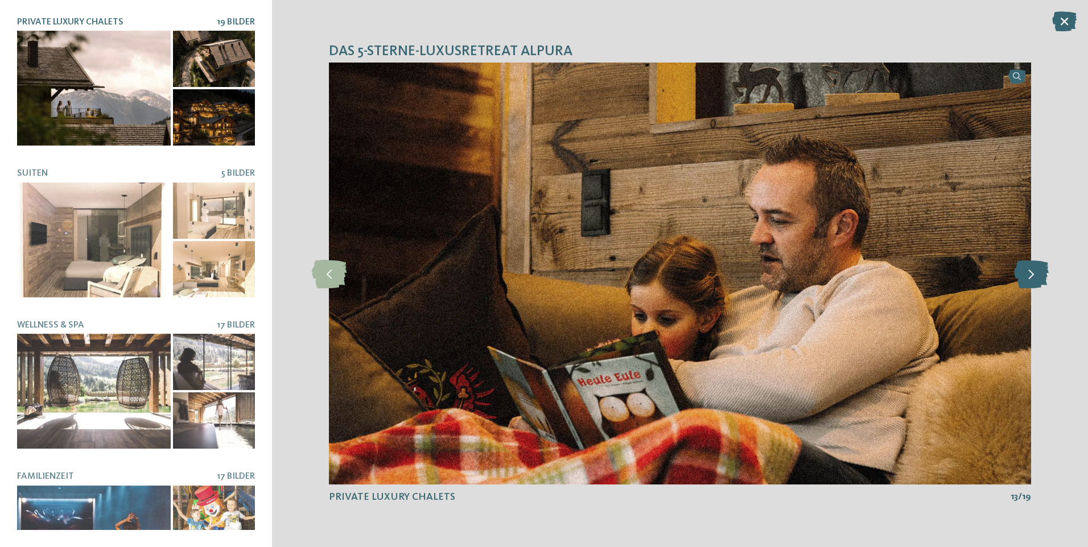
click at [1030, 279] on icon at bounding box center [1031, 273] width 35 height 28
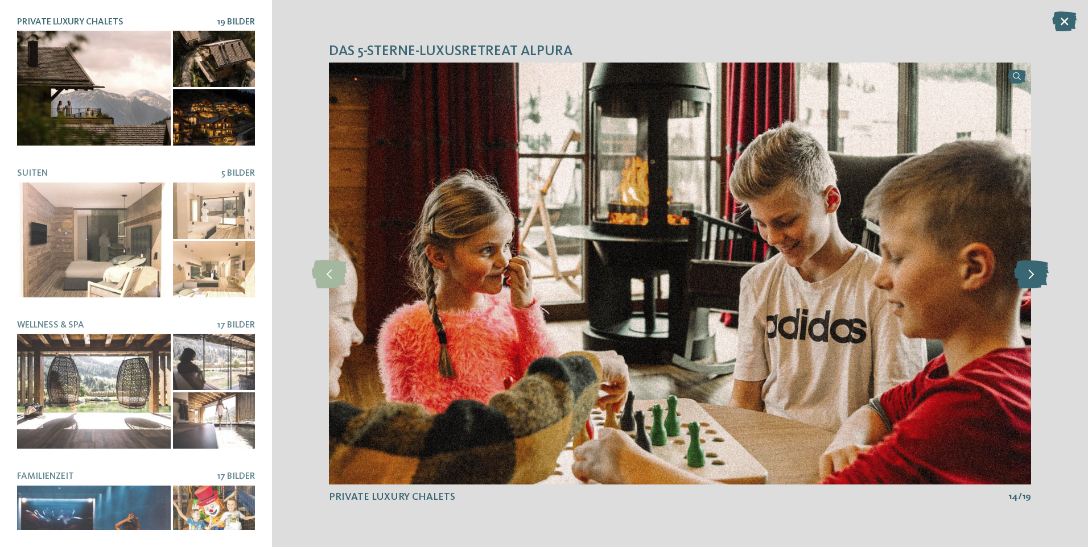
click at [1030, 279] on icon at bounding box center [1031, 273] width 35 height 28
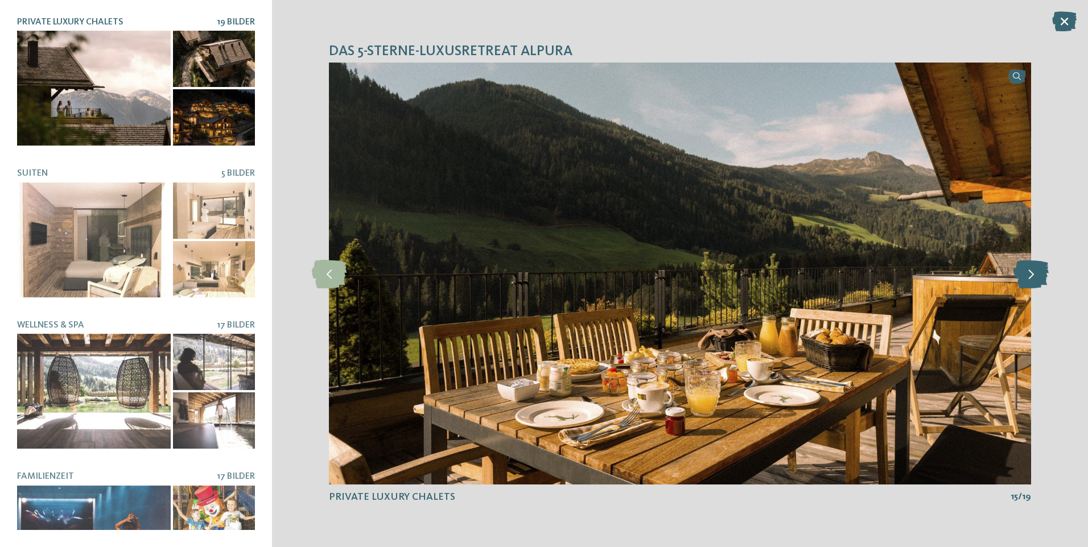
click at [1030, 279] on icon at bounding box center [1031, 273] width 35 height 28
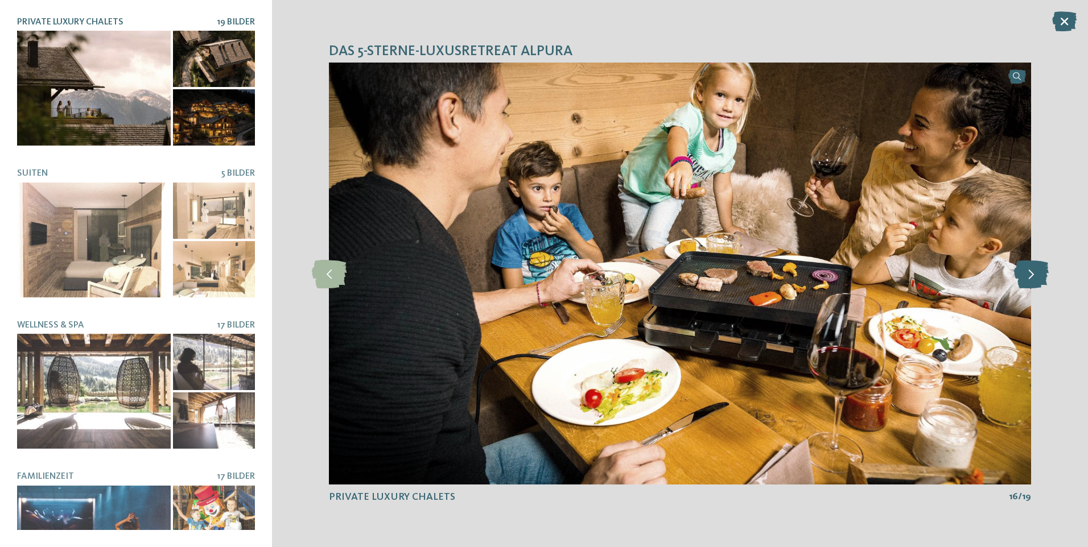
click at [1030, 279] on icon at bounding box center [1031, 273] width 35 height 28
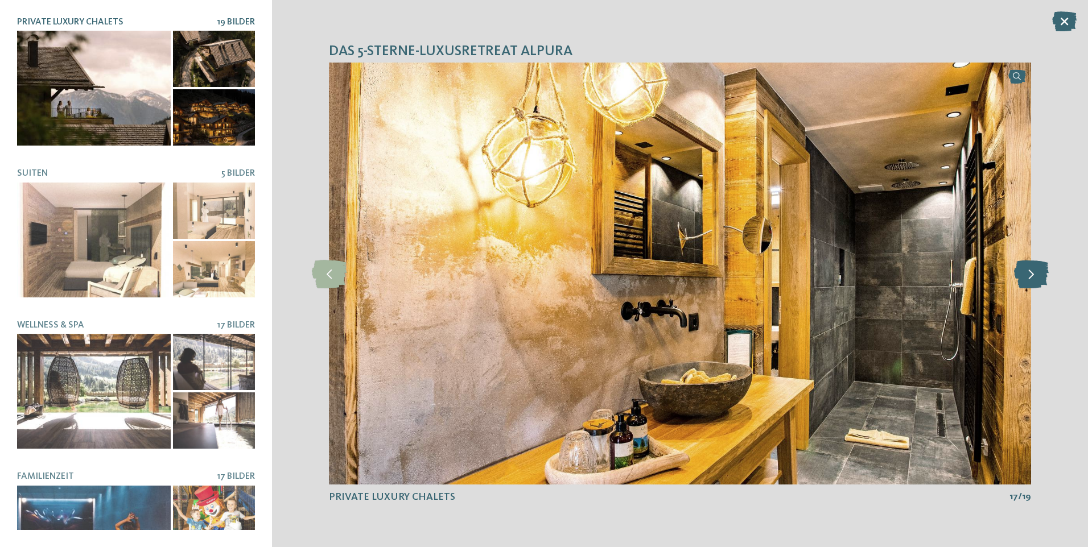
click at [1030, 279] on icon at bounding box center [1031, 273] width 35 height 28
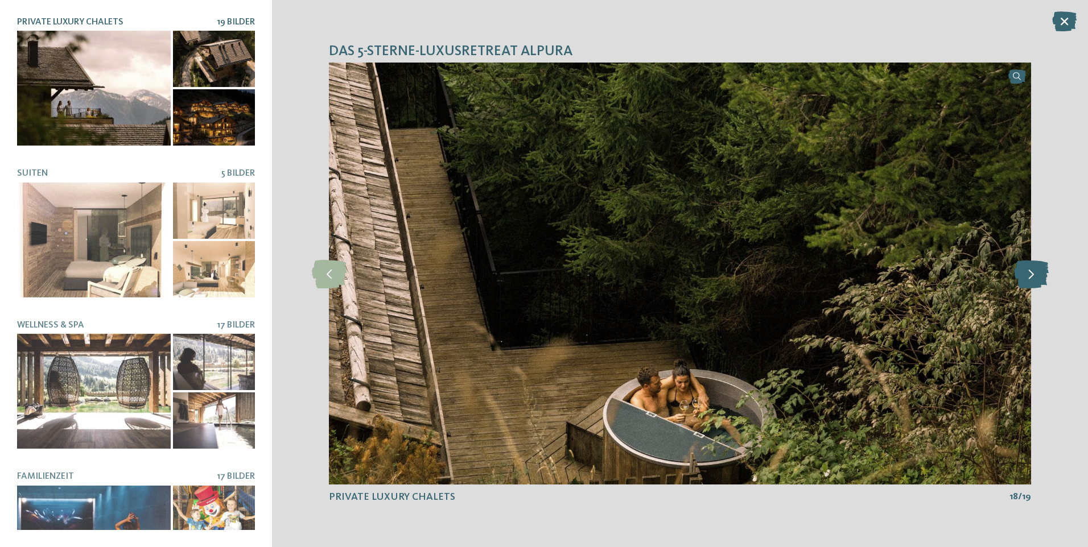
click at [1030, 279] on icon at bounding box center [1031, 273] width 35 height 28
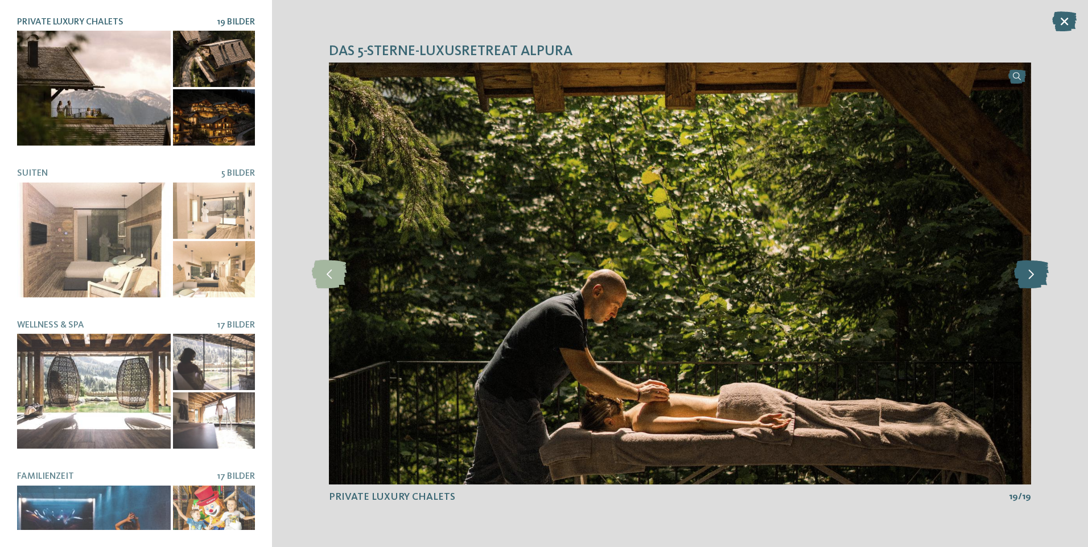
click at [1030, 279] on icon at bounding box center [1031, 273] width 35 height 28
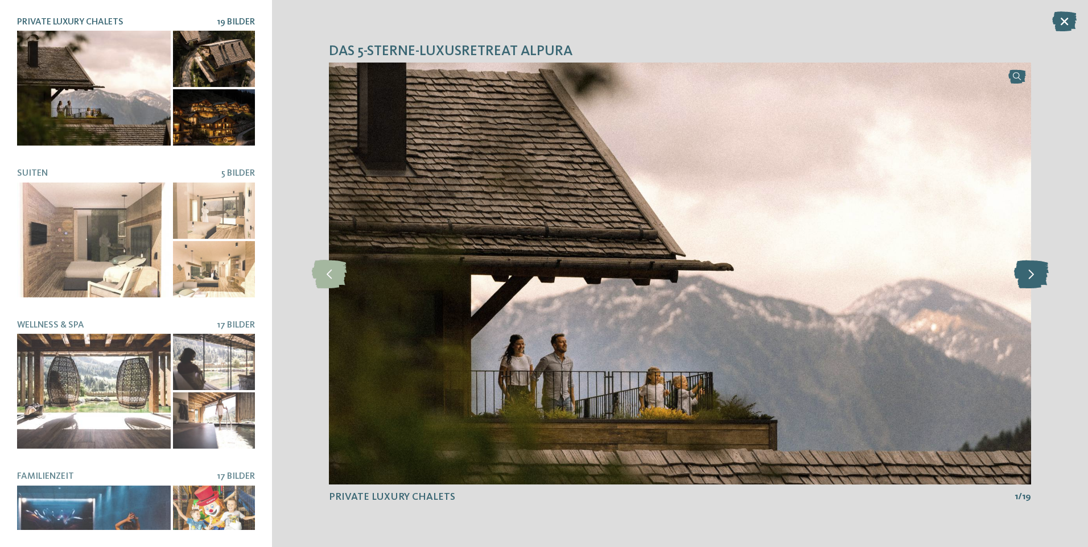
click at [1030, 279] on icon at bounding box center [1031, 273] width 35 height 28
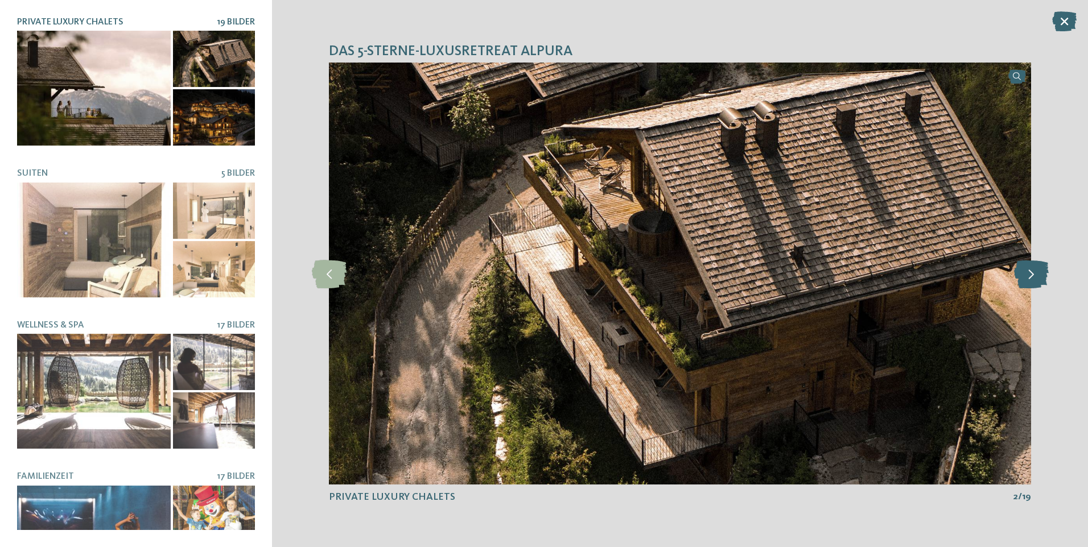
click at [1030, 279] on icon at bounding box center [1031, 273] width 35 height 28
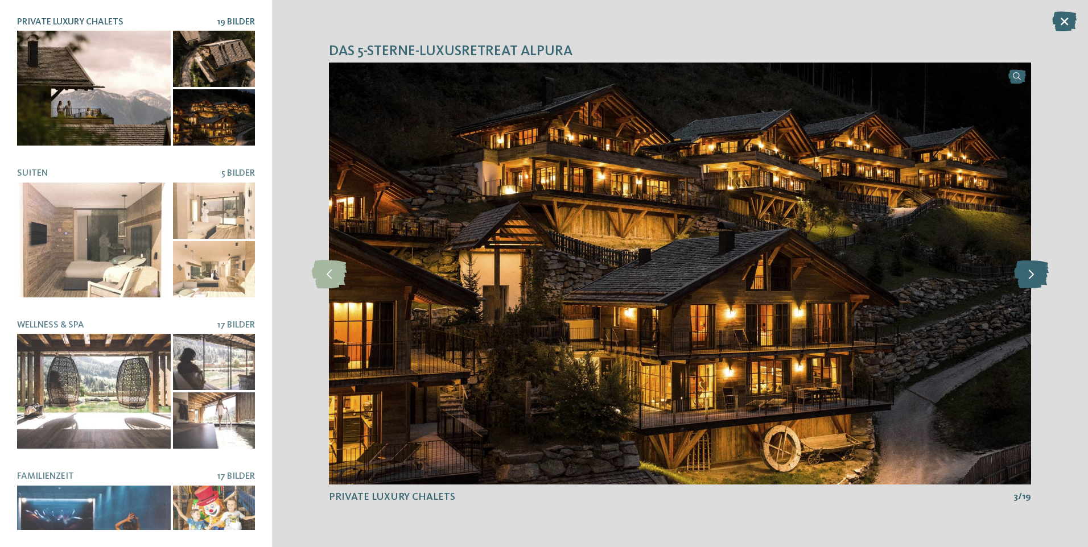
click at [1030, 279] on icon at bounding box center [1031, 273] width 35 height 28
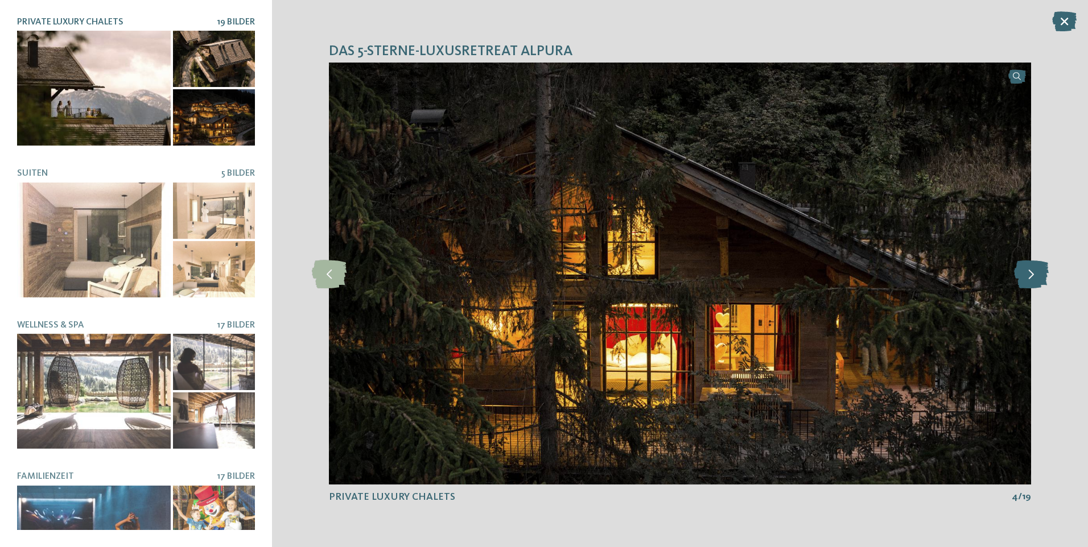
click at [1030, 279] on icon at bounding box center [1031, 273] width 35 height 28
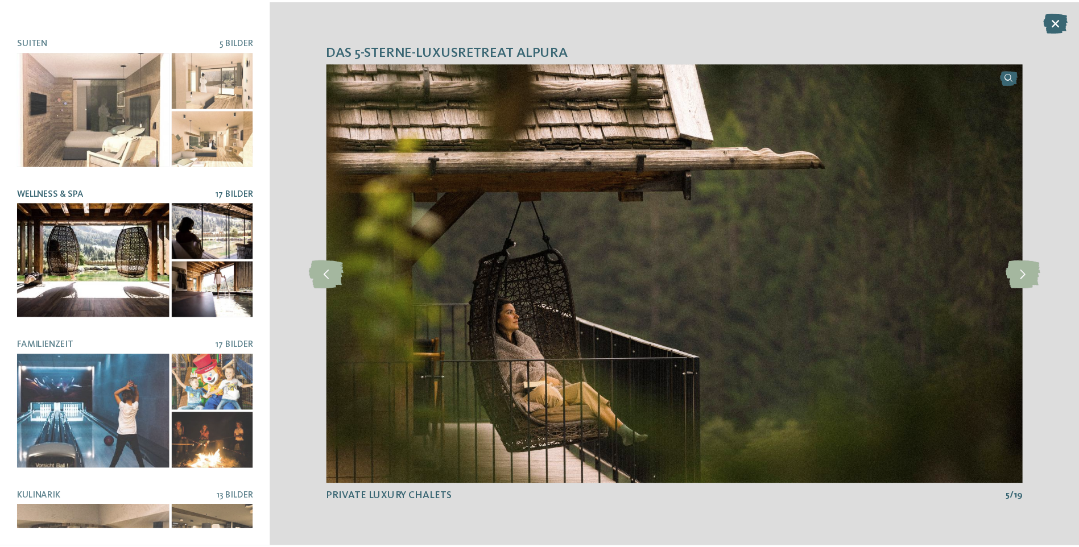
scroll to position [171, 0]
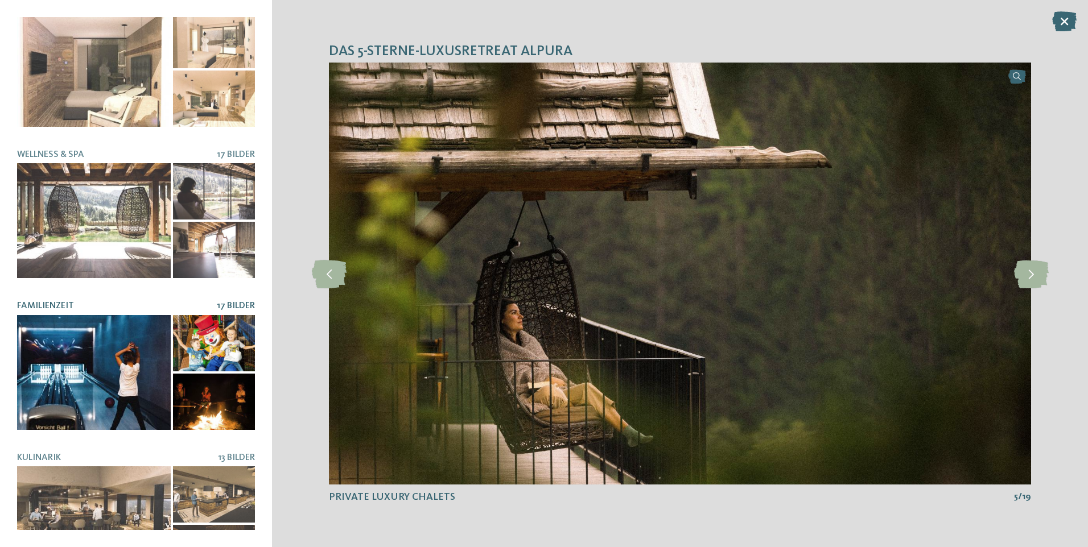
click at [82, 321] on div at bounding box center [94, 372] width 154 height 115
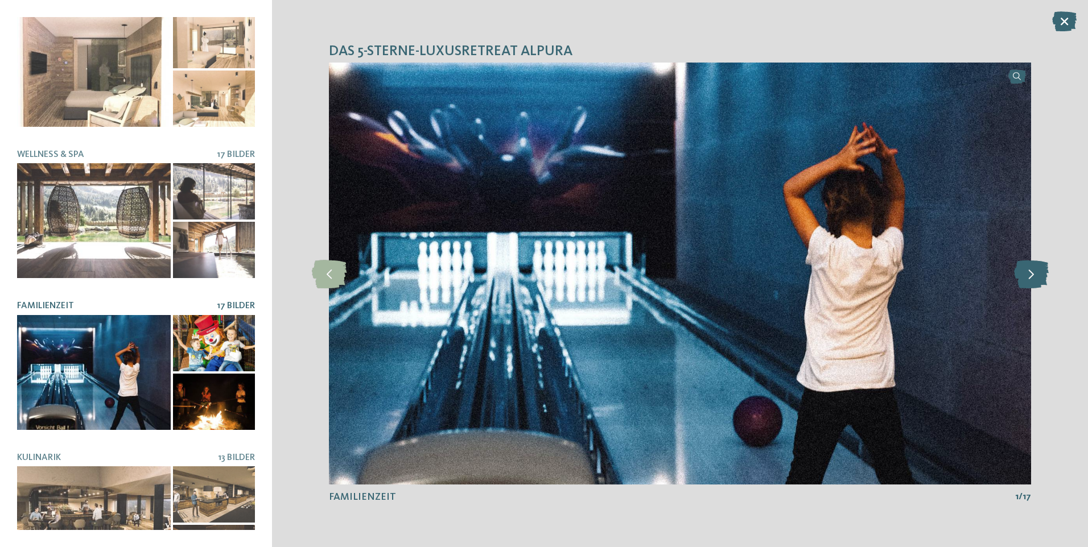
click at [1029, 276] on icon at bounding box center [1031, 273] width 35 height 28
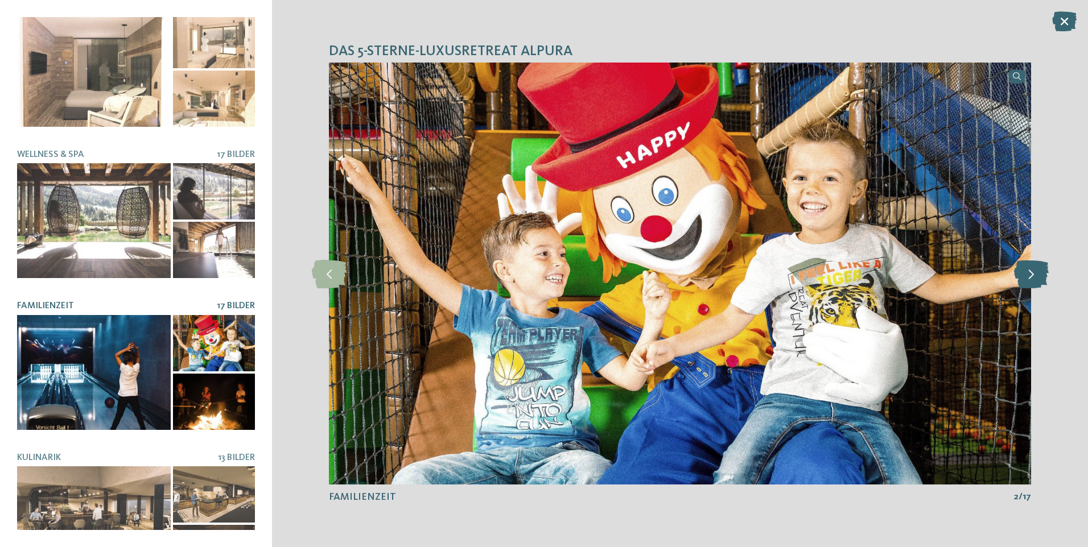
click at [1029, 276] on icon at bounding box center [1031, 273] width 35 height 28
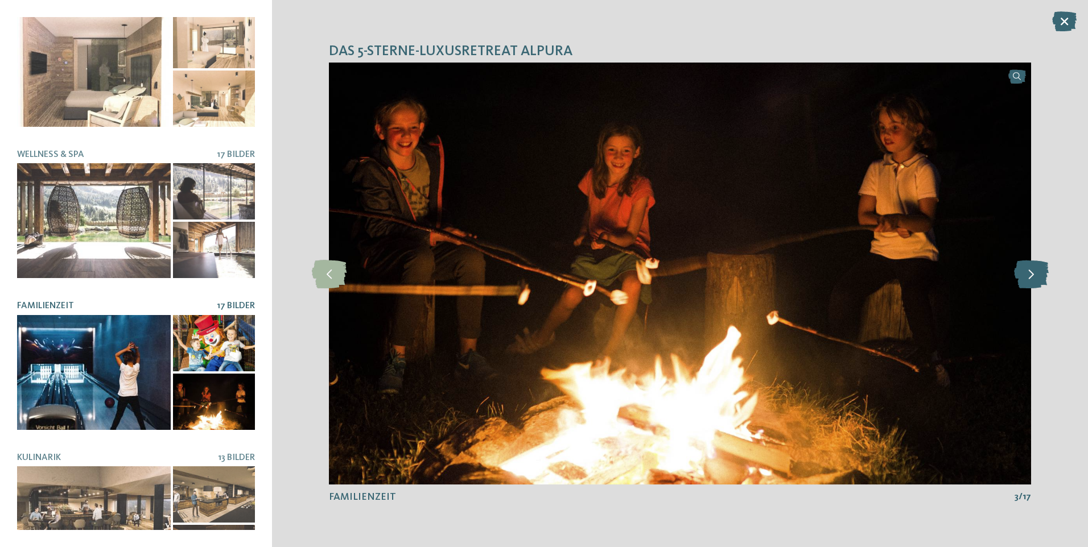
click at [1028, 276] on icon at bounding box center [1031, 273] width 35 height 28
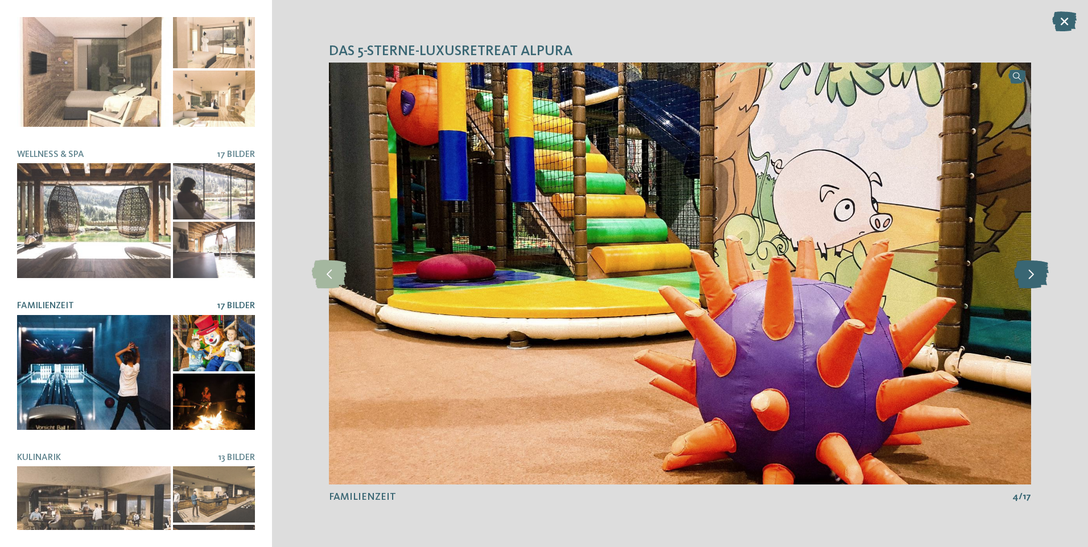
click at [1028, 276] on icon at bounding box center [1031, 273] width 35 height 28
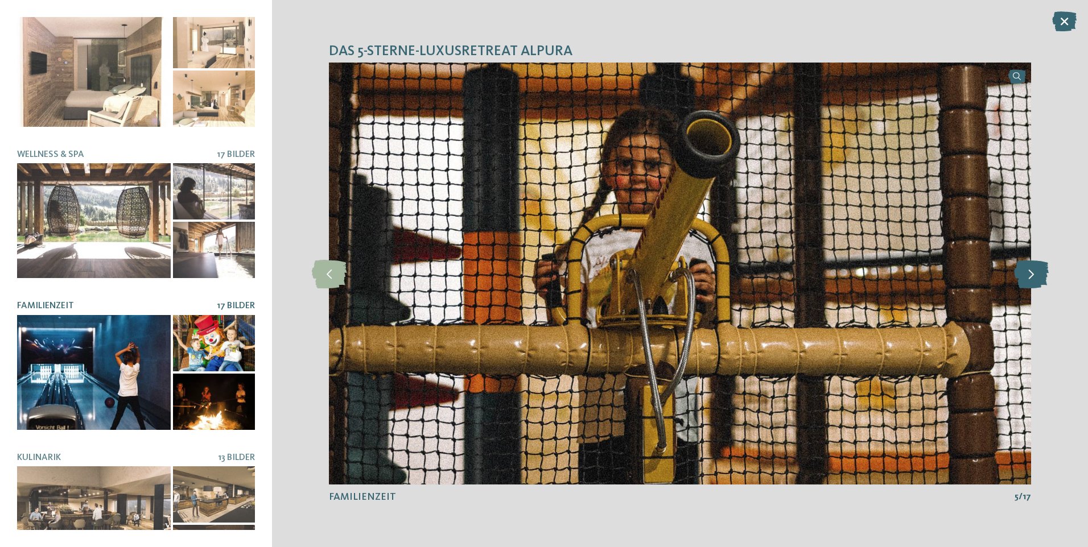
click at [1028, 276] on icon at bounding box center [1031, 273] width 35 height 28
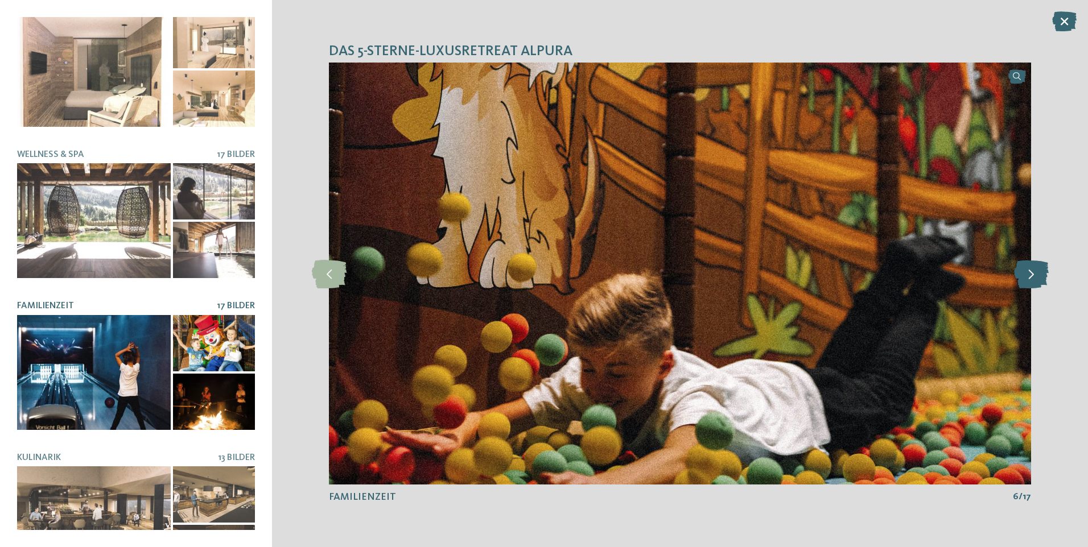
click at [1028, 276] on icon at bounding box center [1031, 273] width 35 height 28
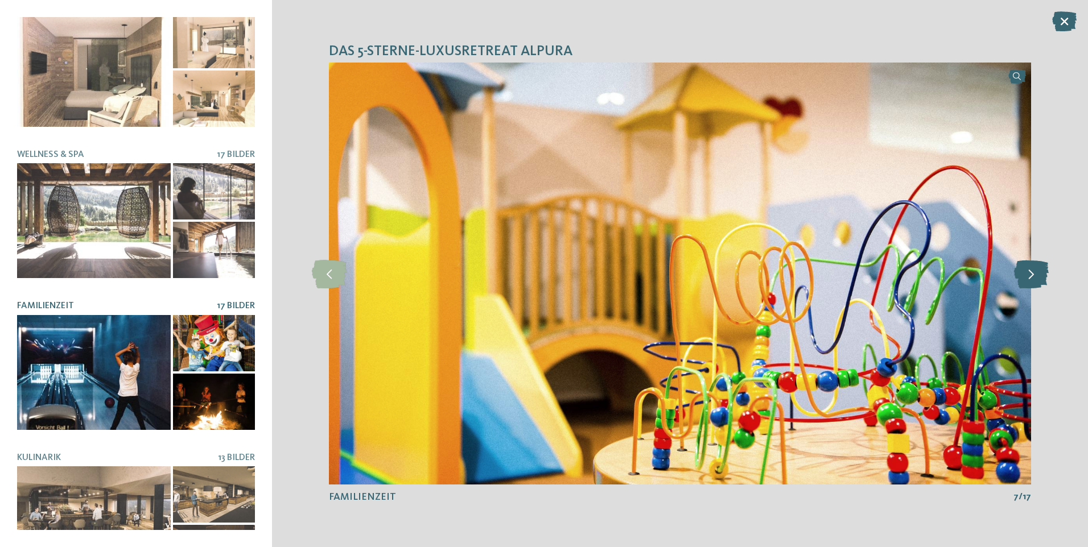
click at [1028, 276] on icon at bounding box center [1031, 273] width 35 height 28
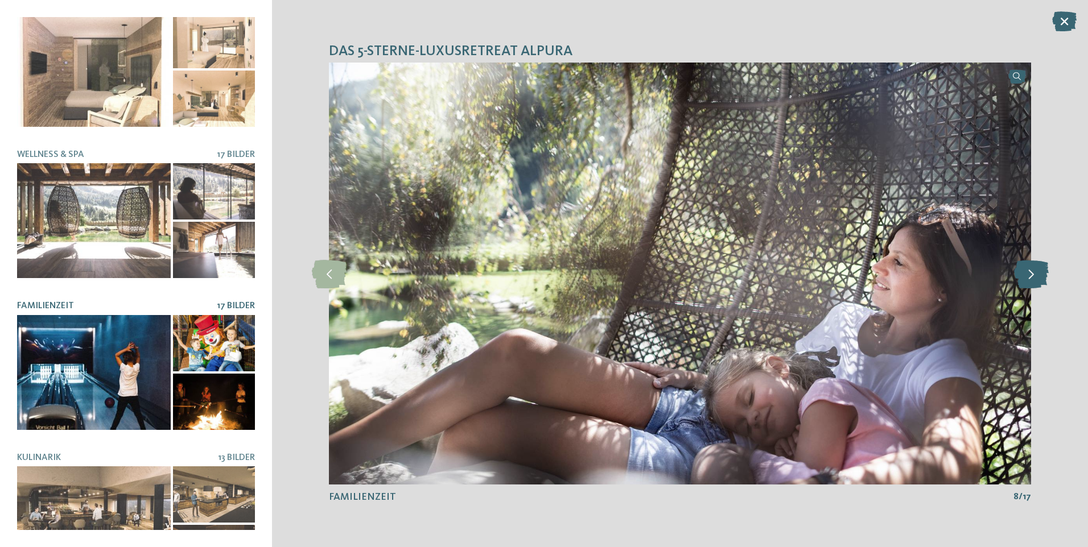
click at [1027, 276] on icon at bounding box center [1031, 273] width 35 height 28
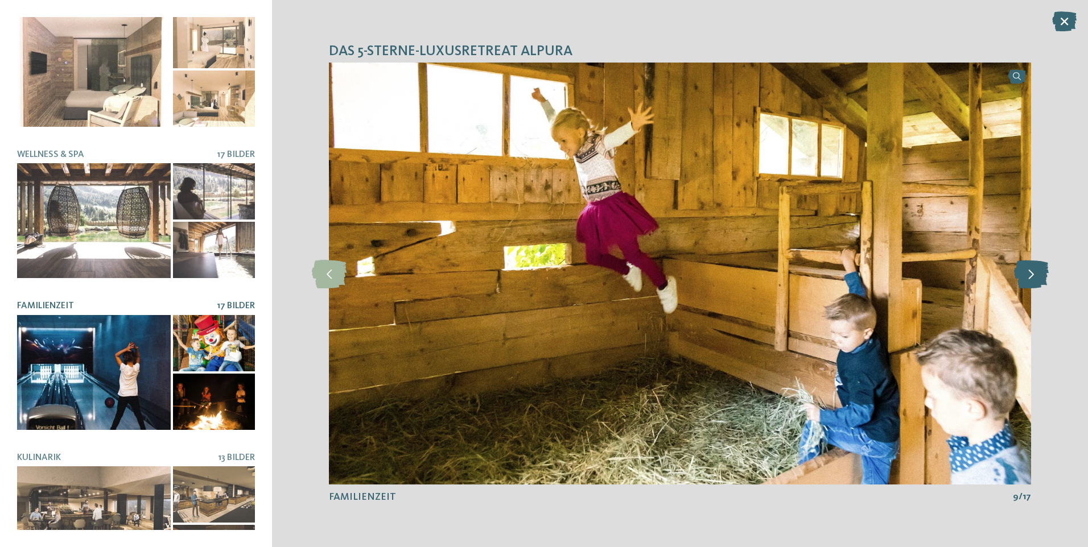
click at [1027, 276] on icon at bounding box center [1031, 273] width 35 height 28
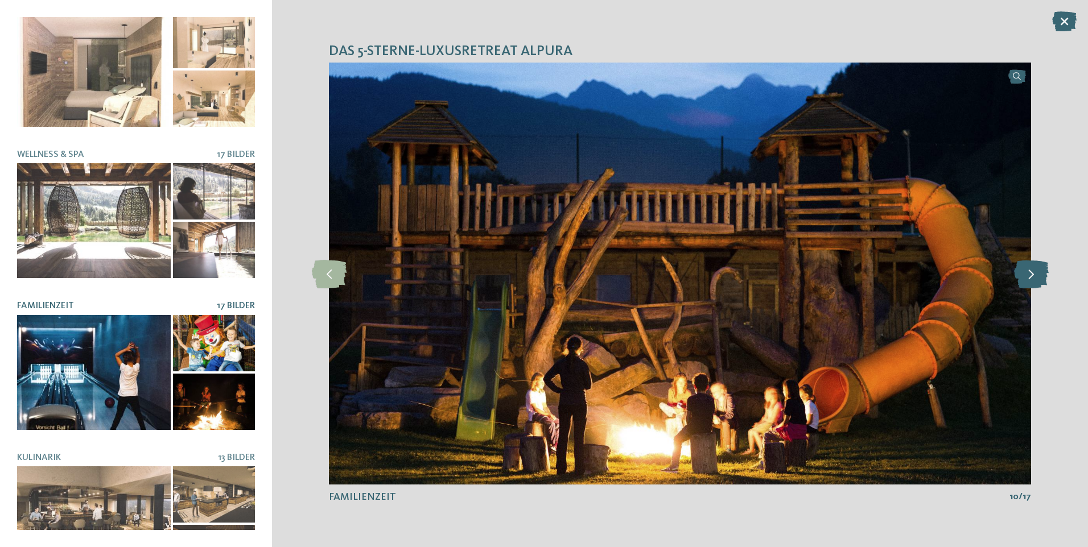
click at [1027, 276] on icon at bounding box center [1031, 273] width 35 height 28
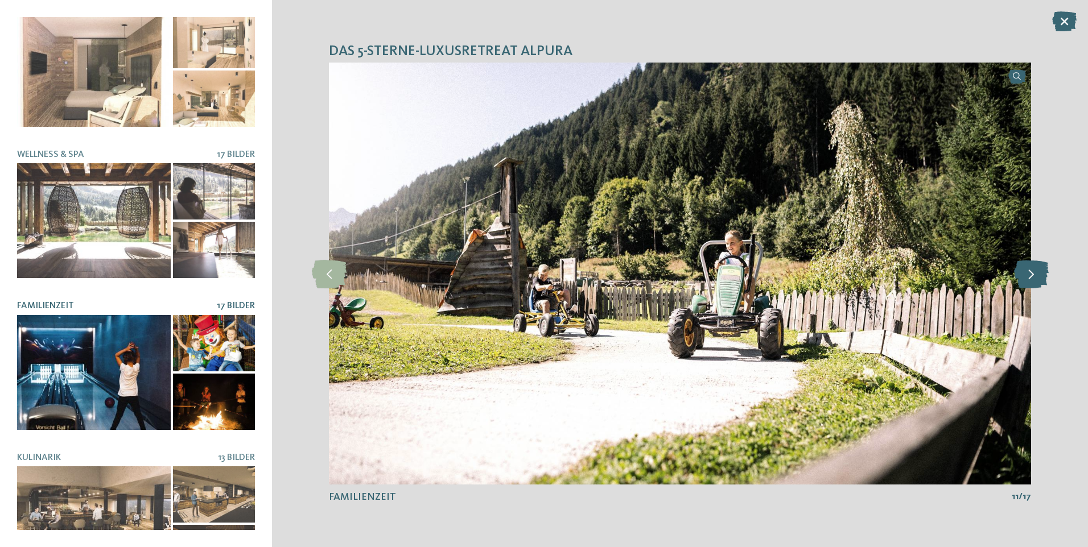
click at [1027, 276] on icon at bounding box center [1031, 273] width 35 height 28
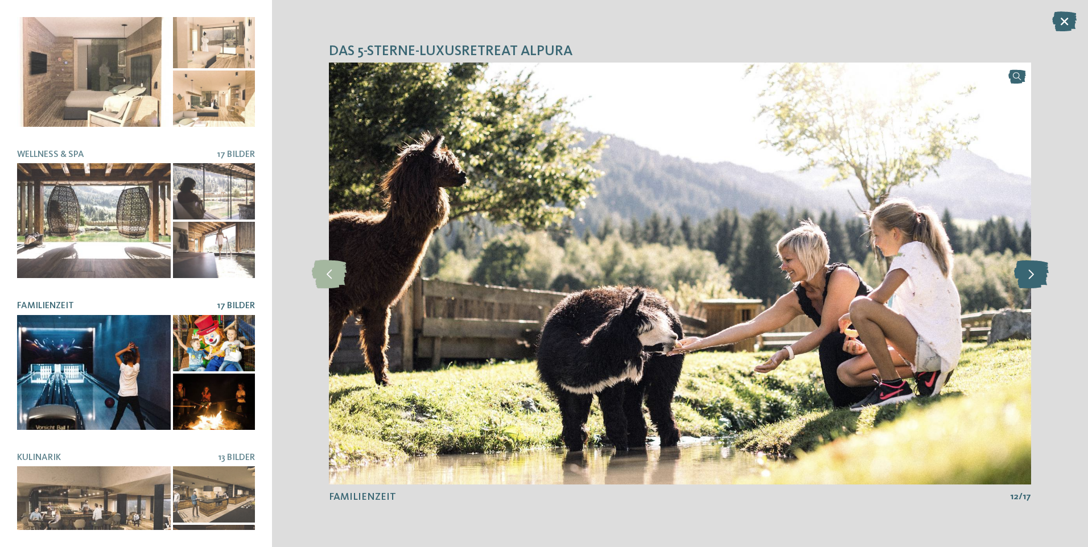
click at [1027, 276] on icon at bounding box center [1031, 273] width 35 height 28
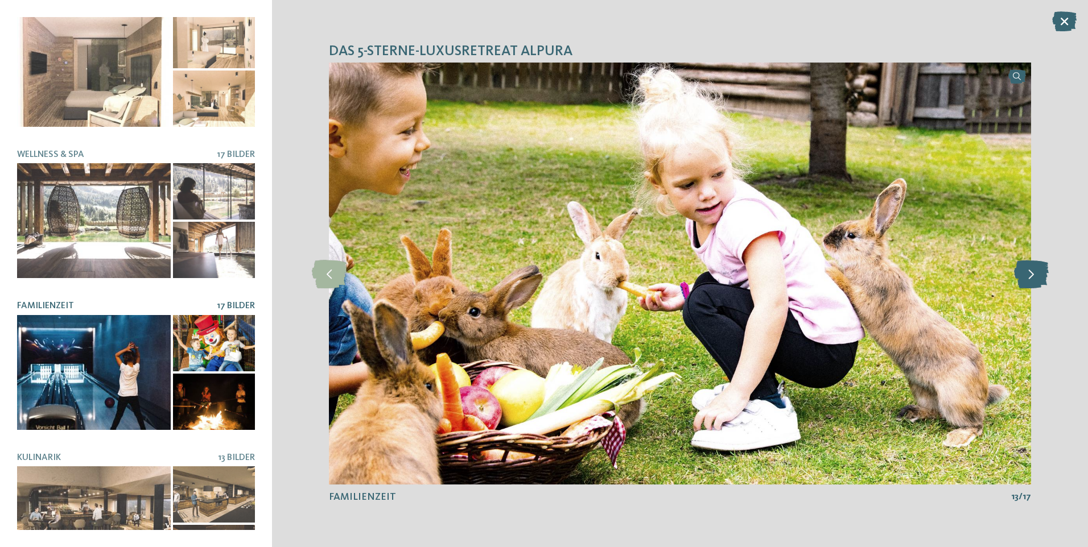
click at [1027, 276] on icon at bounding box center [1031, 273] width 35 height 28
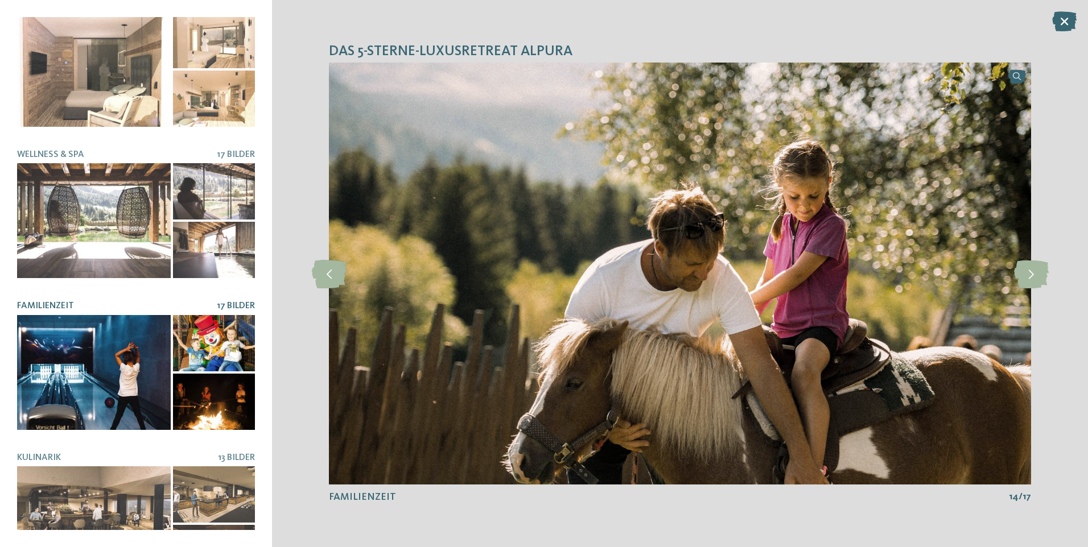
click at [1064, 21] on icon at bounding box center [1064, 21] width 24 height 20
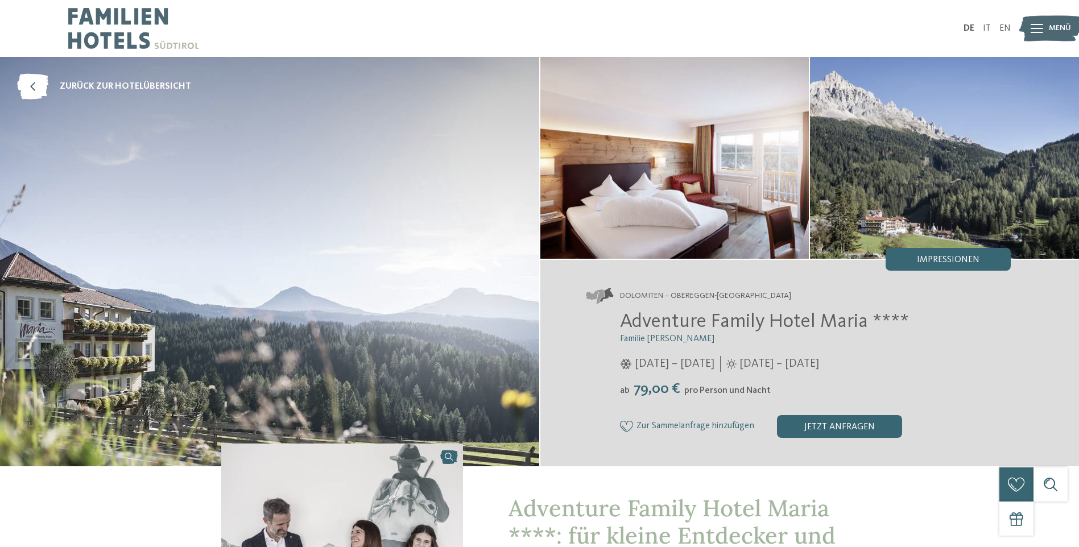
click at [933, 257] on span "Impressionen" at bounding box center [948, 259] width 63 height 9
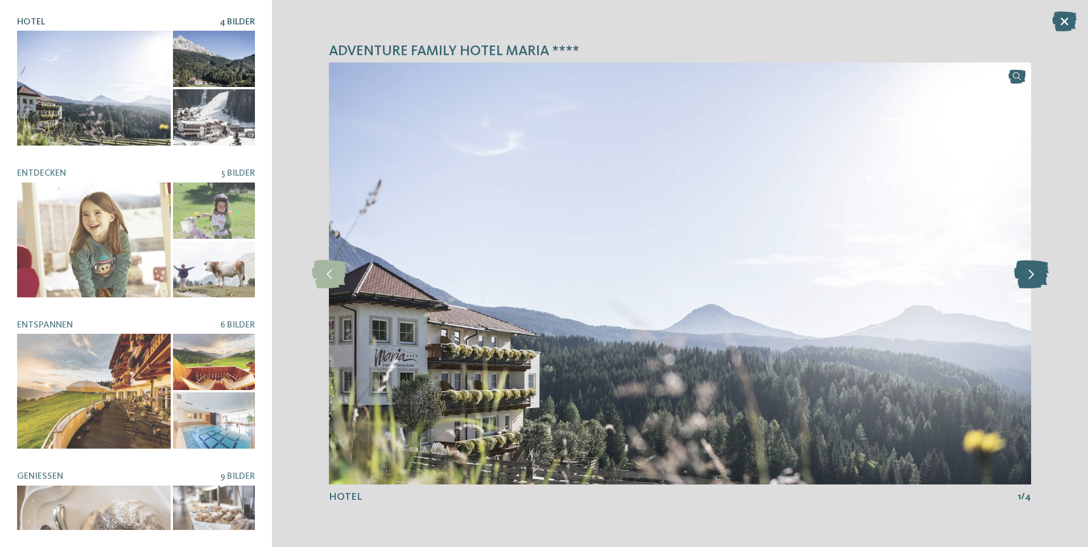
click at [1044, 275] on icon at bounding box center [1031, 273] width 35 height 28
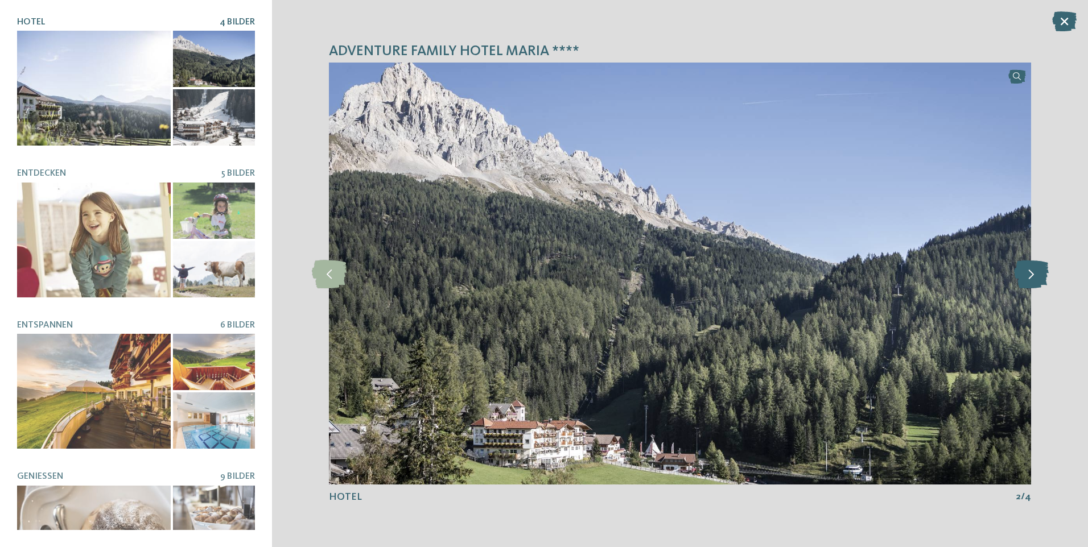
click at [1044, 275] on icon at bounding box center [1031, 273] width 35 height 28
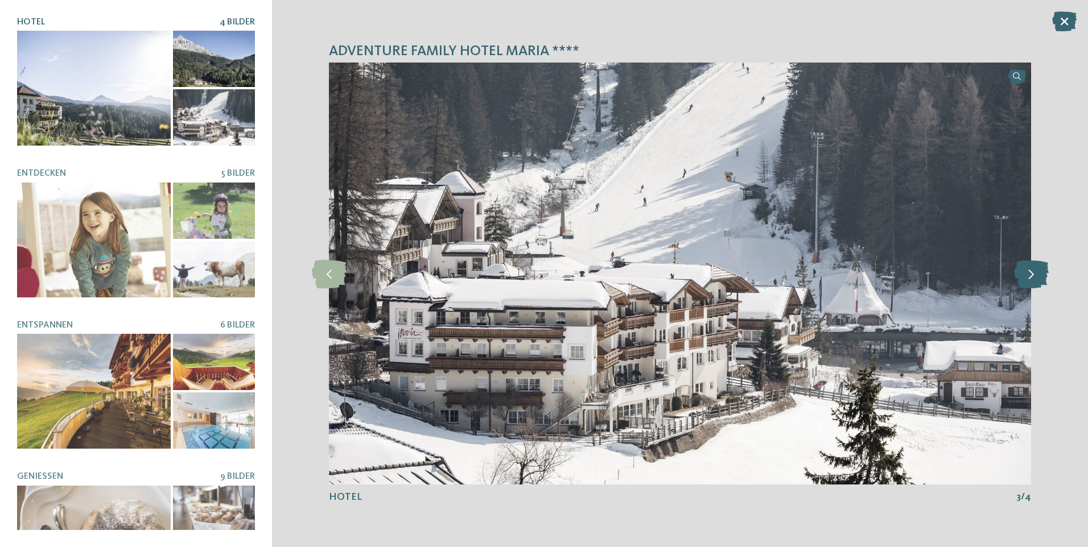
click at [1040, 275] on icon at bounding box center [1031, 273] width 35 height 28
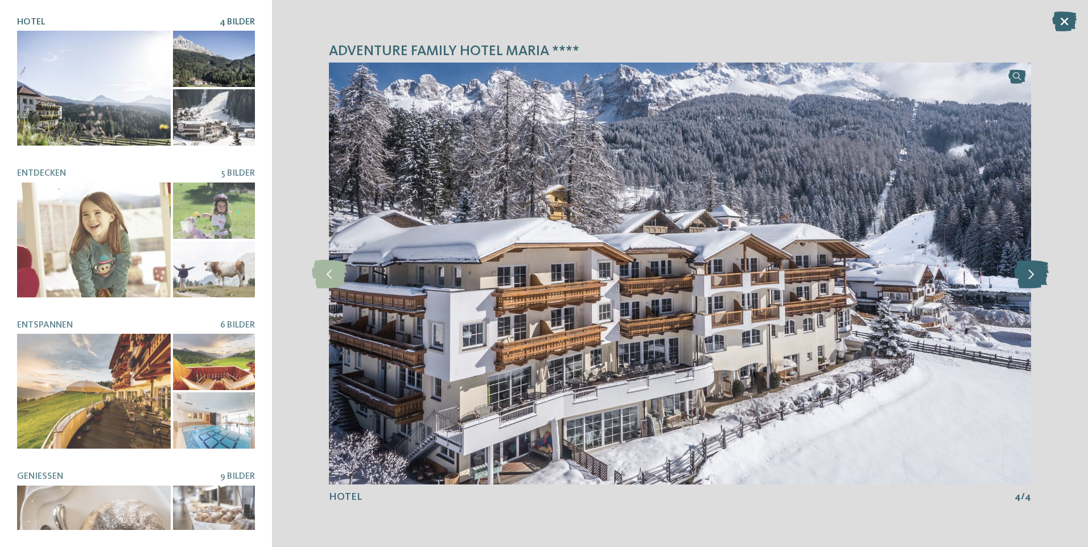
click at [1039, 275] on icon at bounding box center [1031, 273] width 35 height 28
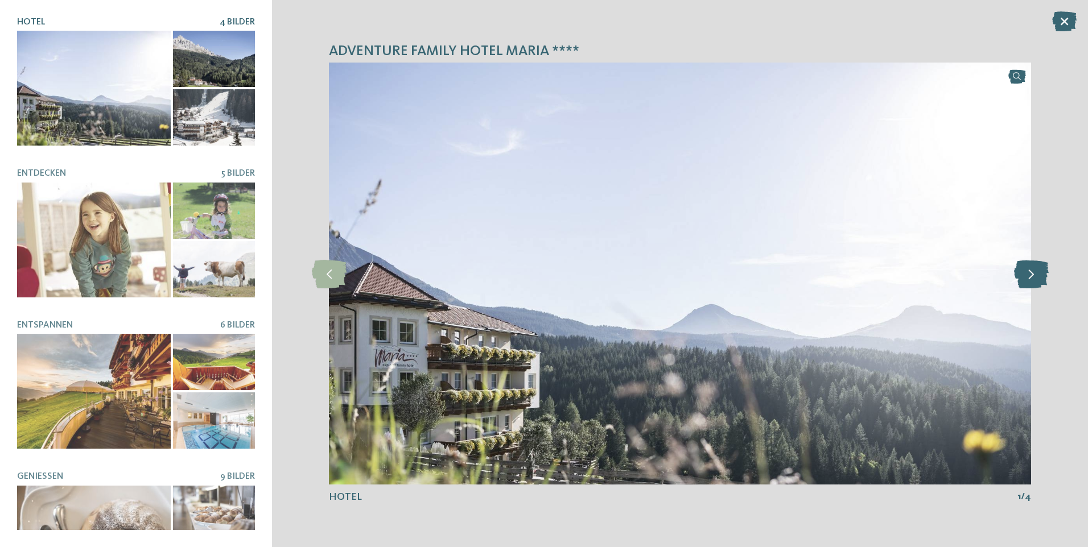
click at [1039, 275] on icon at bounding box center [1031, 273] width 35 height 28
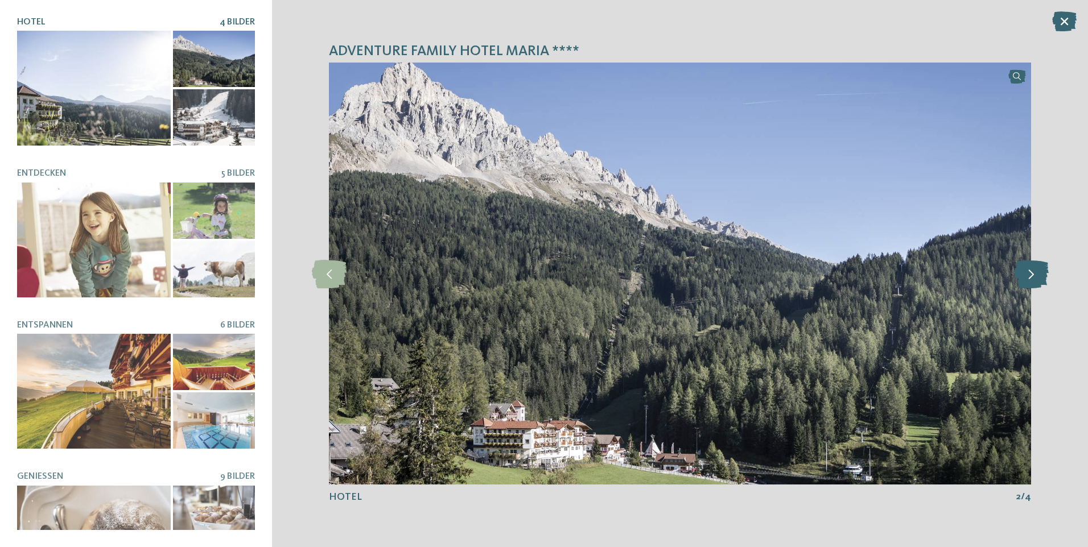
click at [1039, 275] on icon at bounding box center [1031, 273] width 35 height 28
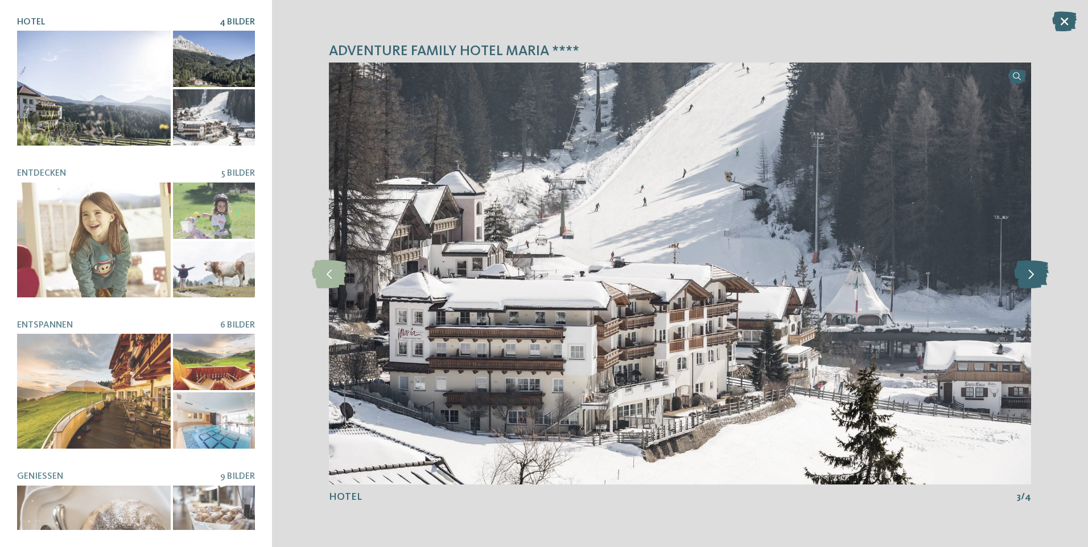
click at [1039, 275] on icon at bounding box center [1031, 273] width 35 height 28
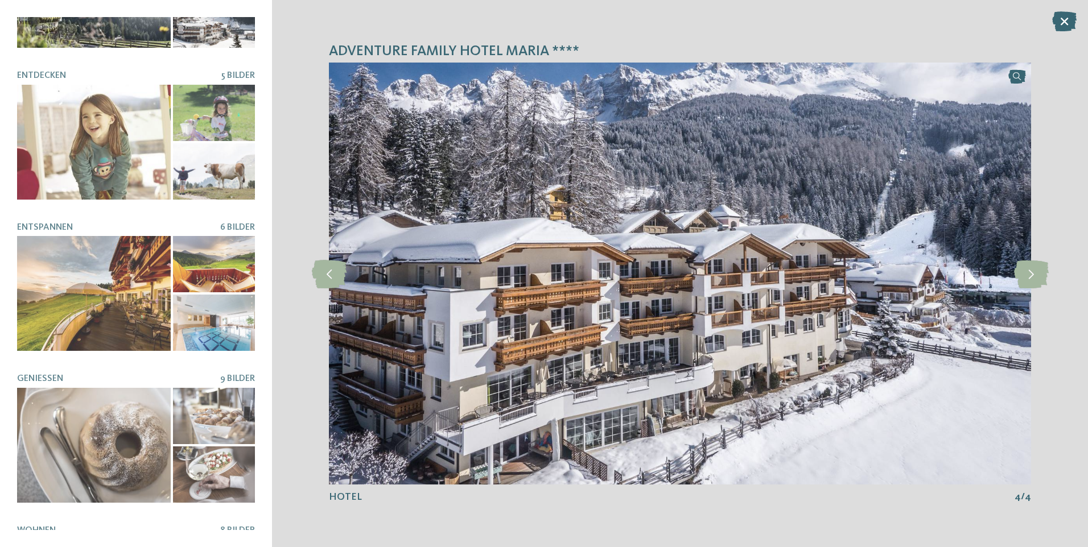
scroll to position [114, 0]
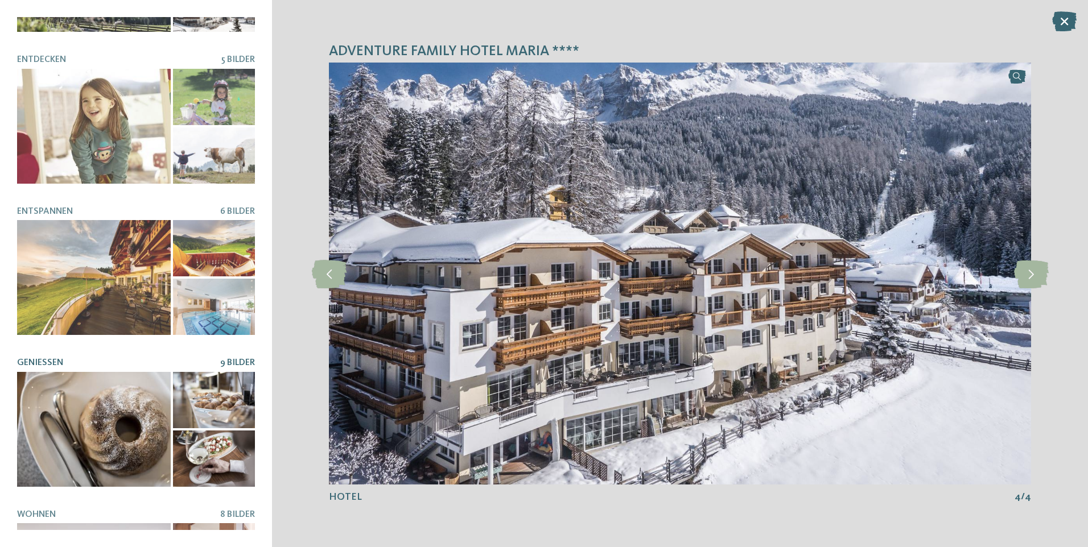
click at [123, 390] on div at bounding box center [94, 429] width 154 height 115
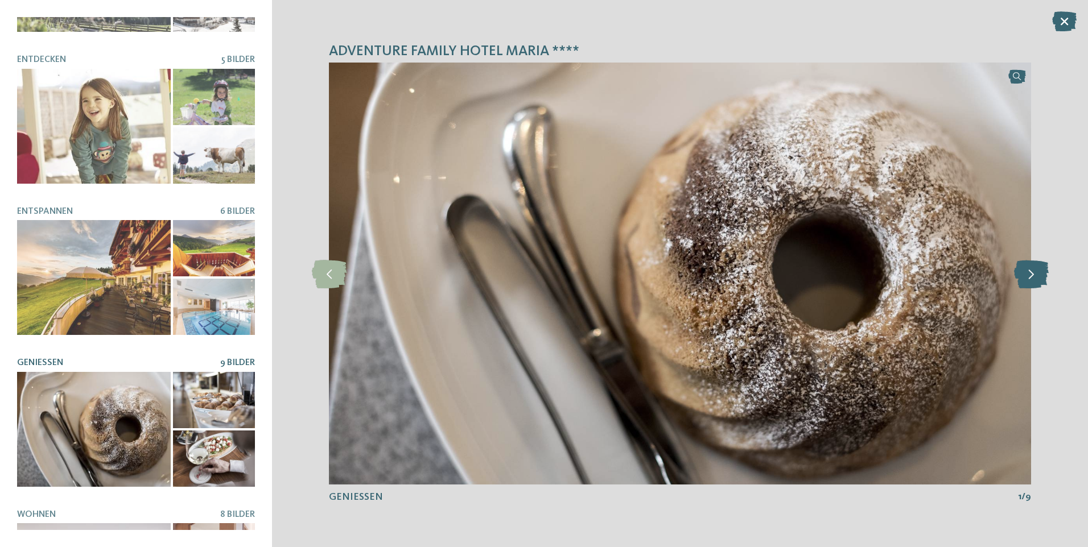
click at [1018, 272] on icon at bounding box center [1031, 273] width 35 height 28
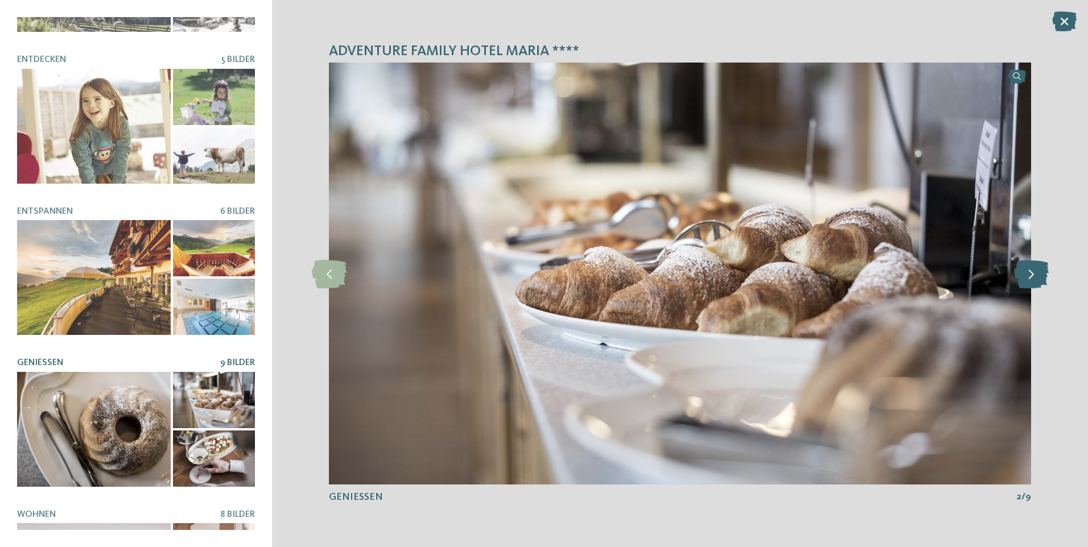
click at [1023, 274] on icon at bounding box center [1031, 273] width 35 height 28
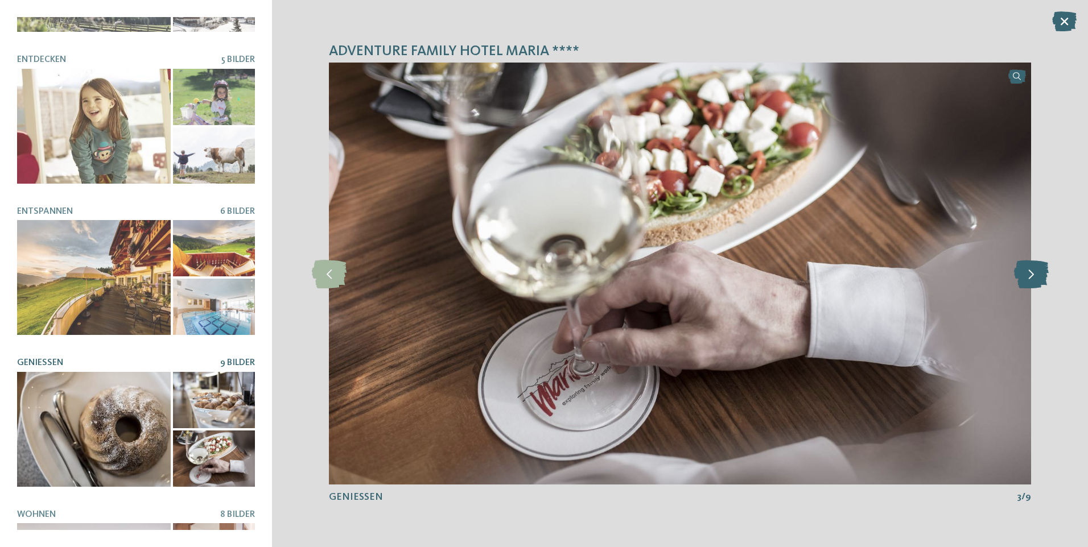
click at [1023, 274] on icon at bounding box center [1031, 273] width 35 height 28
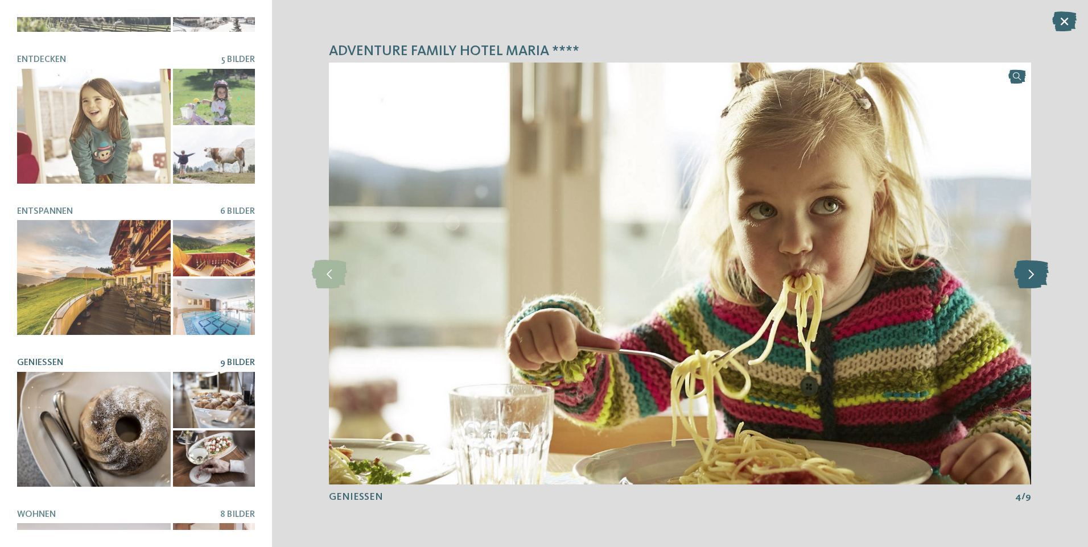
click at [1023, 274] on icon at bounding box center [1031, 273] width 35 height 28
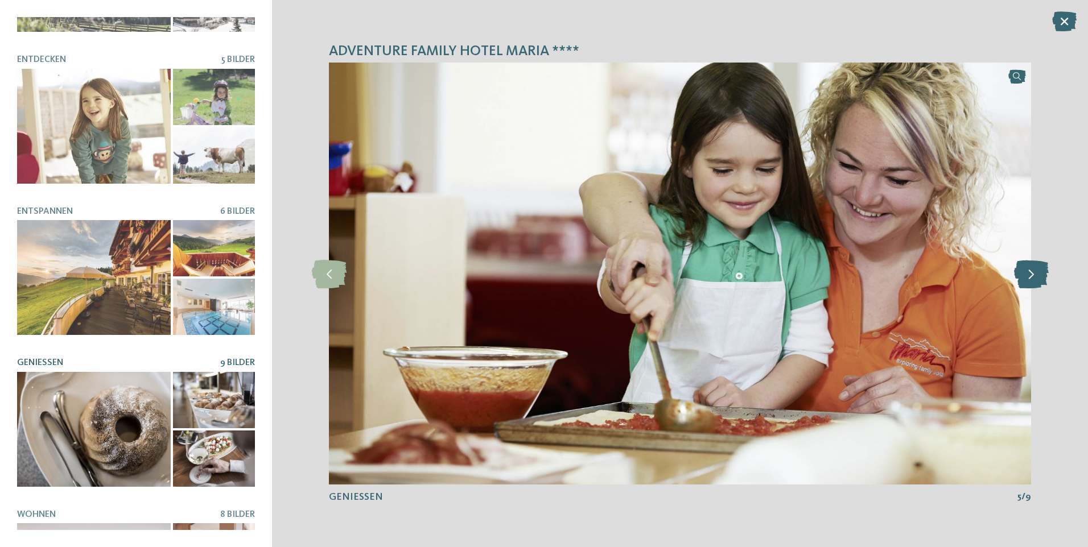
click at [1023, 274] on icon at bounding box center [1031, 273] width 35 height 28
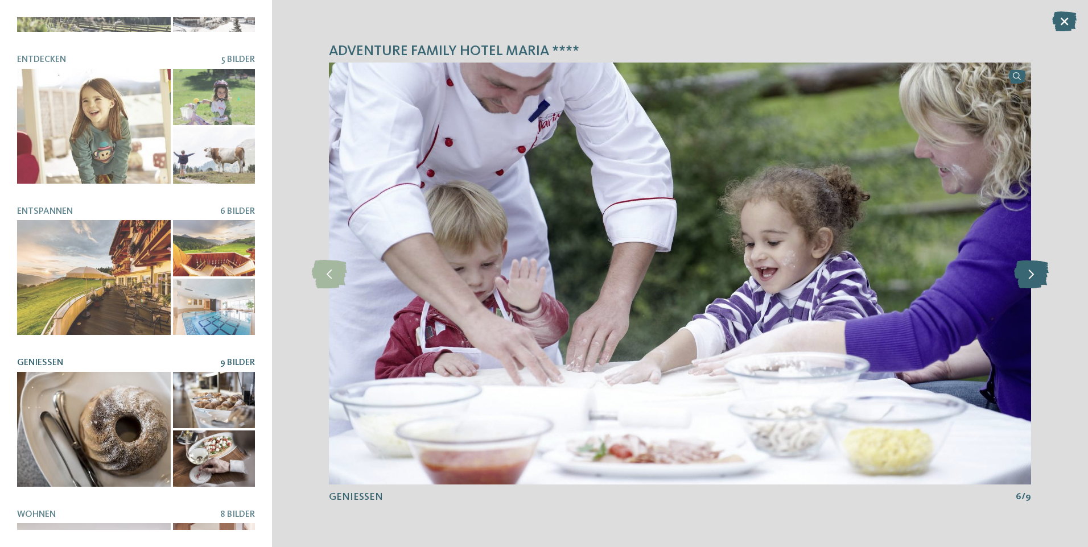
click at [1023, 274] on icon at bounding box center [1031, 273] width 35 height 28
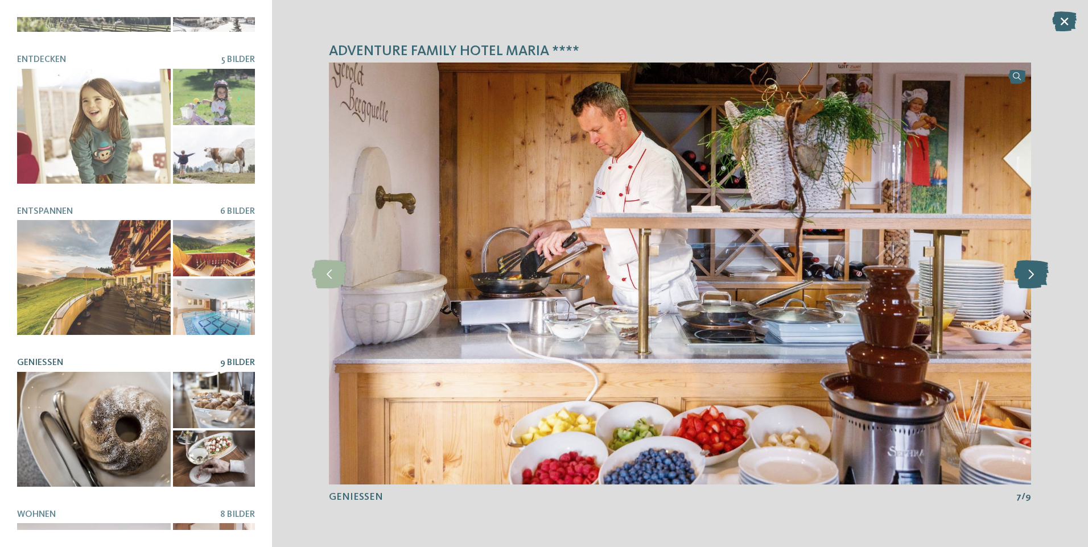
click at [1023, 274] on icon at bounding box center [1031, 273] width 35 height 28
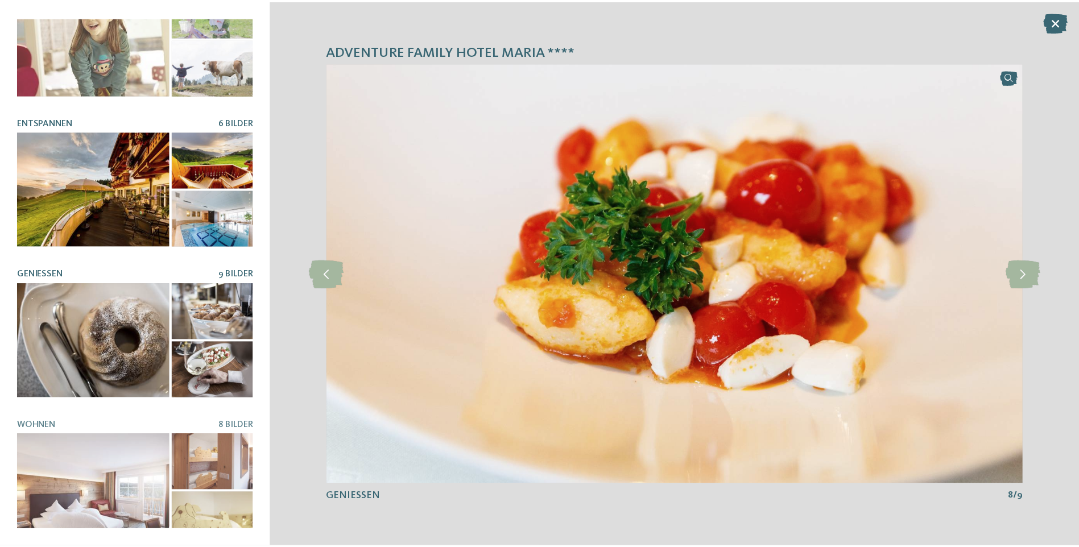
scroll to position [208, 0]
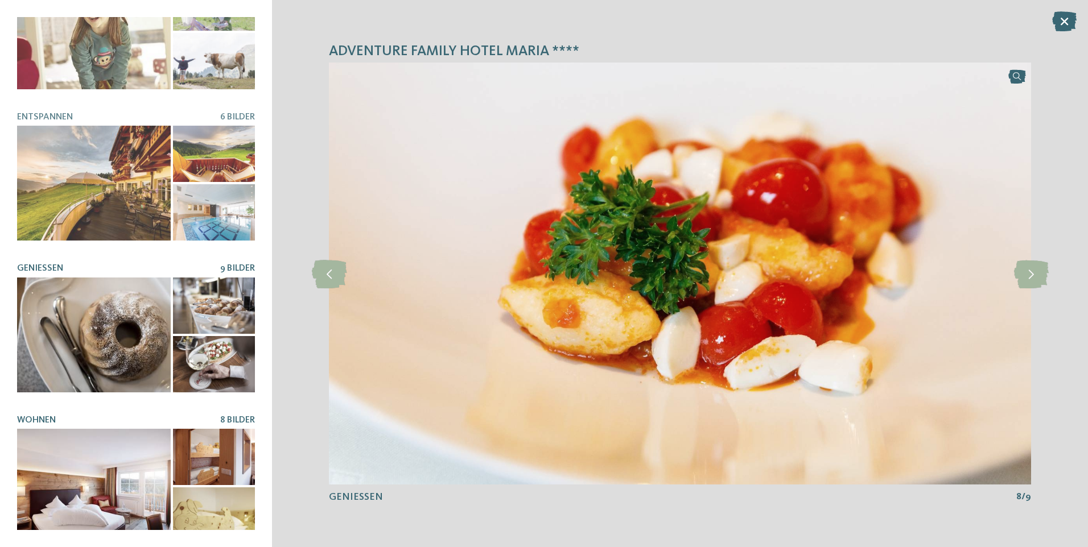
click at [116, 437] on div at bounding box center [94, 486] width 154 height 115
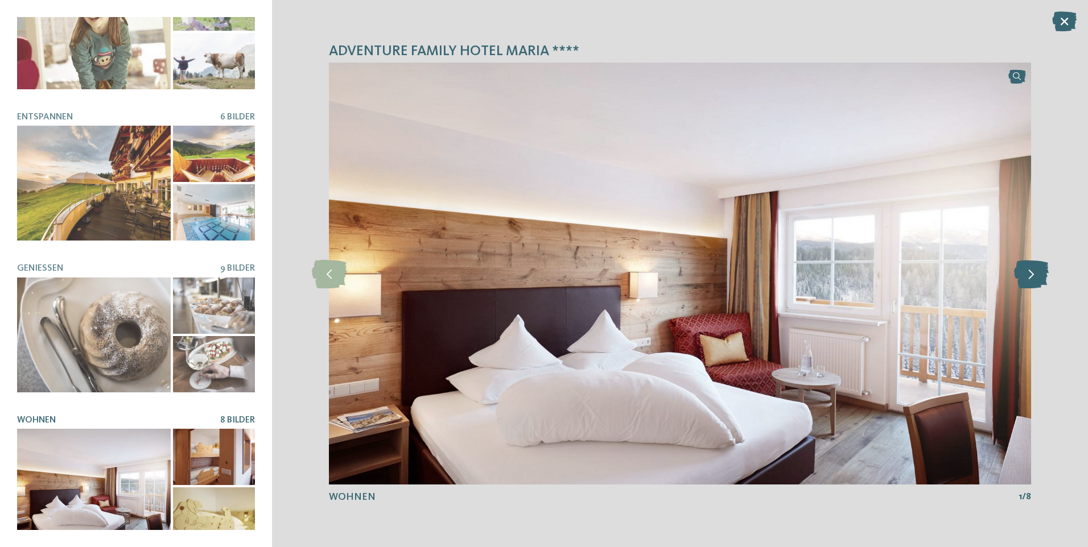
click at [1031, 270] on icon at bounding box center [1031, 273] width 35 height 28
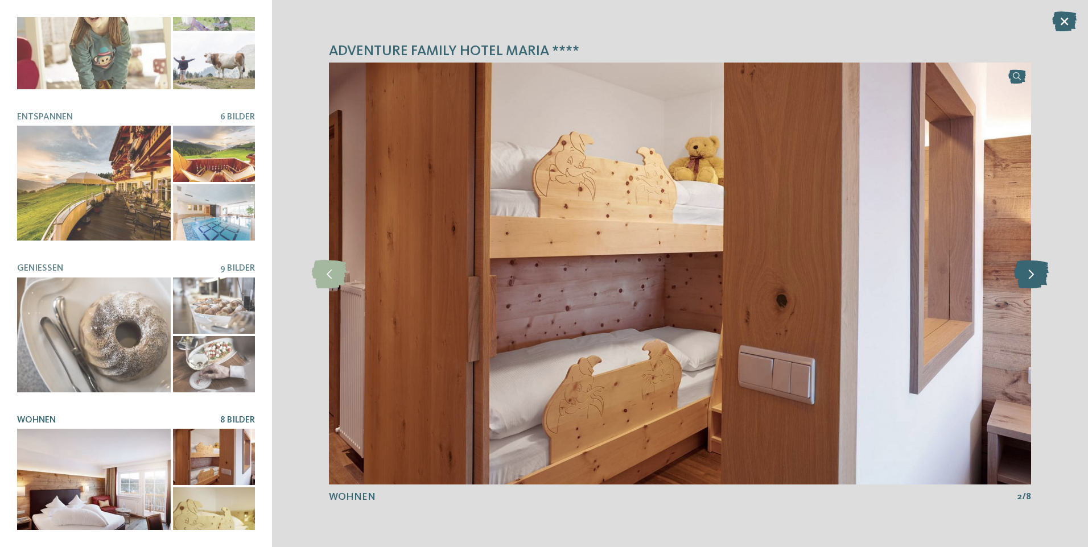
click at [1031, 270] on icon at bounding box center [1031, 273] width 35 height 28
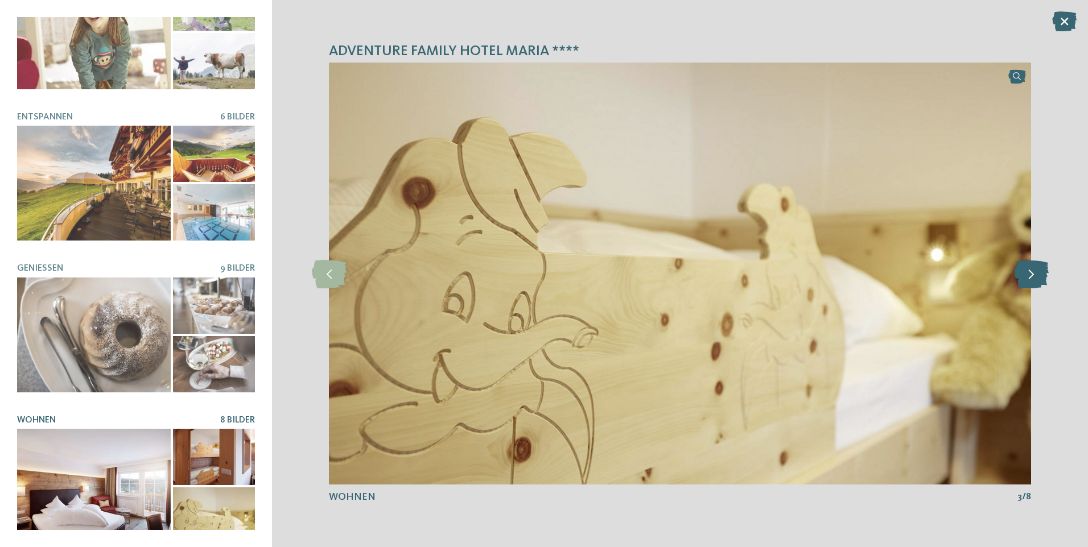
click at [1031, 270] on icon at bounding box center [1031, 273] width 35 height 28
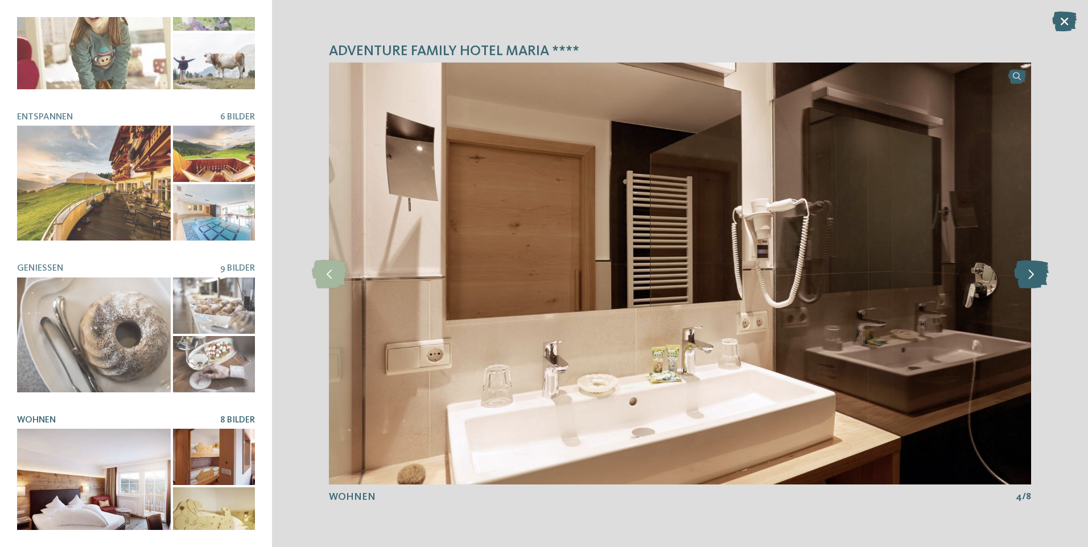
click at [1031, 270] on icon at bounding box center [1031, 273] width 35 height 28
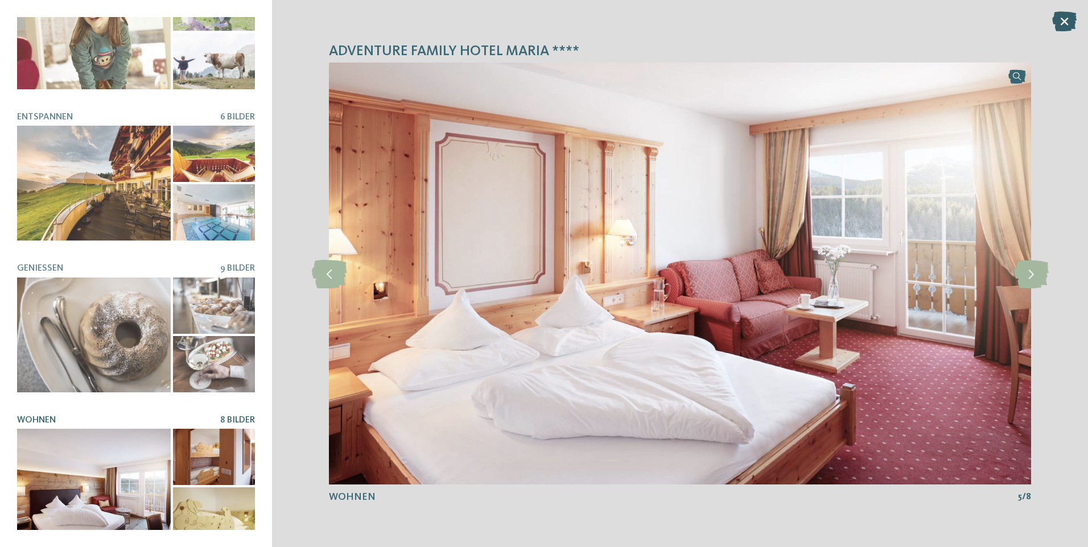
click at [1066, 19] on icon at bounding box center [1064, 21] width 24 height 20
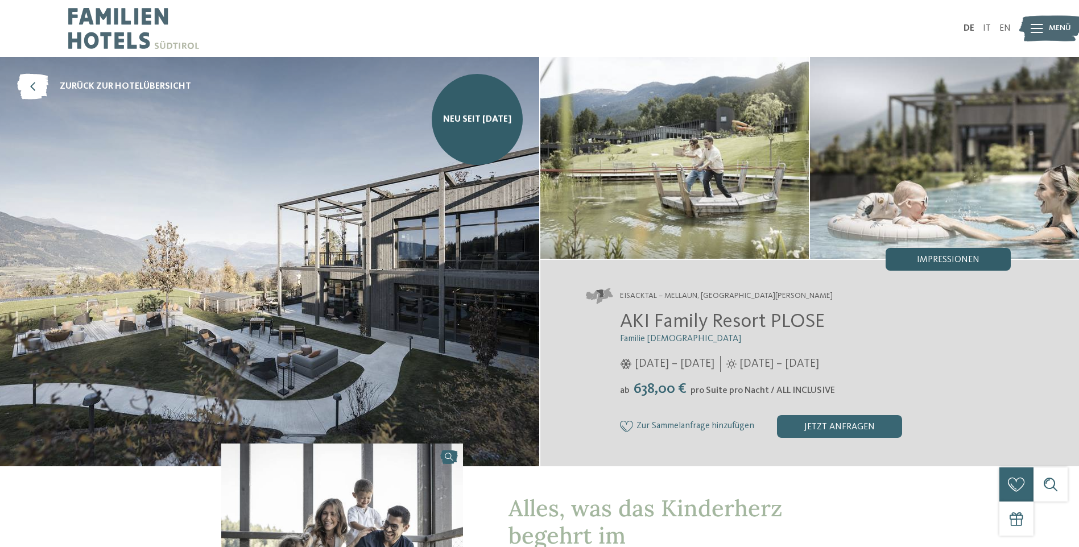
click at [939, 257] on span "Impressionen" at bounding box center [948, 259] width 63 height 9
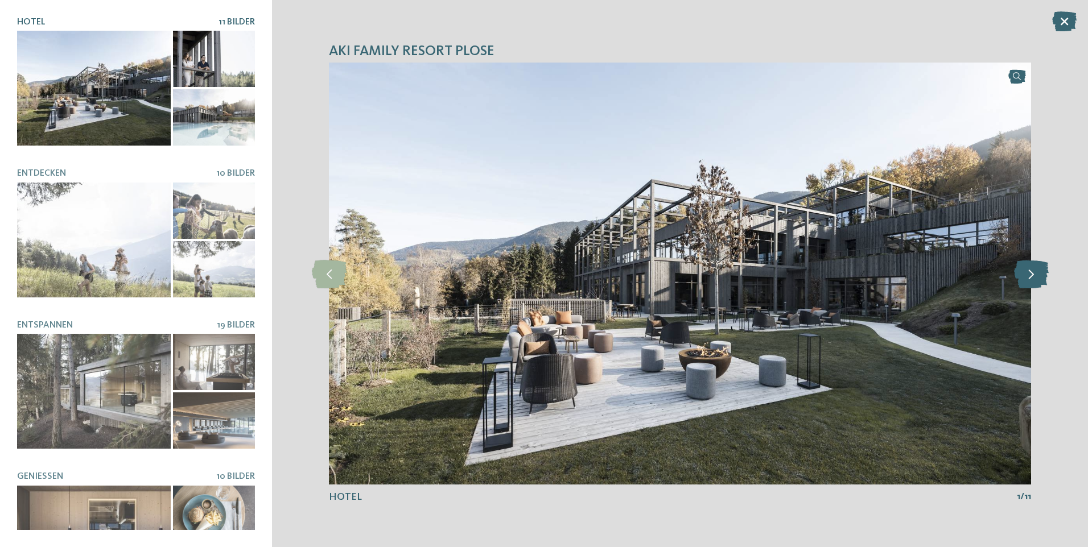
click at [1045, 281] on icon at bounding box center [1031, 273] width 35 height 28
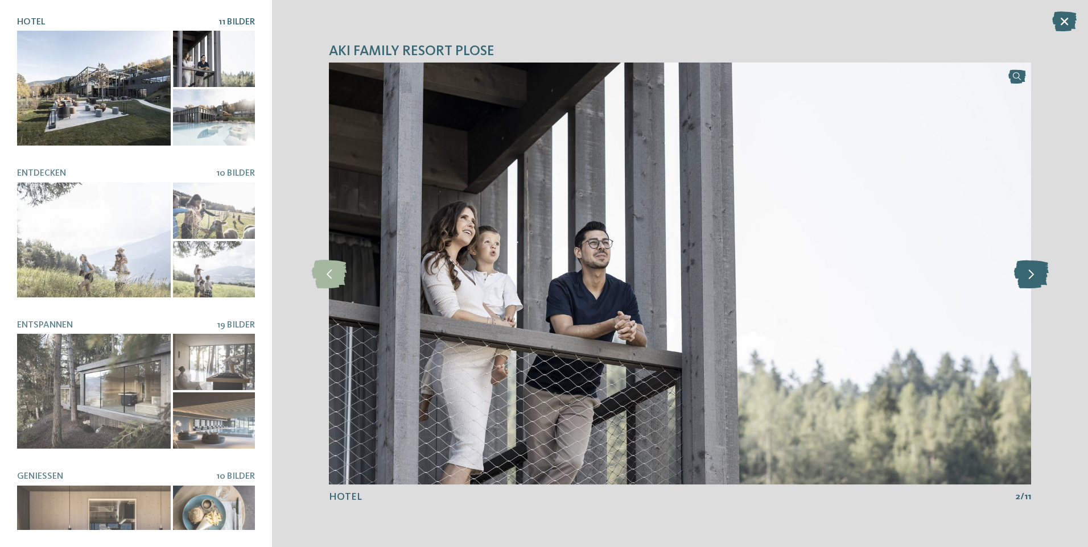
click at [1038, 283] on icon at bounding box center [1031, 273] width 35 height 28
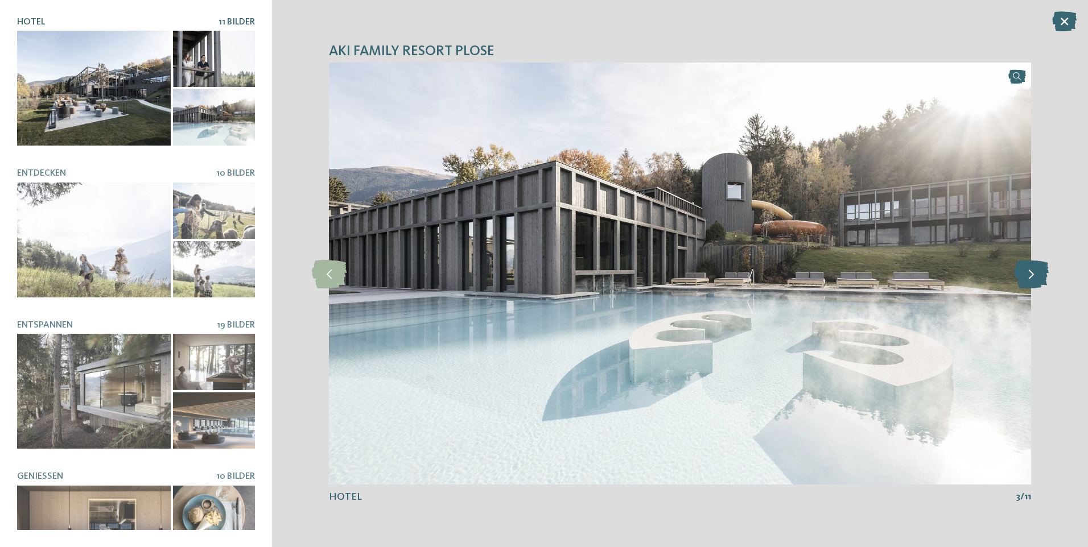
click at [1038, 283] on icon at bounding box center [1031, 273] width 35 height 28
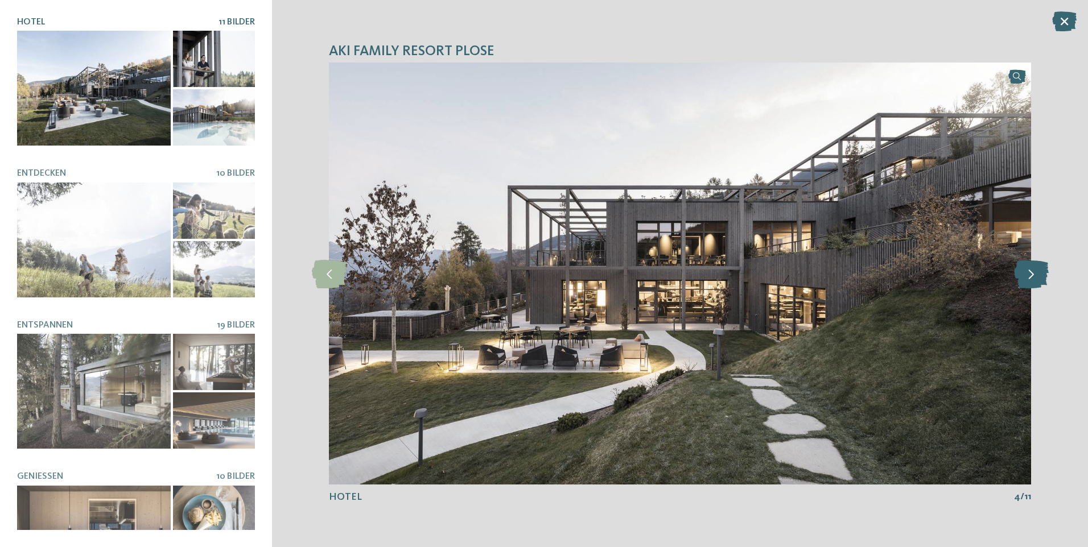
click at [1037, 283] on icon at bounding box center [1031, 273] width 35 height 28
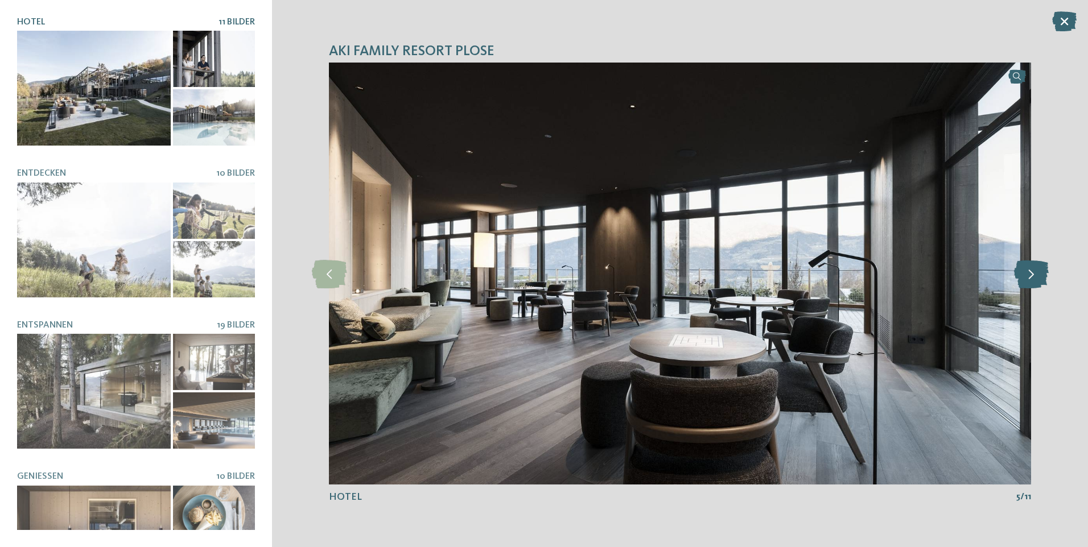
click at [1037, 283] on icon at bounding box center [1031, 273] width 35 height 28
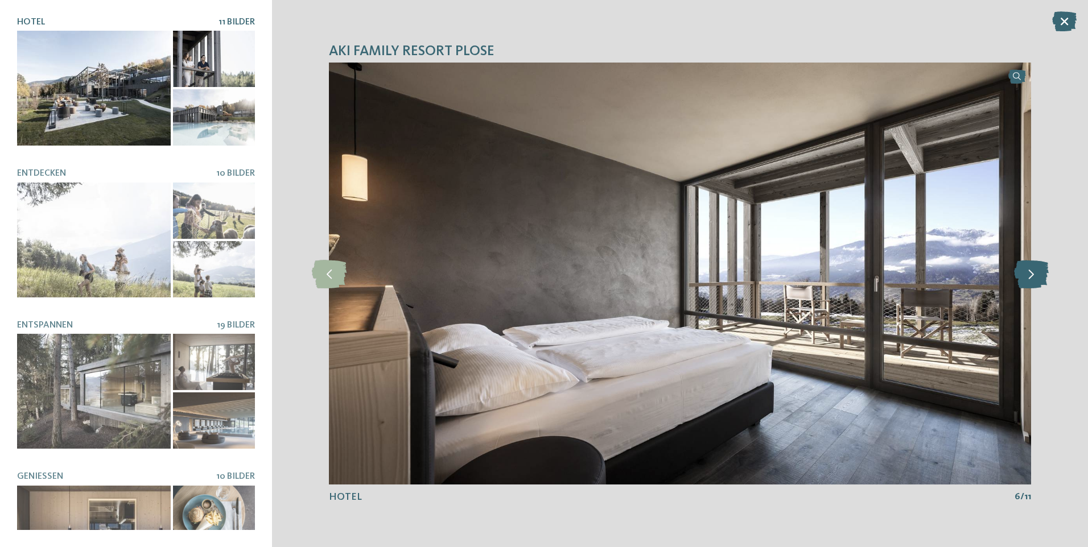
click at [1037, 283] on icon at bounding box center [1031, 273] width 35 height 28
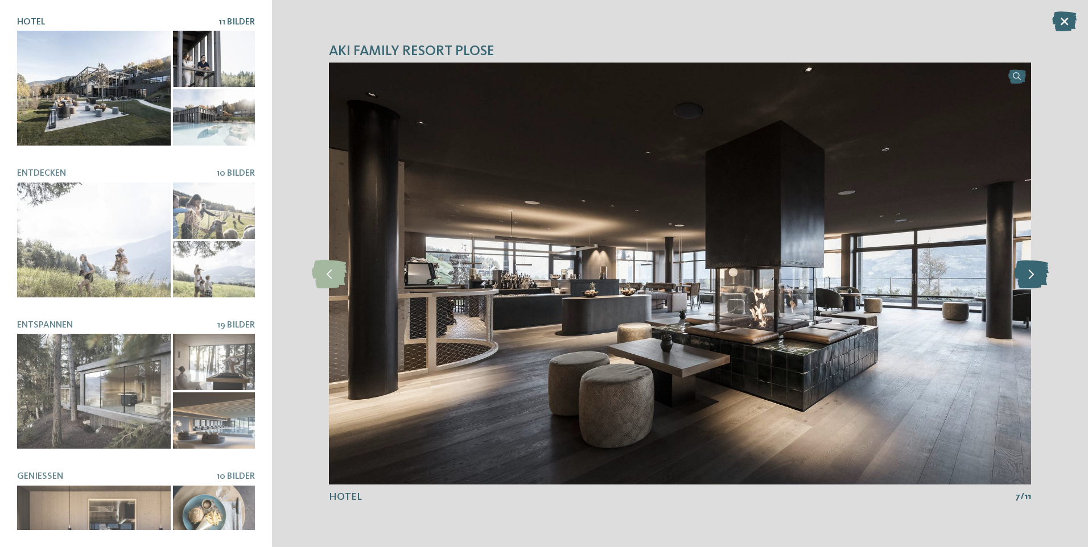
click at [1037, 283] on icon at bounding box center [1031, 273] width 35 height 28
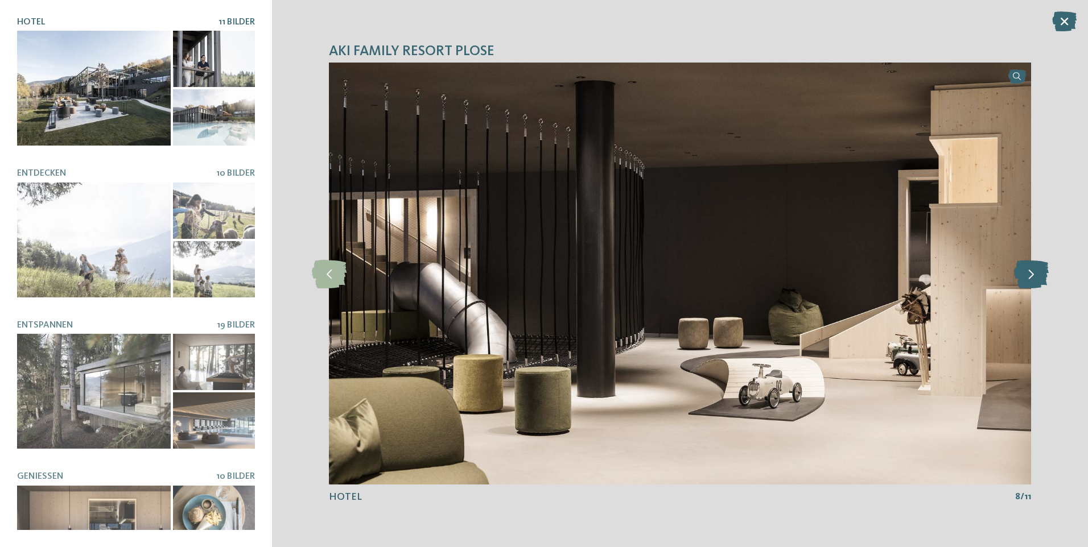
click at [1037, 283] on icon at bounding box center [1031, 273] width 35 height 28
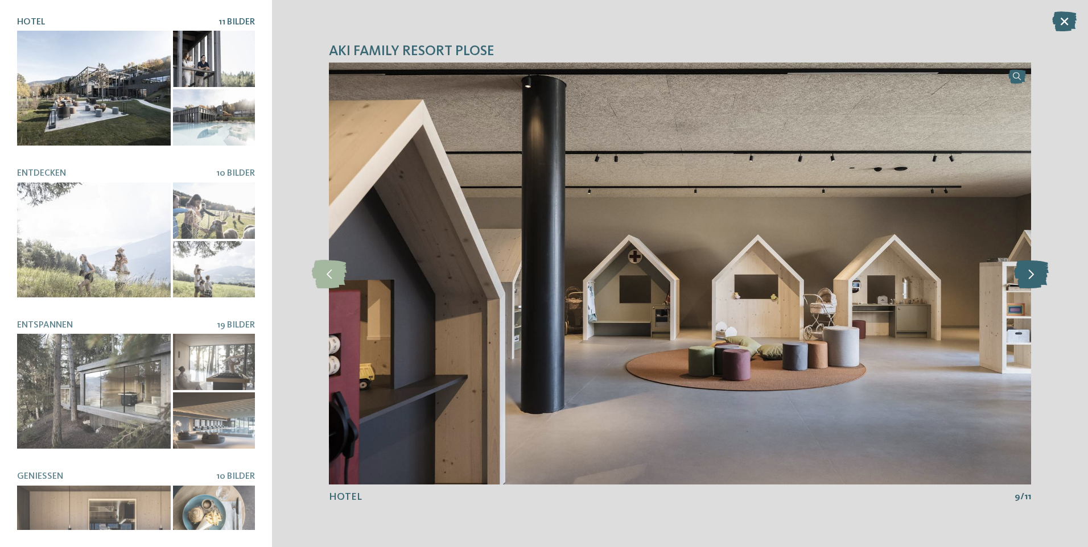
click at [1037, 283] on icon at bounding box center [1031, 273] width 35 height 28
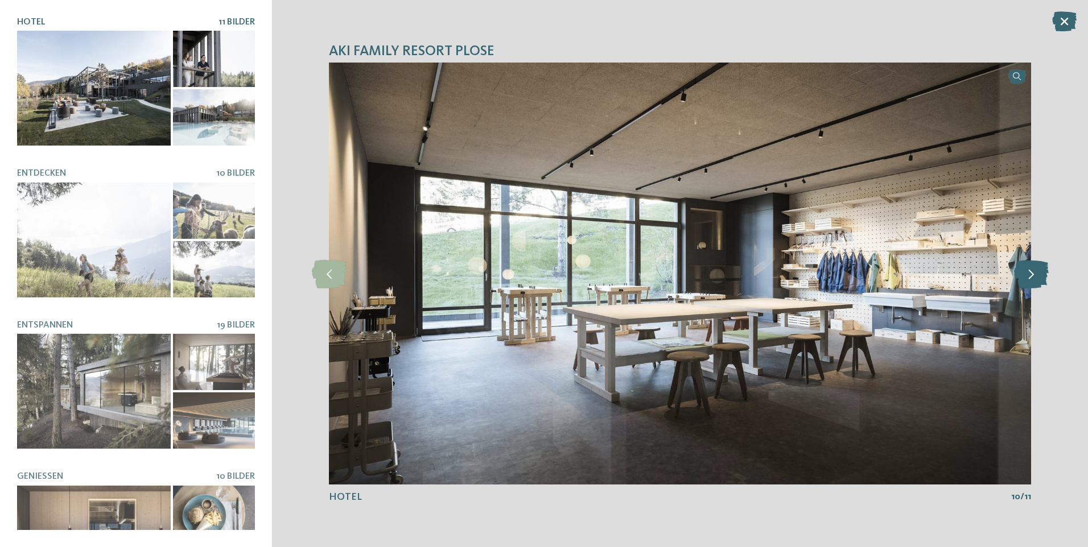
click at [1037, 283] on icon at bounding box center [1031, 273] width 35 height 28
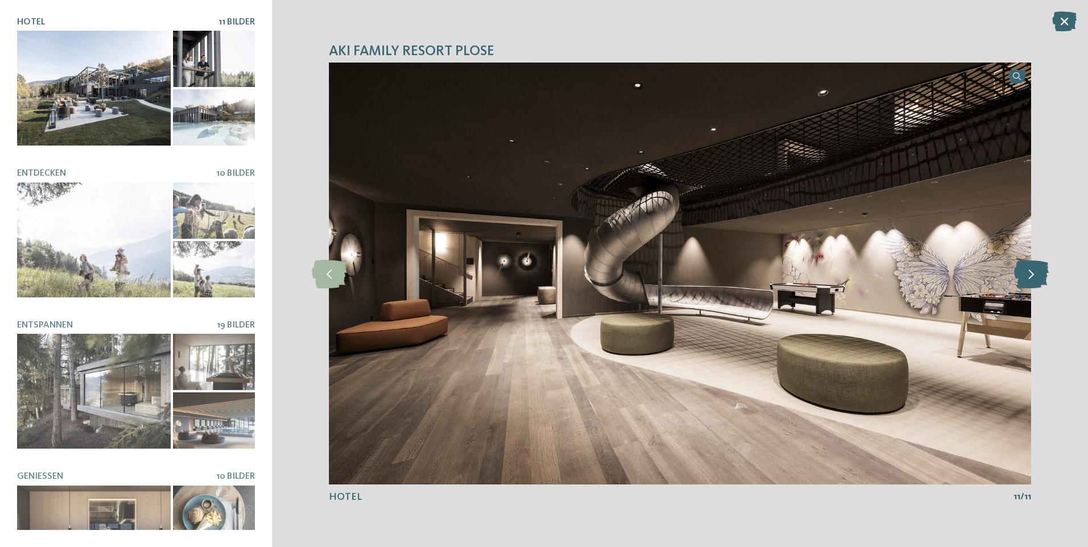
click at [1037, 280] on icon at bounding box center [1031, 273] width 35 height 28
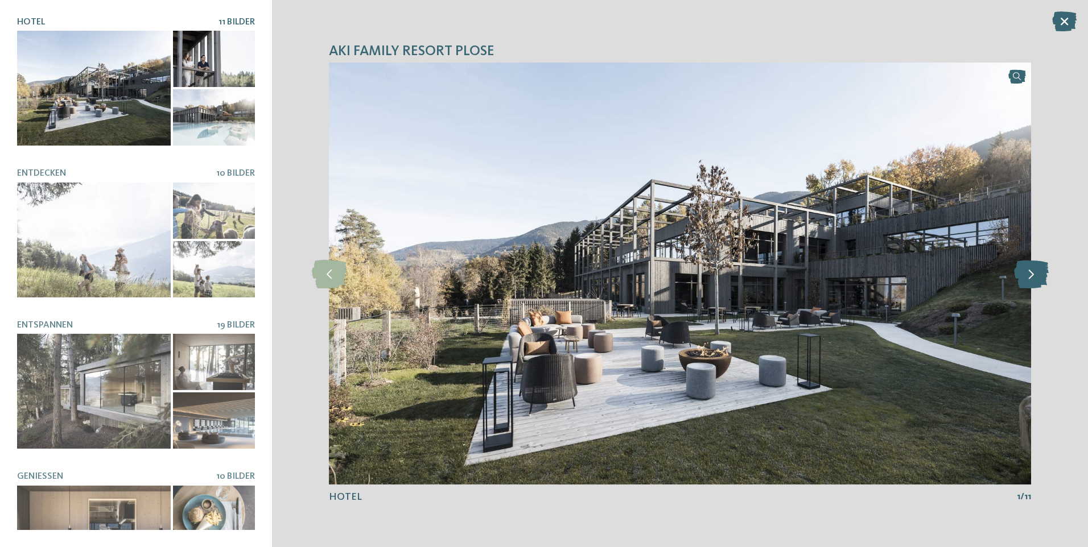
click at [1037, 280] on icon at bounding box center [1031, 273] width 35 height 28
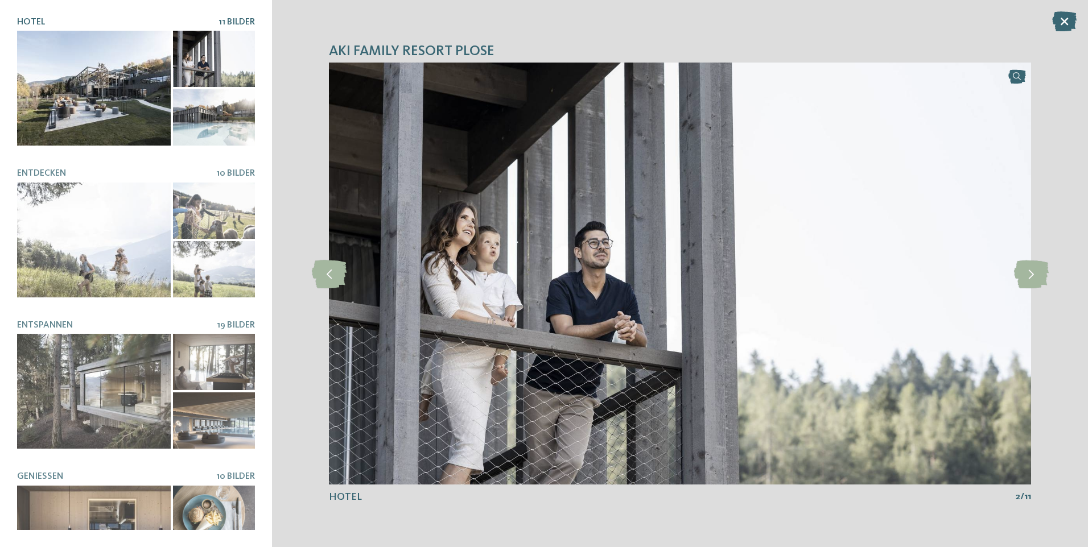
click at [1060, 19] on icon at bounding box center [1064, 21] width 24 height 20
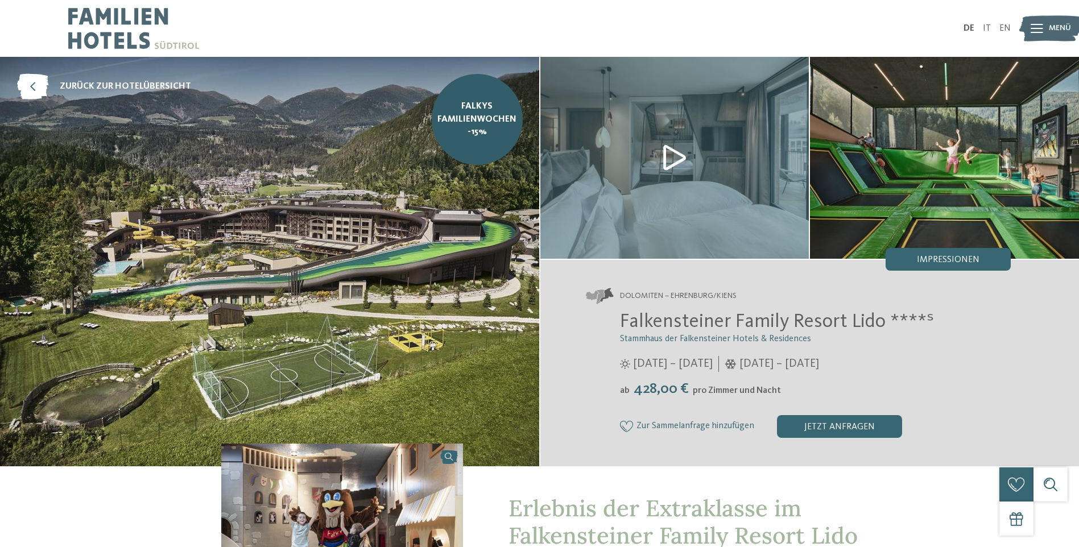
click at [280, 270] on img at bounding box center [269, 262] width 539 height 410
click at [961, 260] on span "Impressionen" at bounding box center [948, 259] width 63 height 9
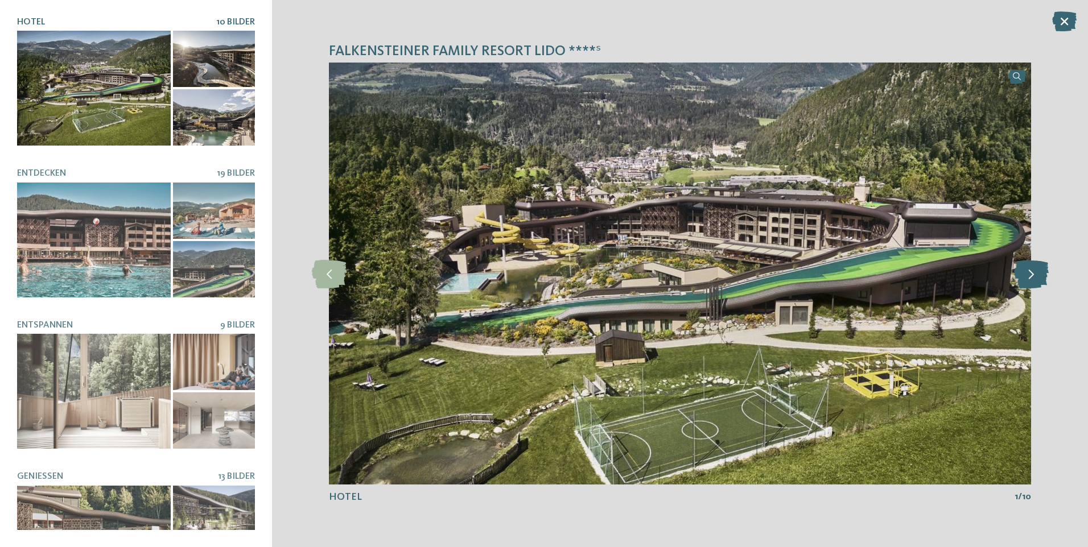
click at [1033, 272] on icon at bounding box center [1031, 273] width 35 height 28
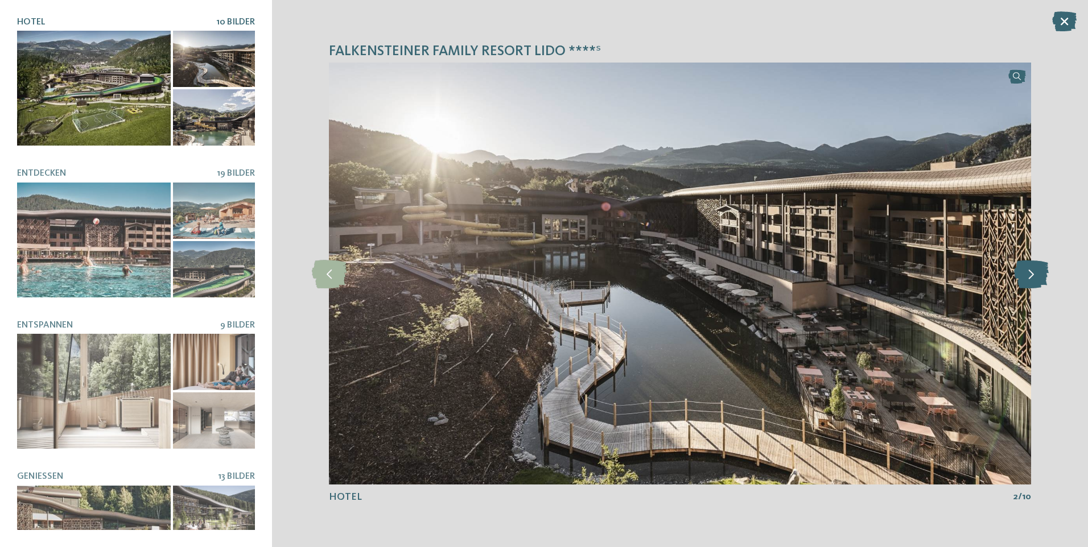
click at [1033, 272] on icon at bounding box center [1031, 273] width 35 height 28
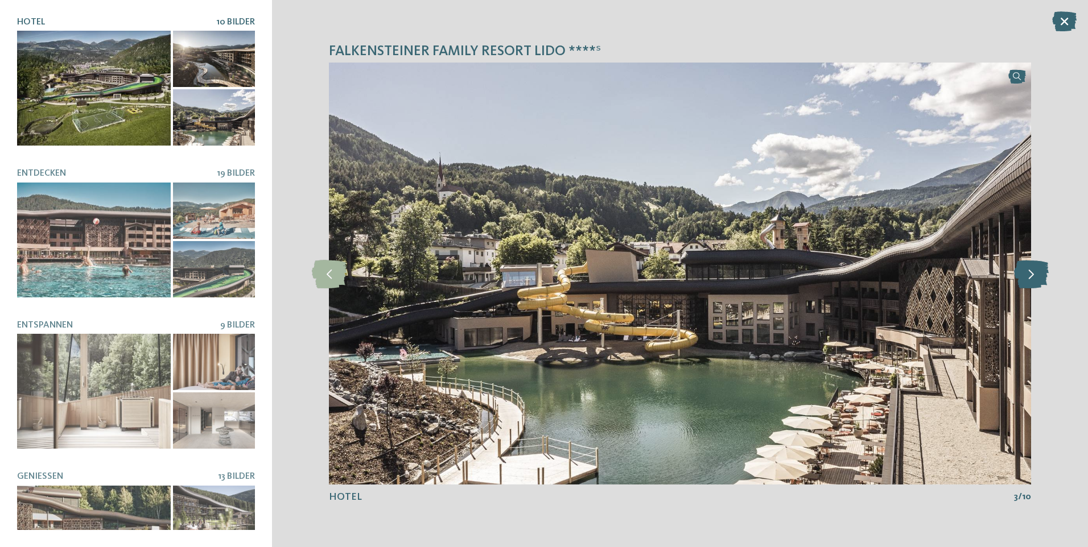
click at [1033, 272] on icon at bounding box center [1031, 273] width 35 height 28
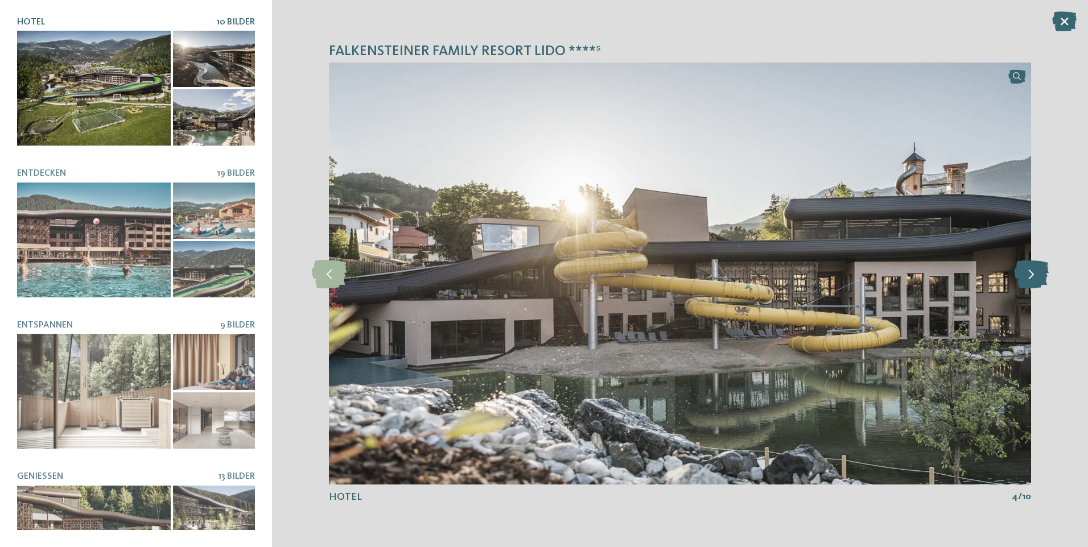
click at [1033, 272] on icon at bounding box center [1031, 273] width 35 height 28
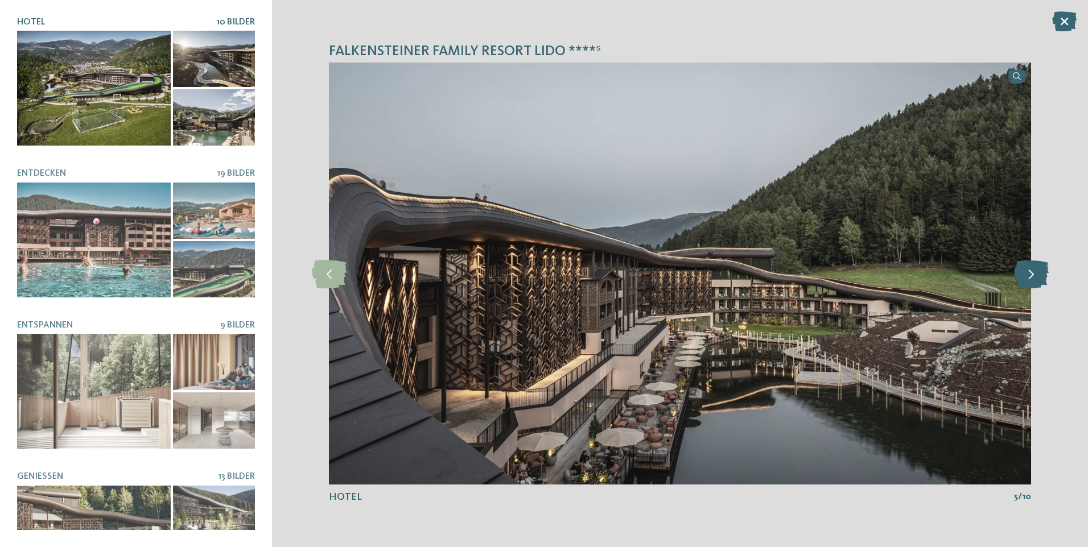
click at [1033, 272] on icon at bounding box center [1031, 273] width 35 height 28
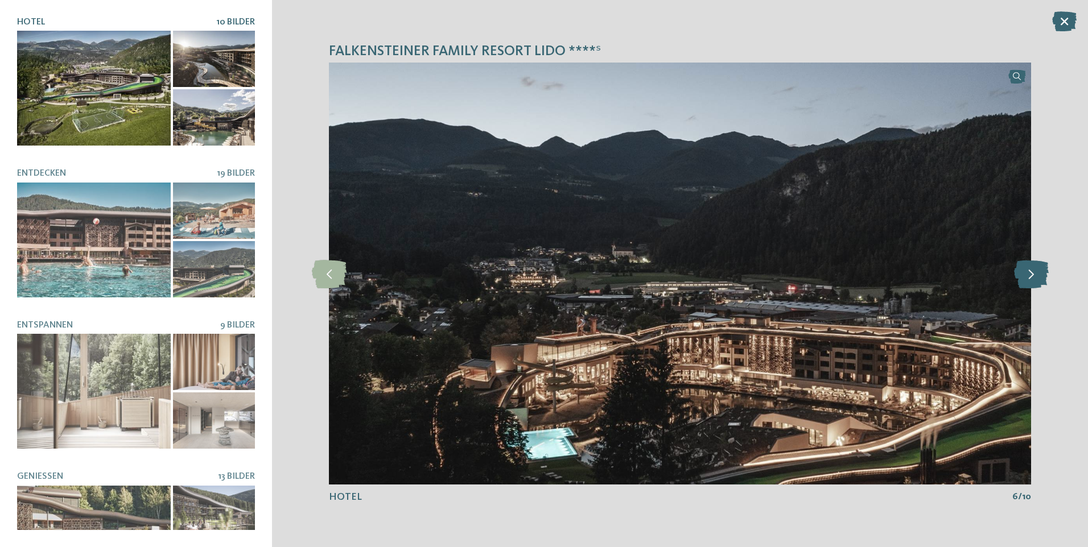
click at [1033, 272] on icon at bounding box center [1031, 273] width 35 height 28
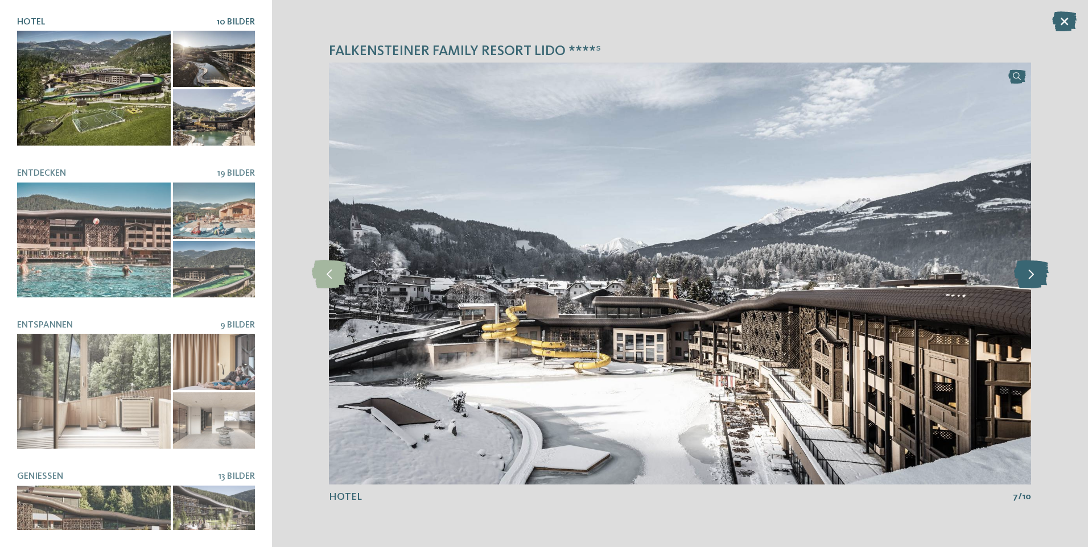
click at [1033, 272] on icon at bounding box center [1031, 273] width 35 height 28
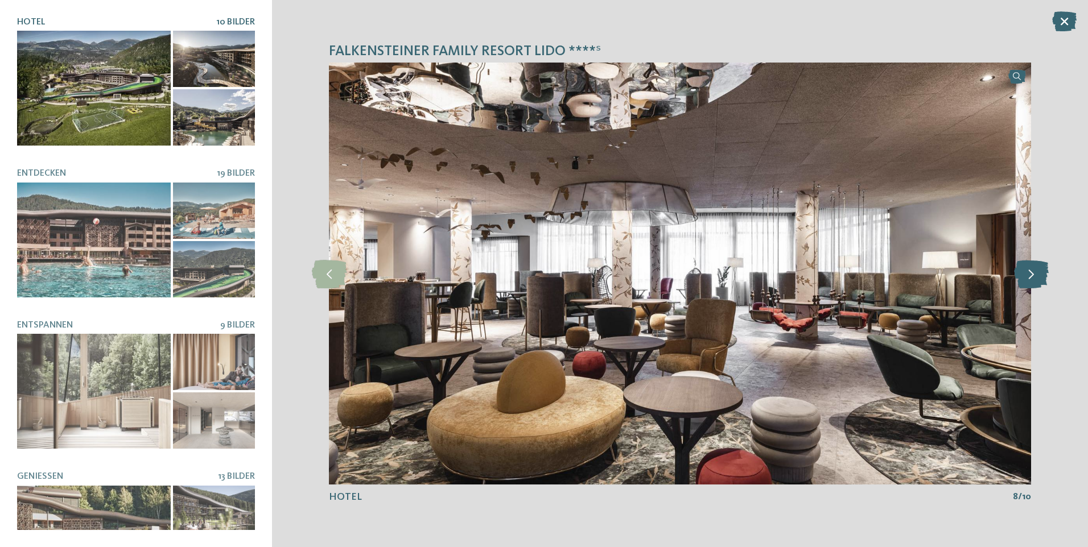
click at [1033, 272] on icon at bounding box center [1031, 273] width 35 height 28
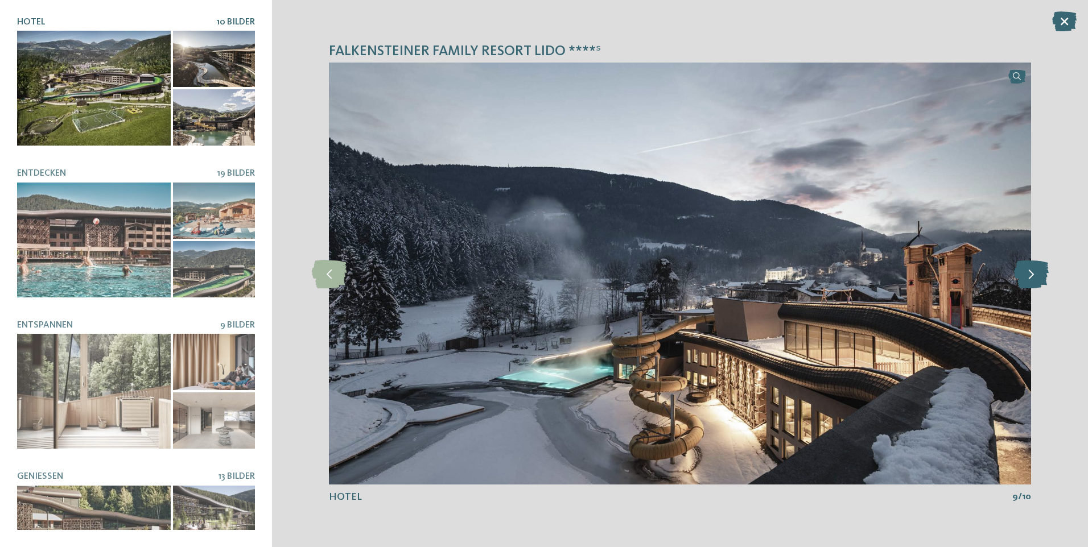
click at [1033, 272] on icon at bounding box center [1031, 273] width 35 height 28
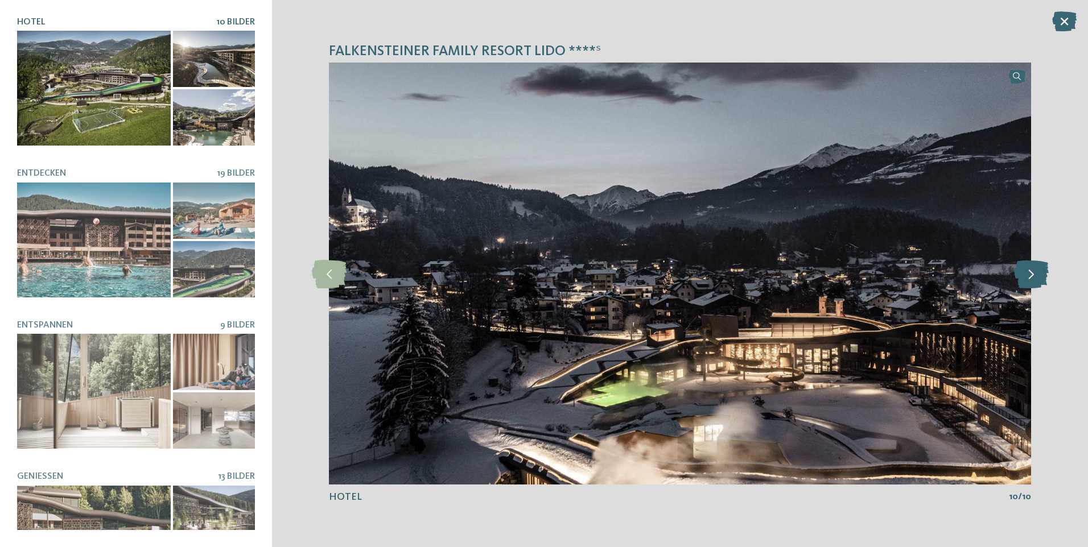
click at [1033, 272] on icon at bounding box center [1031, 273] width 35 height 28
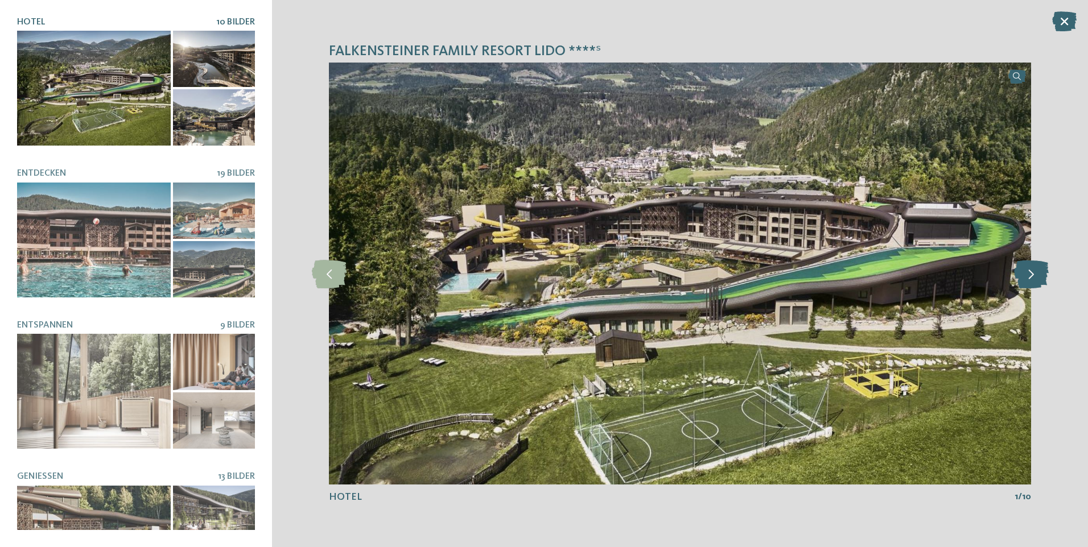
click at [1033, 272] on icon at bounding box center [1031, 273] width 35 height 28
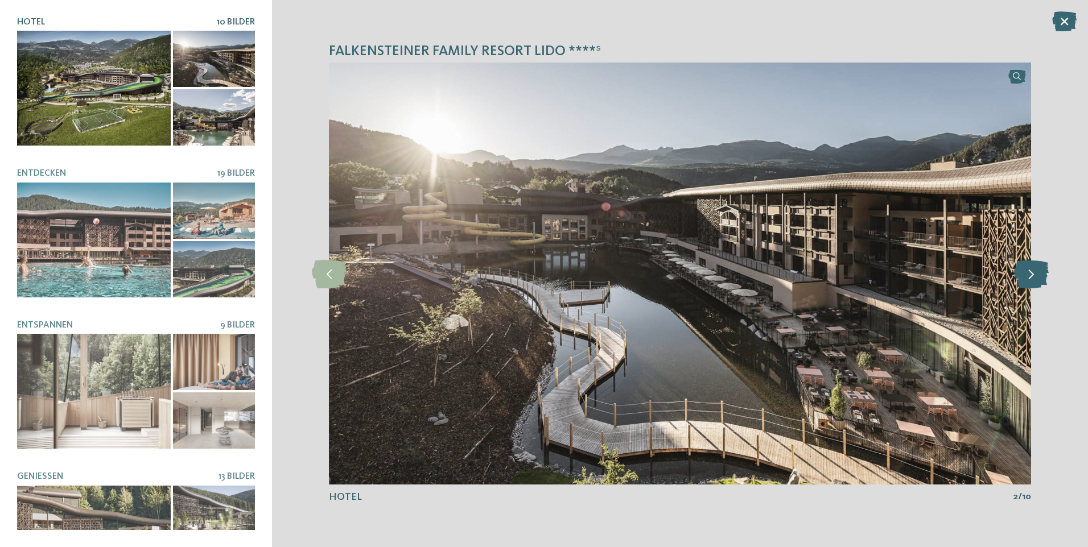
click at [1033, 272] on icon at bounding box center [1031, 273] width 35 height 28
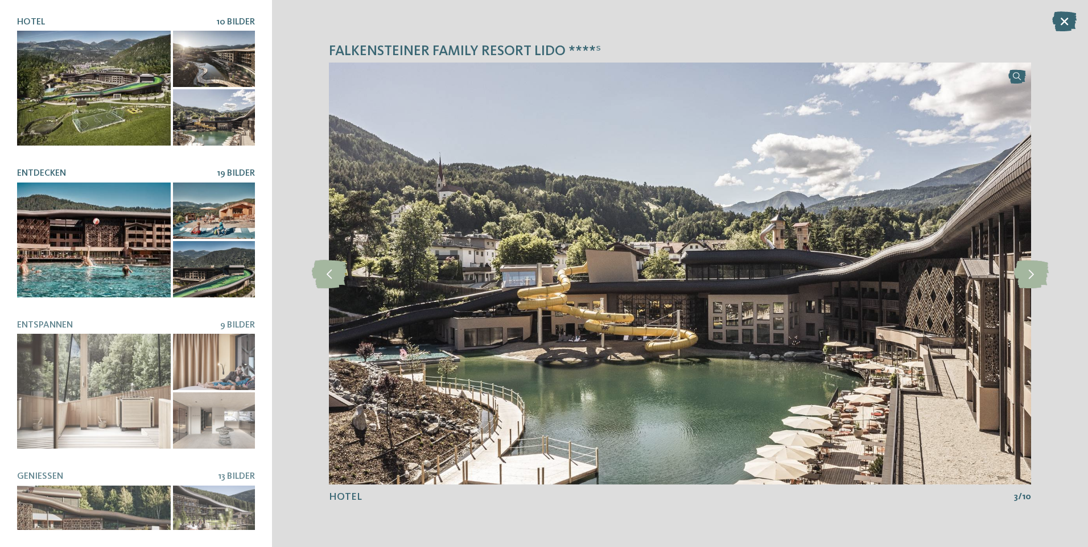
click at [127, 258] on div at bounding box center [94, 240] width 154 height 115
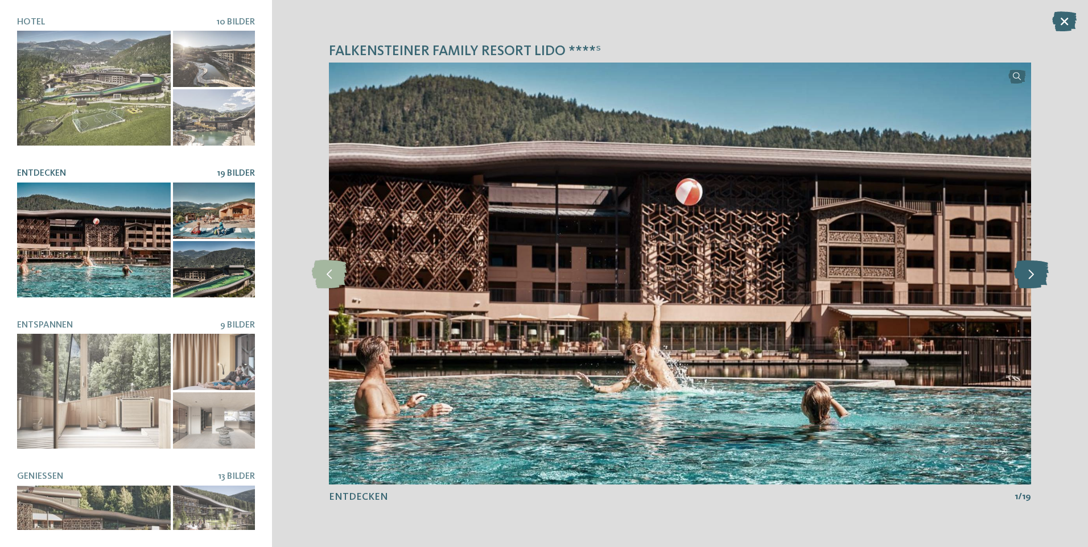
click at [1032, 278] on icon at bounding box center [1031, 273] width 35 height 28
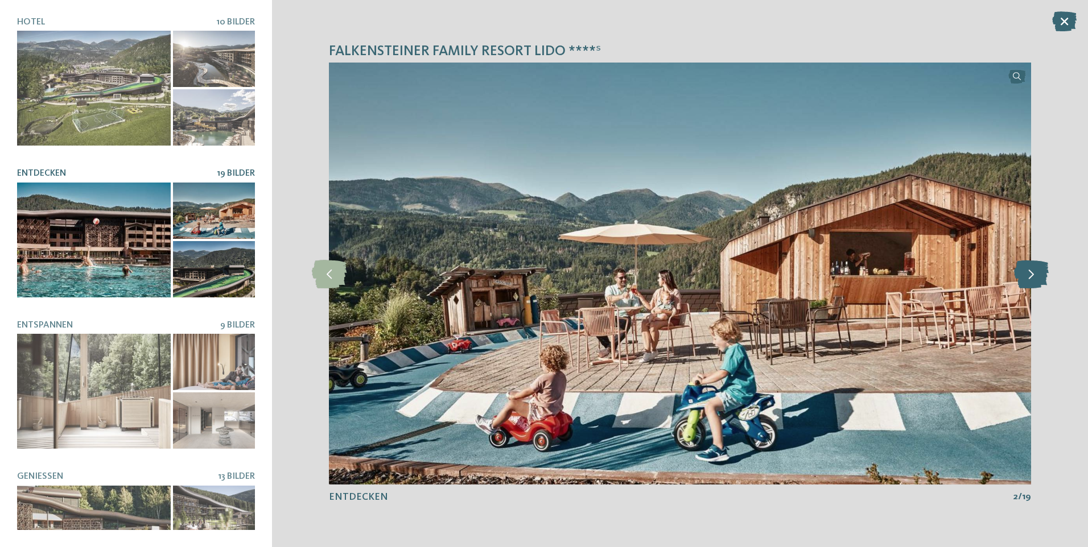
click at [1032, 278] on icon at bounding box center [1031, 273] width 35 height 28
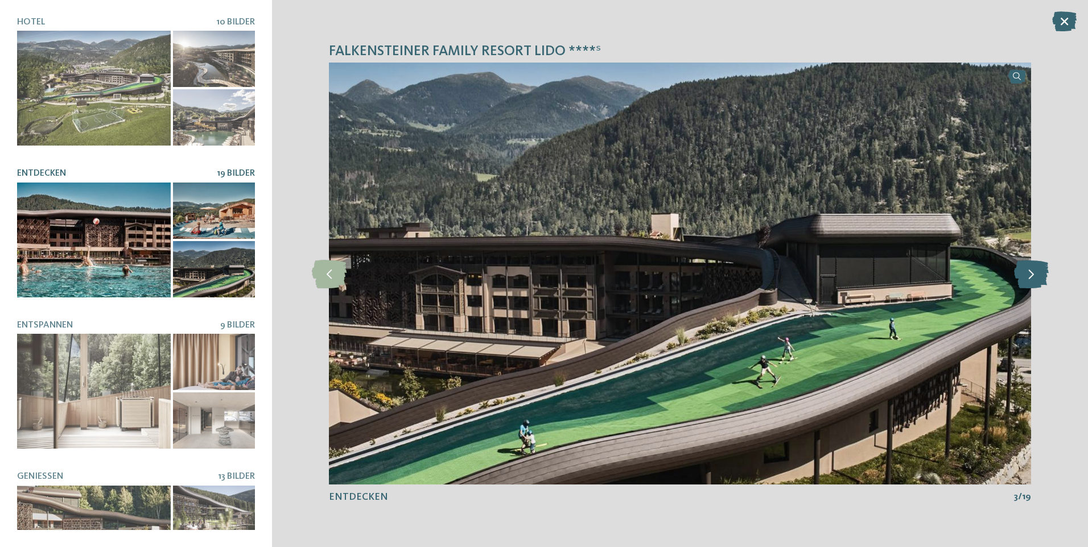
click at [1032, 278] on icon at bounding box center [1031, 273] width 35 height 28
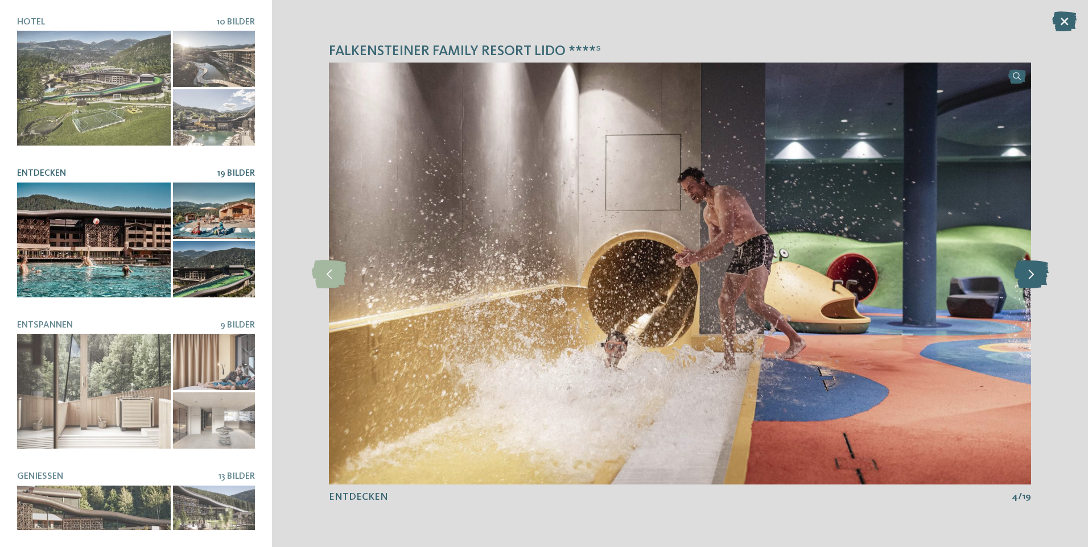
click at [1032, 278] on icon at bounding box center [1031, 273] width 35 height 28
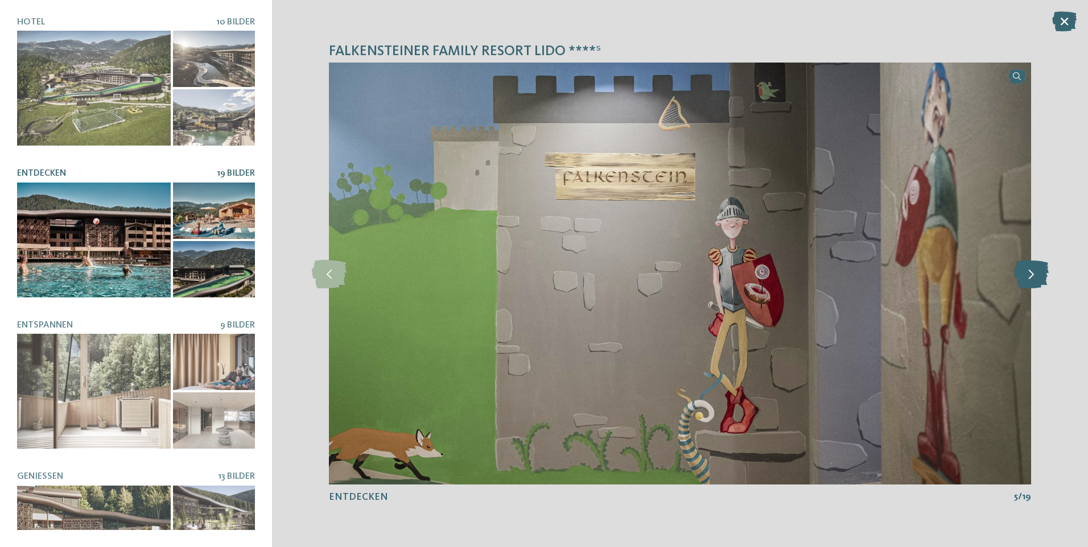
click at [1032, 278] on icon at bounding box center [1031, 273] width 35 height 28
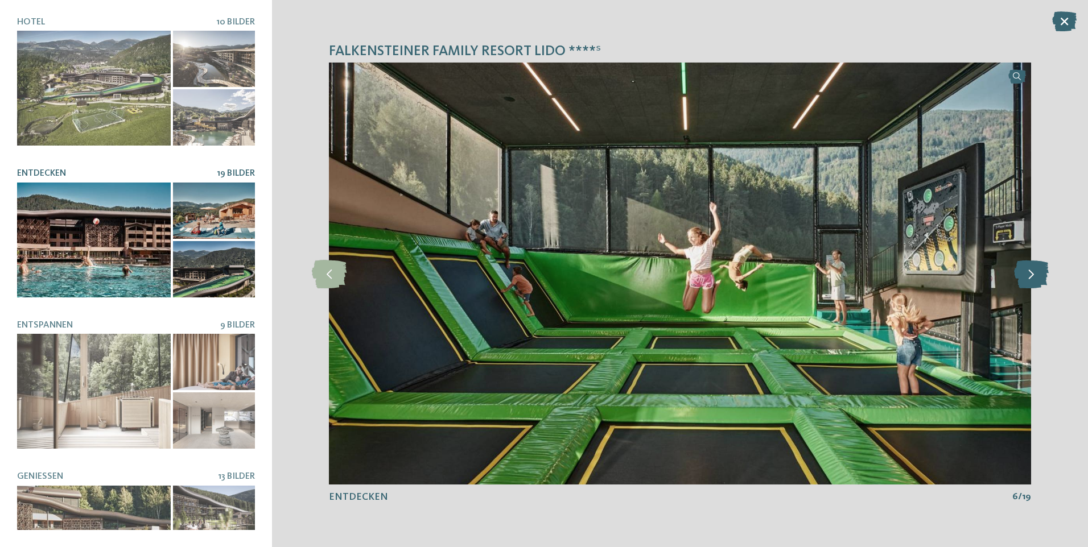
click at [1032, 278] on icon at bounding box center [1031, 273] width 35 height 28
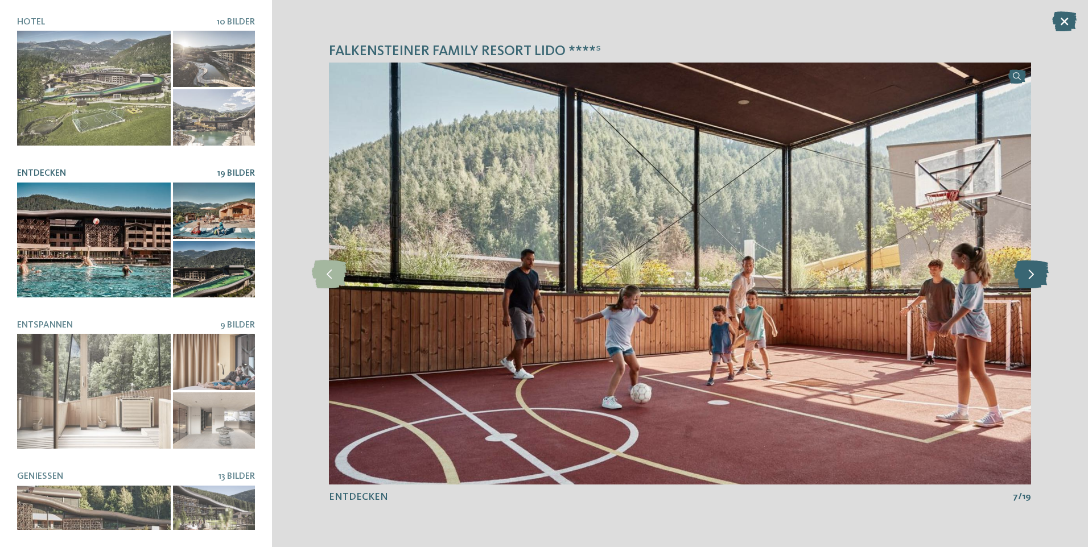
click at [1032, 278] on icon at bounding box center [1031, 273] width 35 height 28
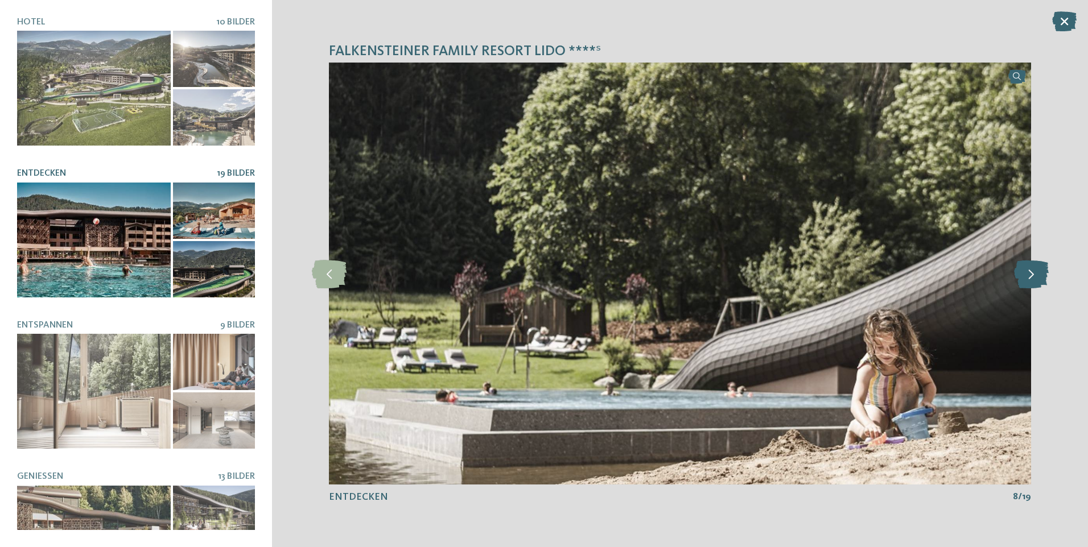
click at [1032, 278] on icon at bounding box center [1031, 273] width 35 height 28
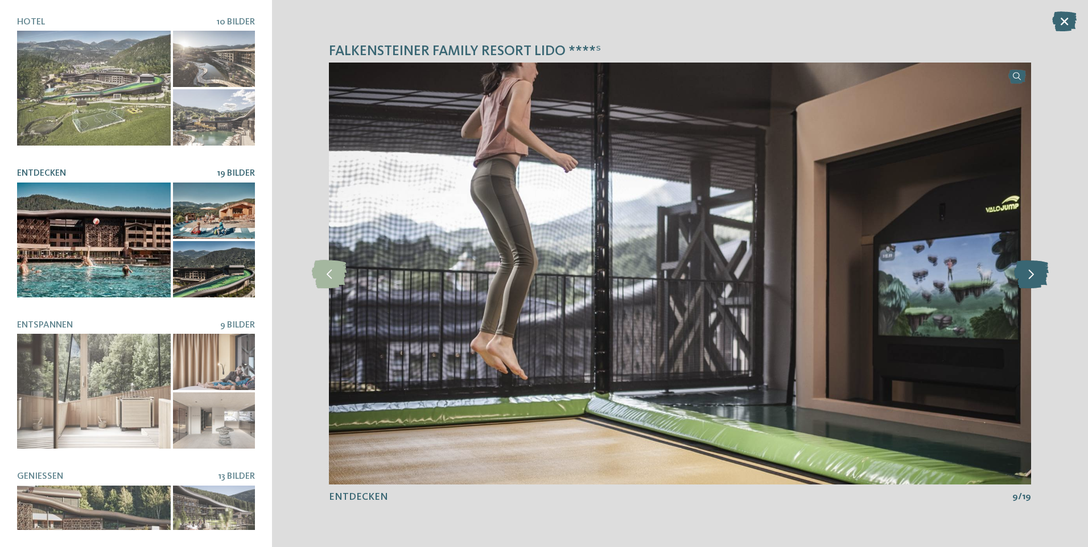
click at [1032, 278] on icon at bounding box center [1031, 273] width 35 height 28
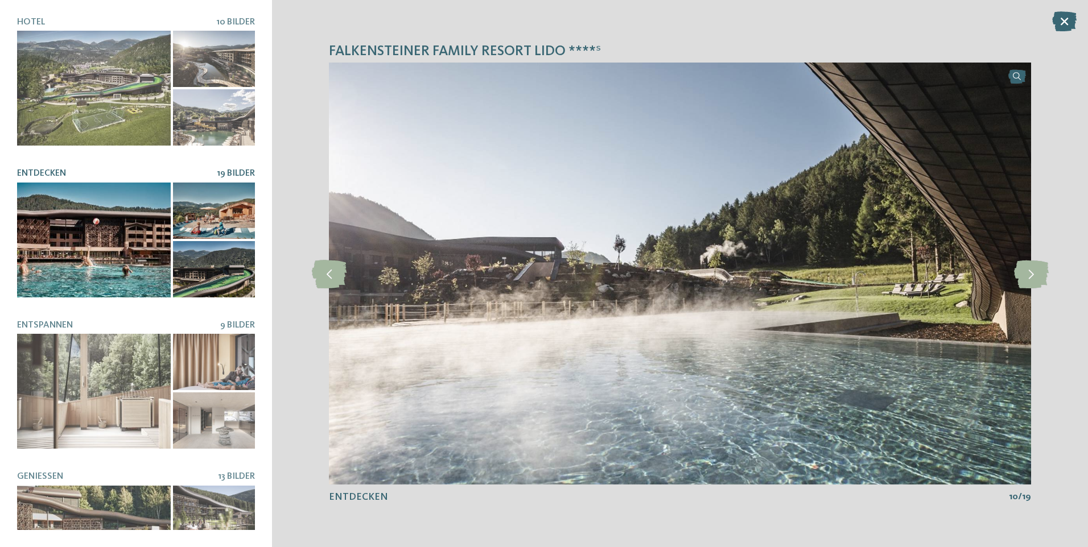
drag, startPoint x: 1061, startPoint y: 20, endPoint x: 1056, endPoint y: 23, distance: 5.9
click at [1062, 21] on icon at bounding box center [1064, 21] width 24 height 20
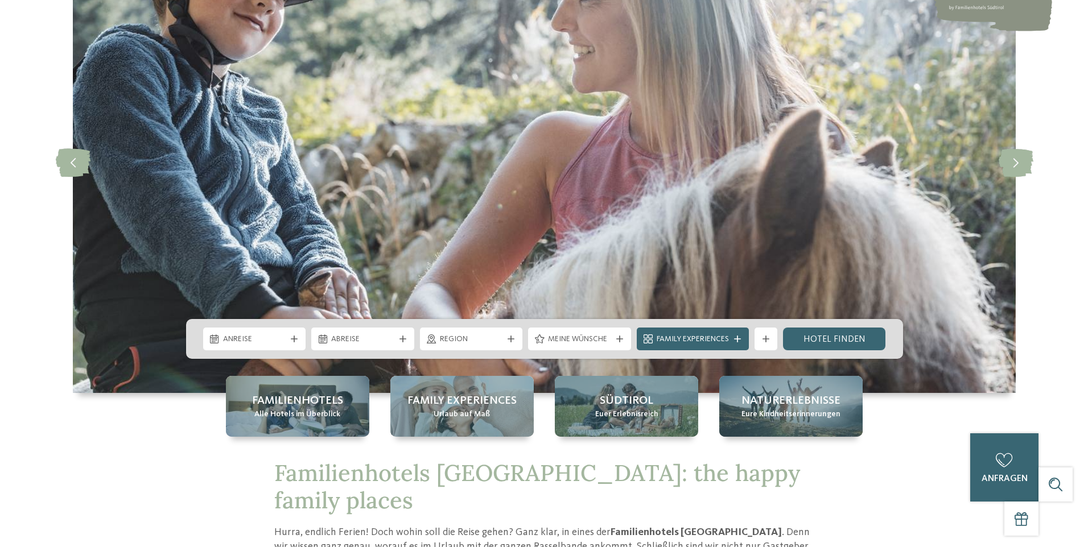
scroll to position [284, 0]
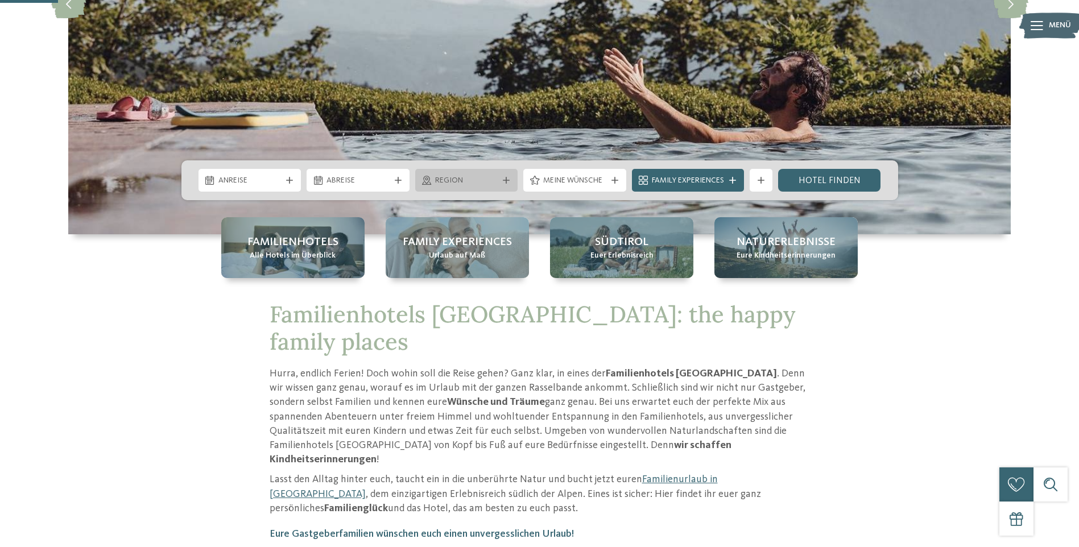
click at [494, 175] on span "Region" at bounding box center [466, 180] width 63 height 11
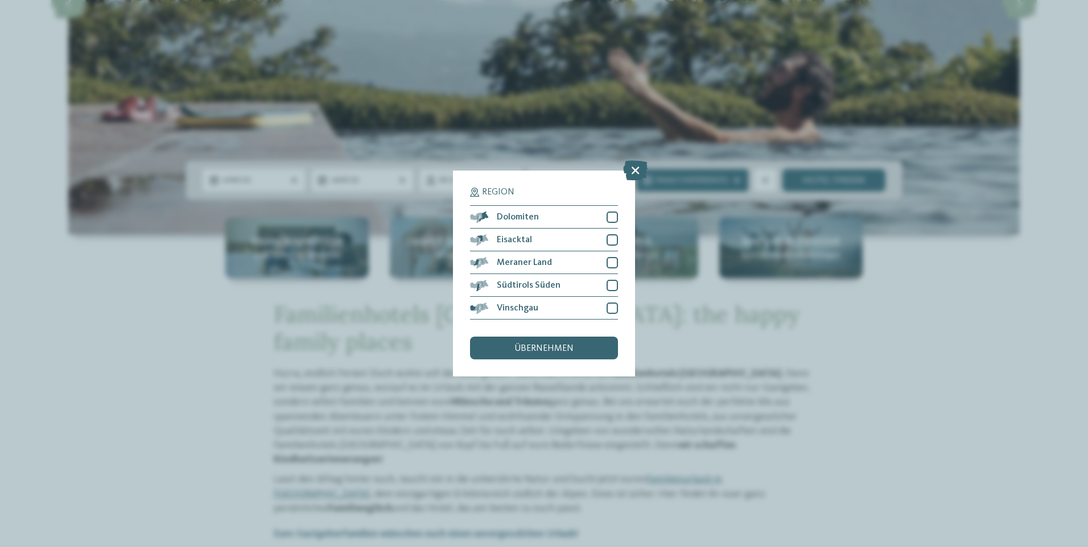
click at [193, 291] on div "Region Dolomiten" at bounding box center [544, 273] width 1088 height 547
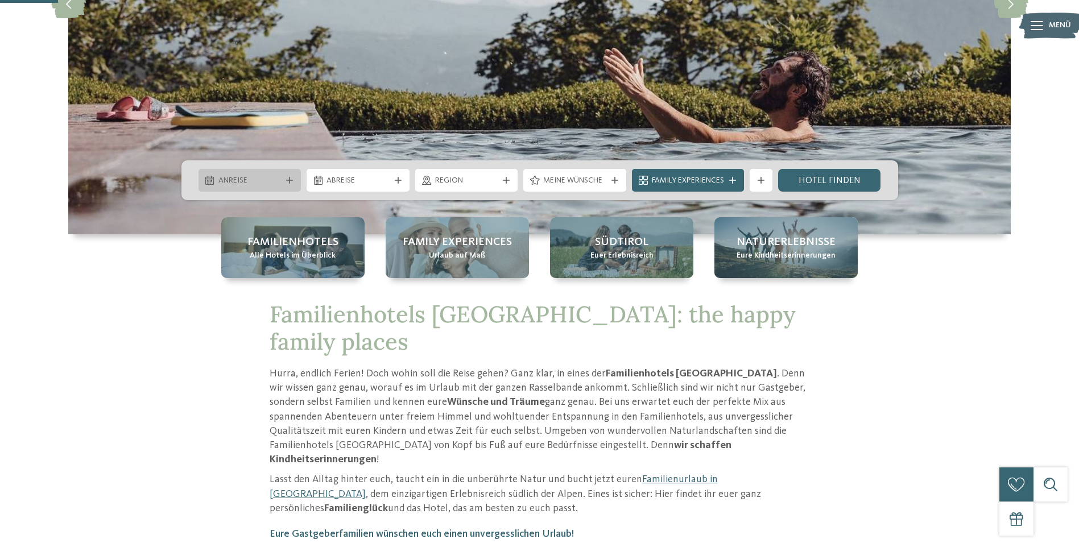
click at [284, 182] on div at bounding box center [289, 180] width 11 height 7
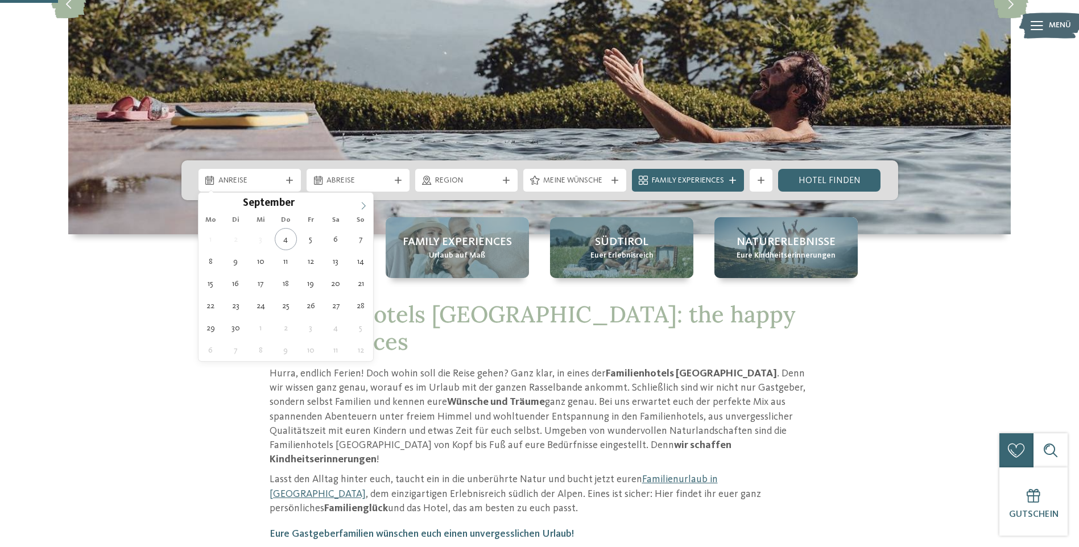
click at [368, 203] on span at bounding box center [363, 202] width 19 height 19
type input "****"
click at [367, 204] on icon at bounding box center [363, 206] width 8 height 8
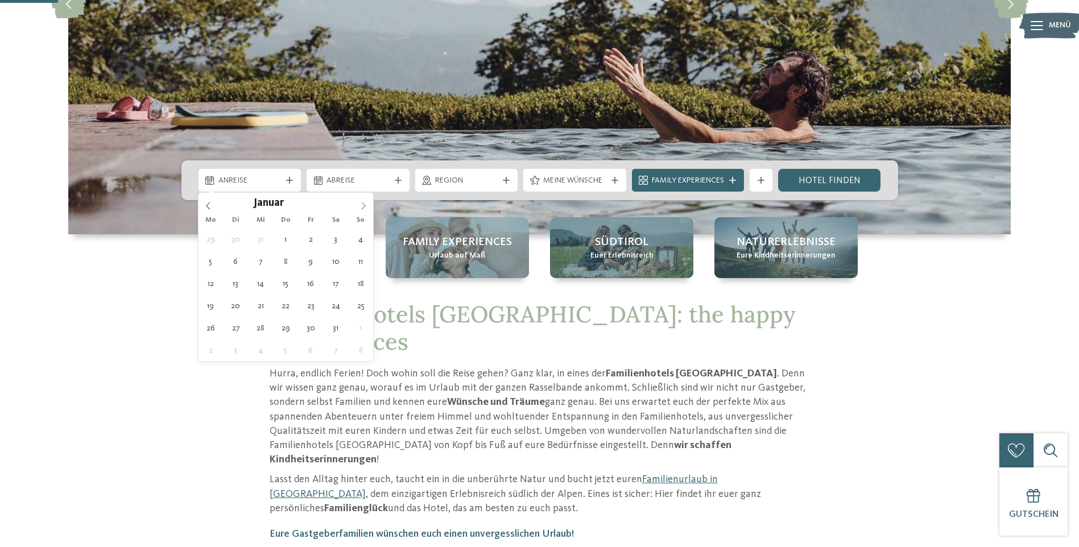
click at [367, 204] on icon at bounding box center [363, 206] width 8 height 8
click at [366, 204] on icon at bounding box center [363, 206] width 8 height 8
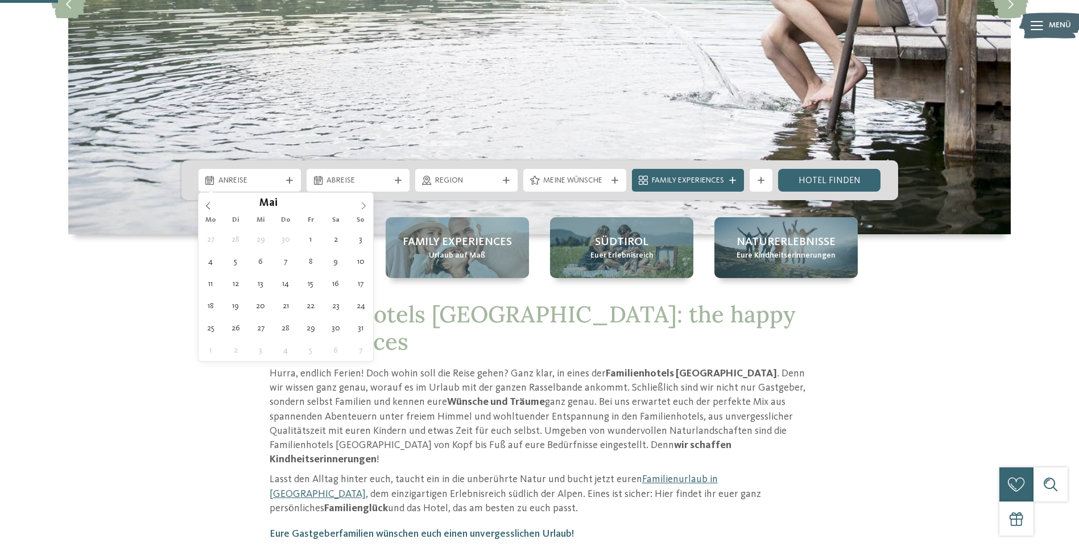
click at [366, 204] on icon at bounding box center [363, 206] width 8 height 8
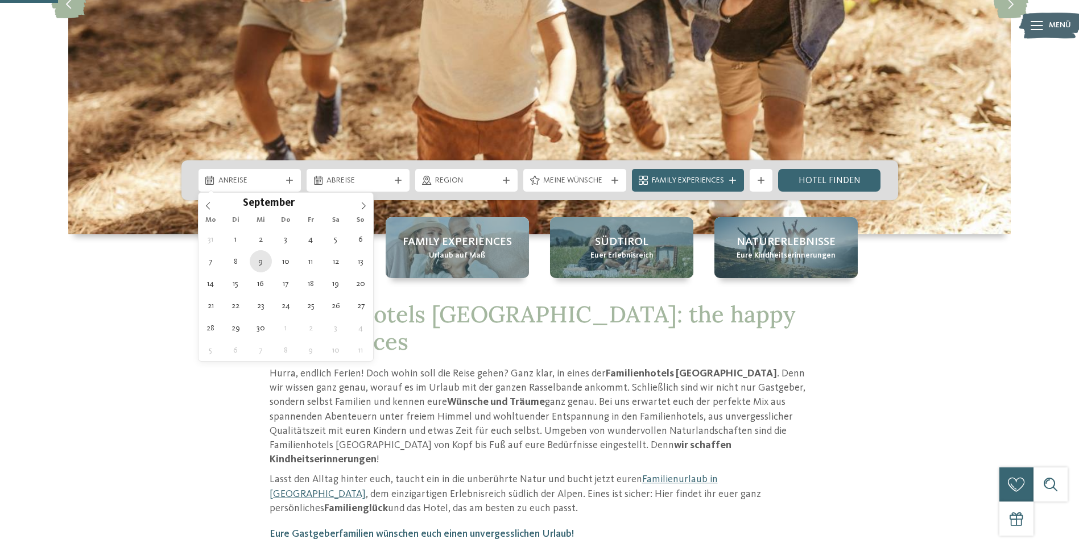
type div "09.09.2026"
type input "****"
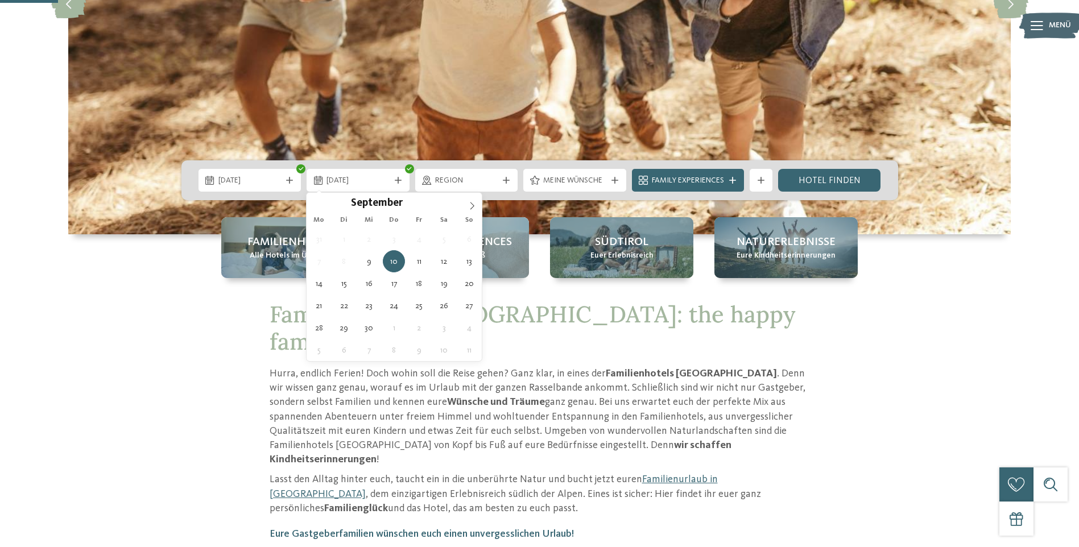
type div "16.09.2026"
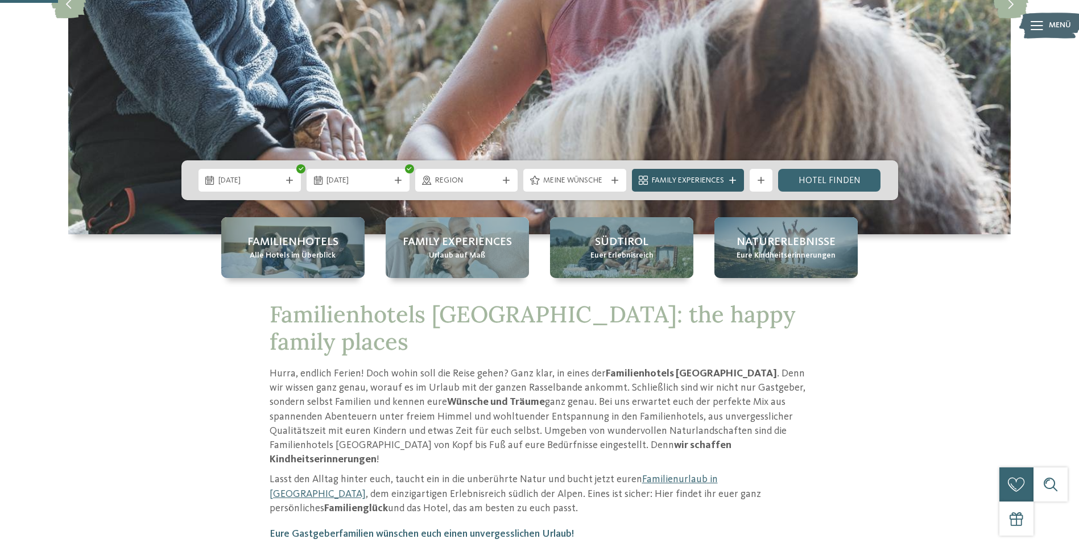
click at [734, 181] on icon at bounding box center [732, 180] width 7 height 7
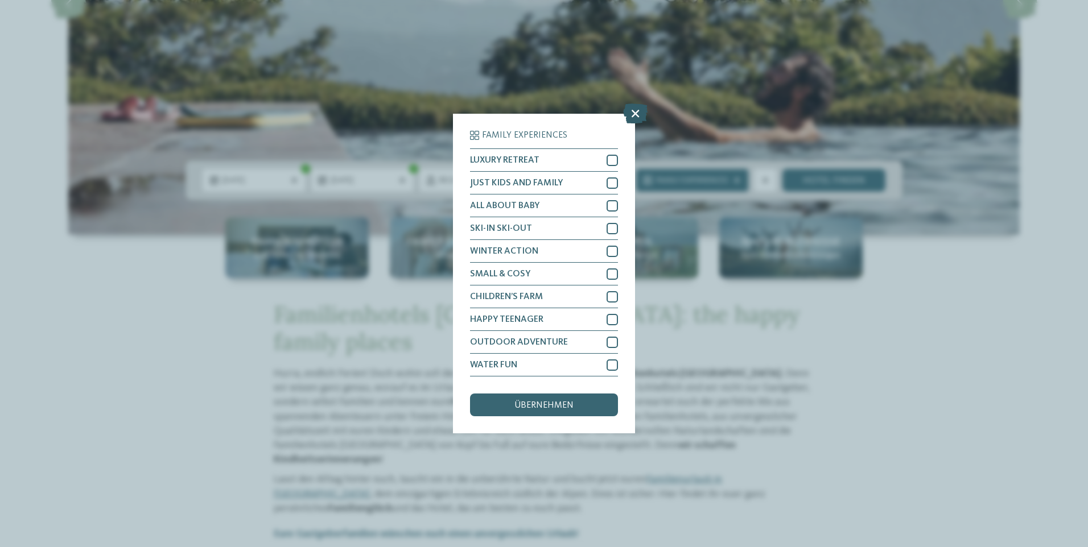
click at [631, 113] on icon at bounding box center [635, 114] width 24 height 20
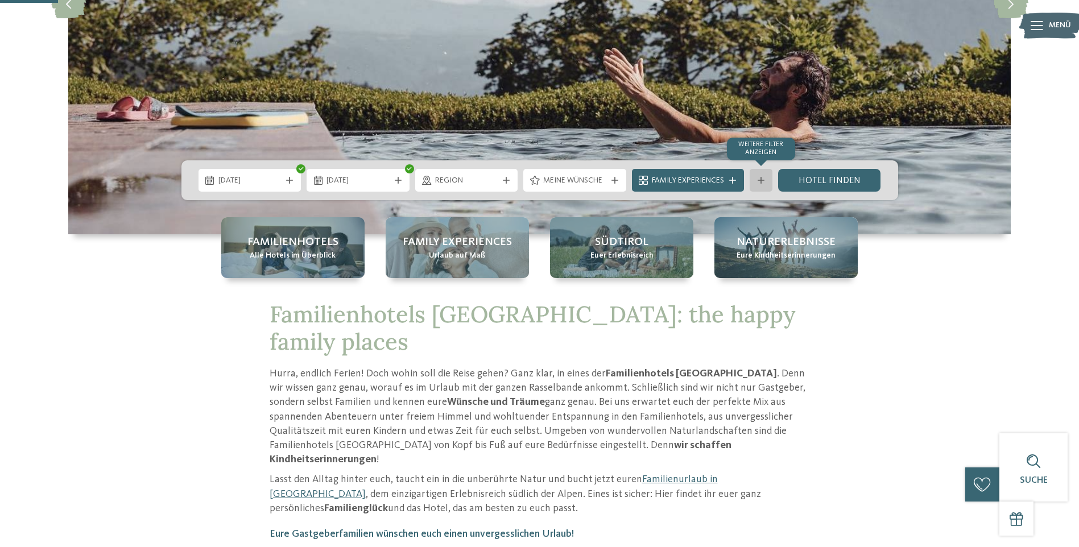
click at [763, 176] on div "Weitere Filter anzeigen" at bounding box center [761, 180] width 23 height 23
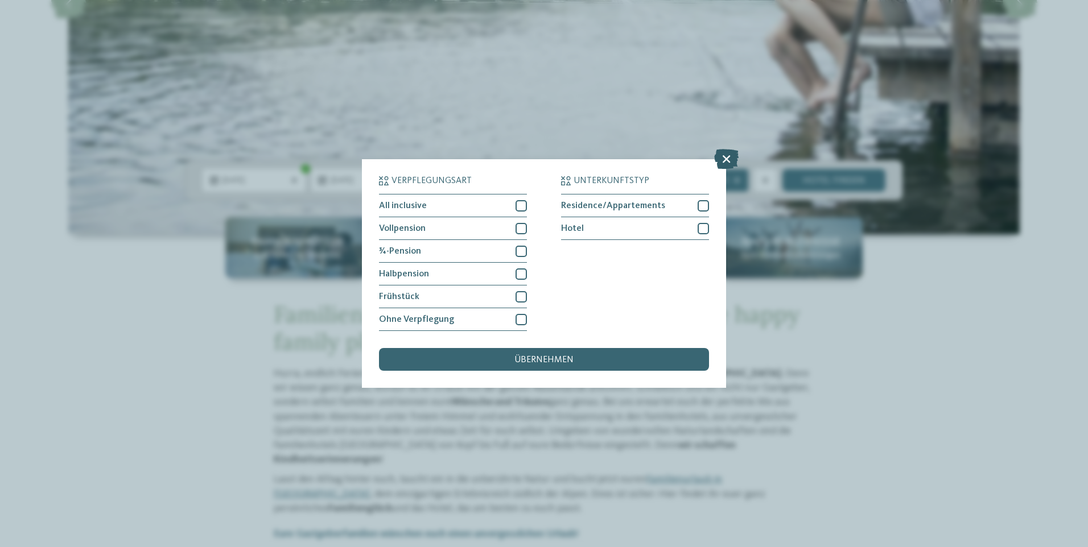
click at [722, 162] on icon at bounding box center [726, 159] width 24 height 20
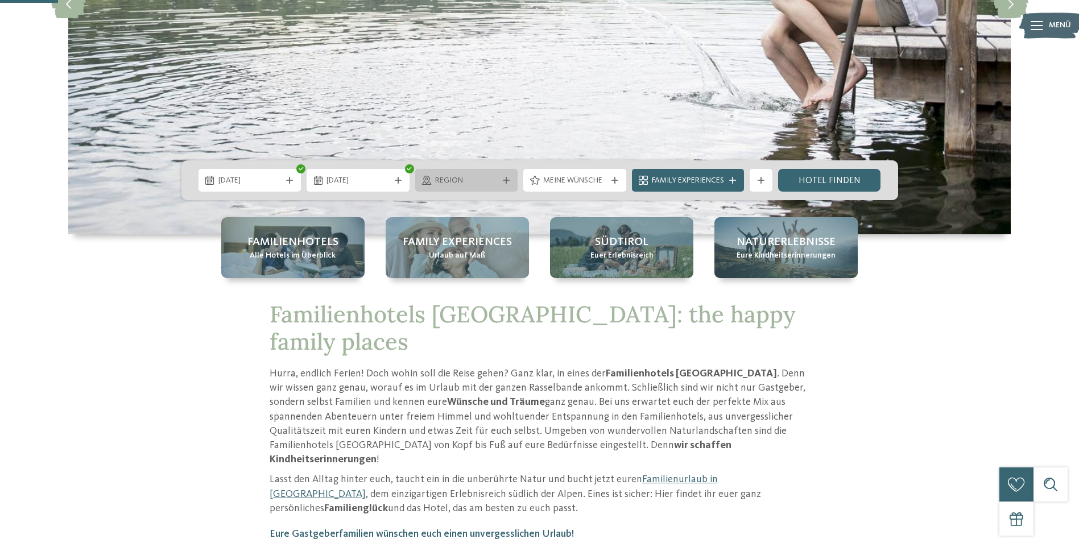
click at [507, 183] on icon at bounding box center [506, 180] width 7 height 7
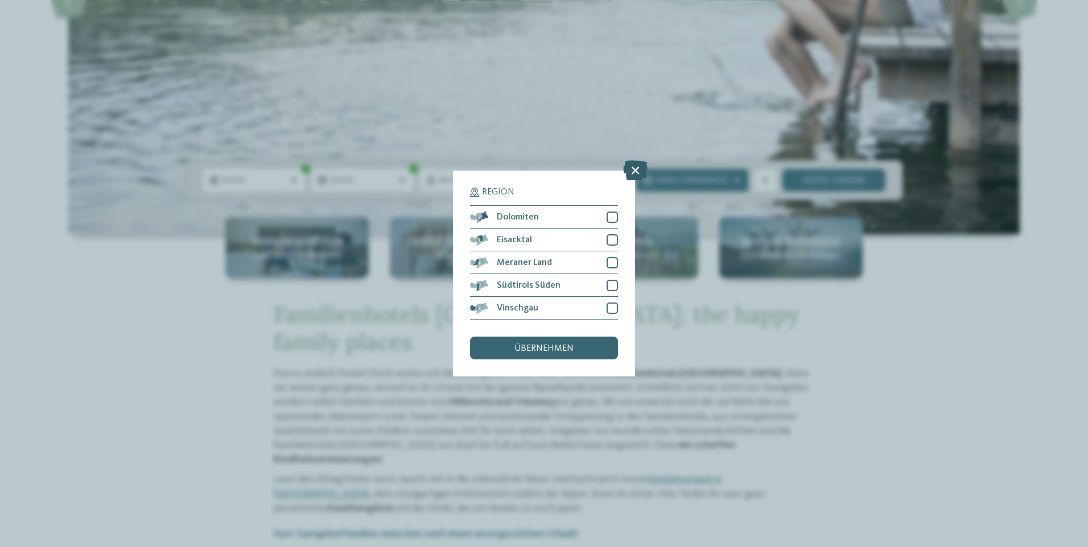
click at [636, 167] on icon at bounding box center [635, 170] width 24 height 20
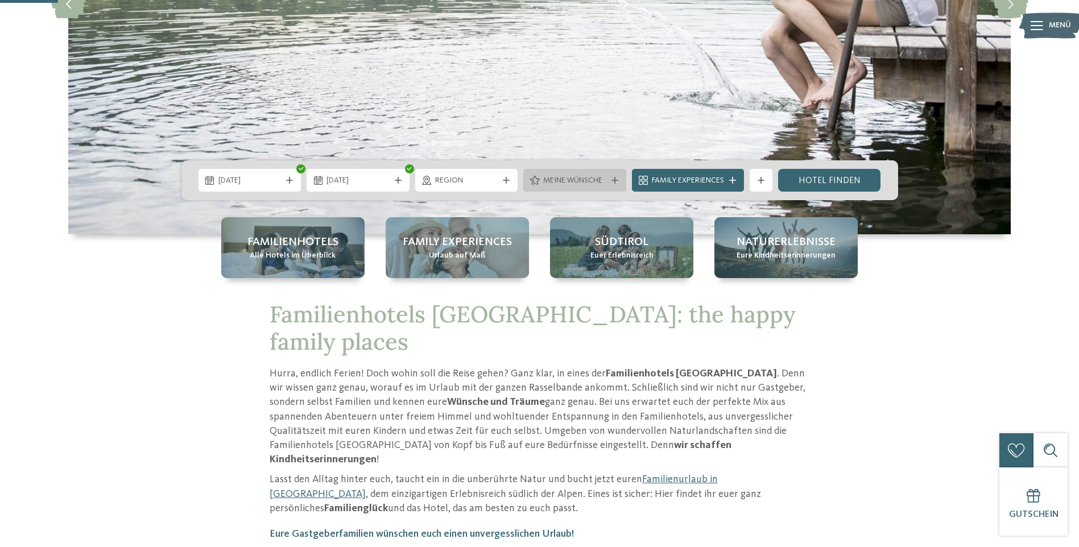
click at [613, 177] on icon at bounding box center [614, 180] width 7 height 7
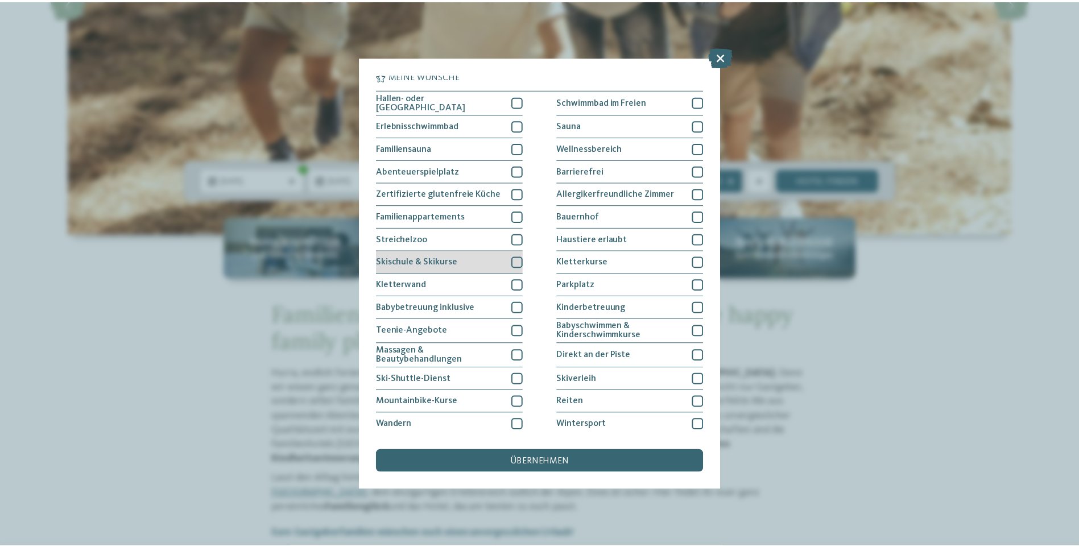
scroll to position [0, 0]
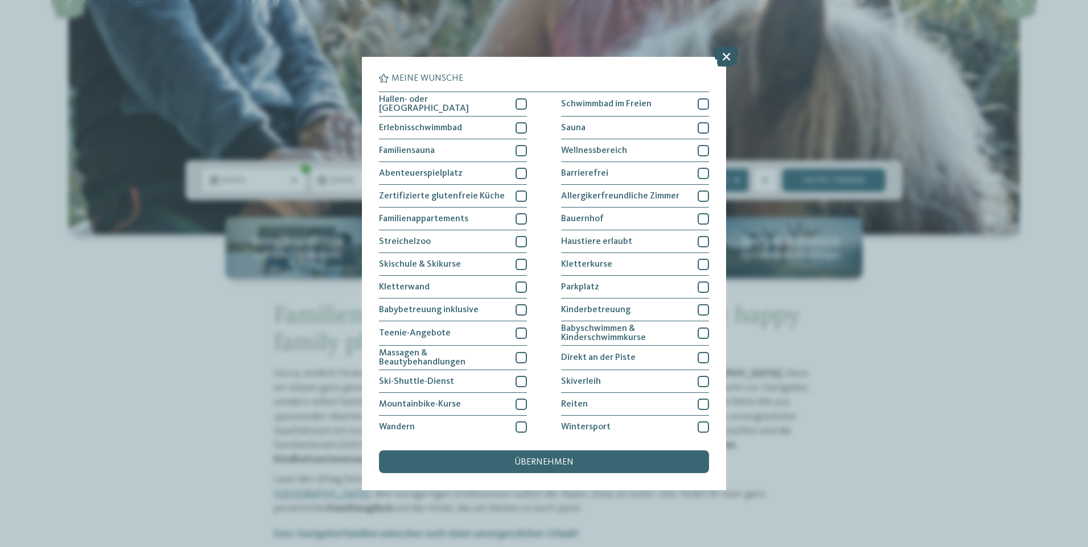
click at [720, 56] on icon at bounding box center [726, 57] width 24 height 20
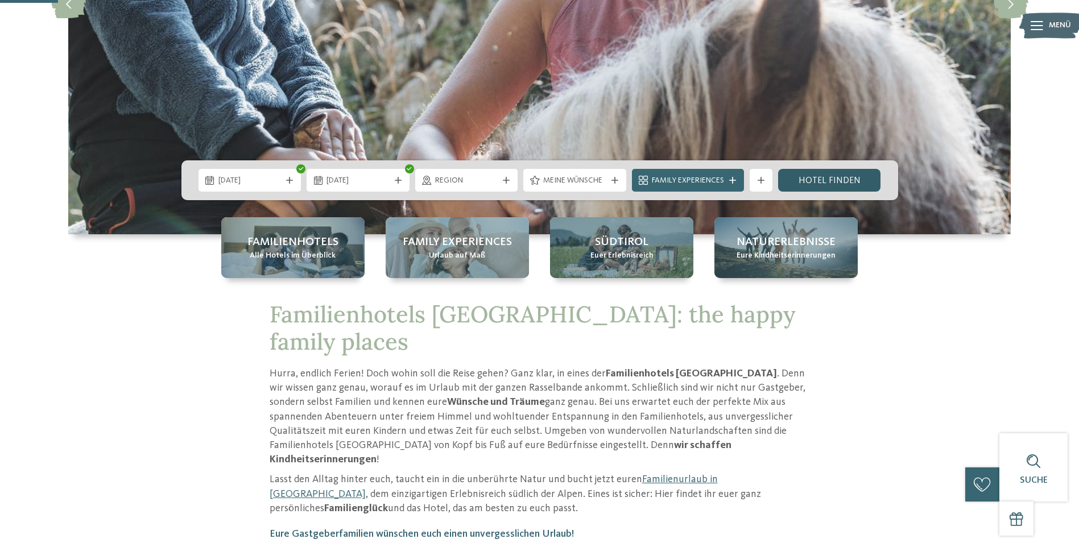
click at [841, 175] on link "Hotel finden" at bounding box center [829, 180] width 103 height 23
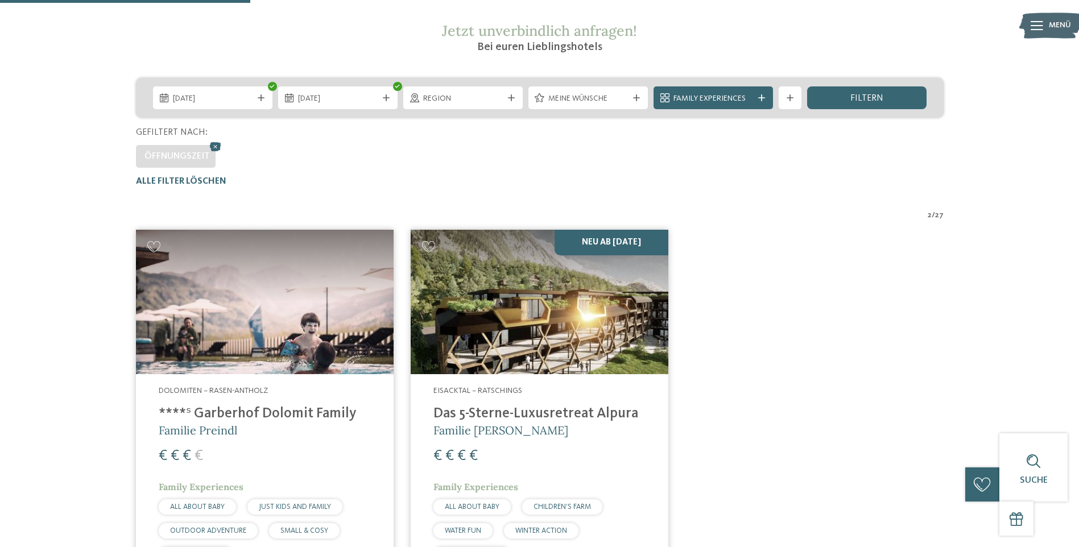
scroll to position [213, 0]
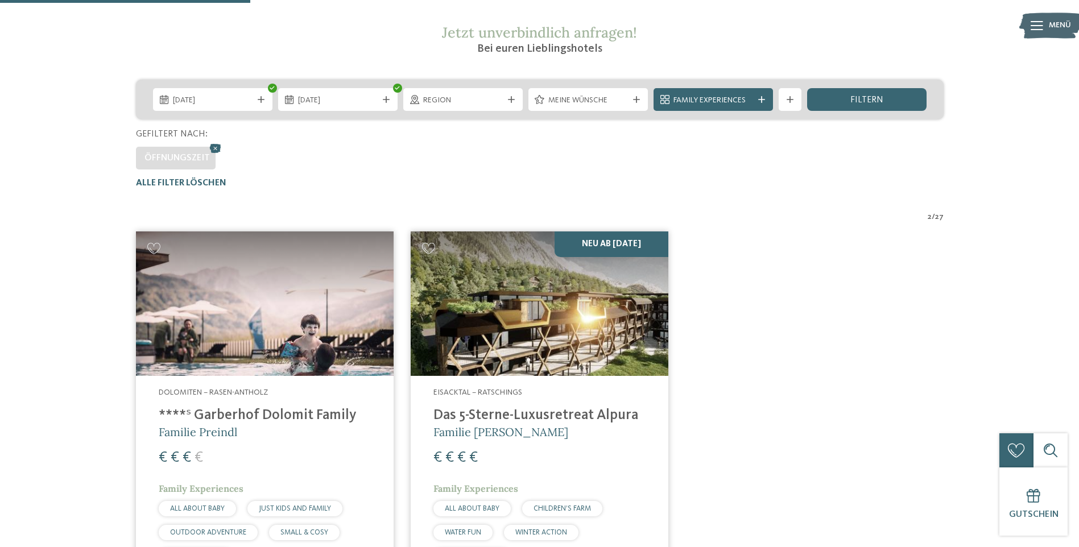
click at [268, 301] on img at bounding box center [265, 303] width 258 height 145
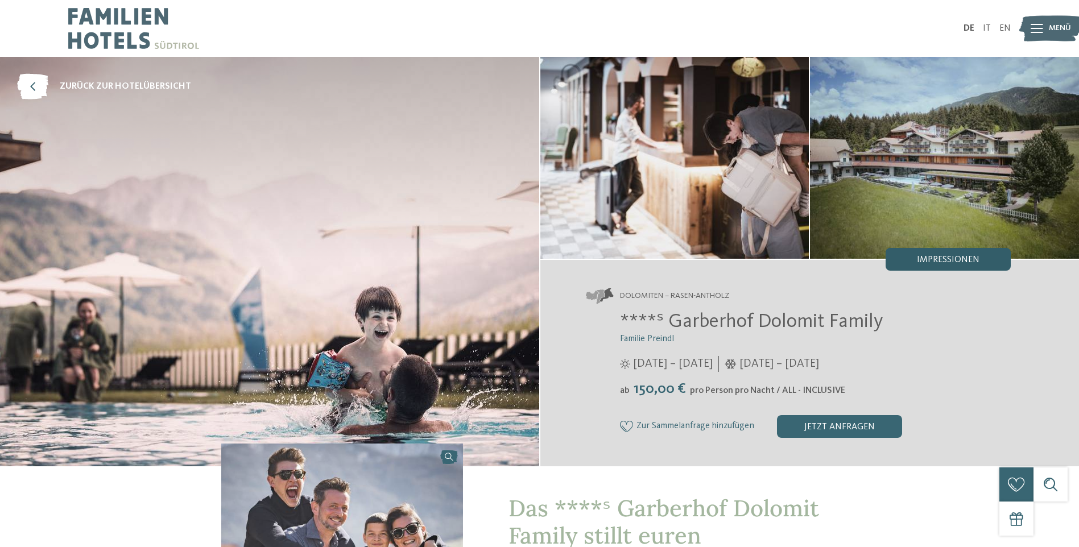
click at [964, 258] on span "Impressionen" at bounding box center [948, 259] width 63 height 9
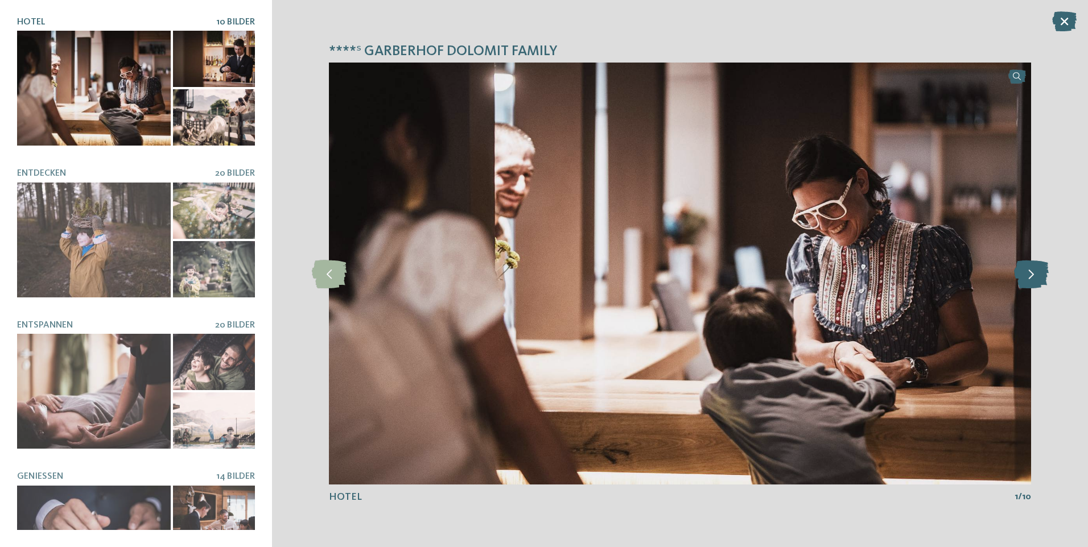
click at [1026, 274] on icon at bounding box center [1031, 273] width 35 height 28
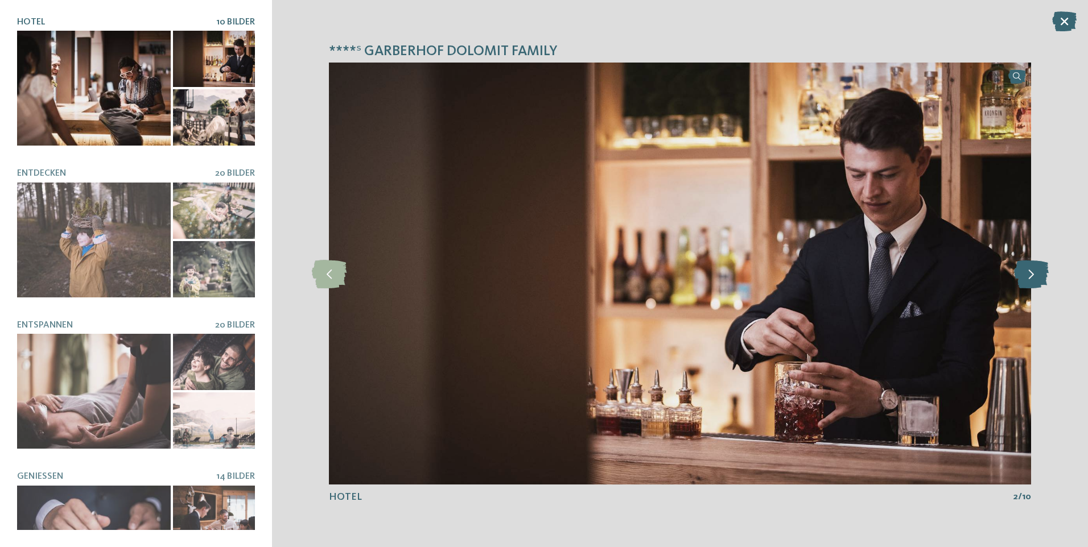
click at [1026, 275] on icon at bounding box center [1031, 273] width 35 height 28
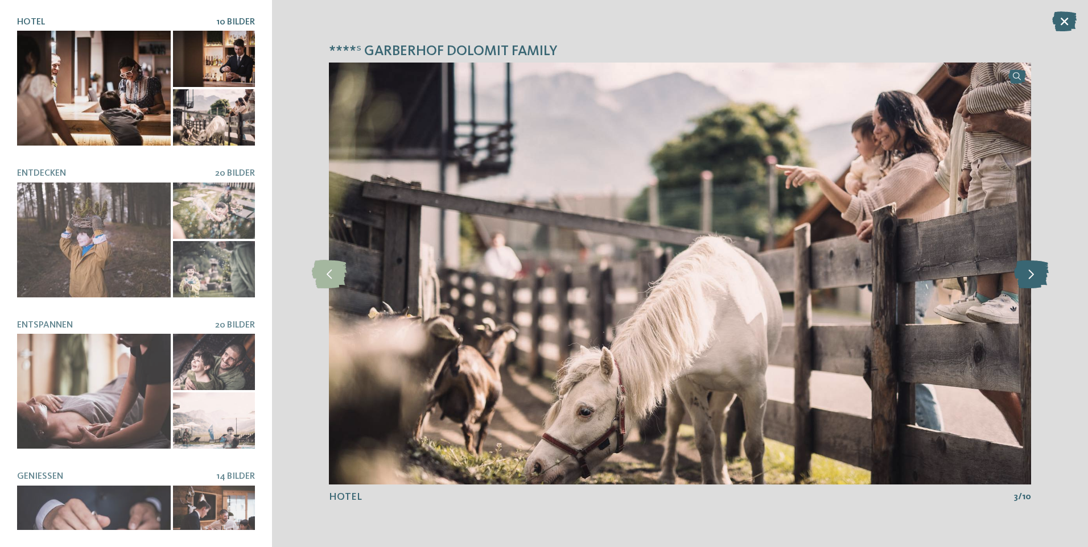
click at [1026, 275] on icon at bounding box center [1031, 273] width 35 height 28
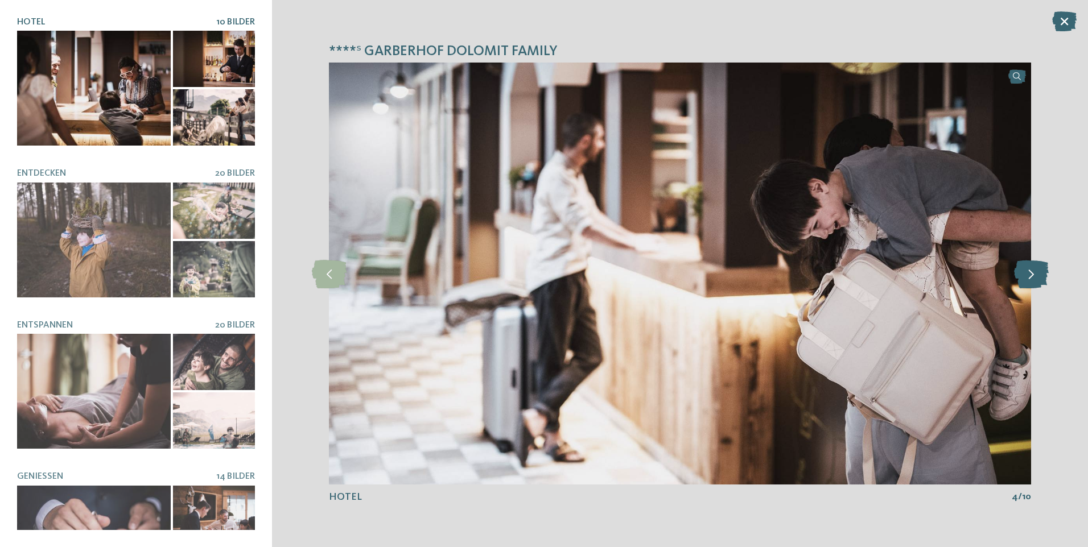
click at [1026, 275] on icon at bounding box center [1031, 273] width 35 height 28
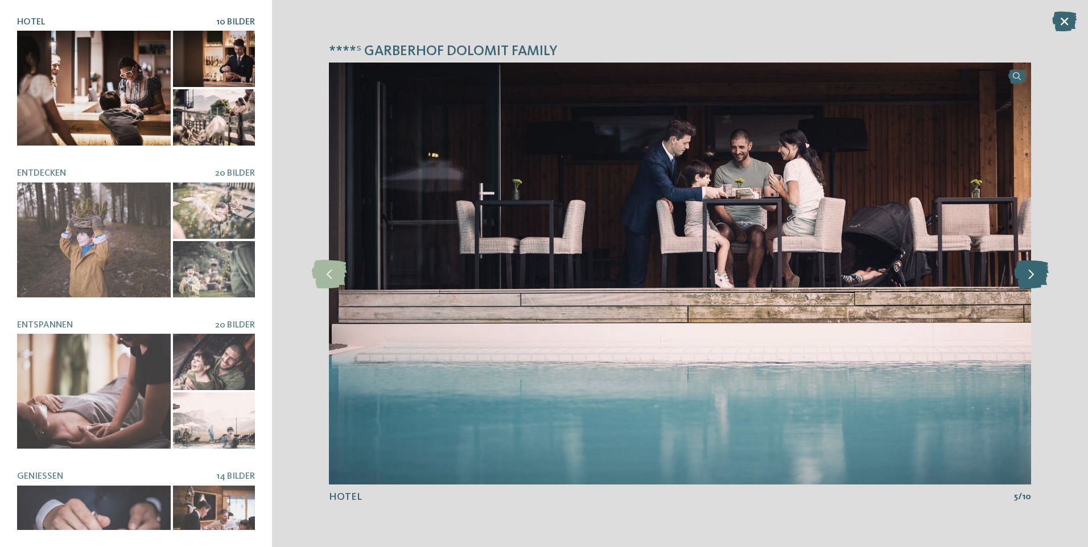
click at [1026, 275] on icon at bounding box center [1031, 273] width 35 height 28
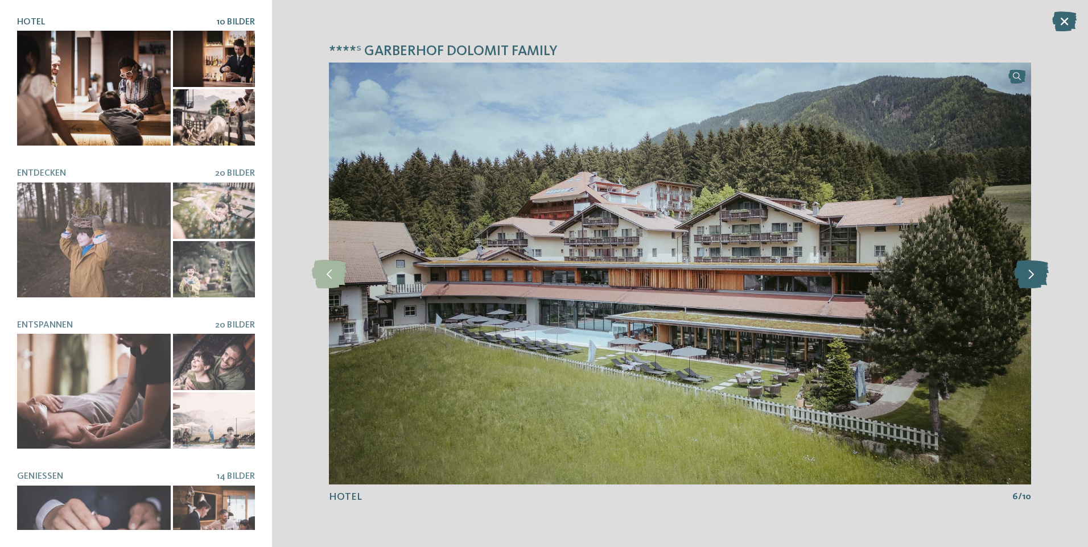
click at [1026, 275] on icon at bounding box center [1031, 273] width 35 height 28
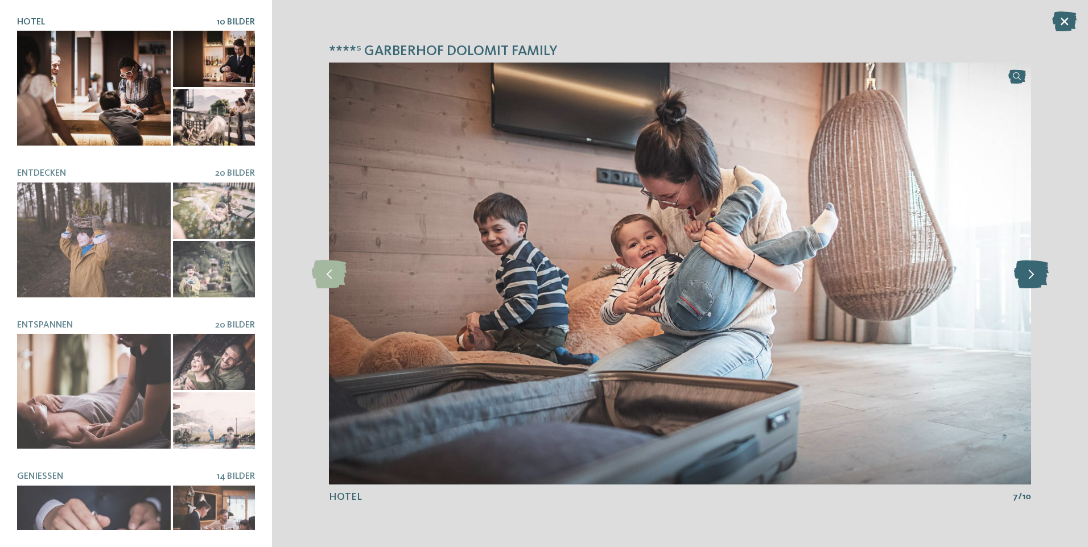
click at [1026, 275] on icon at bounding box center [1031, 273] width 35 height 28
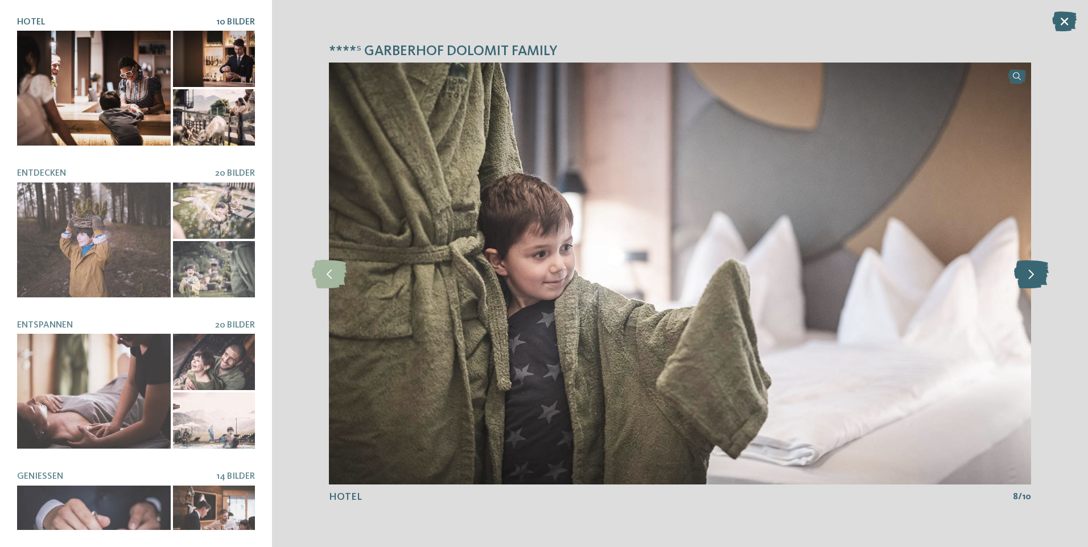
click at [1026, 275] on icon at bounding box center [1031, 273] width 35 height 28
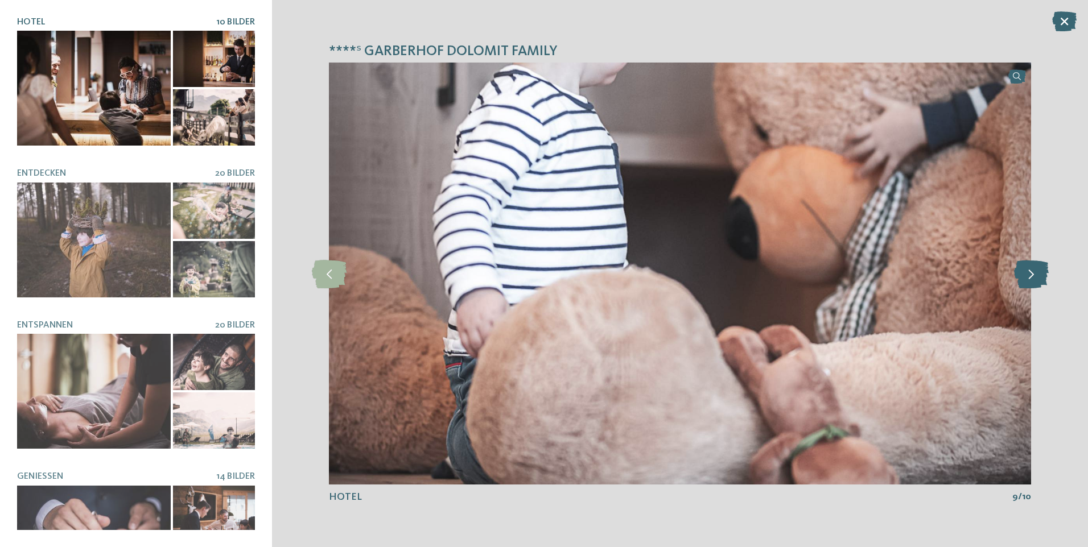
click at [1026, 275] on icon at bounding box center [1031, 273] width 35 height 28
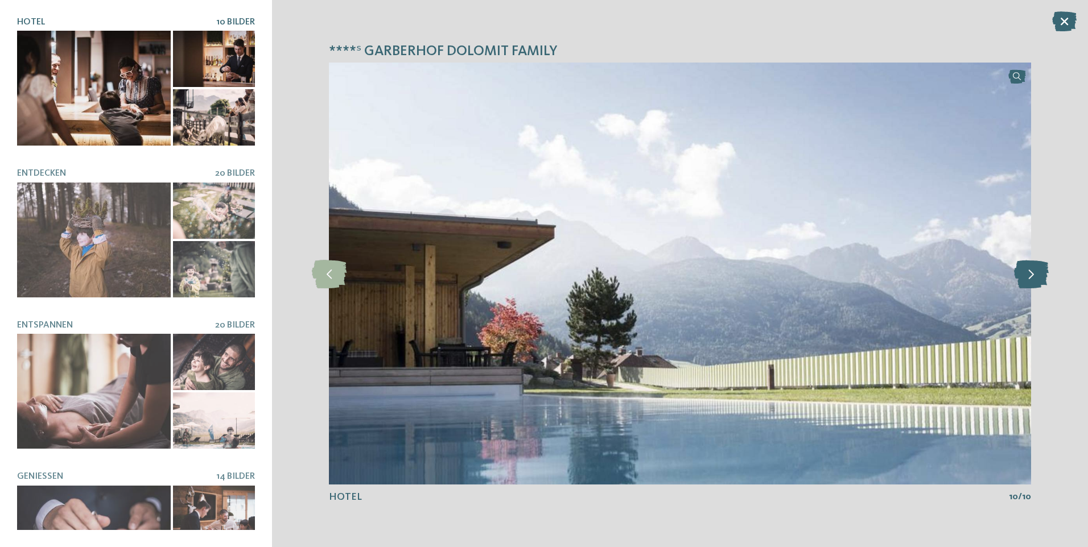
click at [1026, 275] on icon at bounding box center [1031, 273] width 35 height 28
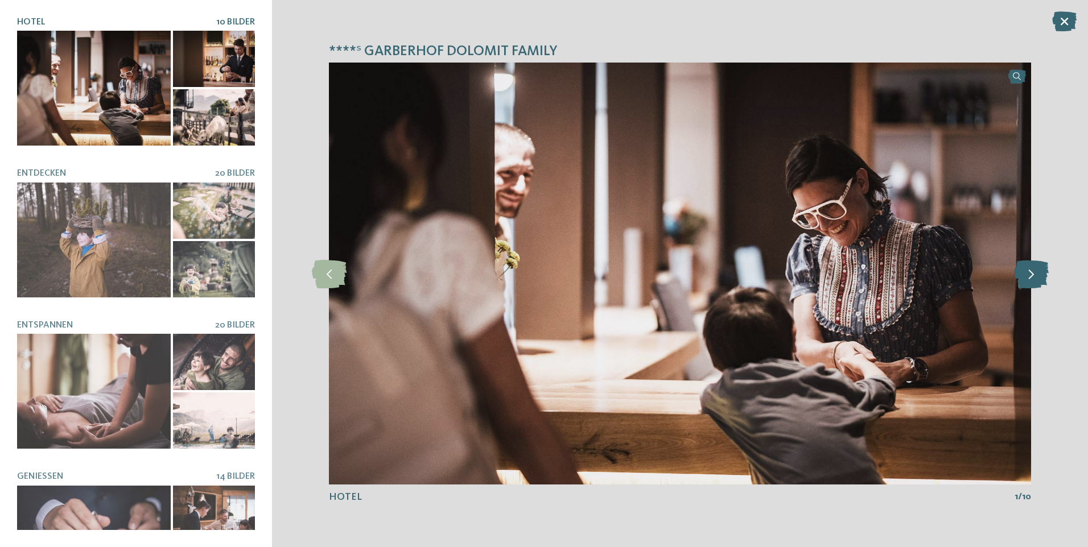
click at [1026, 275] on icon at bounding box center [1031, 273] width 35 height 28
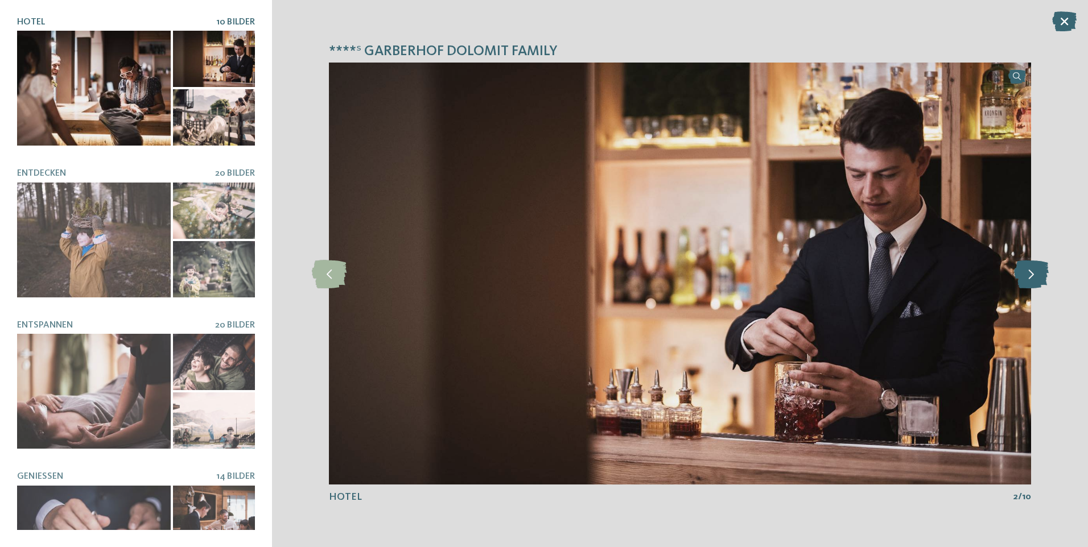
click at [1026, 275] on icon at bounding box center [1031, 273] width 35 height 28
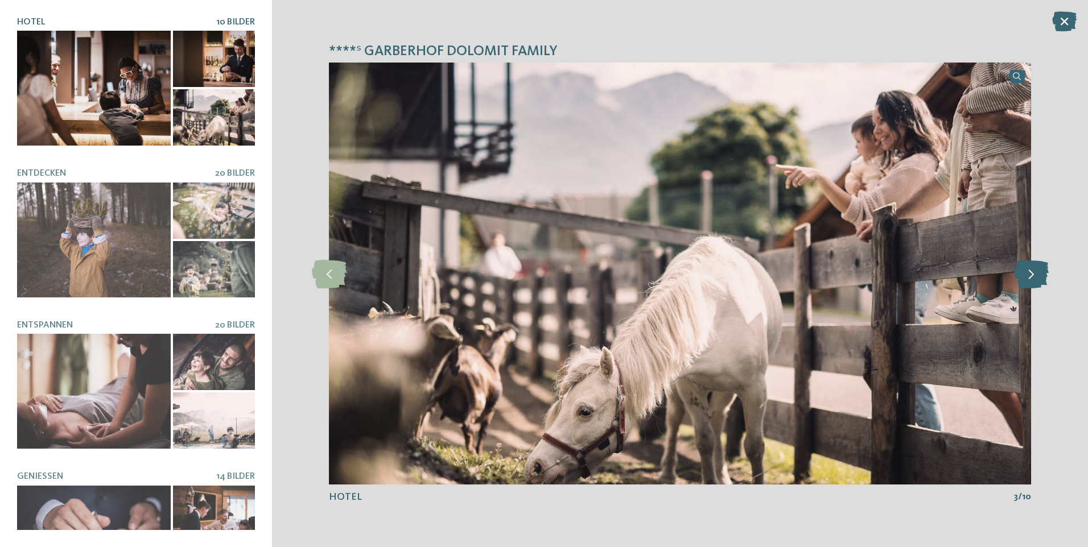
click at [1026, 275] on icon at bounding box center [1031, 273] width 35 height 28
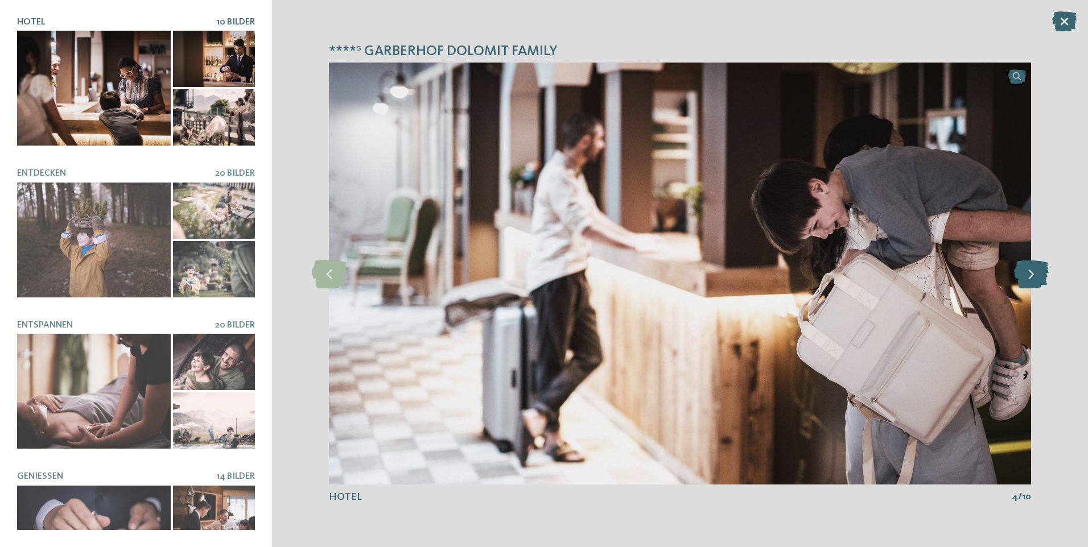
click at [1026, 275] on icon at bounding box center [1031, 273] width 35 height 28
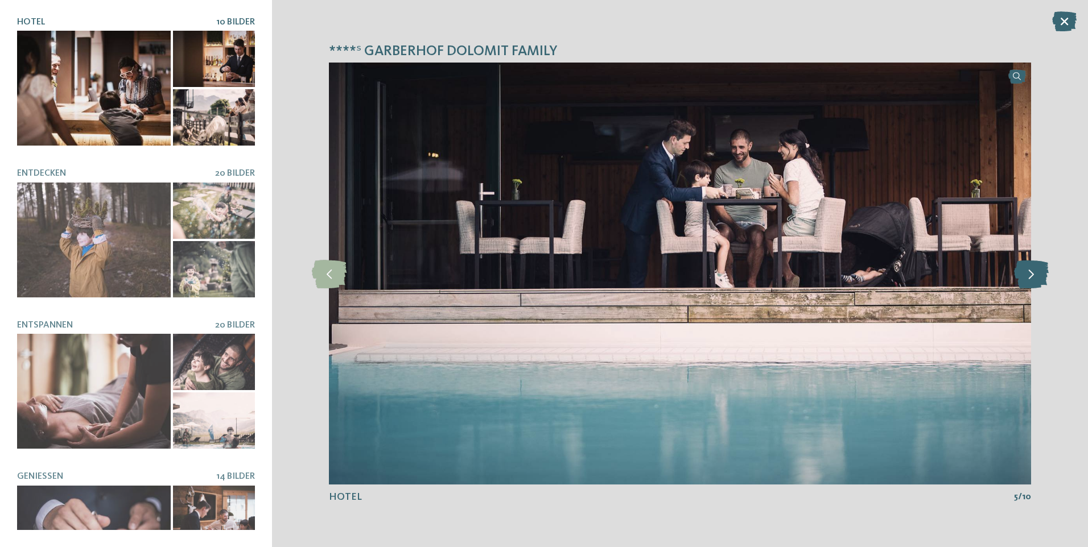
click at [1026, 275] on icon at bounding box center [1031, 273] width 35 height 28
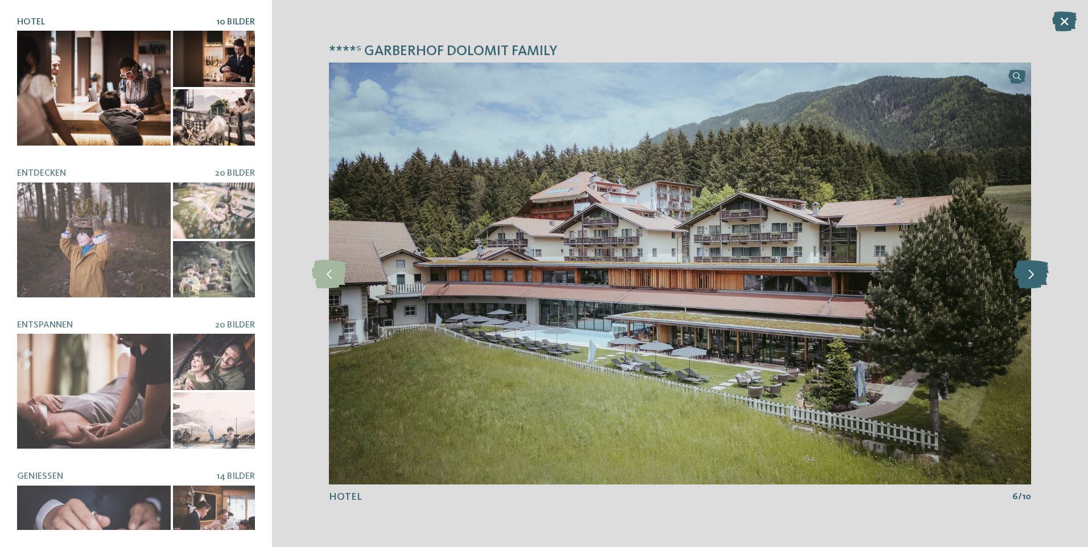
click at [1026, 275] on icon at bounding box center [1031, 273] width 35 height 28
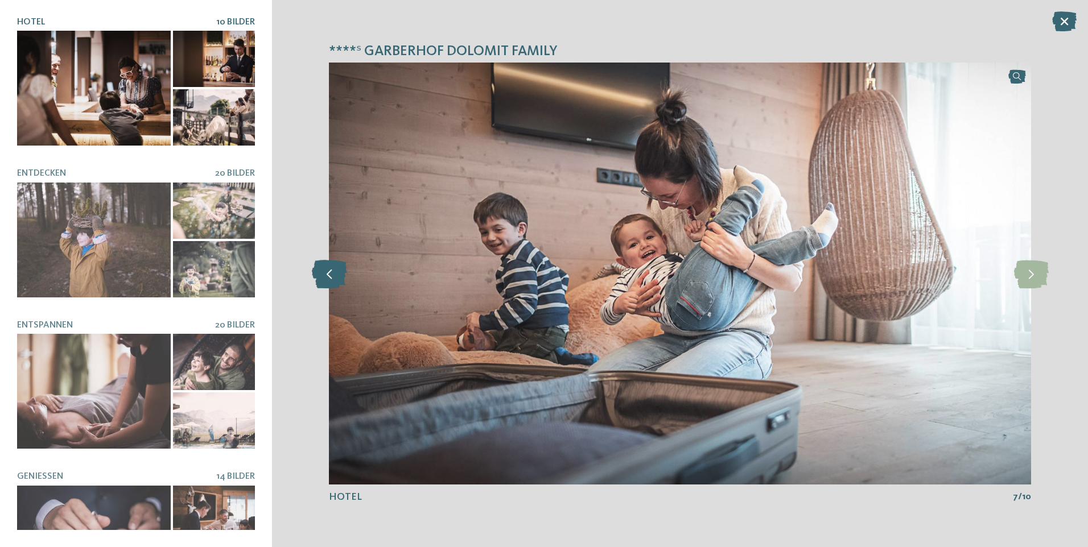
click at [321, 275] on icon at bounding box center [329, 273] width 35 height 28
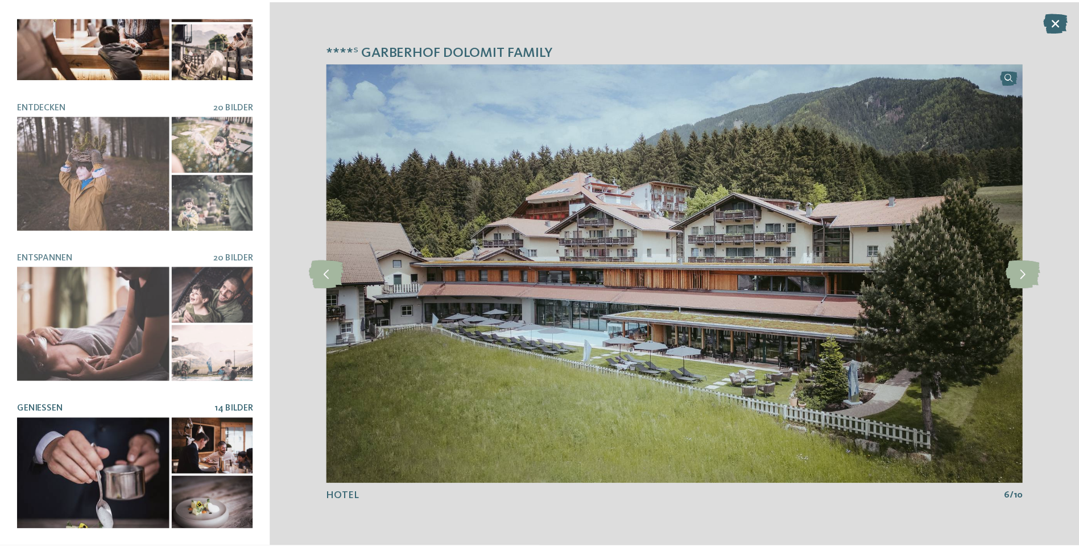
scroll to position [171, 0]
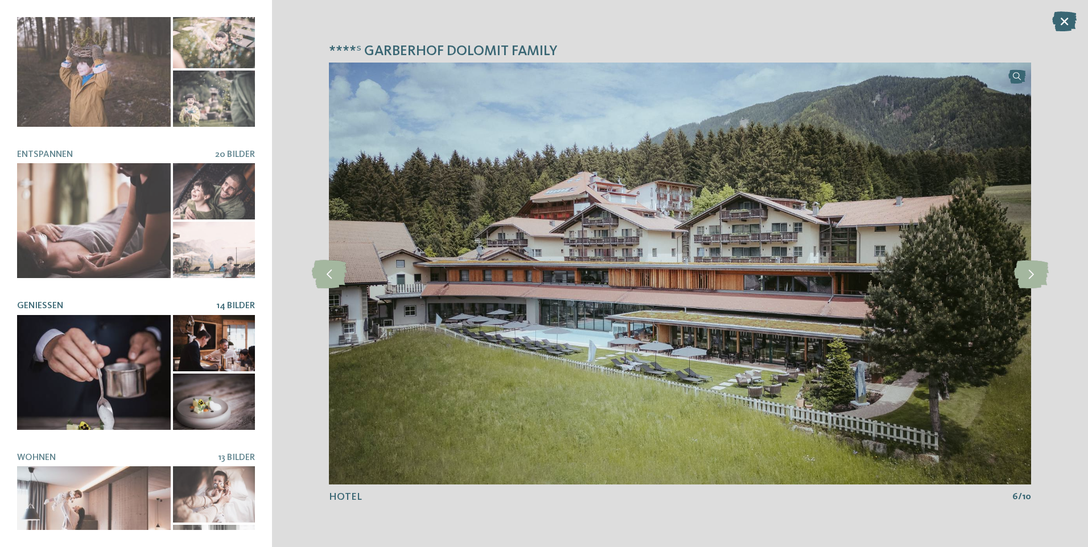
click at [108, 361] on div at bounding box center [94, 372] width 154 height 115
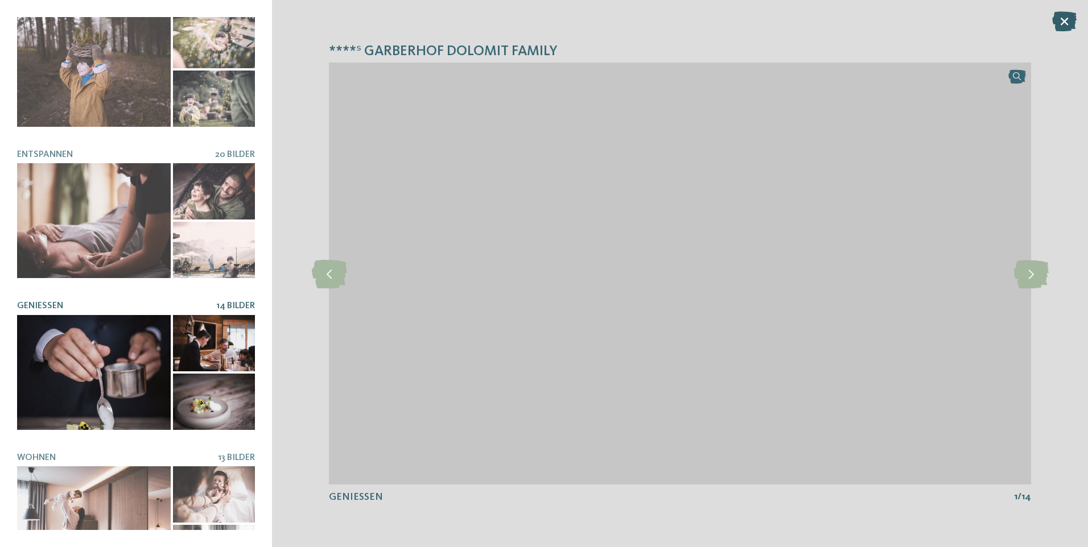
click at [1060, 15] on icon at bounding box center [1064, 21] width 24 height 20
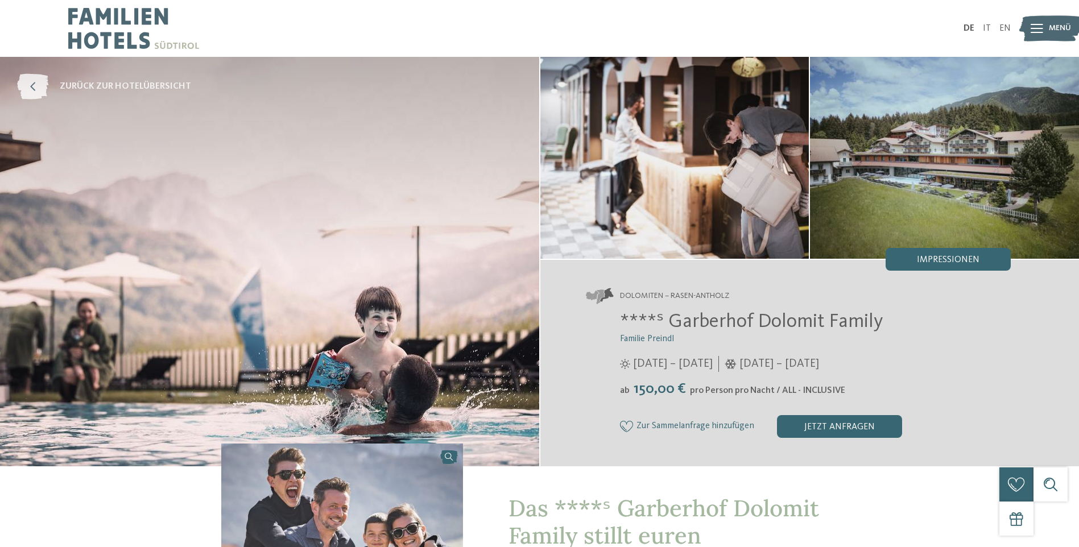
click at [34, 78] on icon at bounding box center [32, 87] width 31 height 26
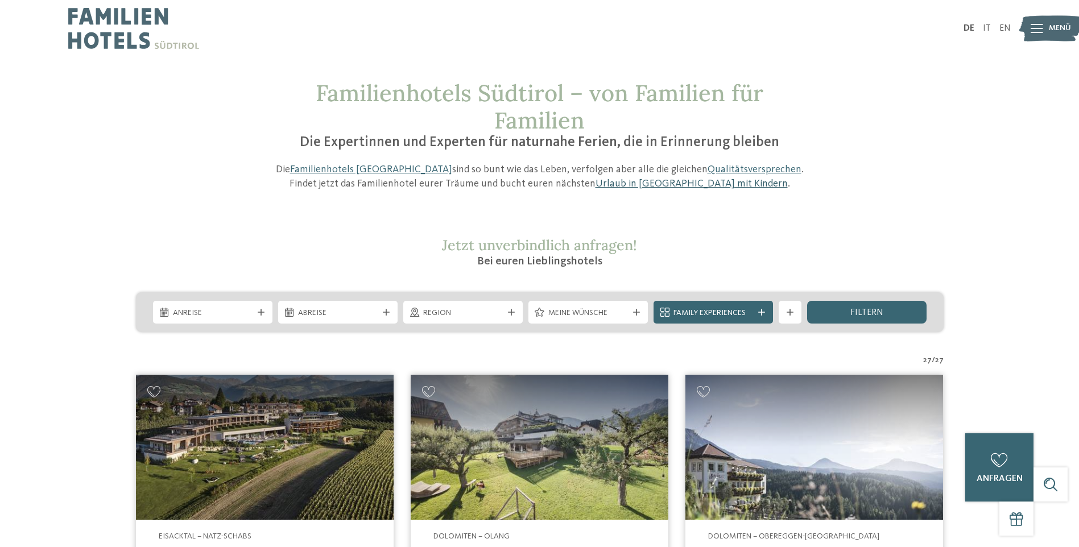
click at [644, 181] on link "Urlaub in [GEOGRAPHIC_DATA] mit Kindern" at bounding box center [692, 184] width 192 height 10
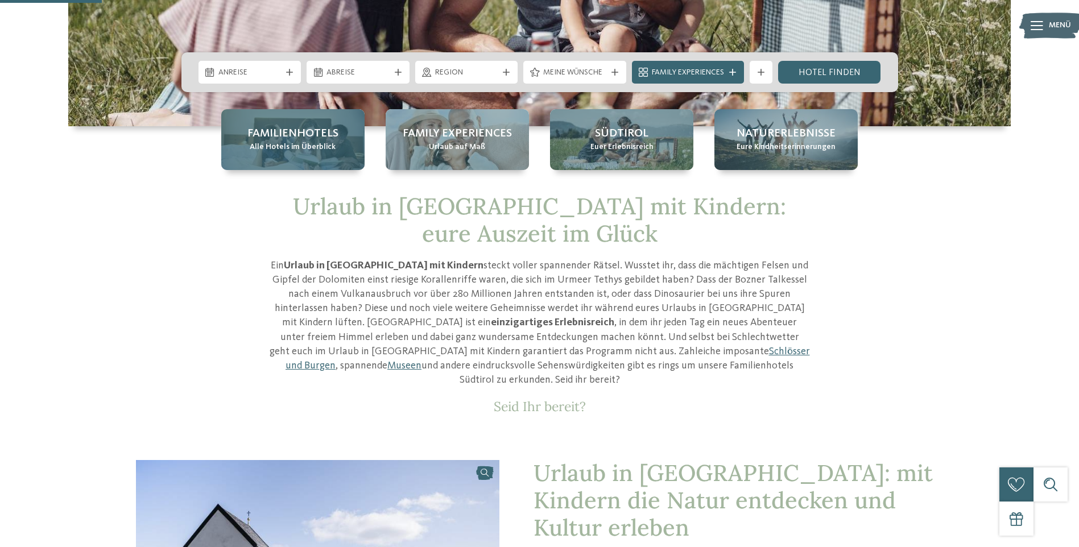
click at [301, 135] on span "Familienhotels" at bounding box center [292, 134] width 91 height 16
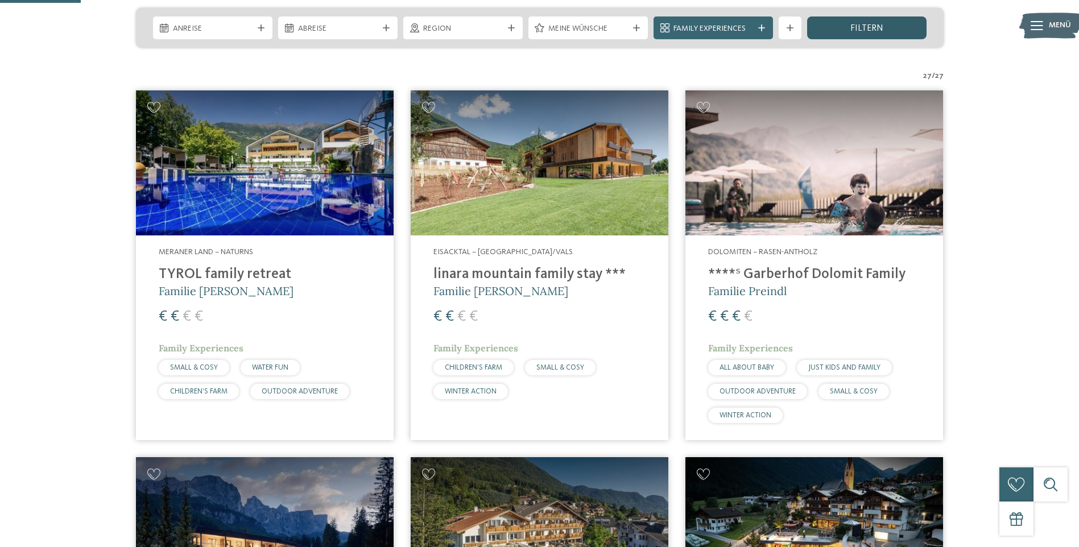
click at [858, 29] on span "filtern" at bounding box center [866, 28] width 33 height 9
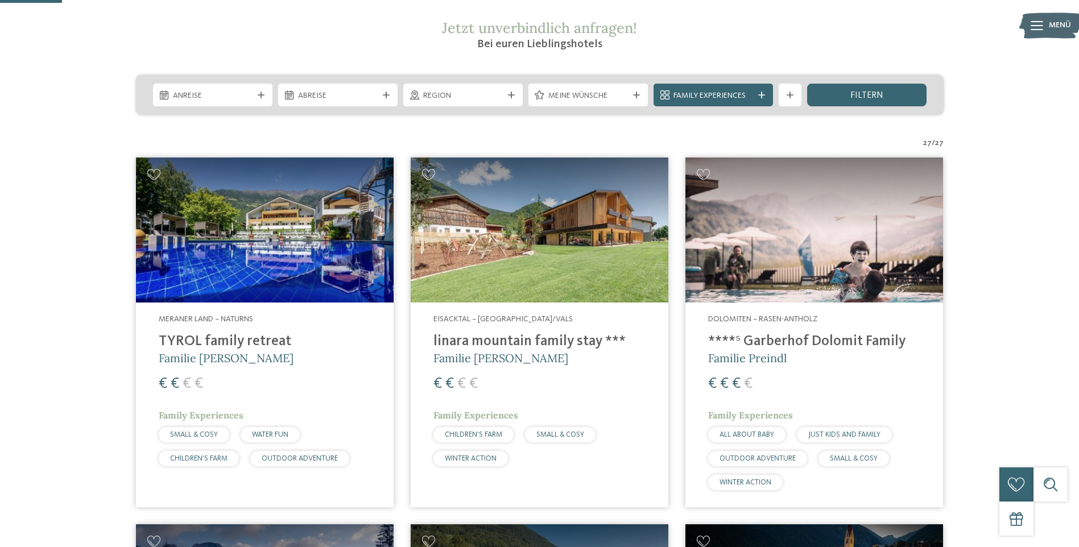
scroll to position [304, 0]
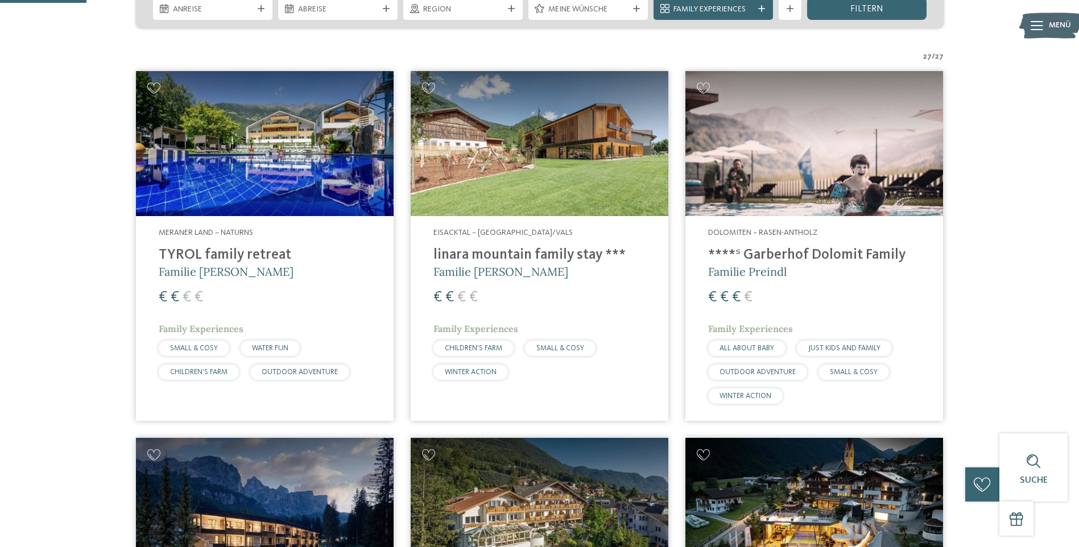
click at [534, 176] on img at bounding box center [540, 143] width 258 height 145
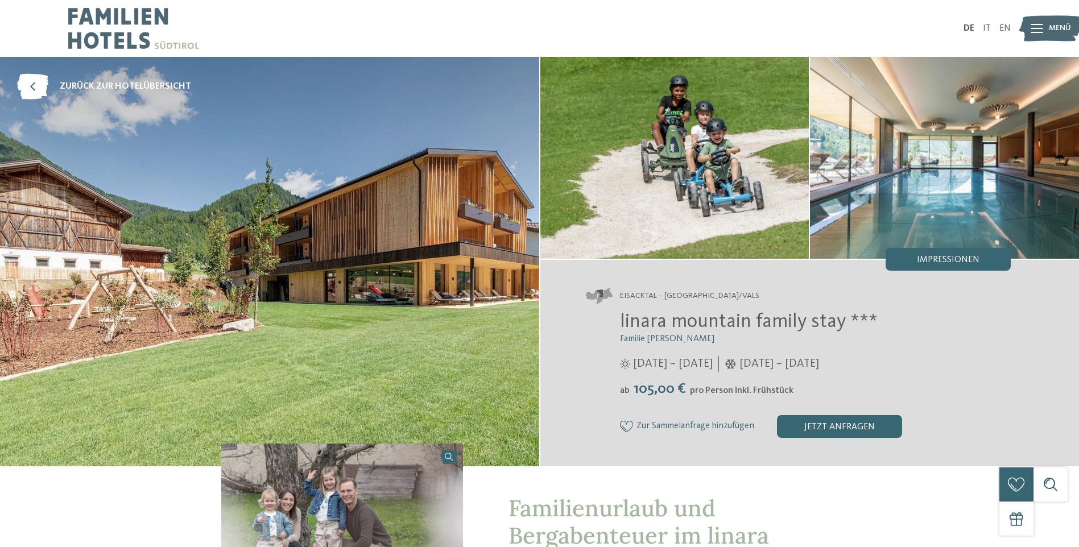
drag, startPoint x: 0, startPoint y: 0, endPoint x: 348, endPoint y: 266, distance: 437.8
click at [348, 266] on img at bounding box center [269, 262] width 539 height 410
click at [947, 261] on span "Impressionen" at bounding box center [948, 259] width 63 height 9
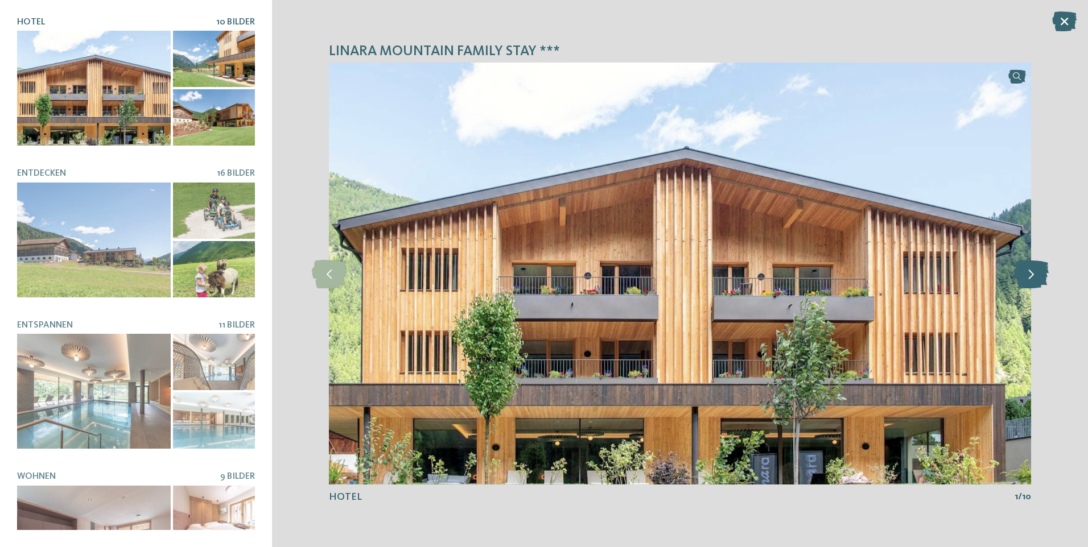
click at [1029, 275] on icon at bounding box center [1031, 273] width 35 height 28
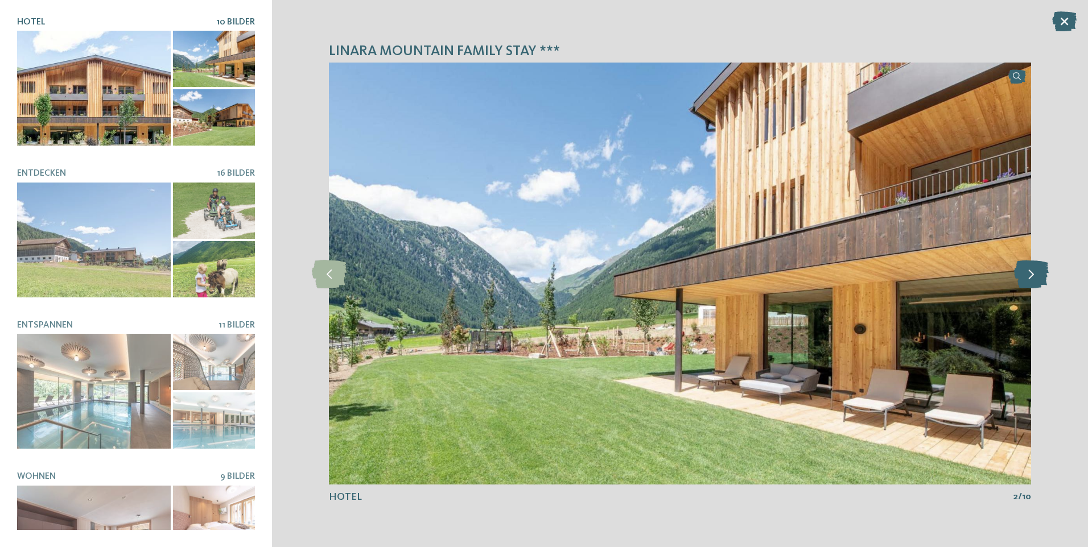
click at [1029, 275] on icon at bounding box center [1031, 273] width 35 height 28
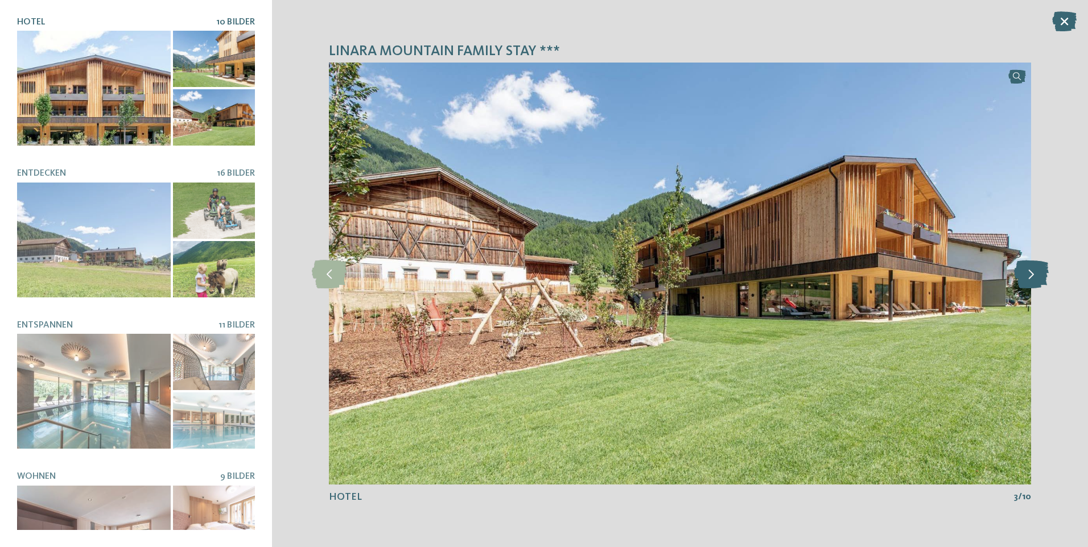
click at [1029, 275] on icon at bounding box center [1031, 273] width 35 height 28
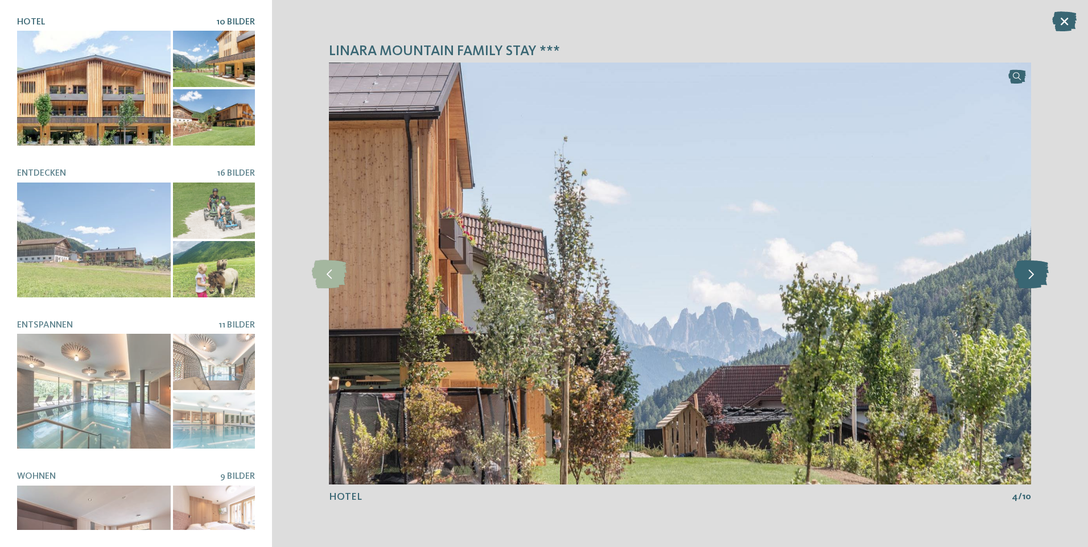
click at [1029, 275] on icon at bounding box center [1031, 273] width 35 height 28
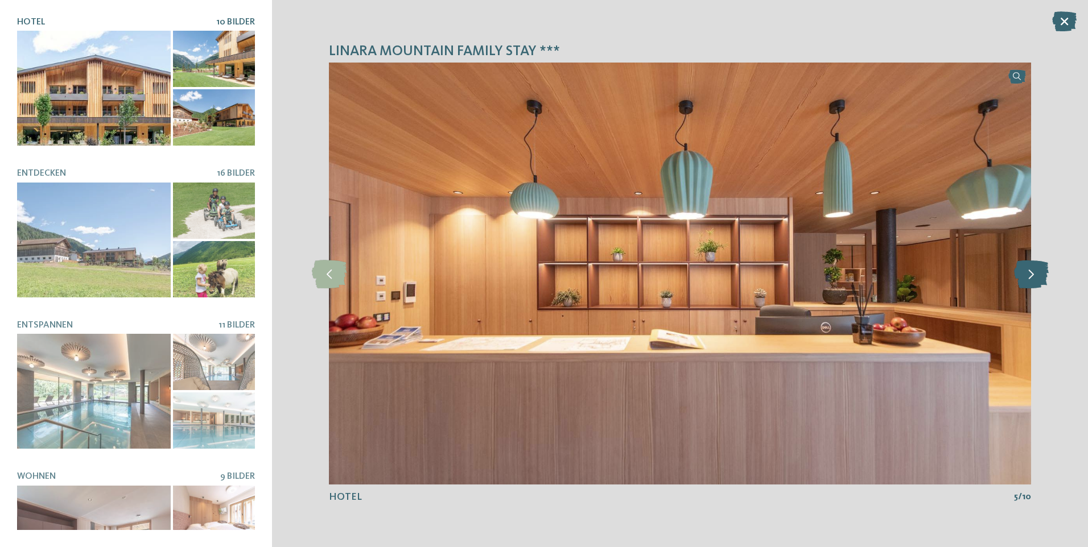
click at [1029, 275] on icon at bounding box center [1031, 273] width 35 height 28
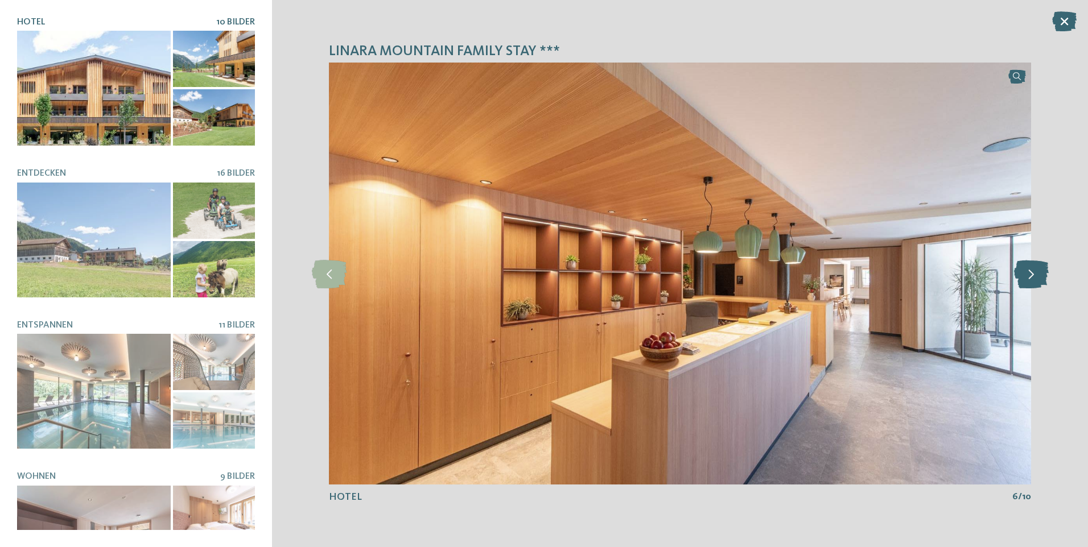
click at [1030, 275] on icon at bounding box center [1031, 273] width 35 height 28
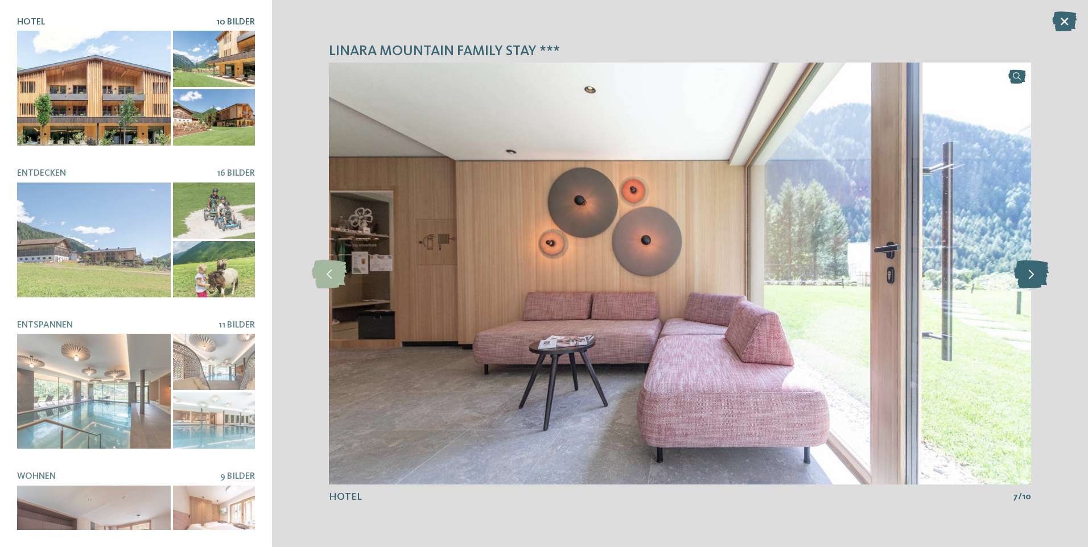
click at [1030, 275] on icon at bounding box center [1031, 273] width 35 height 28
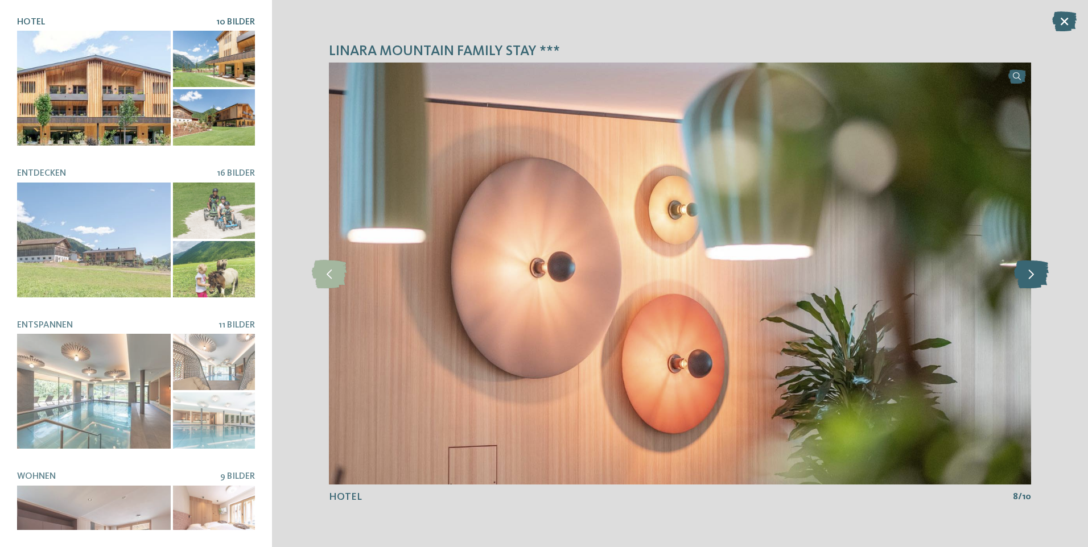
click at [1030, 275] on icon at bounding box center [1031, 273] width 35 height 28
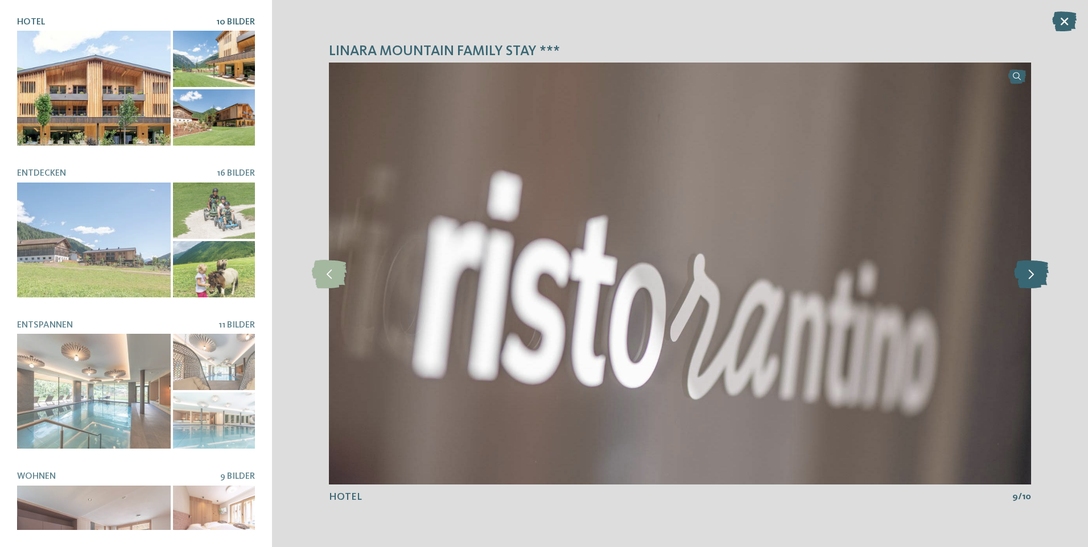
click at [1030, 275] on icon at bounding box center [1031, 273] width 35 height 28
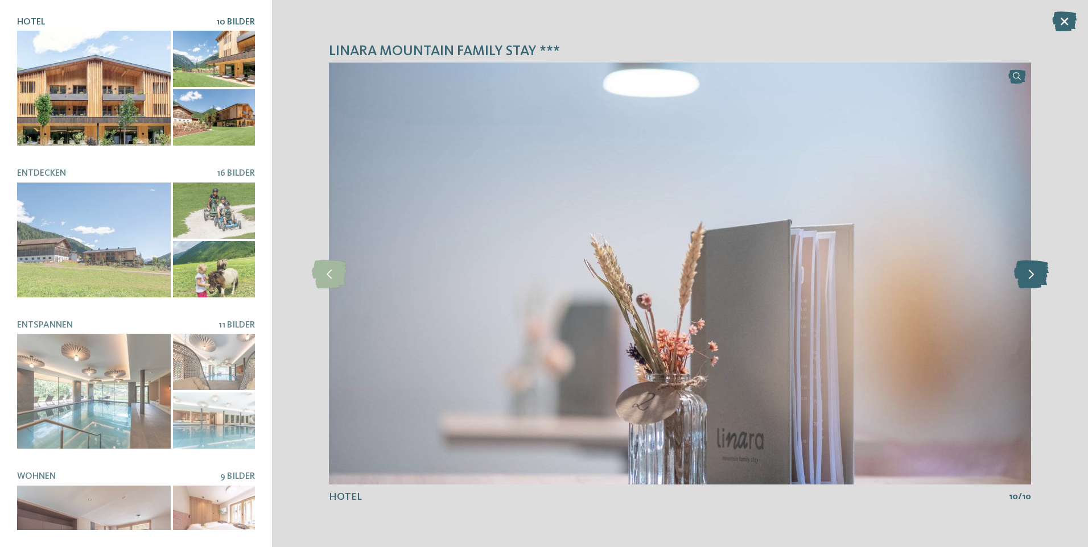
click at [1030, 275] on icon at bounding box center [1031, 273] width 35 height 28
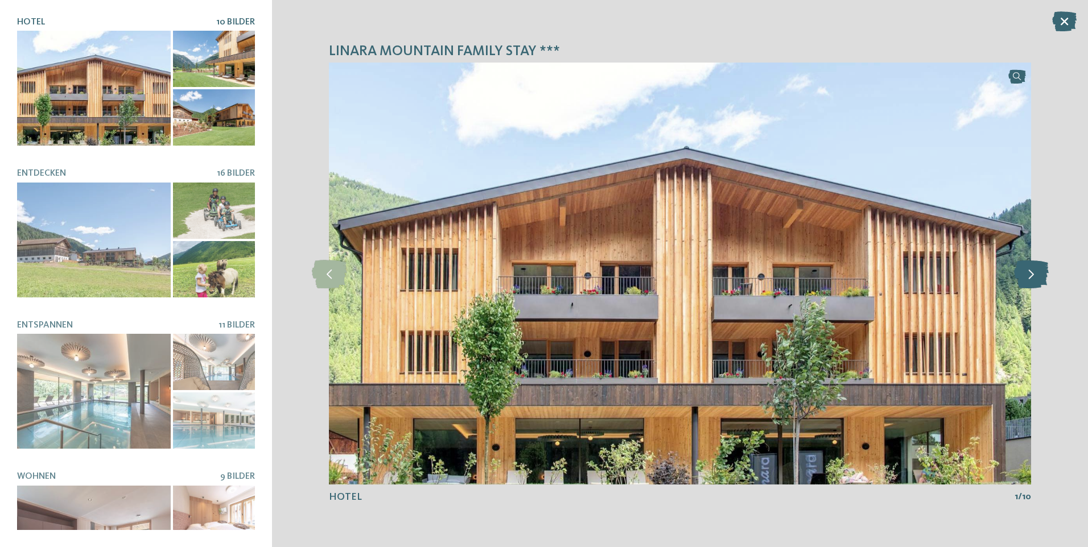
click at [1030, 275] on icon at bounding box center [1031, 273] width 35 height 28
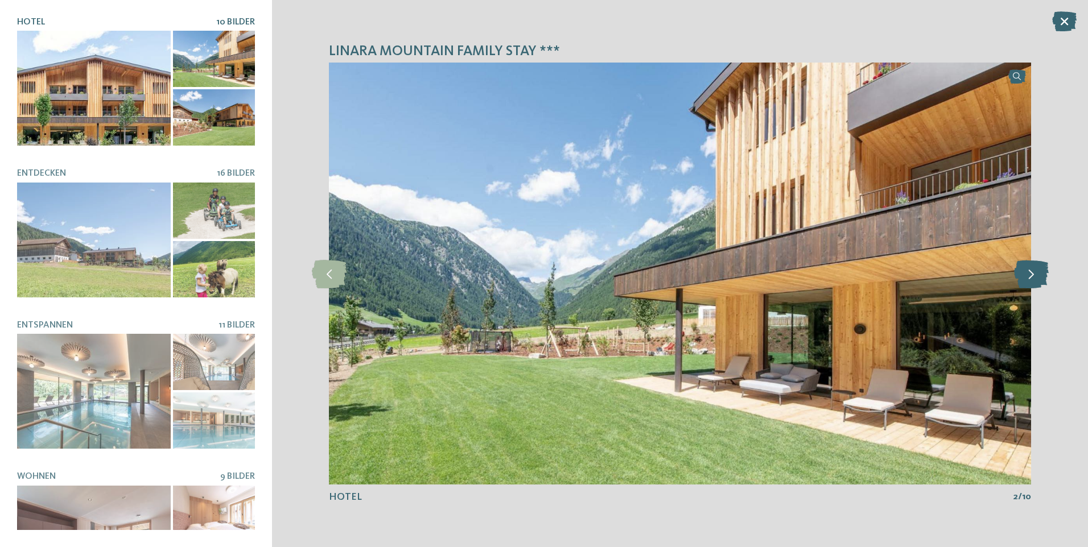
click at [1030, 275] on icon at bounding box center [1031, 273] width 35 height 28
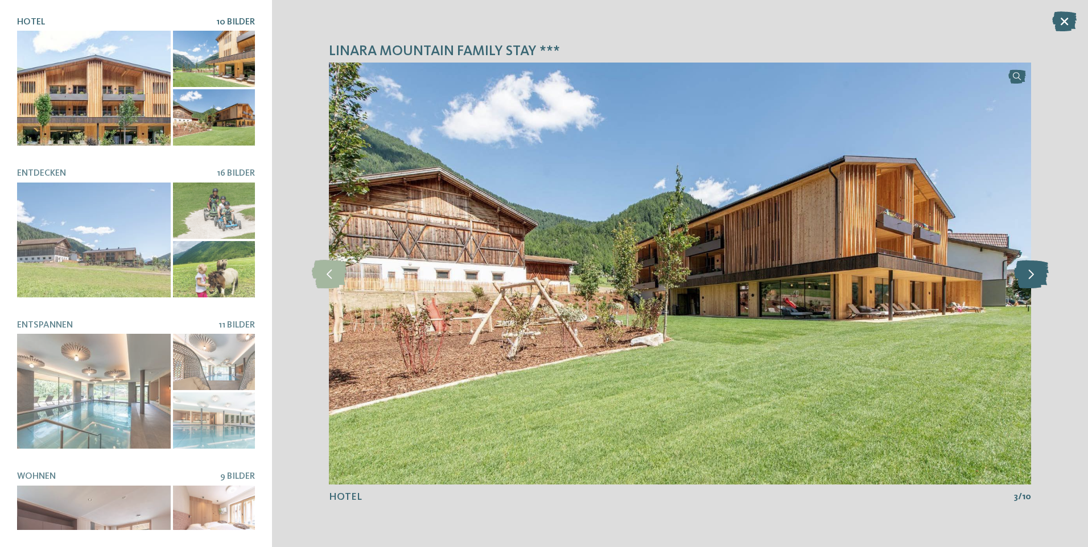
click at [1030, 275] on icon at bounding box center [1031, 273] width 35 height 28
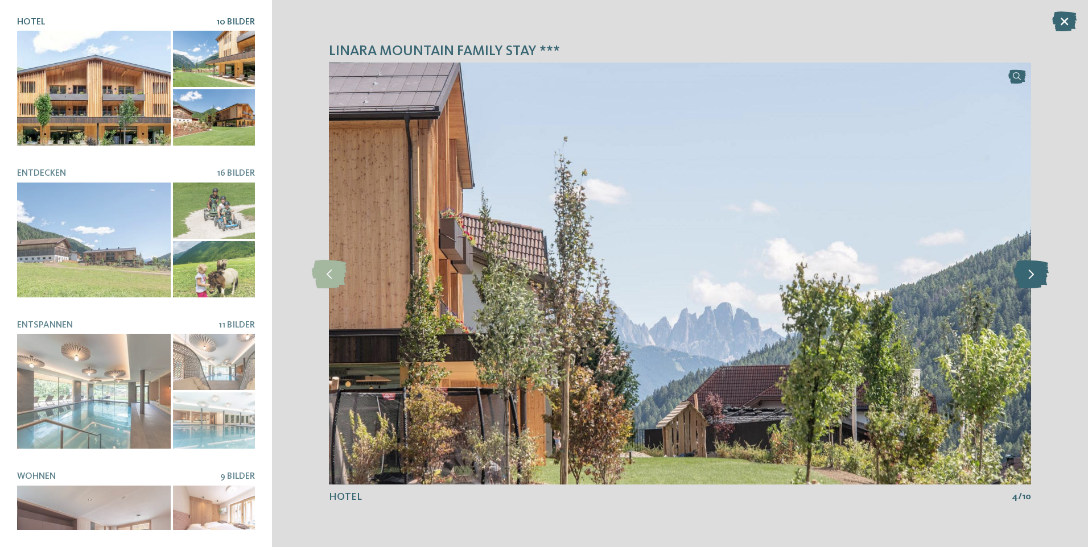
click at [1030, 275] on icon at bounding box center [1031, 273] width 35 height 28
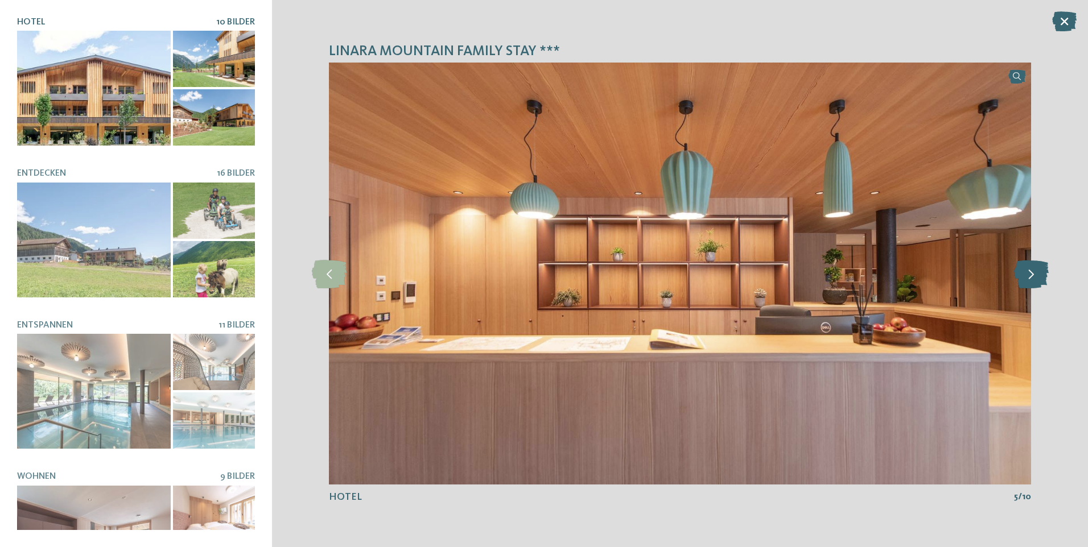
click at [1030, 275] on icon at bounding box center [1031, 273] width 35 height 28
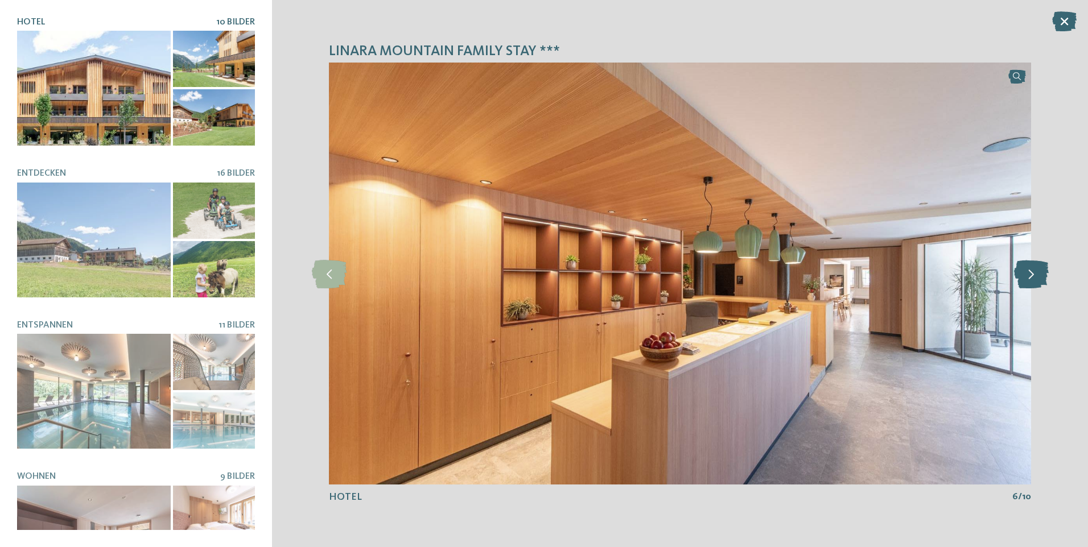
click at [1030, 275] on icon at bounding box center [1031, 273] width 35 height 28
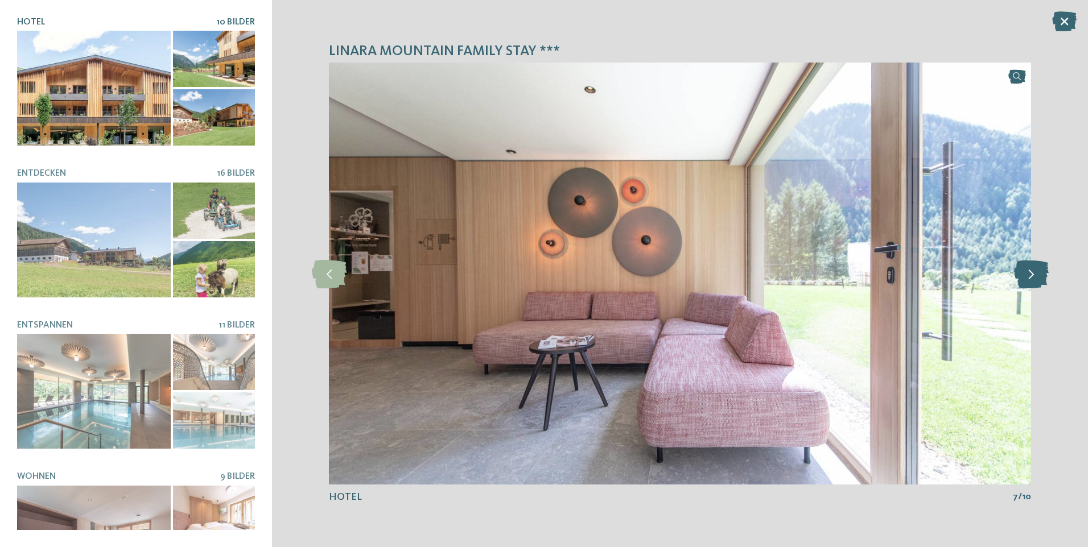
click at [1030, 275] on icon at bounding box center [1031, 273] width 35 height 28
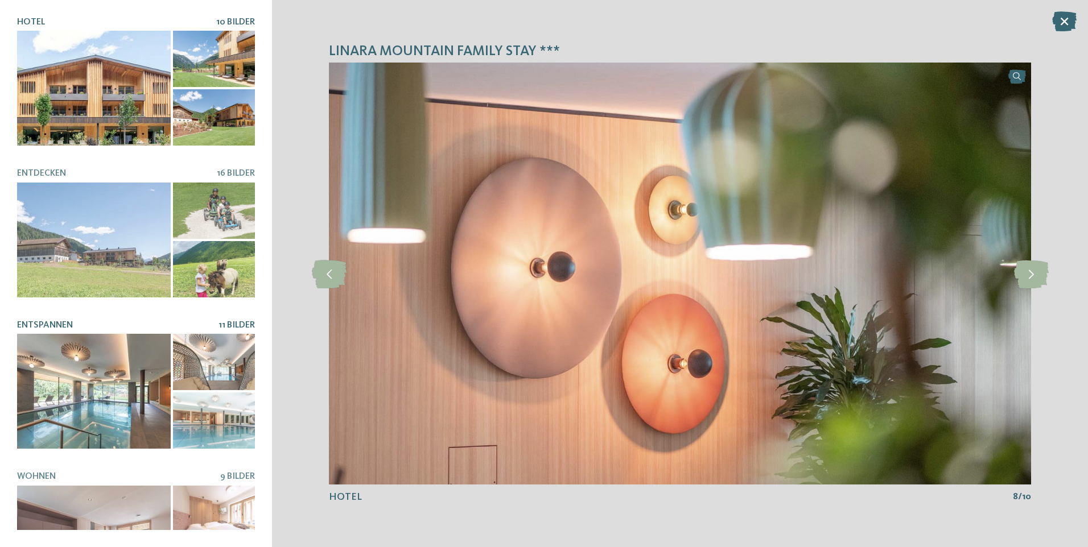
click at [83, 369] on div at bounding box center [94, 391] width 154 height 115
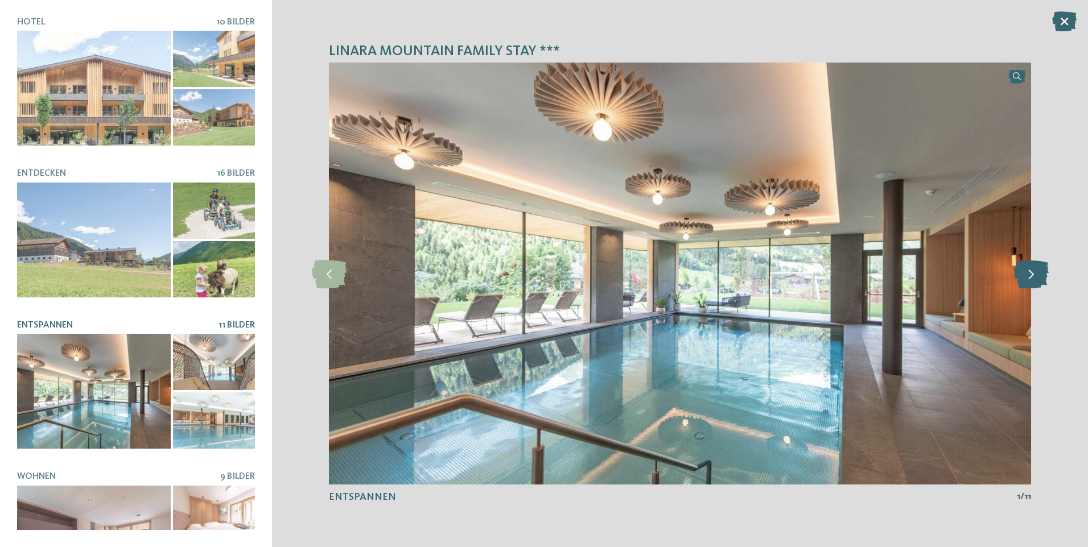
click at [1029, 280] on icon at bounding box center [1031, 273] width 35 height 28
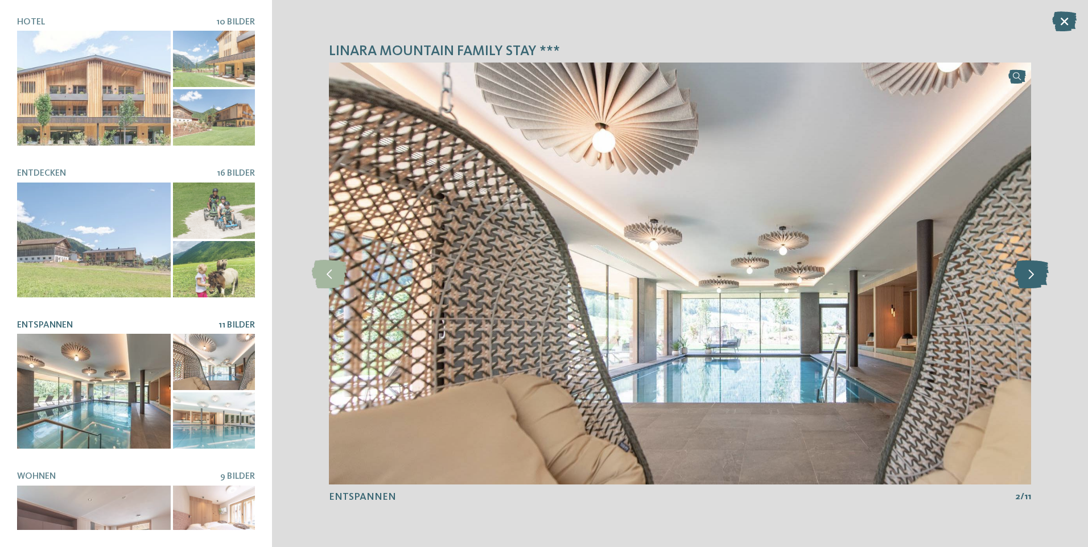
click at [1029, 279] on icon at bounding box center [1031, 273] width 35 height 28
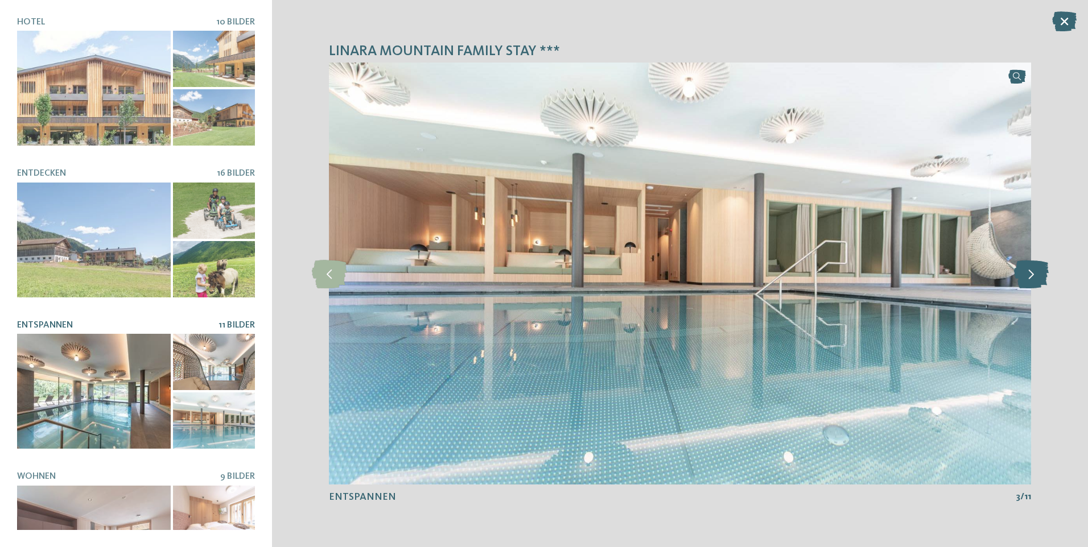
click at [1029, 279] on icon at bounding box center [1031, 273] width 35 height 28
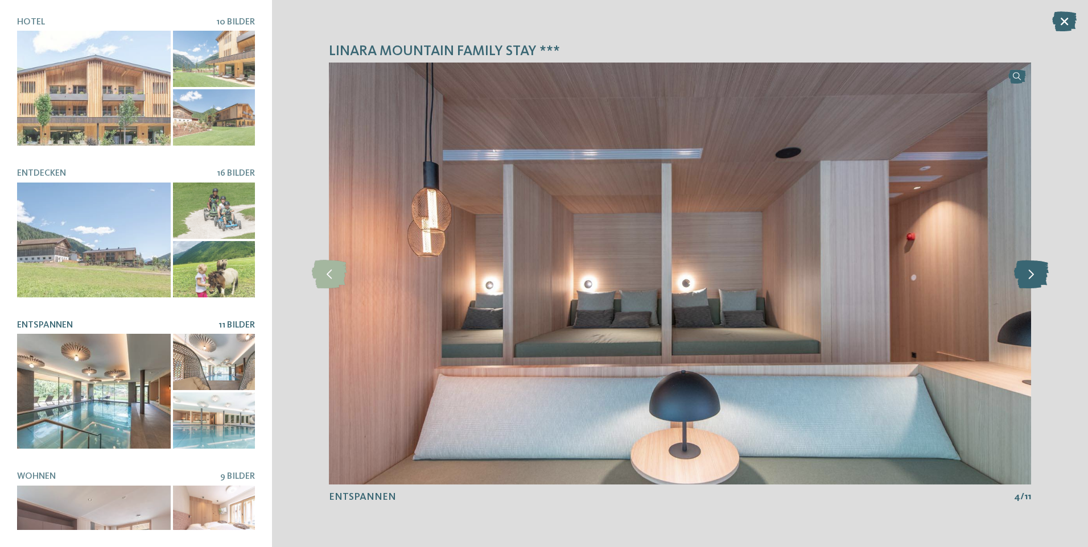
click at [1029, 279] on icon at bounding box center [1031, 273] width 35 height 28
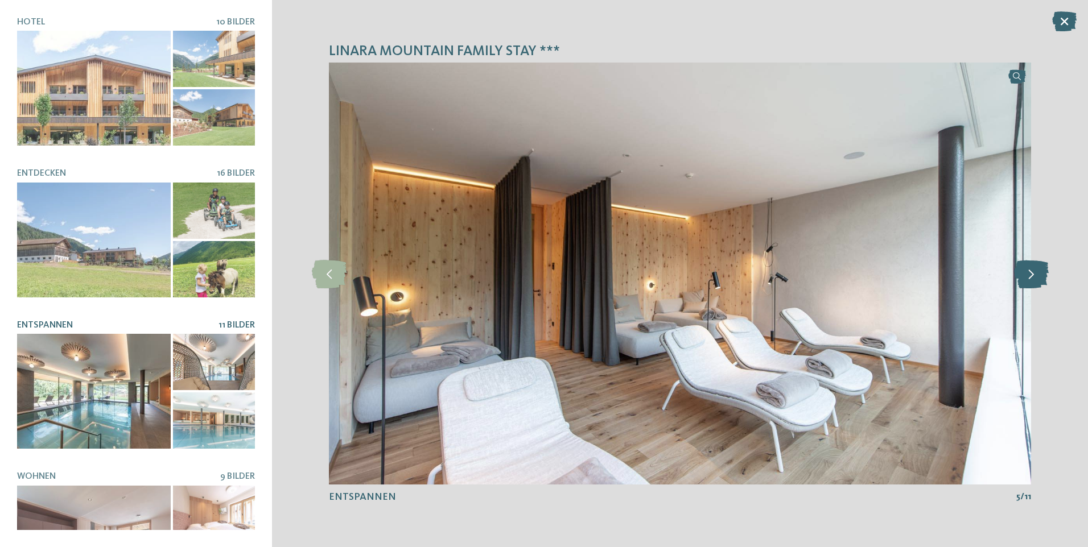
click at [1029, 279] on icon at bounding box center [1031, 273] width 35 height 28
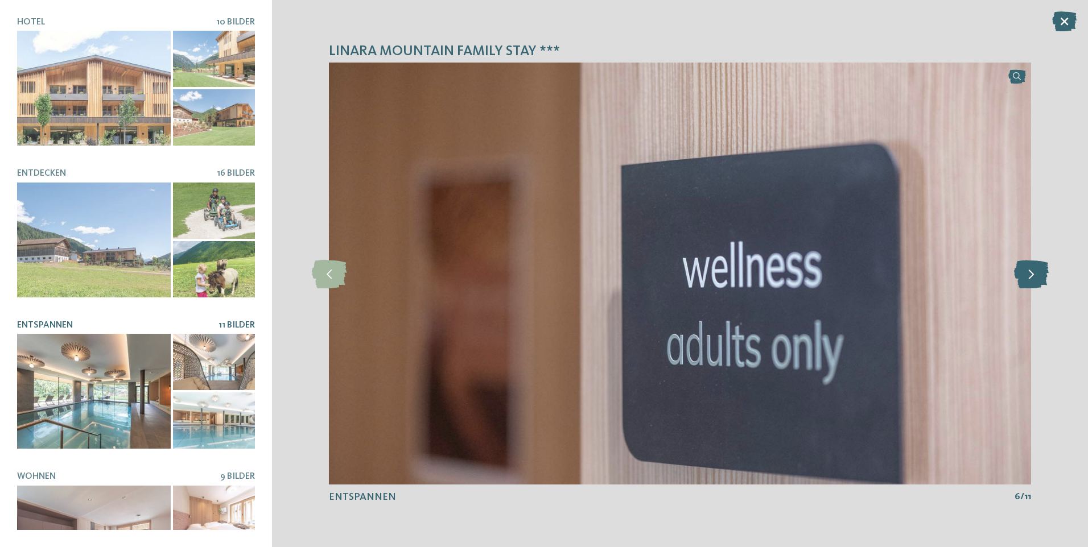
click at [1029, 279] on icon at bounding box center [1031, 273] width 35 height 28
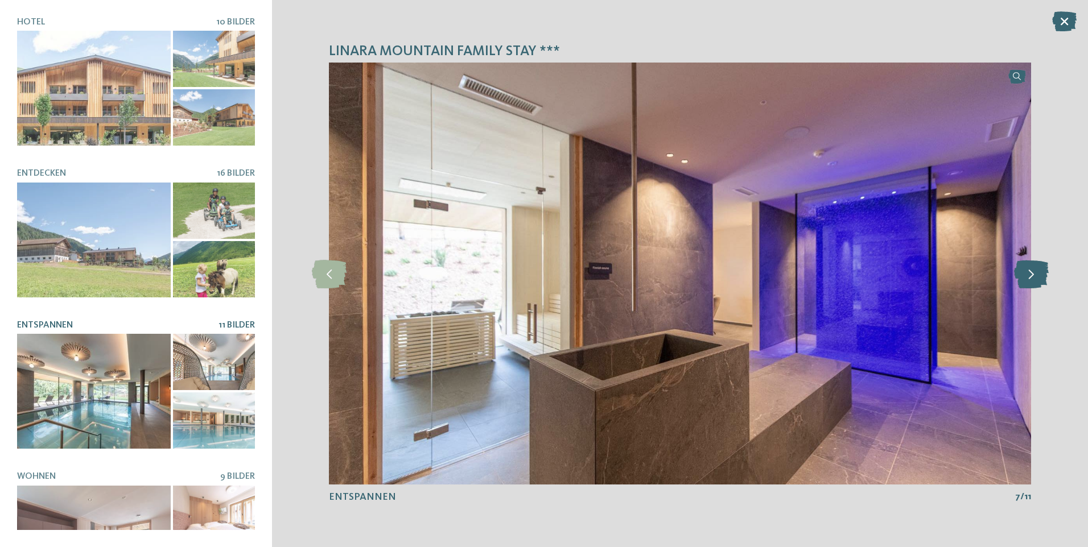
click at [1029, 279] on icon at bounding box center [1031, 273] width 35 height 28
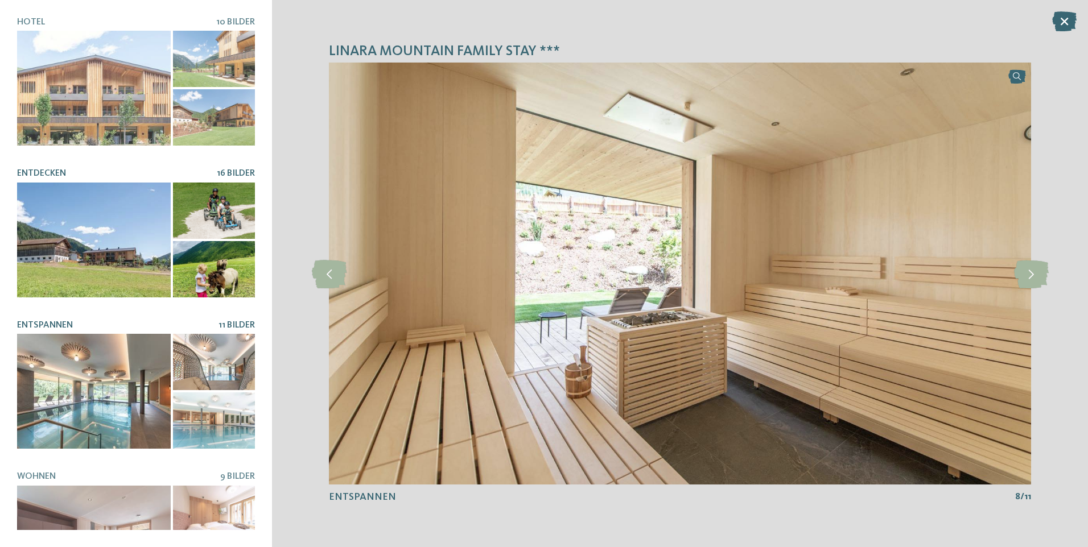
click at [101, 252] on div at bounding box center [94, 240] width 154 height 115
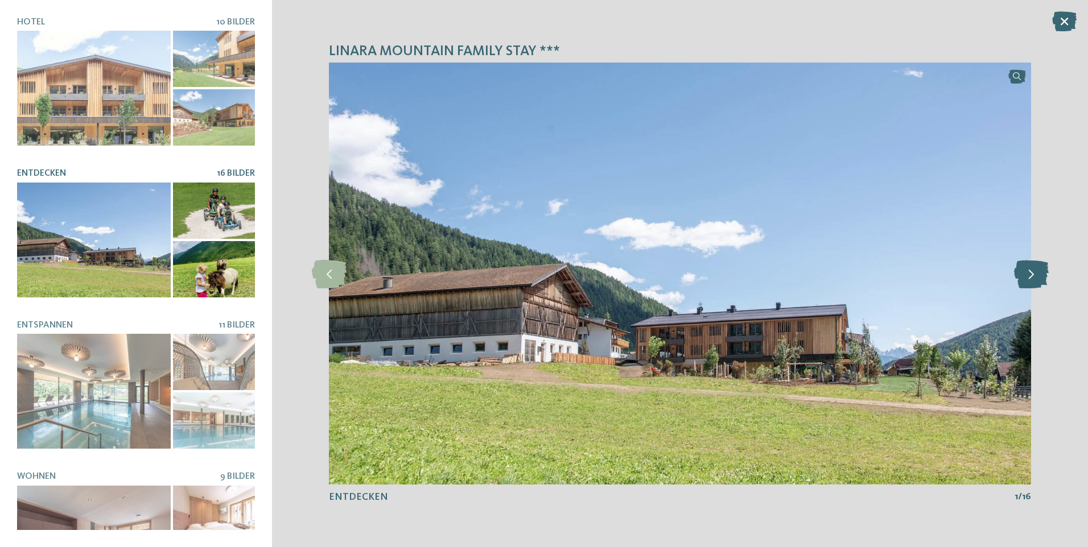
click at [1023, 274] on icon at bounding box center [1031, 273] width 35 height 28
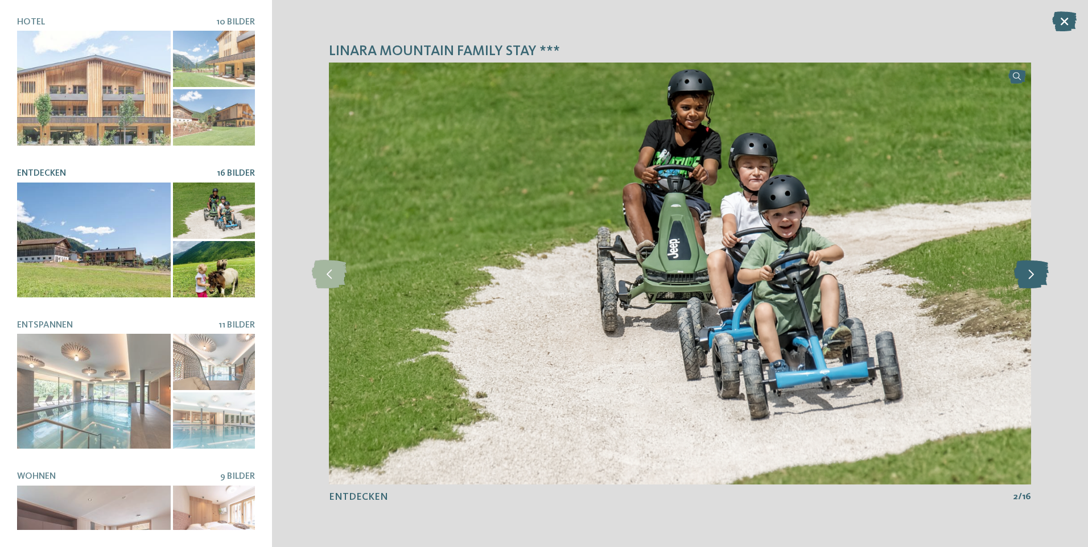
click at [1023, 274] on icon at bounding box center [1031, 273] width 35 height 28
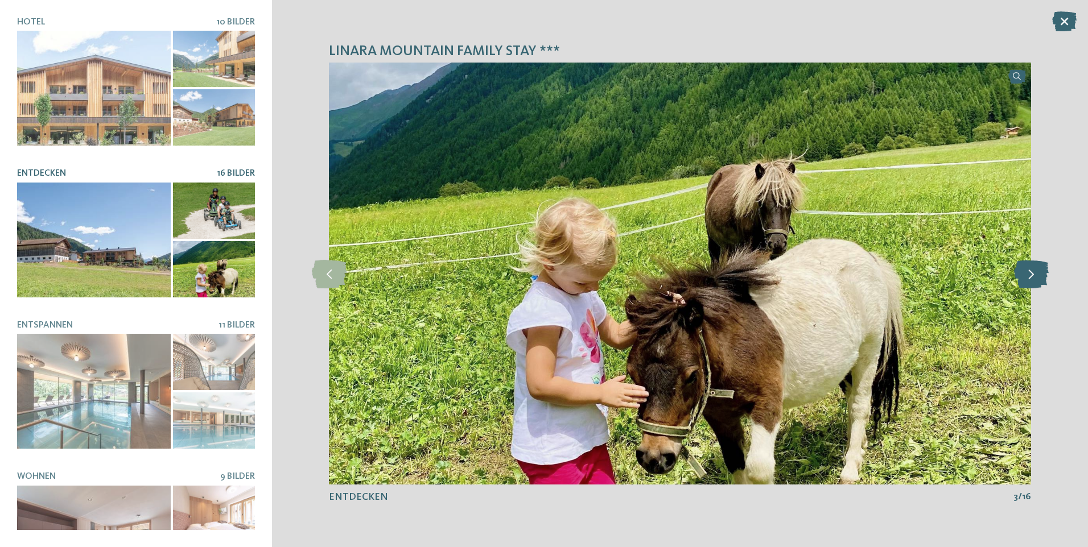
click at [1023, 274] on icon at bounding box center [1031, 273] width 35 height 28
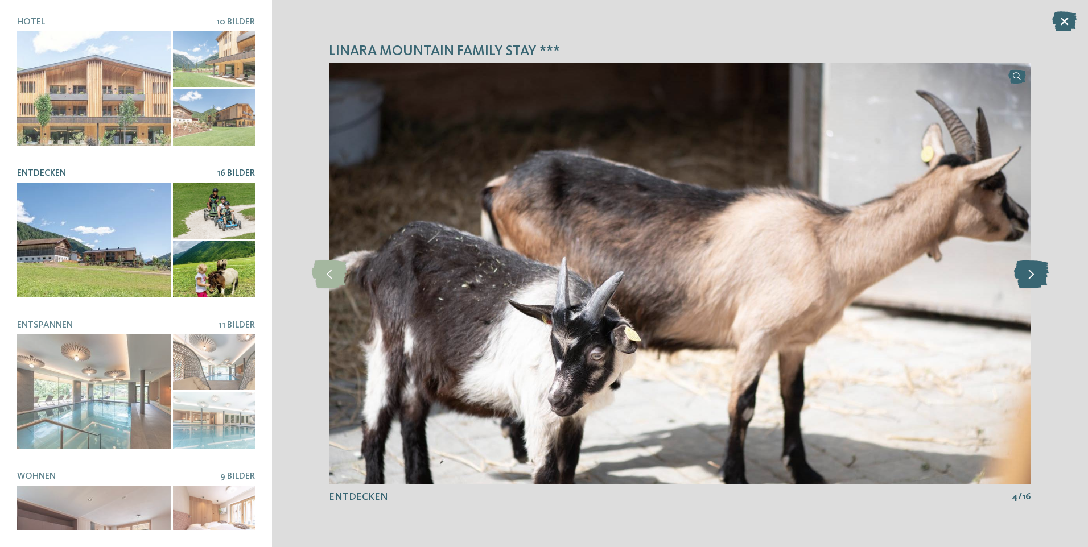
click at [1023, 274] on icon at bounding box center [1031, 273] width 35 height 28
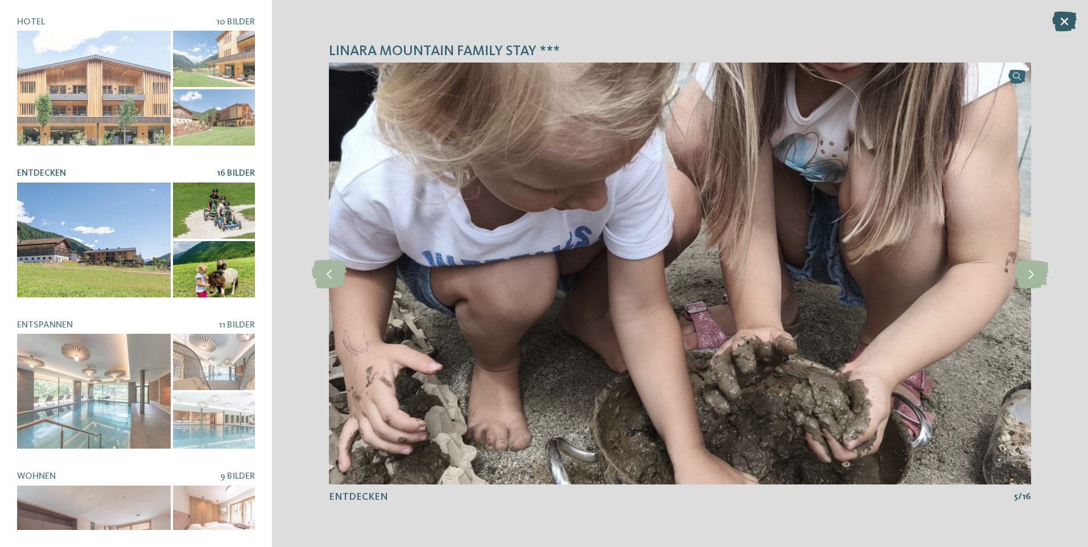
click at [1060, 22] on icon at bounding box center [1064, 21] width 24 height 20
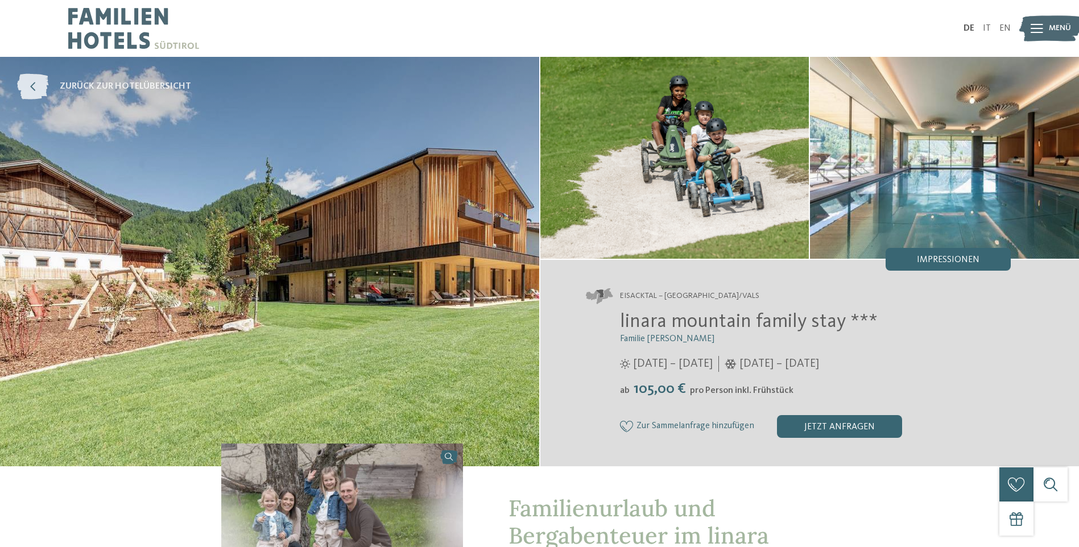
click at [27, 86] on icon at bounding box center [32, 87] width 31 height 26
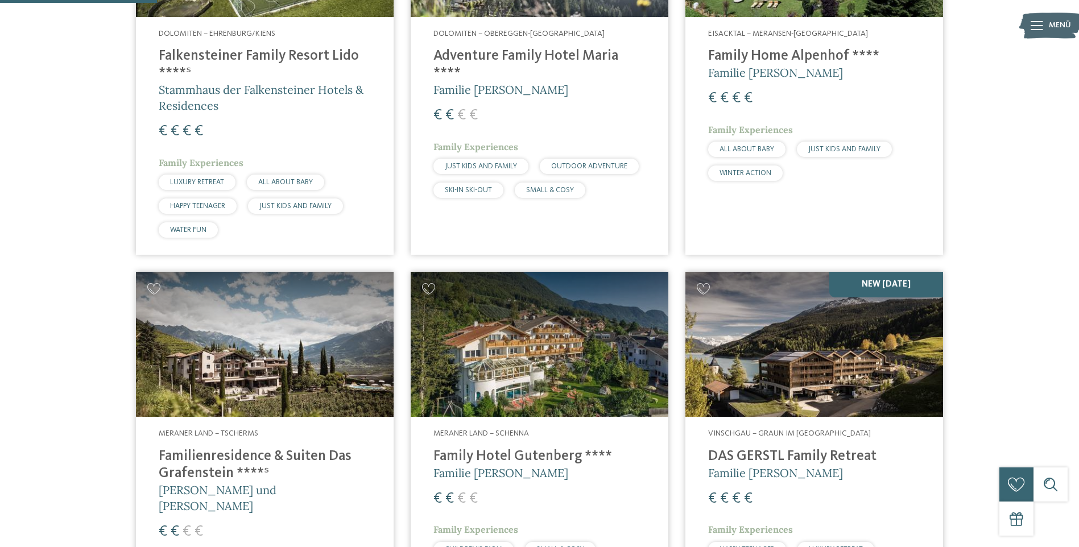
scroll to position [569, 0]
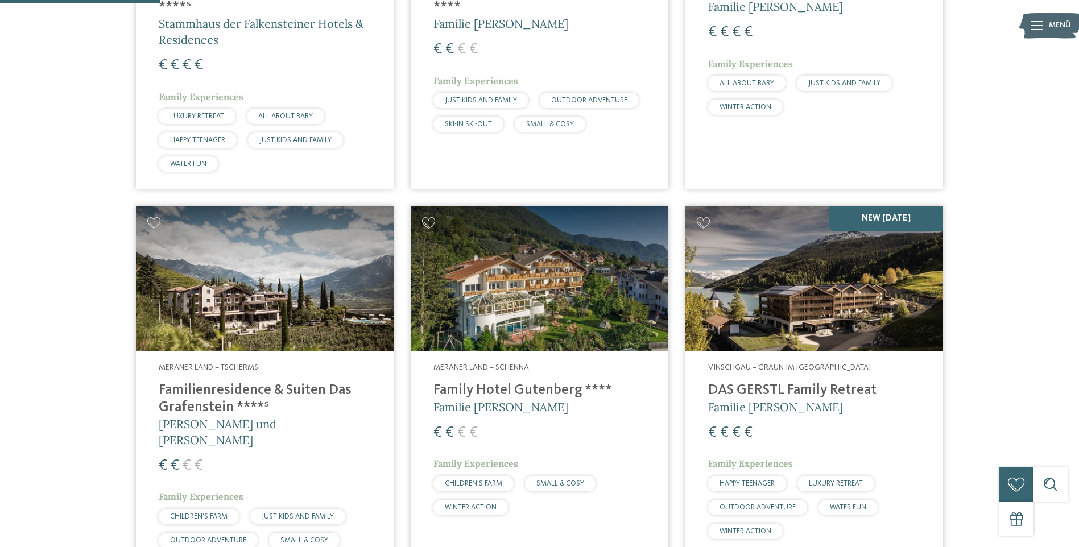
click at [290, 315] on img at bounding box center [265, 278] width 258 height 145
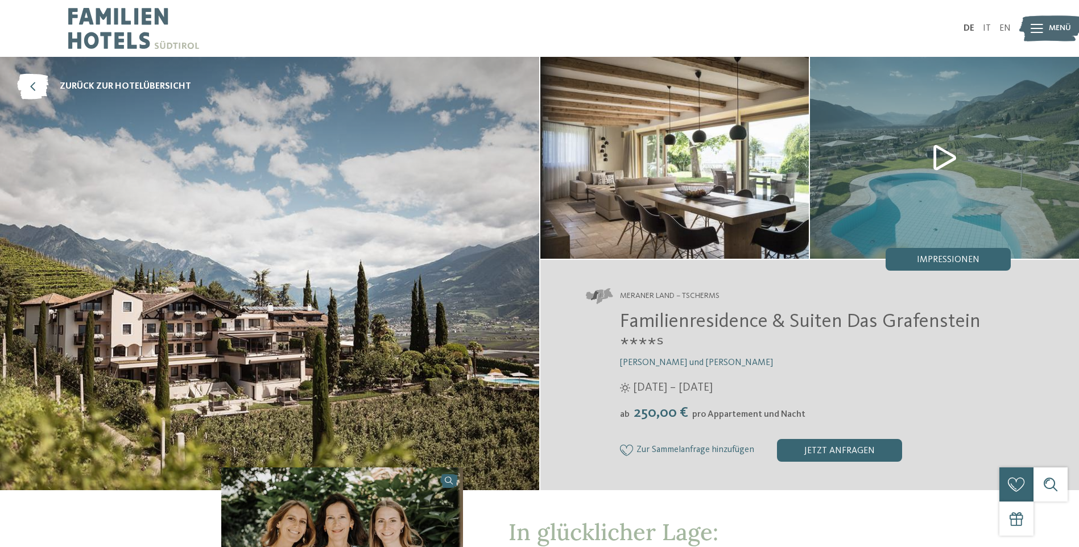
click at [444, 287] on img at bounding box center [269, 273] width 539 height 433
click at [973, 253] on div "Impressionen" at bounding box center [948, 259] width 125 height 23
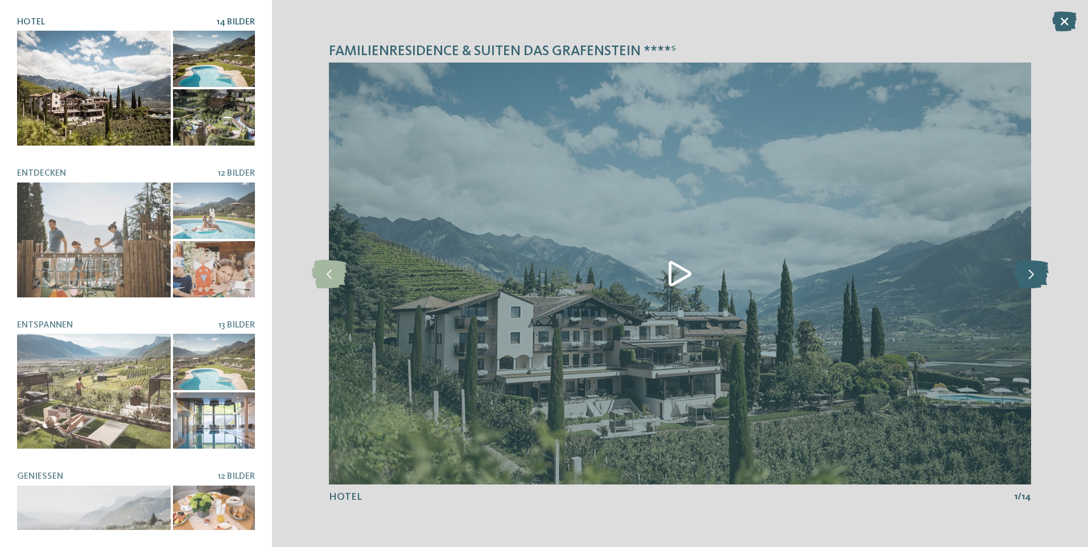
click at [1037, 271] on icon at bounding box center [1031, 273] width 35 height 28
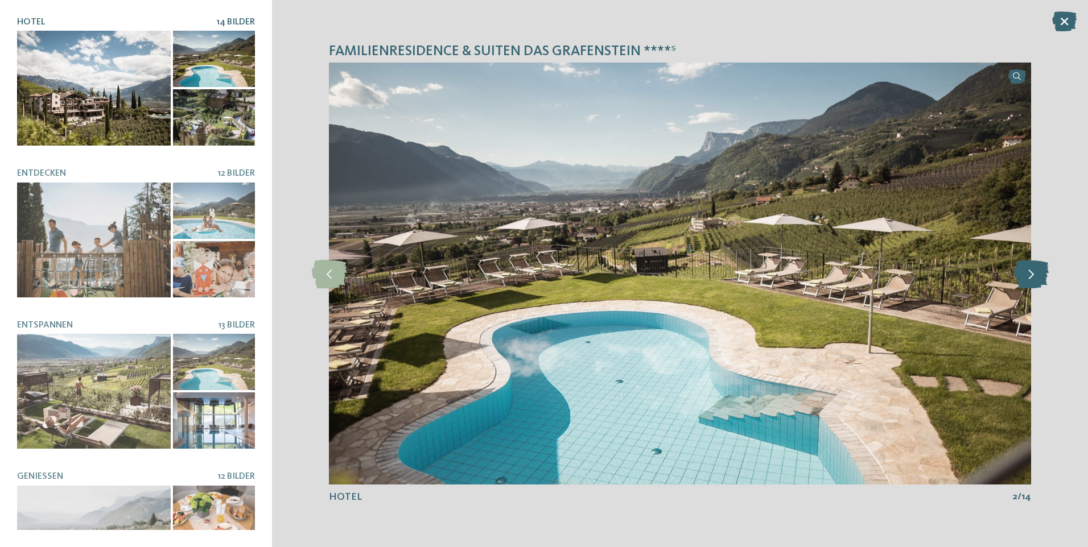
click at [1037, 271] on icon at bounding box center [1031, 273] width 35 height 28
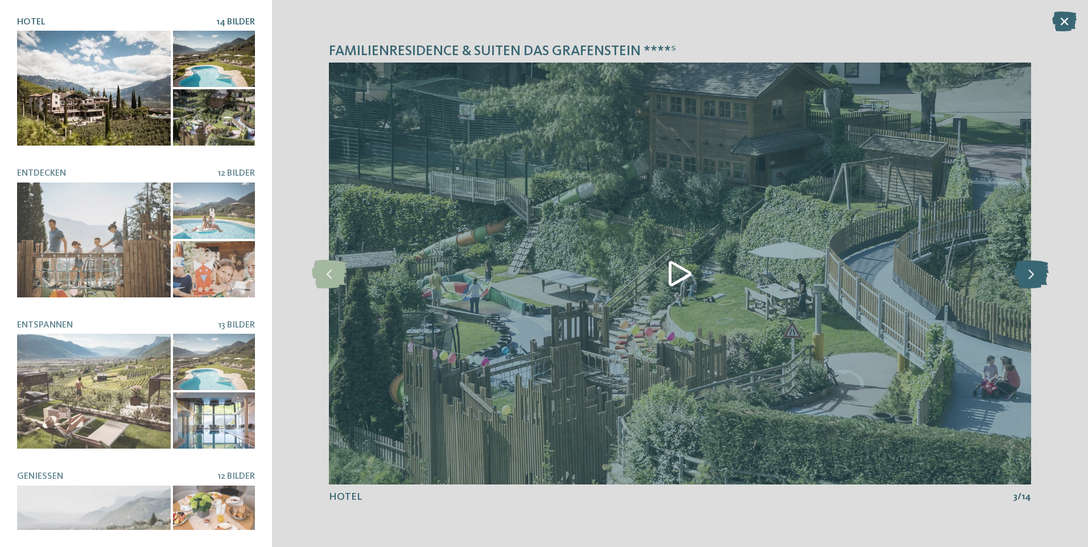
click at [1037, 271] on icon at bounding box center [1031, 273] width 35 height 28
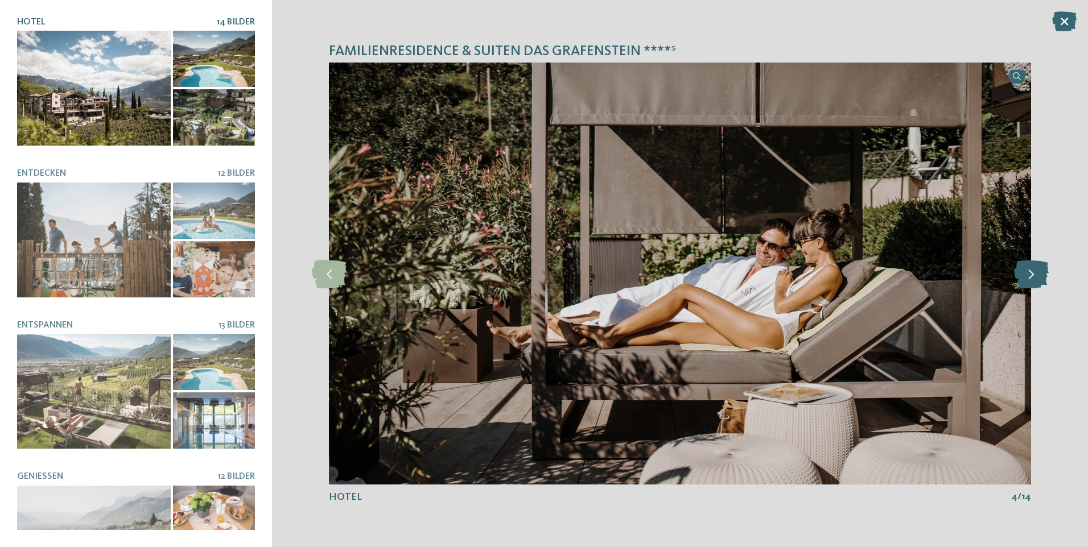
click at [1037, 271] on icon at bounding box center [1031, 273] width 35 height 28
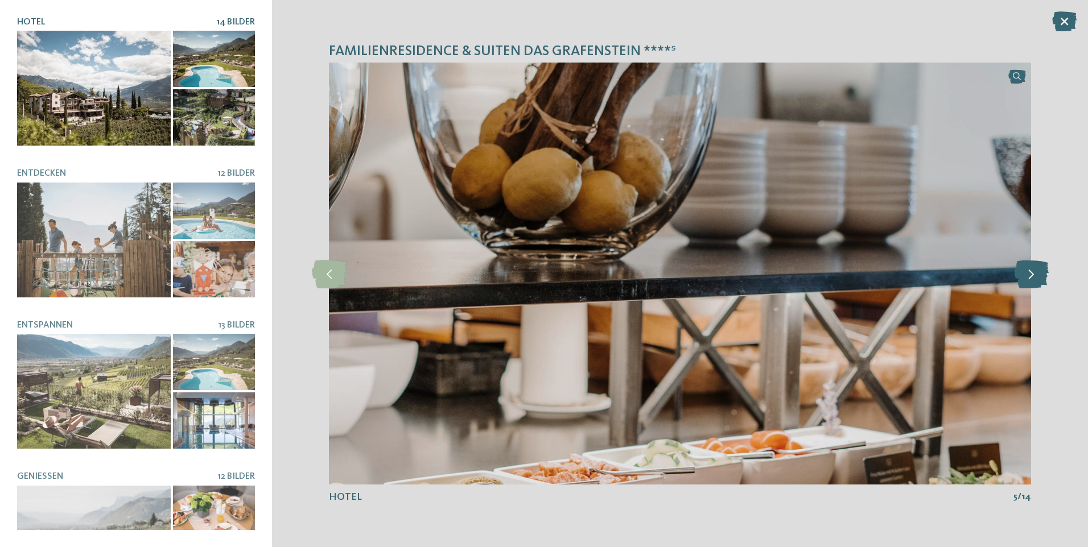
click at [1036, 272] on icon at bounding box center [1031, 273] width 35 height 28
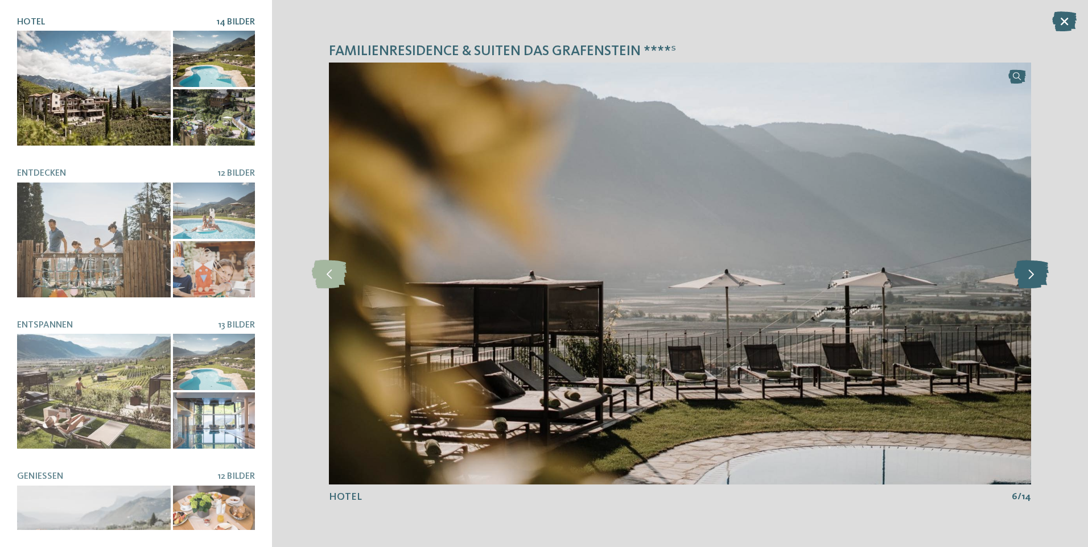
click at [1036, 272] on icon at bounding box center [1031, 273] width 35 height 28
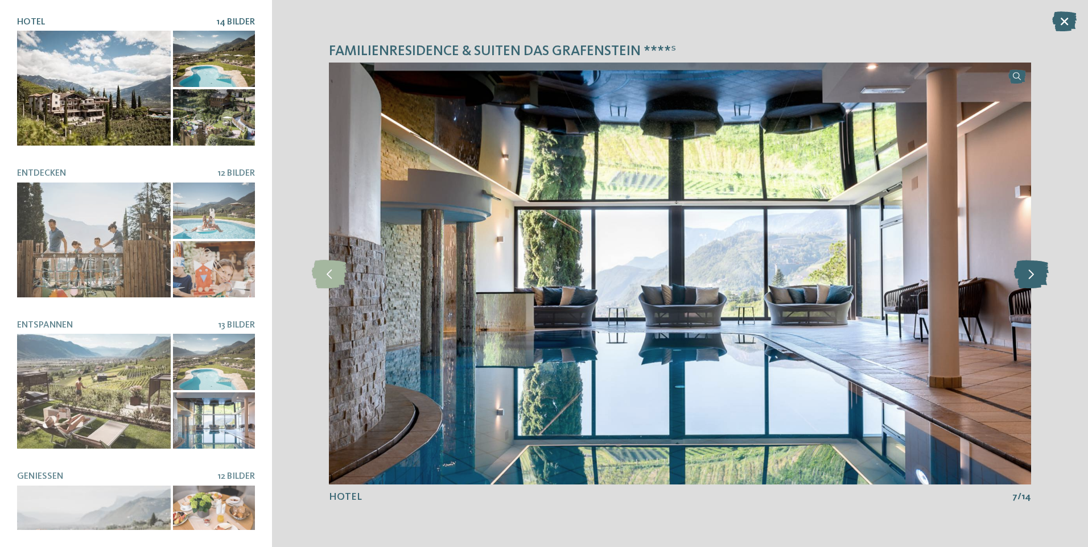
click at [1036, 272] on icon at bounding box center [1031, 273] width 35 height 28
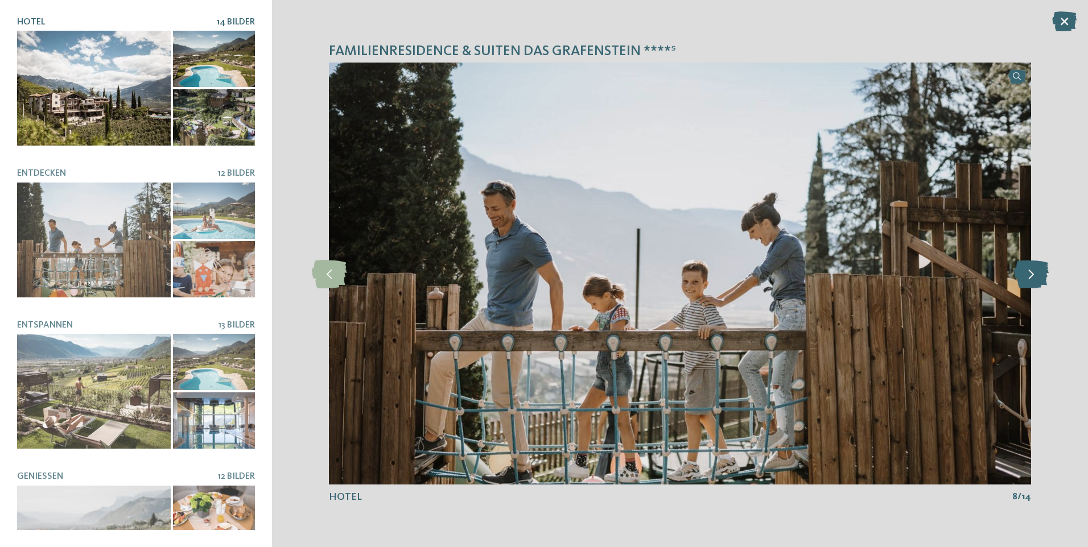
click at [1036, 272] on icon at bounding box center [1031, 273] width 35 height 28
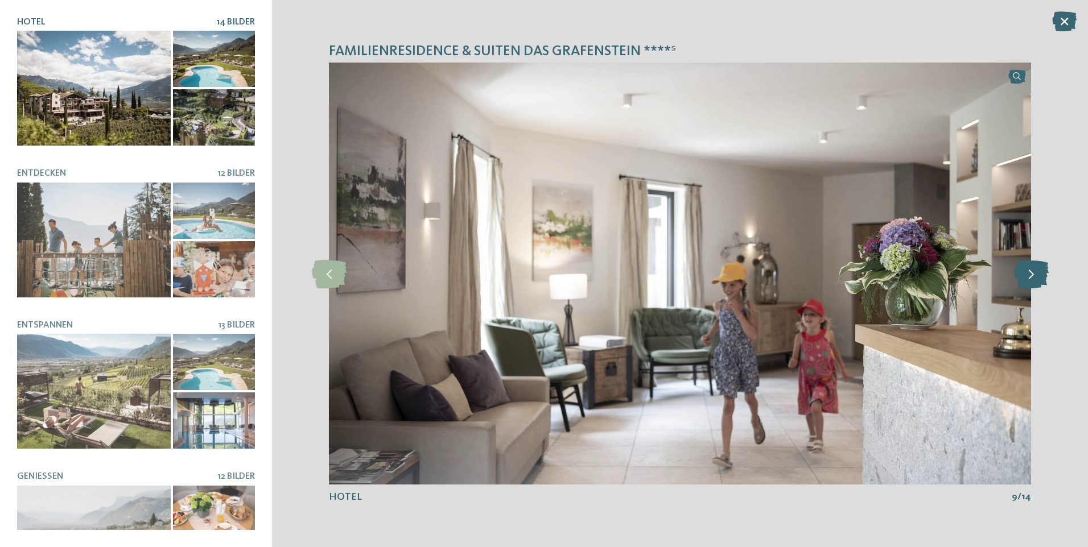
click at [1036, 272] on icon at bounding box center [1031, 273] width 35 height 28
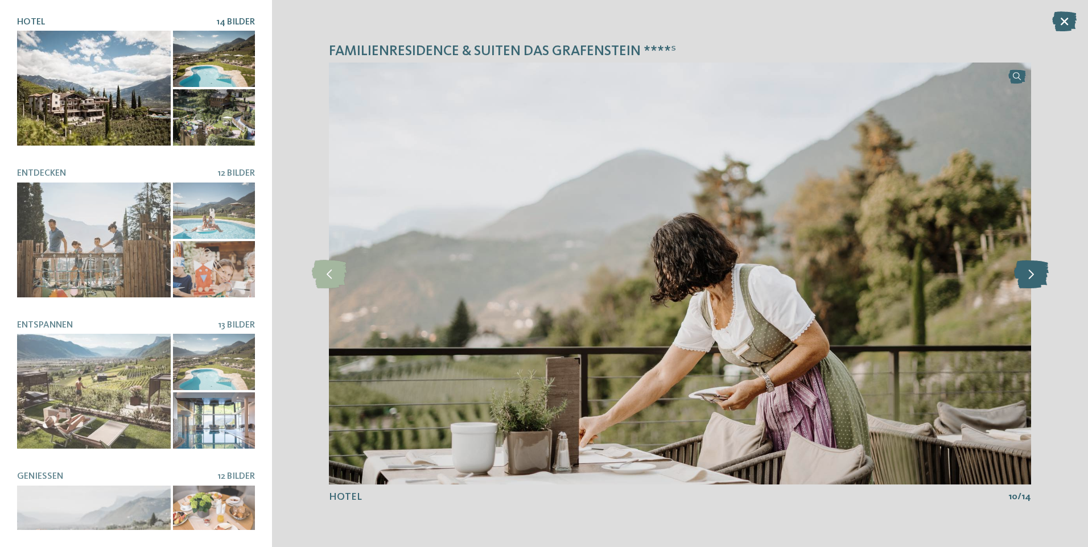
click at [1036, 272] on icon at bounding box center [1031, 273] width 35 height 28
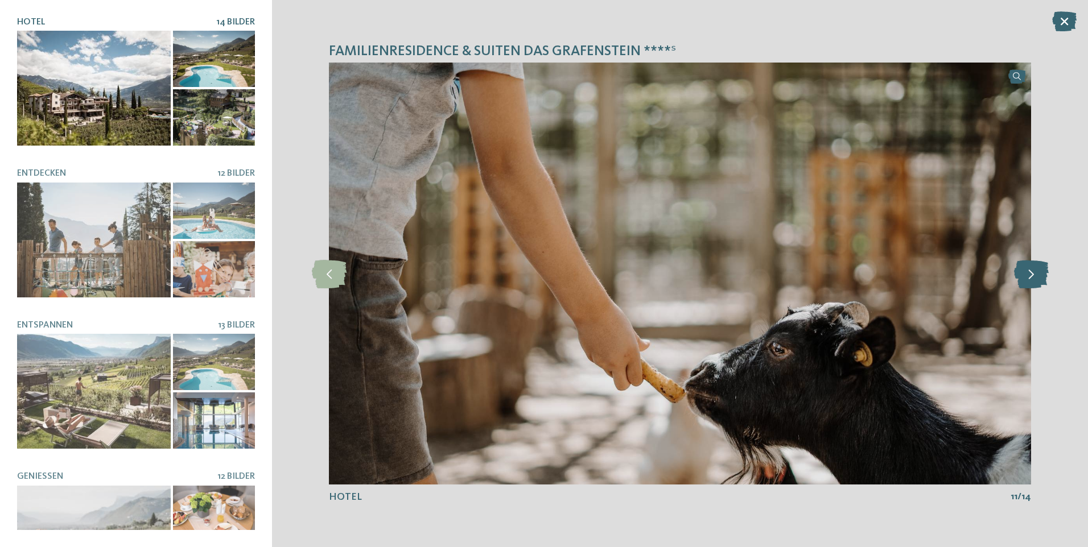
click at [1036, 272] on icon at bounding box center [1031, 273] width 35 height 28
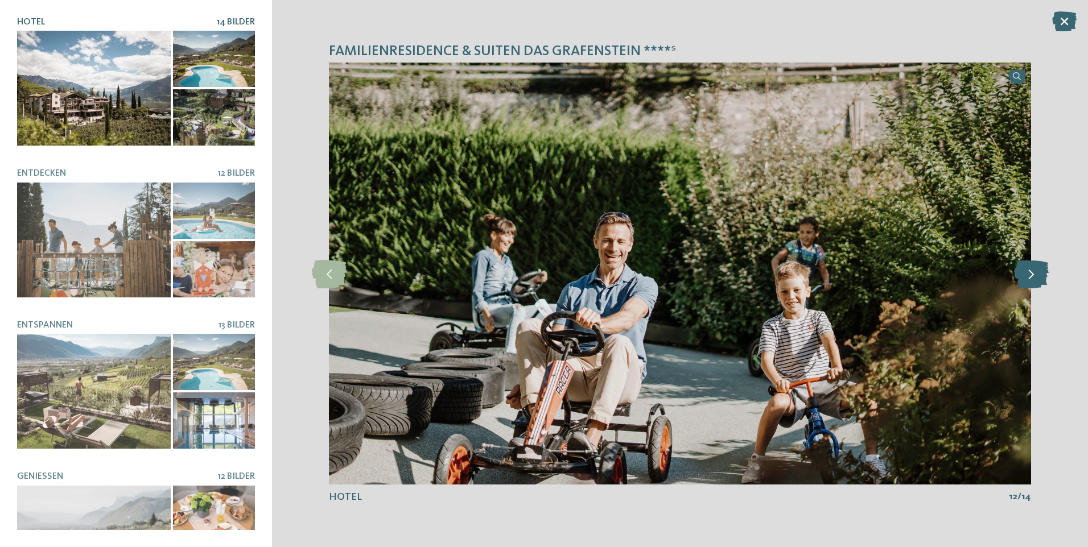
click at [1036, 272] on icon at bounding box center [1031, 273] width 35 height 28
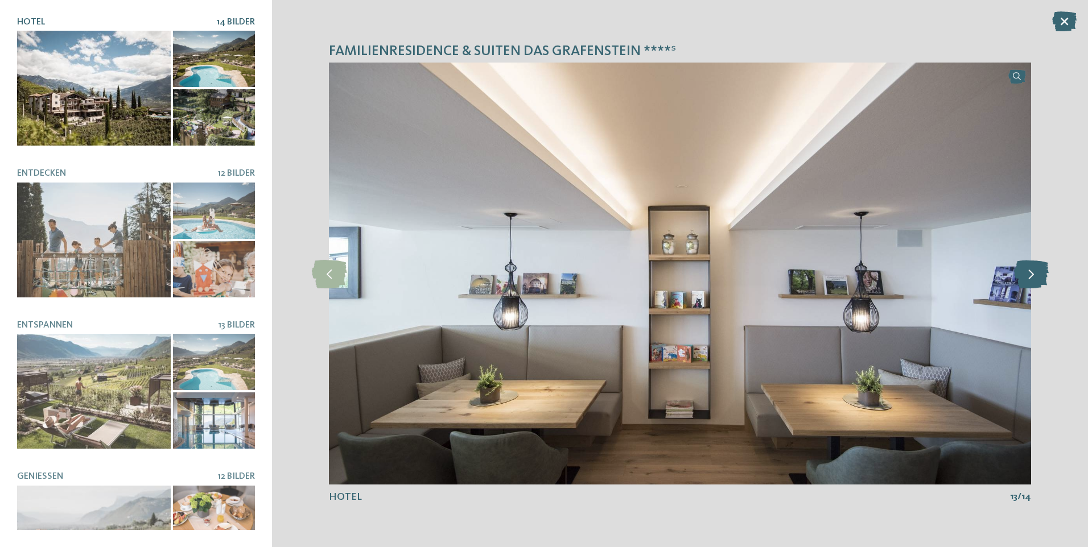
click at [1036, 272] on icon at bounding box center [1031, 273] width 35 height 28
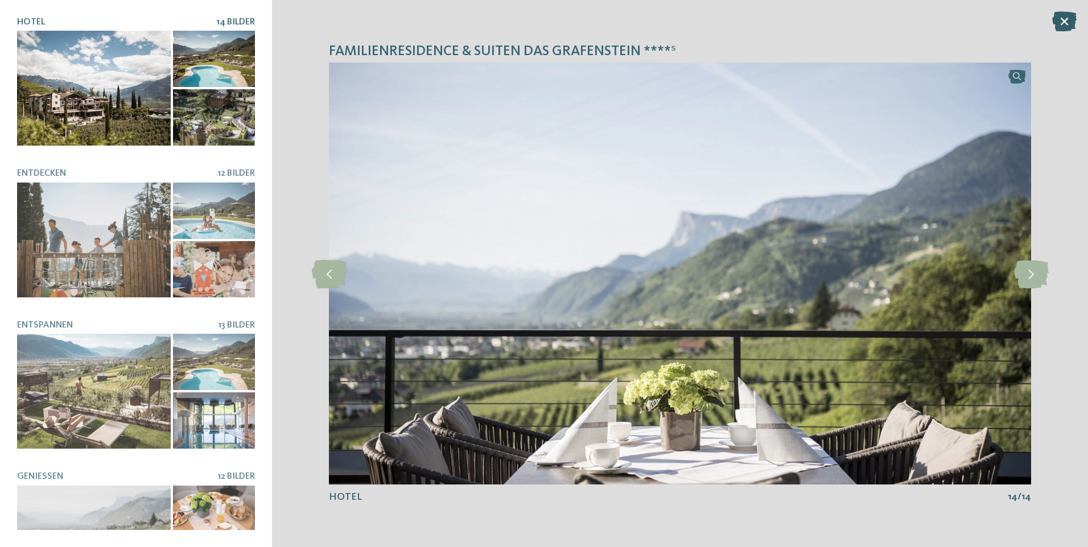
click at [1065, 16] on icon at bounding box center [1064, 21] width 24 height 20
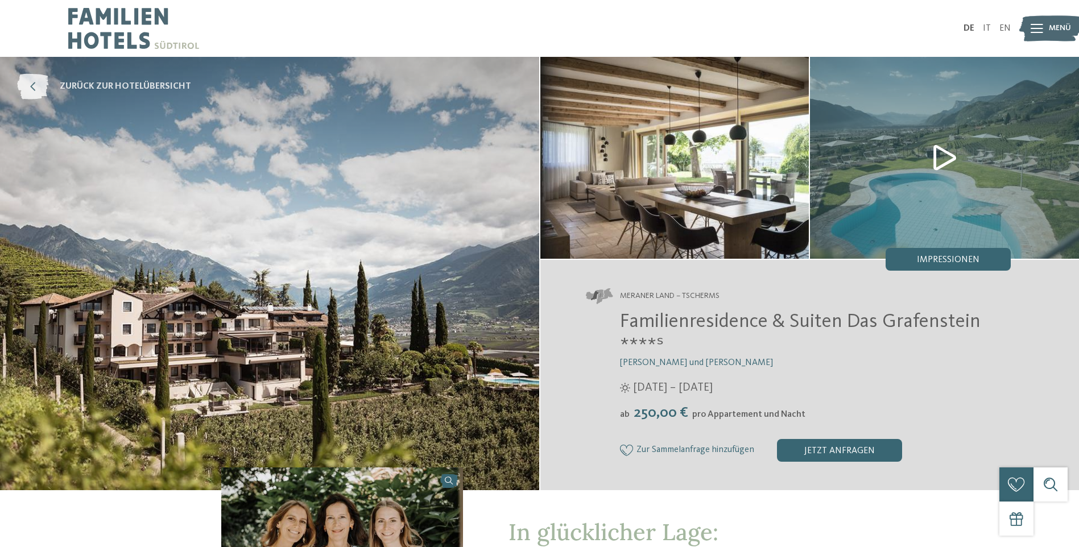
click at [42, 89] on icon at bounding box center [32, 87] width 31 height 26
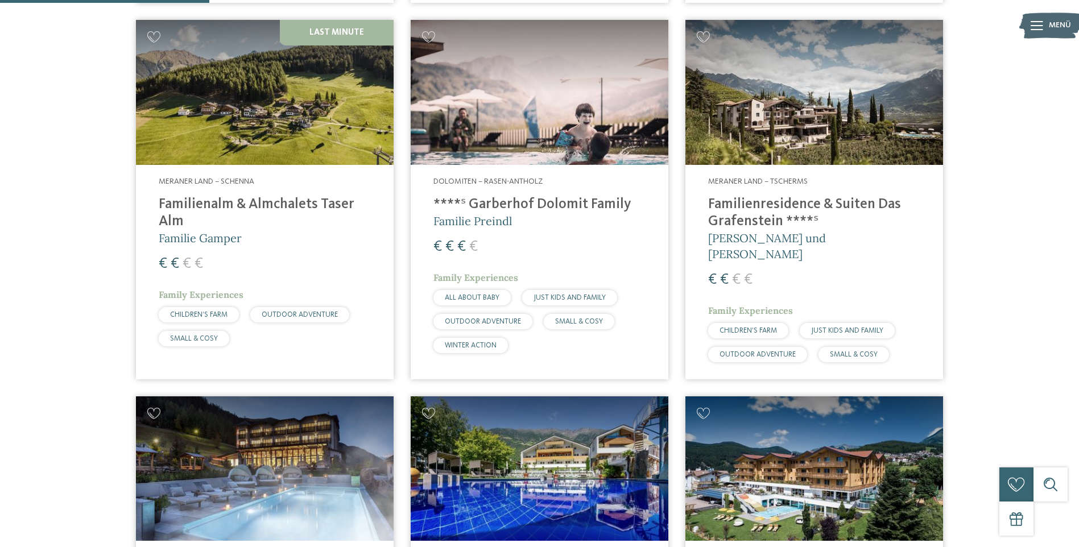
scroll to position [739, 0]
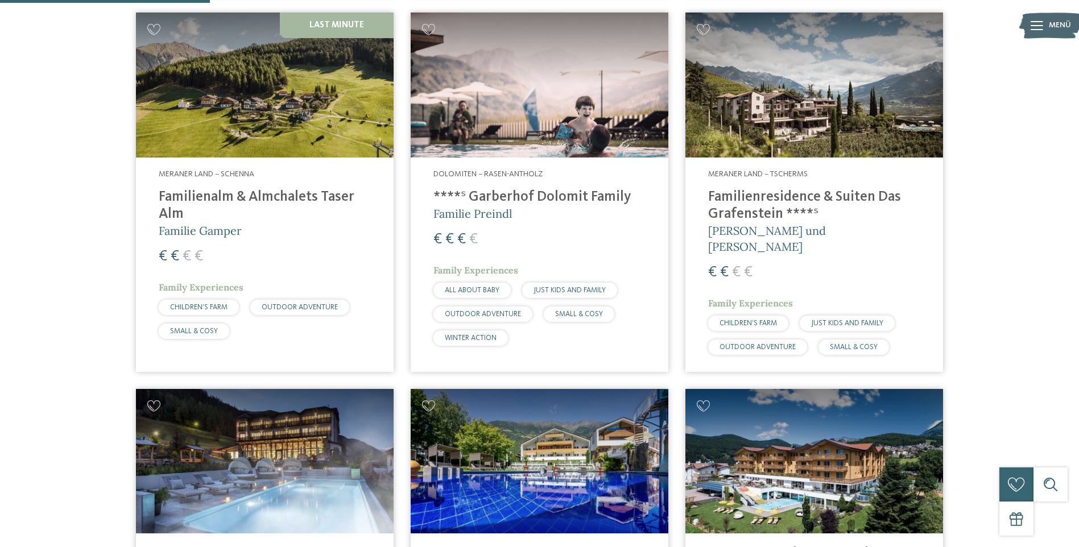
click at [279, 115] on img at bounding box center [265, 85] width 258 height 145
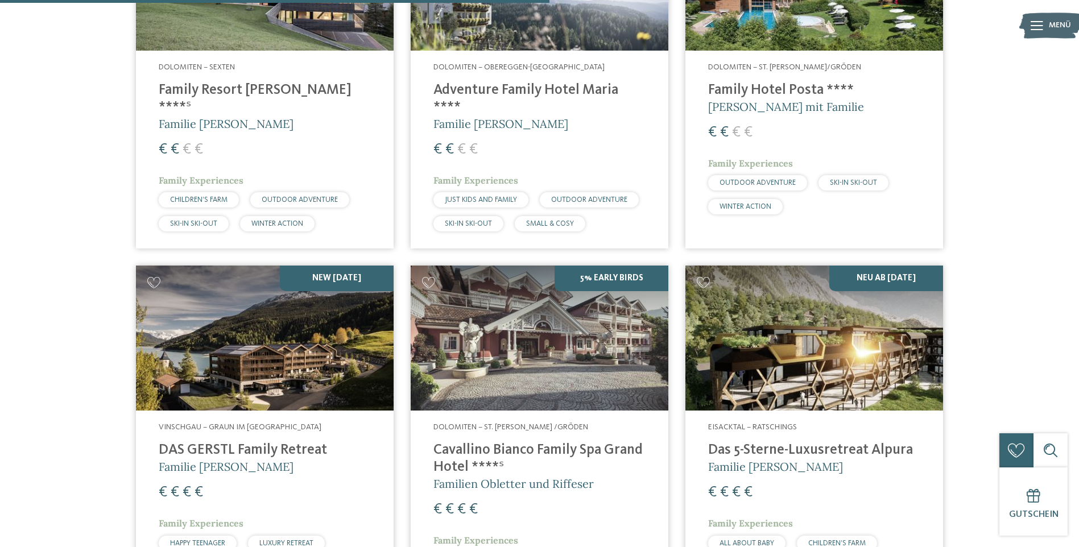
scroll to position [1934, 0]
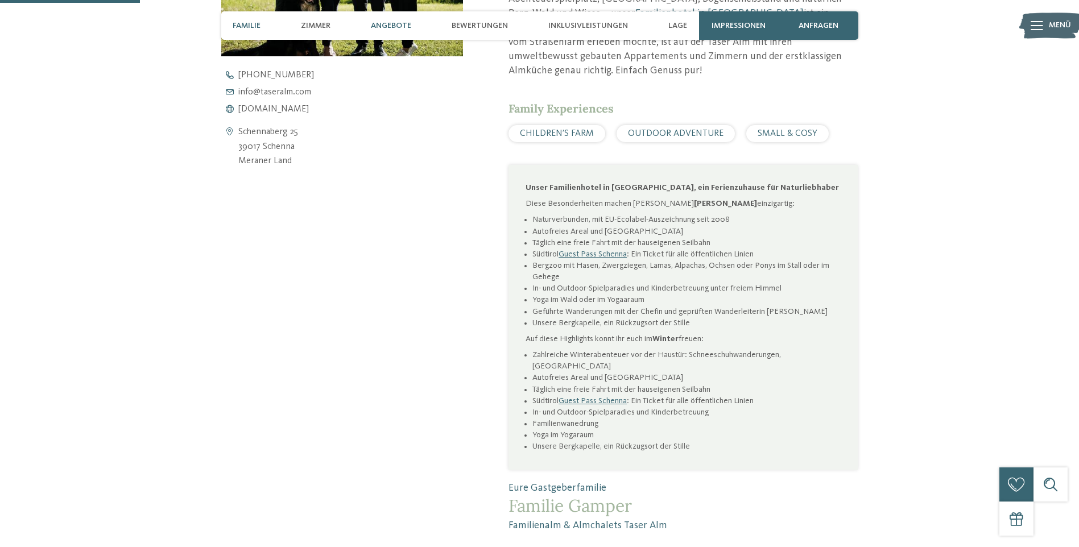
click at [384, 27] on span "Angebote" at bounding box center [391, 26] width 40 height 10
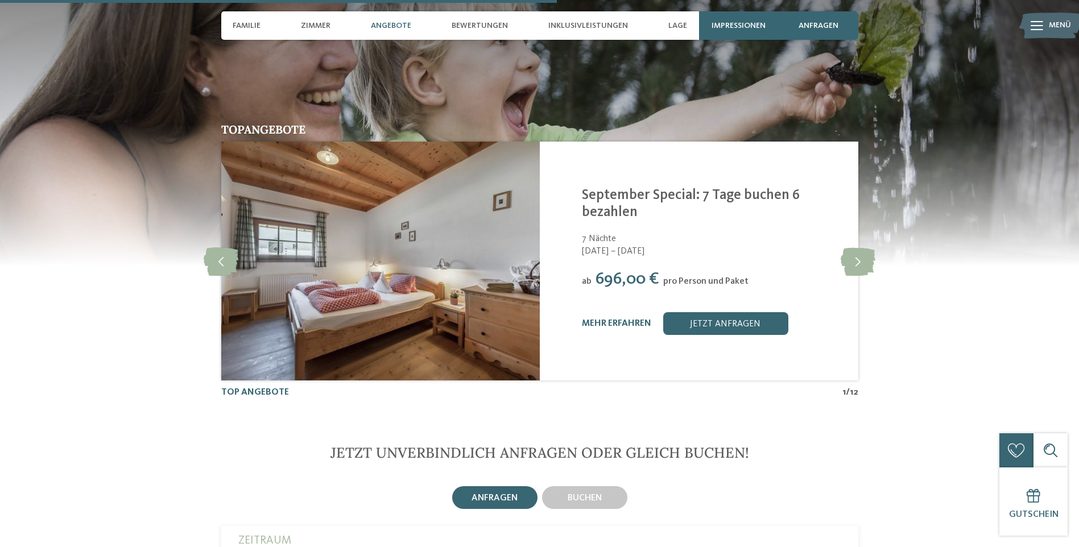
scroll to position [2329, 0]
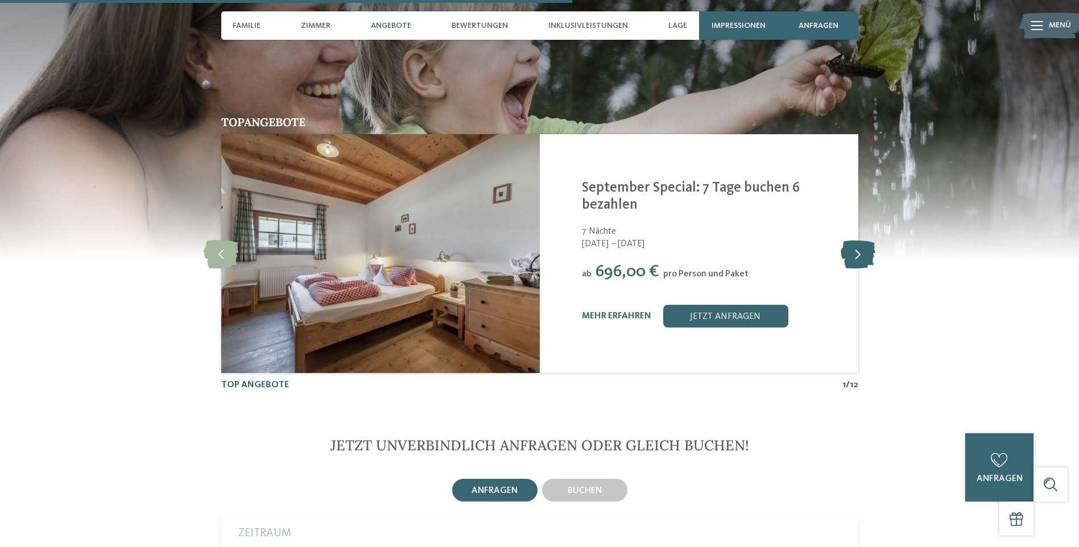
click at [857, 239] on icon at bounding box center [858, 253] width 35 height 28
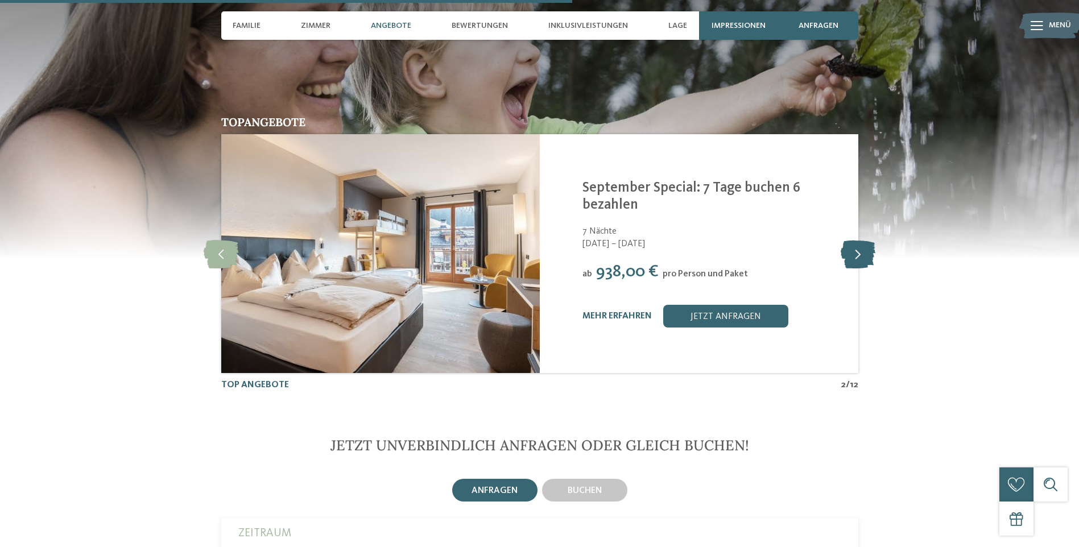
click at [857, 239] on icon at bounding box center [858, 253] width 35 height 28
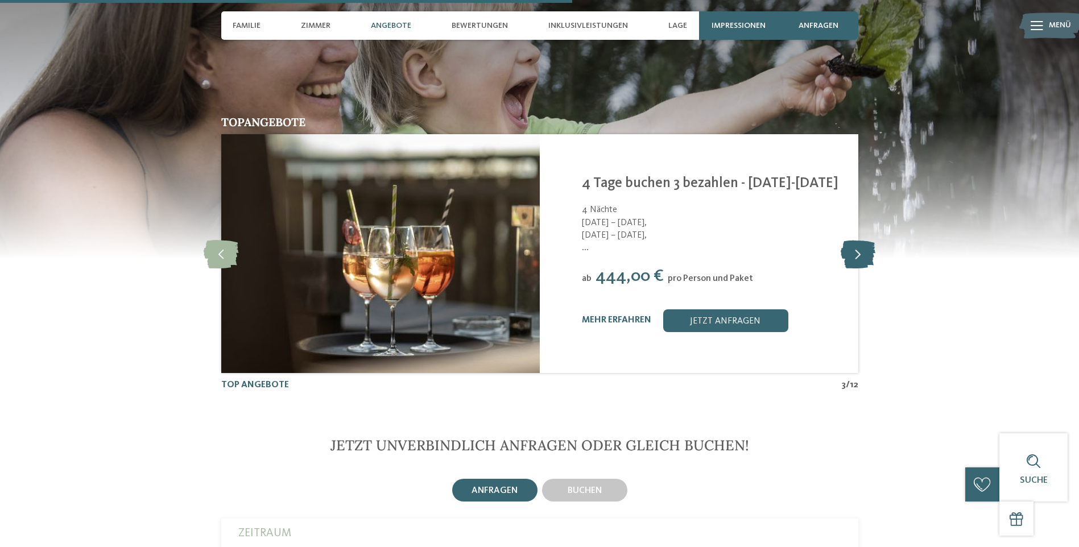
click at [857, 239] on icon at bounding box center [858, 253] width 35 height 28
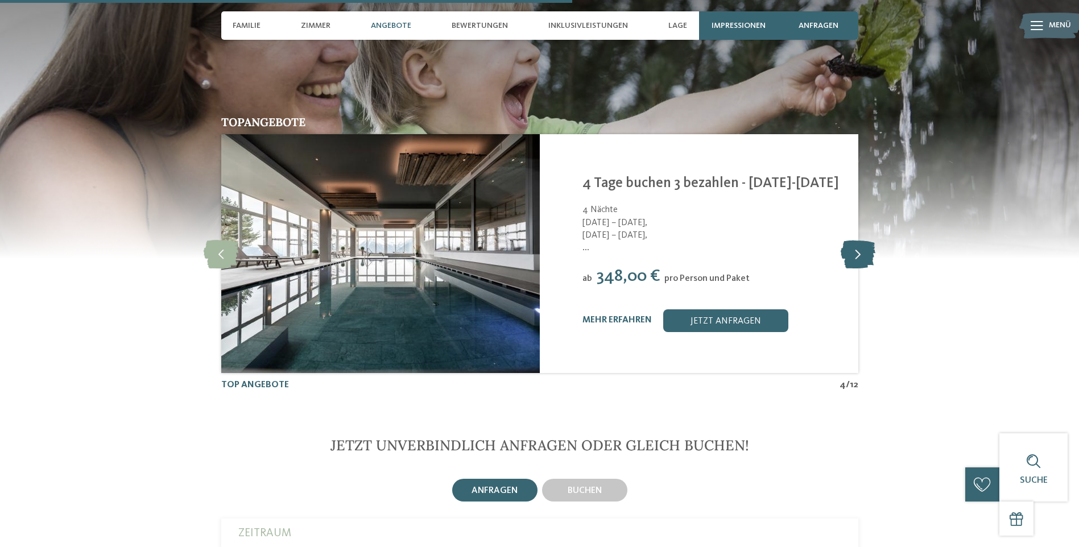
click at [857, 239] on icon at bounding box center [858, 253] width 35 height 28
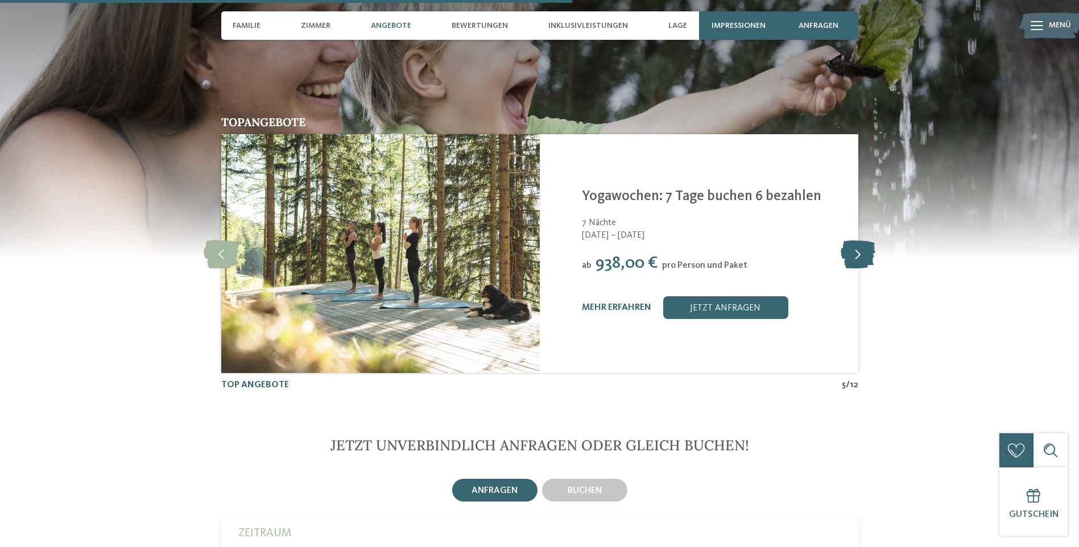
click at [857, 239] on icon at bounding box center [858, 253] width 35 height 28
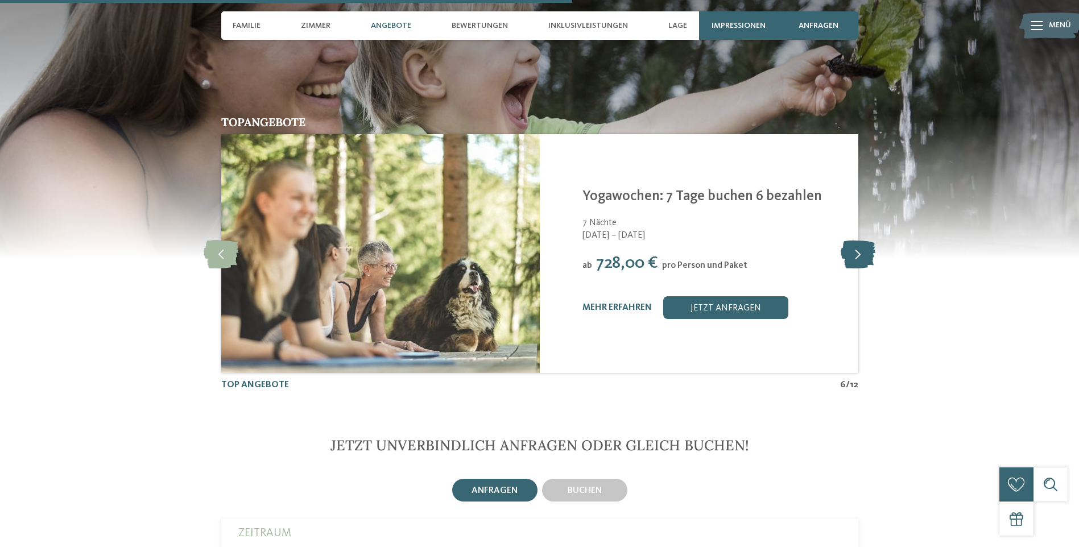
click at [857, 239] on icon at bounding box center [858, 253] width 35 height 28
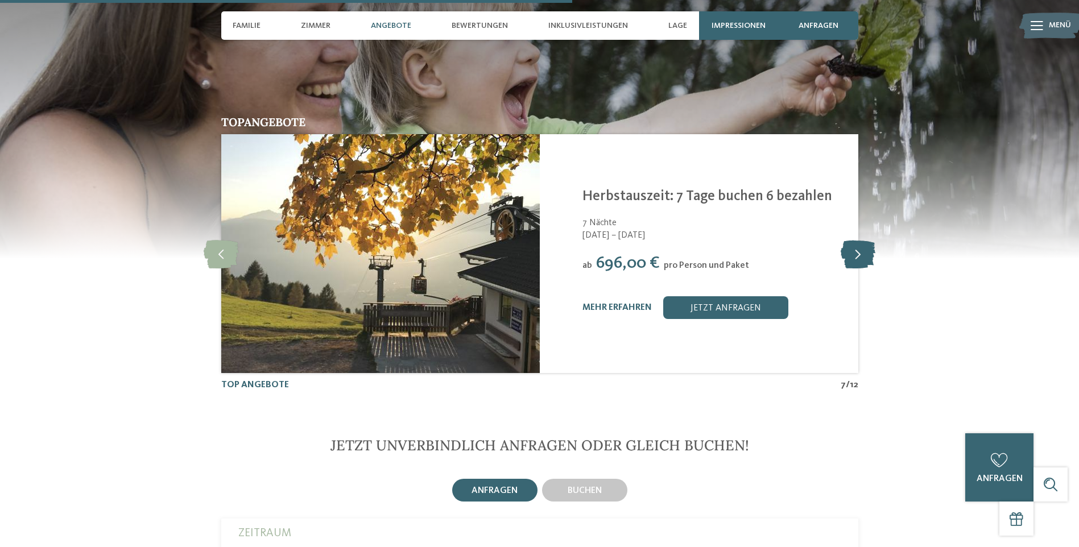
click at [857, 239] on icon at bounding box center [858, 253] width 35 height 28
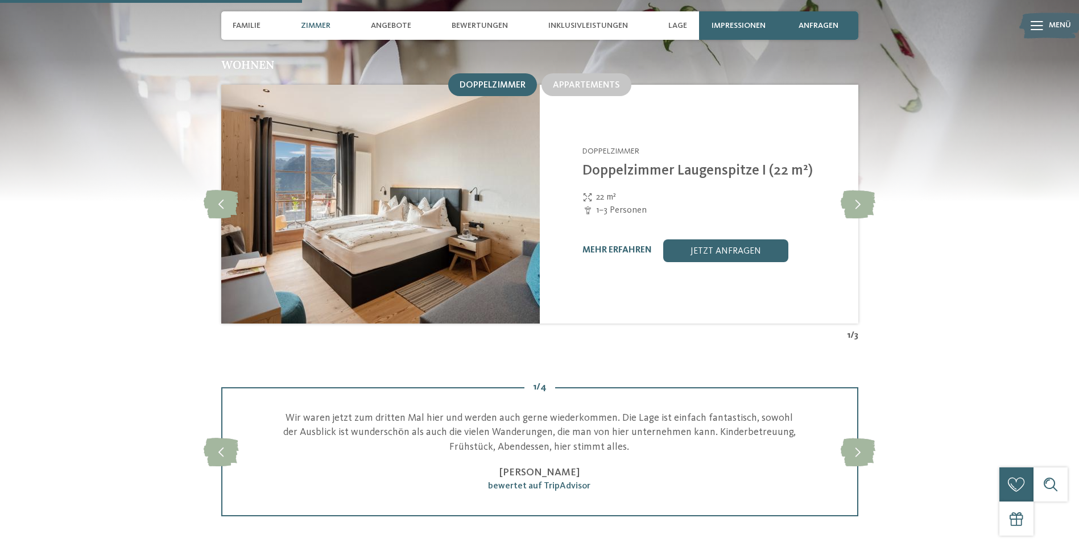
scroll to position [1134, 0]
